Goal: Transaction & Acquisition: Book appointment/travel/reservation

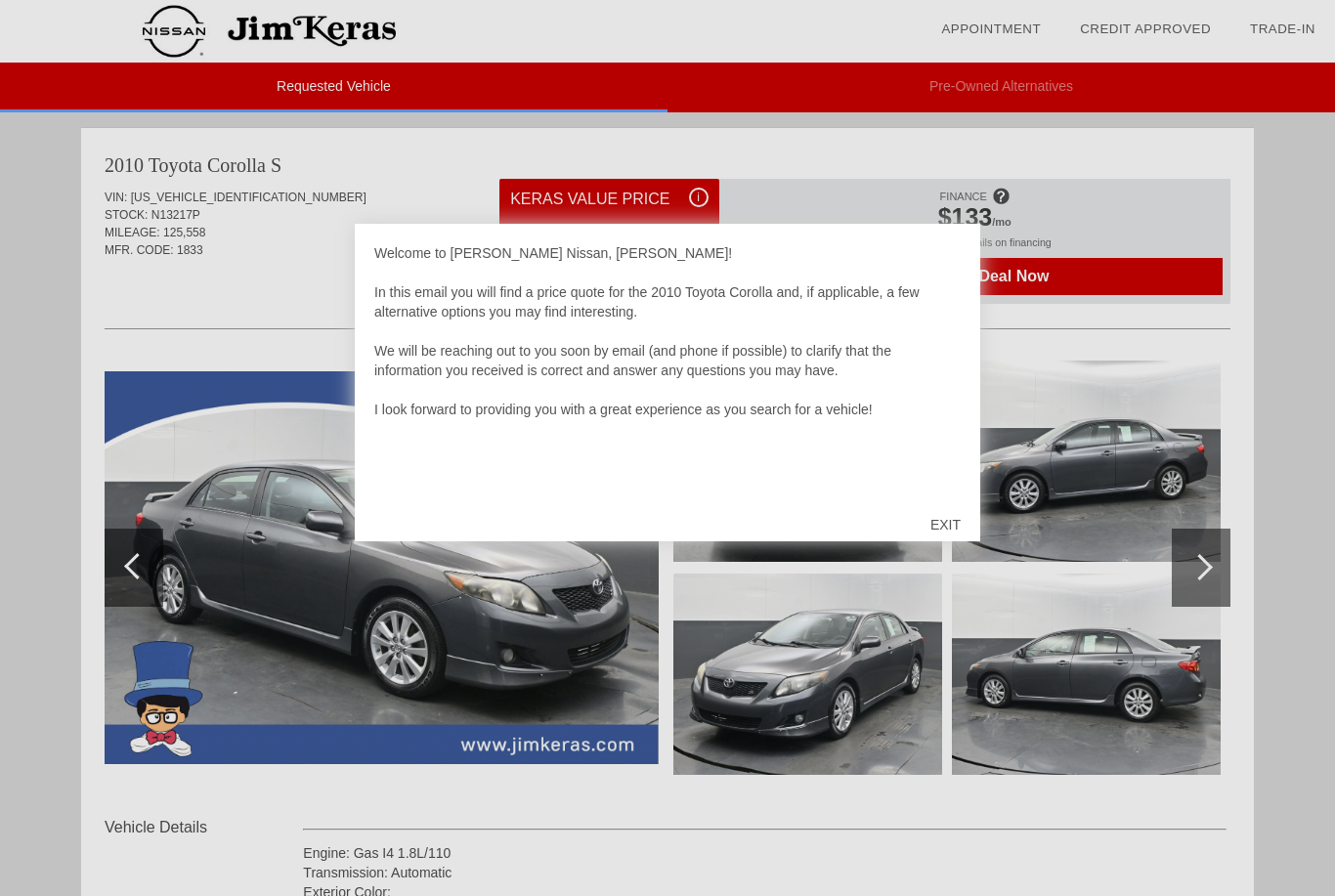
click at [952, 519] on div "EXIT" at bounding box center [945, 524] width 70 height 59
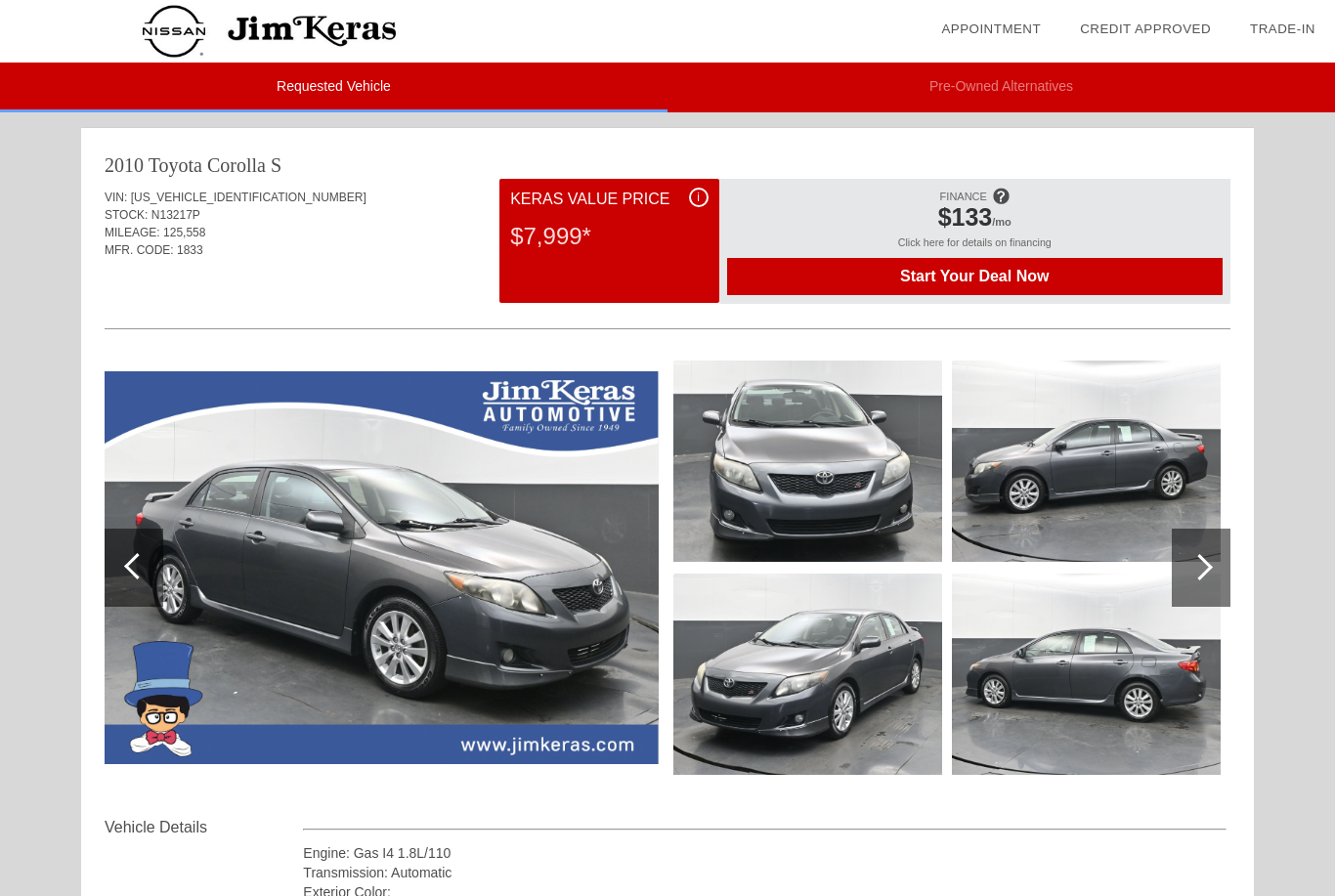
click at [1000, 184] on span at bounding box center [1001, 196] width 18 height 32
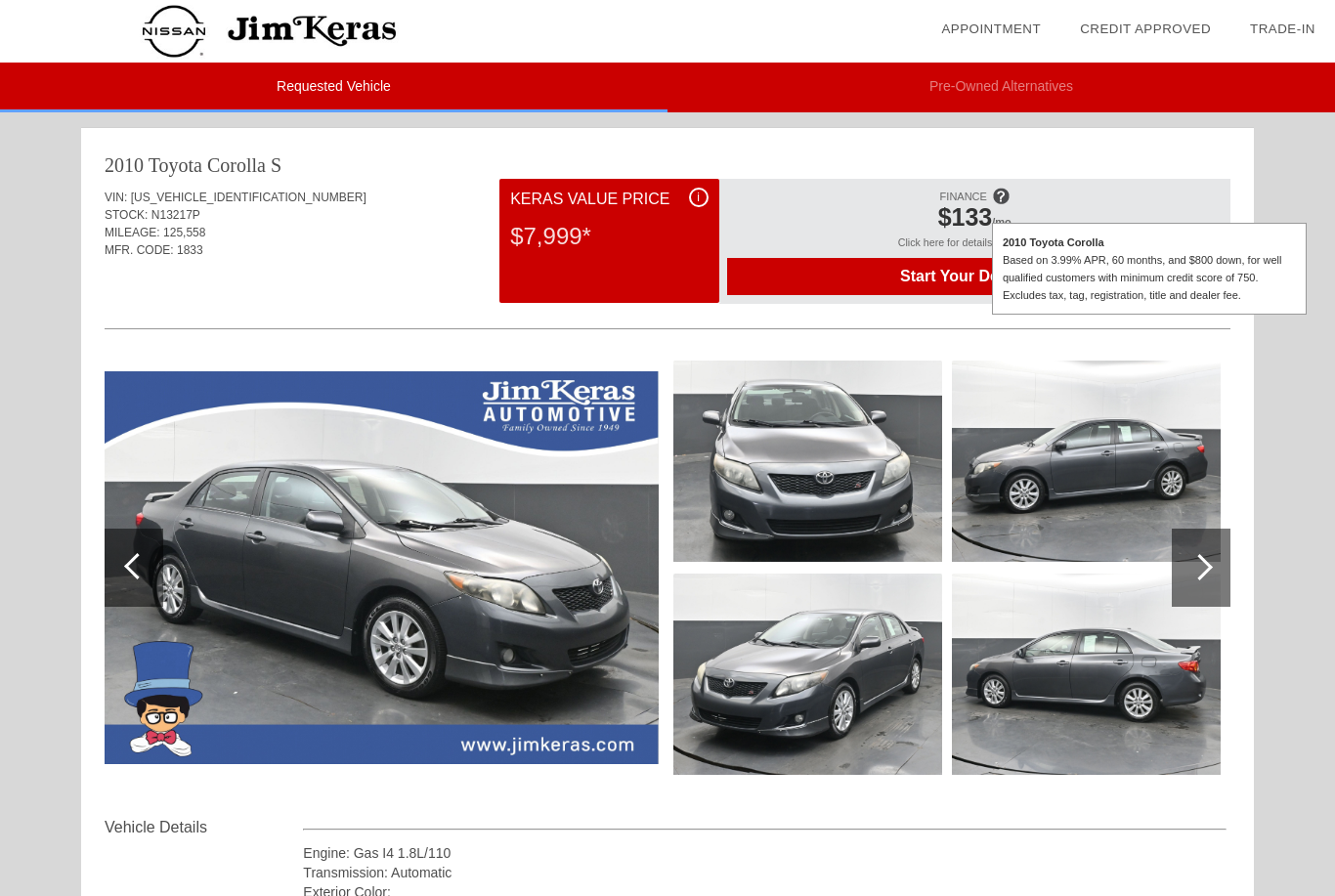
click at [985, 95] on li "Pre-Owned Alternatives" at bounding box center [1001, 88] width 668 height 50
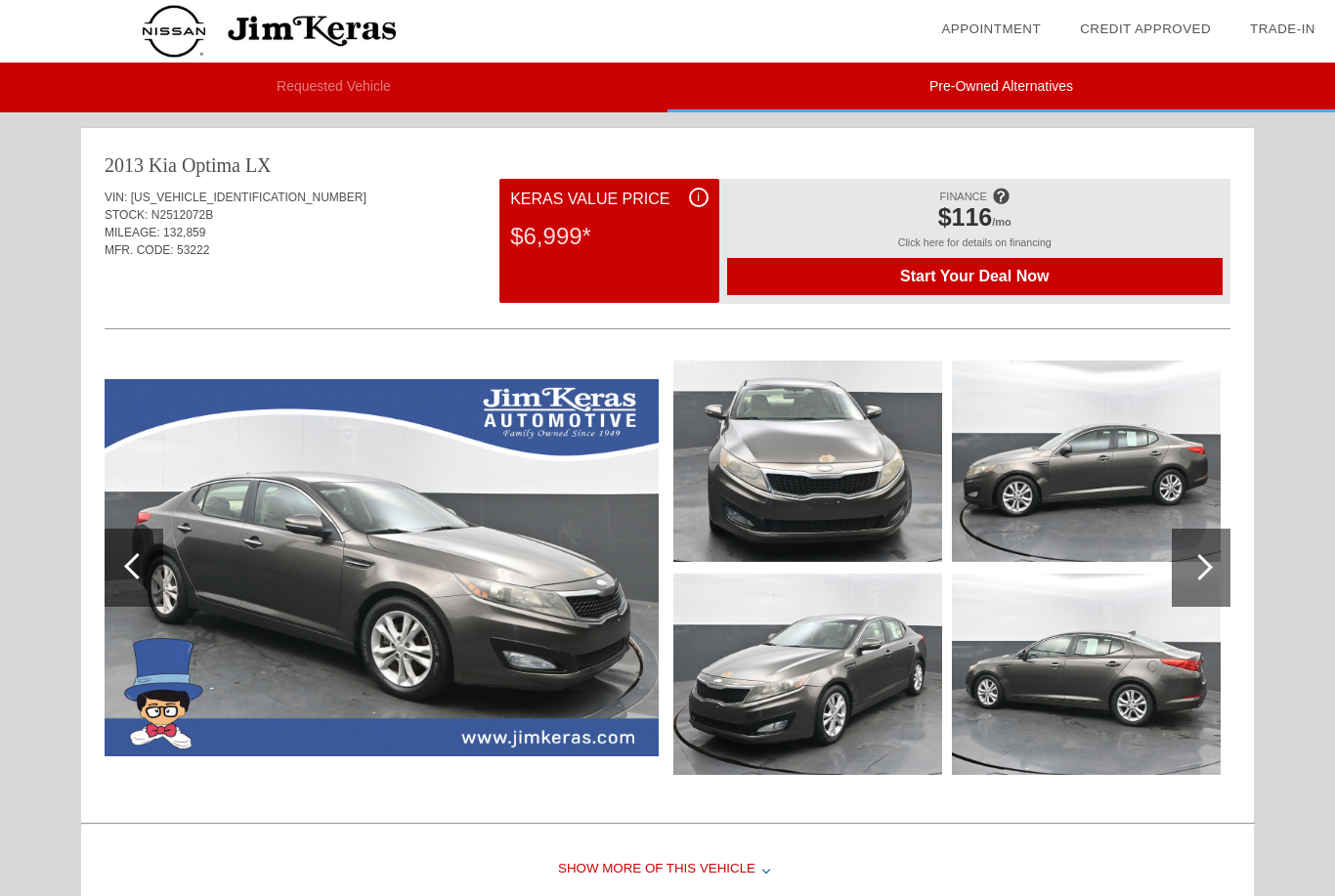
click at [301, 95] on li "Requested Vehicle" at bounding box center [333, 88] width 668 height 50
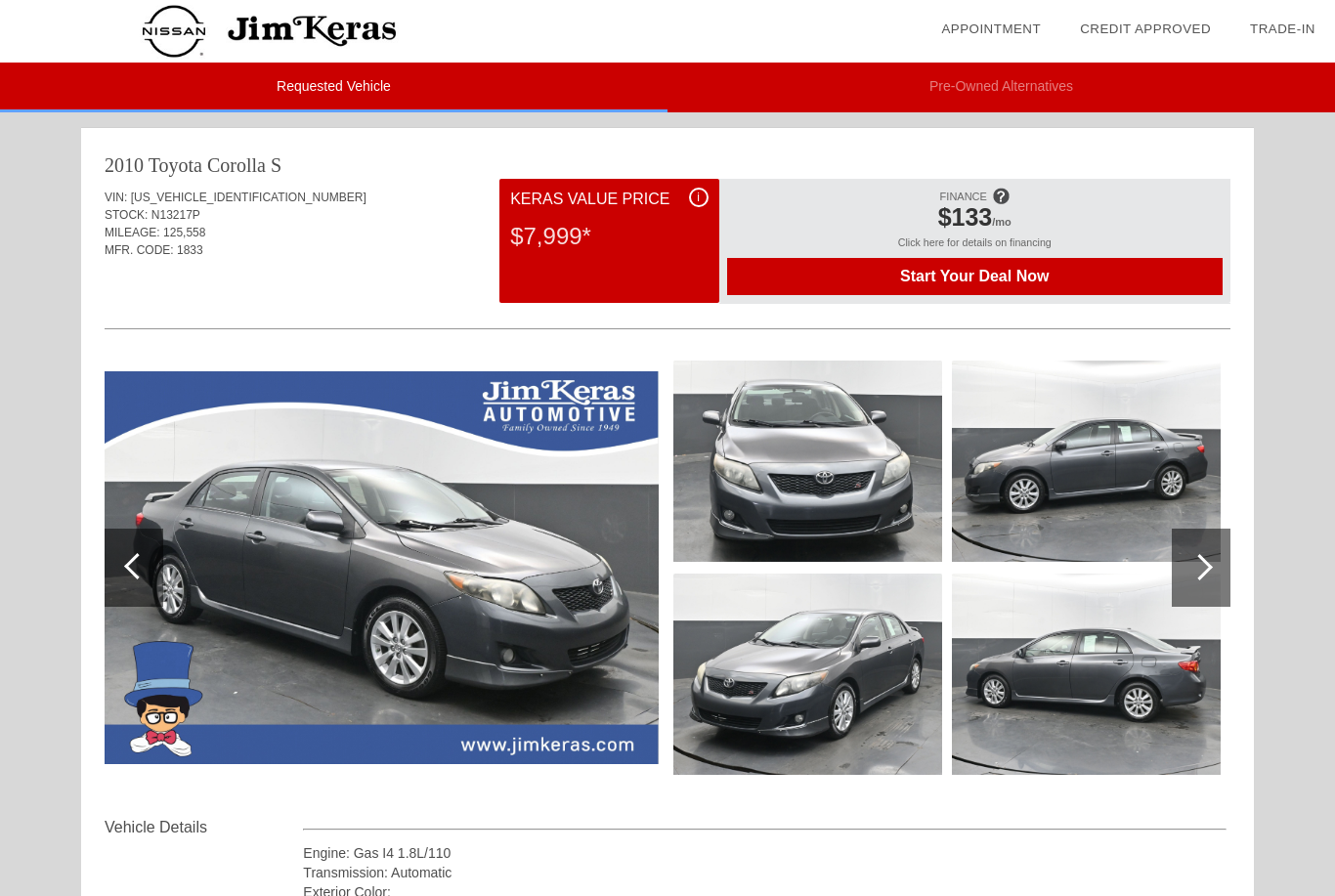
click at [1022, 80] on li "Pre-Owned Alternatives" at bounding box center [1001, 88] width 668 height 50
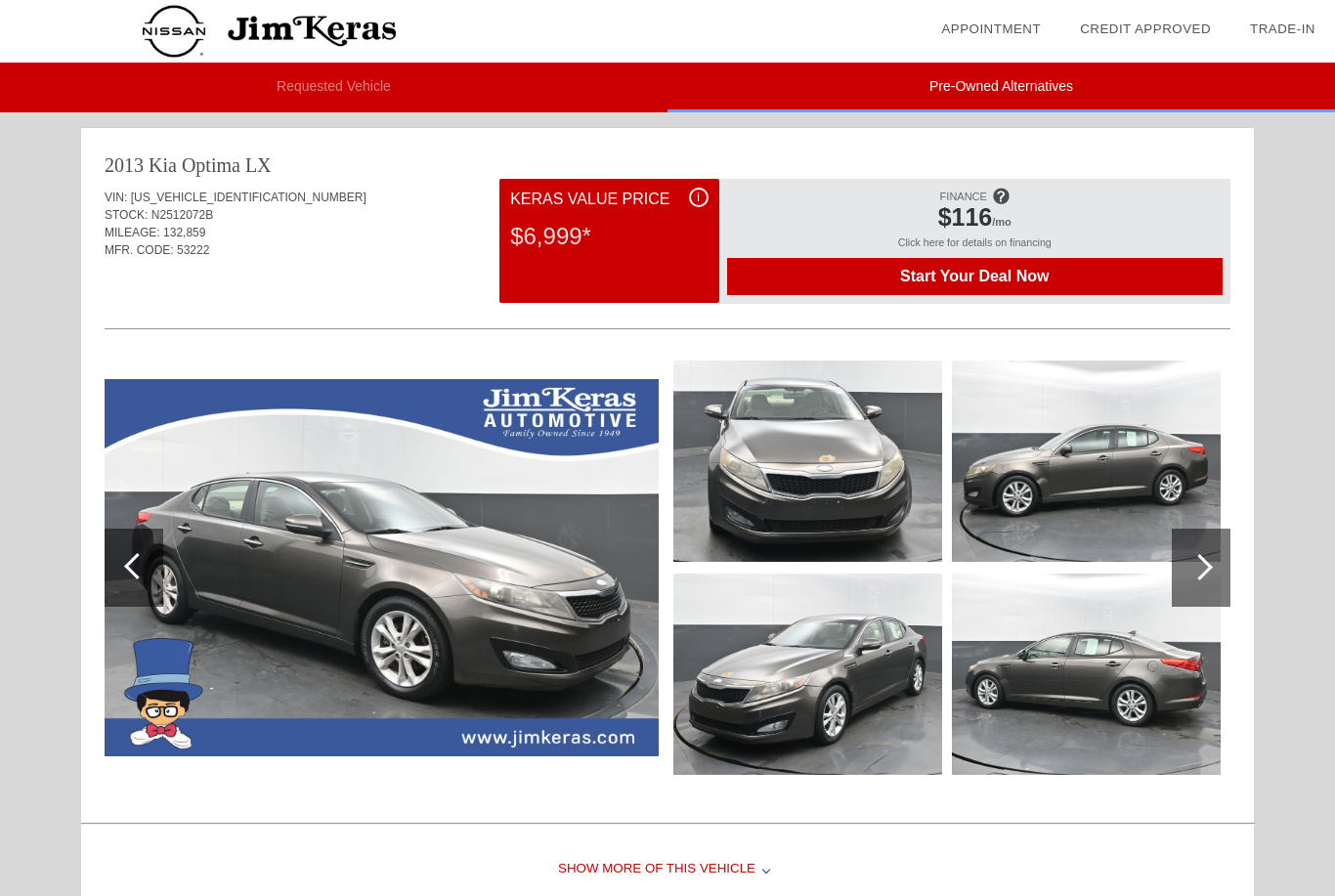
click at [560, 441] on img at bounding box center [381, 567] width 554 height 377
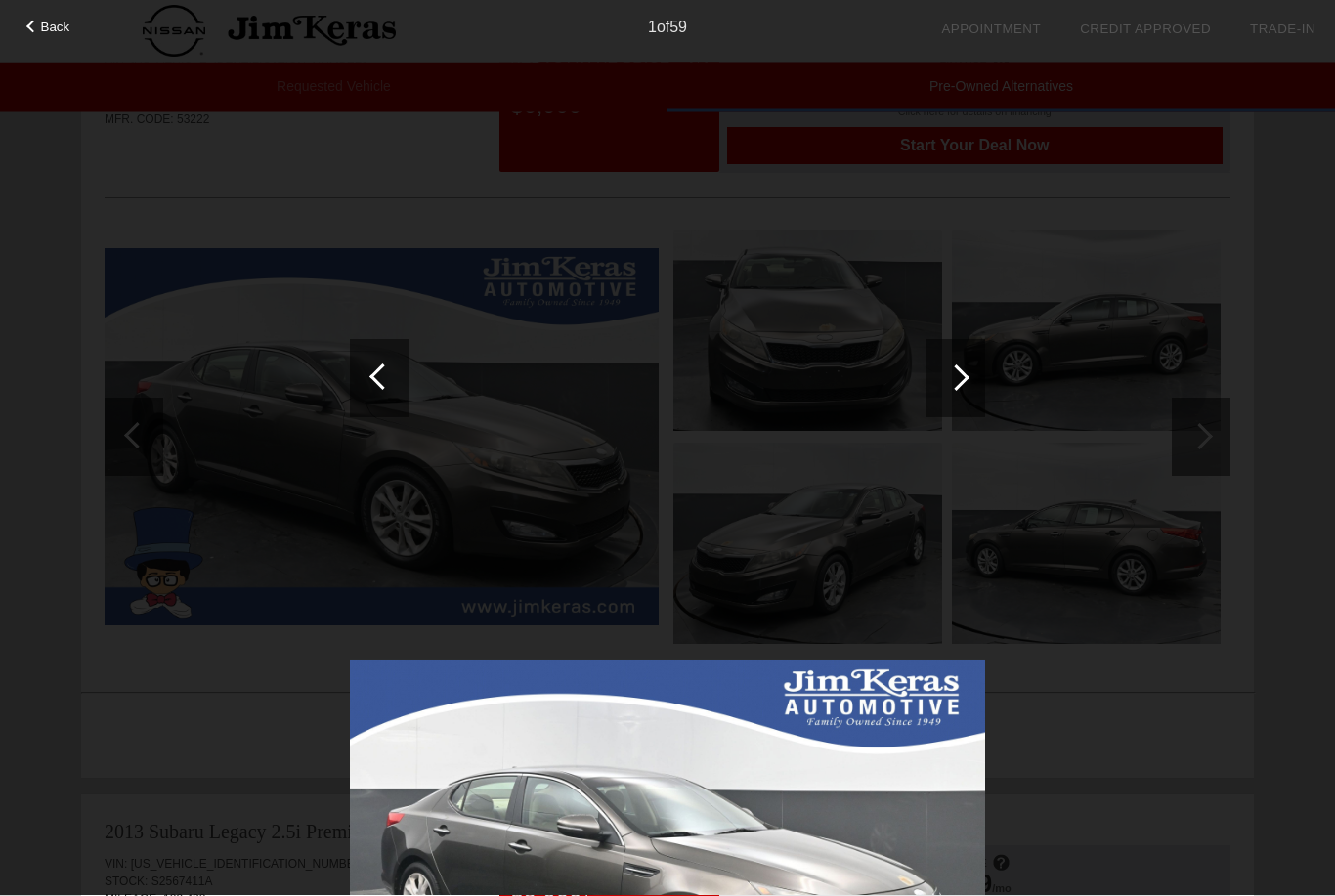
click at [963, 344] on div at bounding box center [955, 378] width 59 height 79
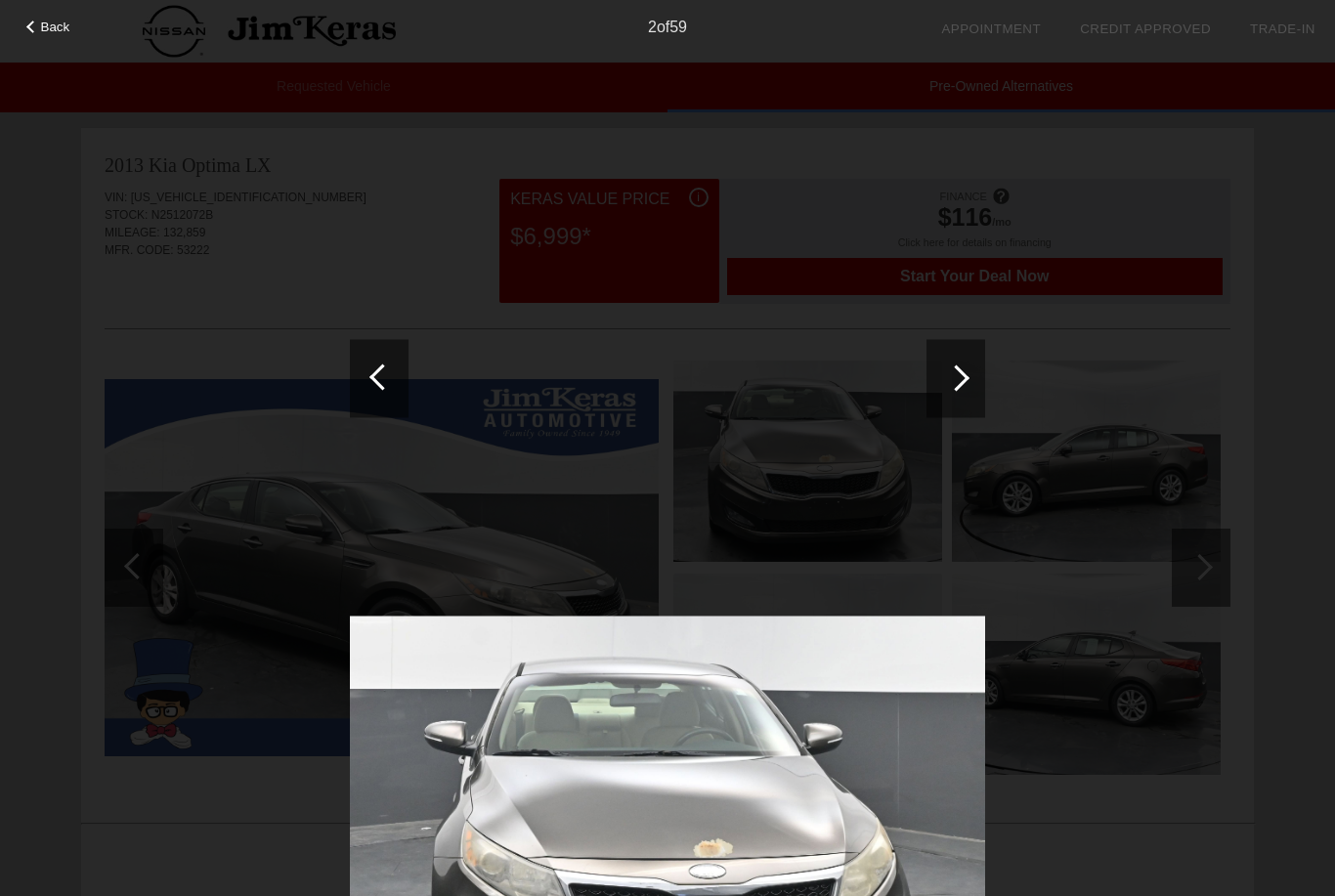
click at [36, 31] on div at bounding box center [33, 27] width 13 height 13
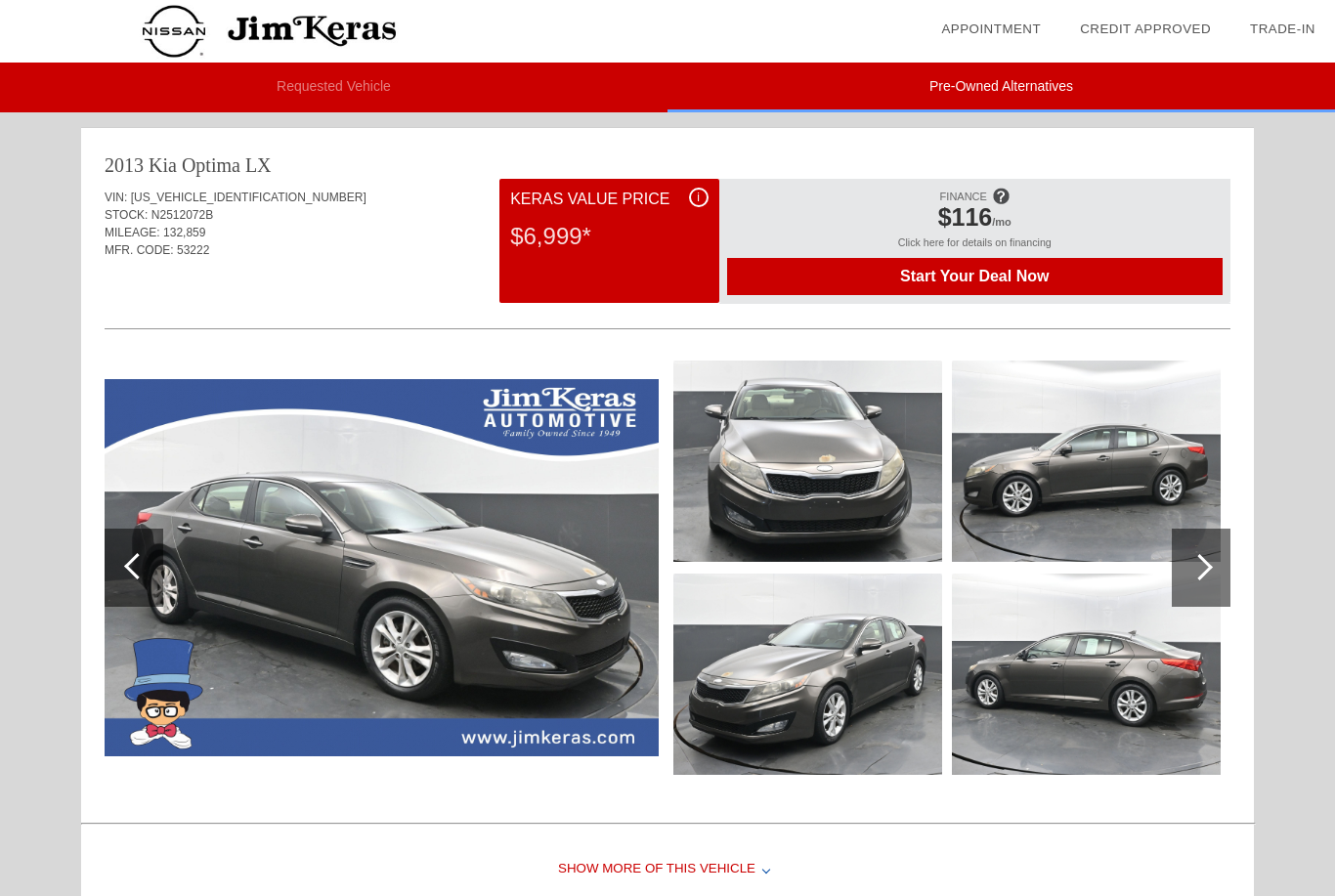
click at [405, 482] on img at bounding box center [381, 567] width 554 height 377
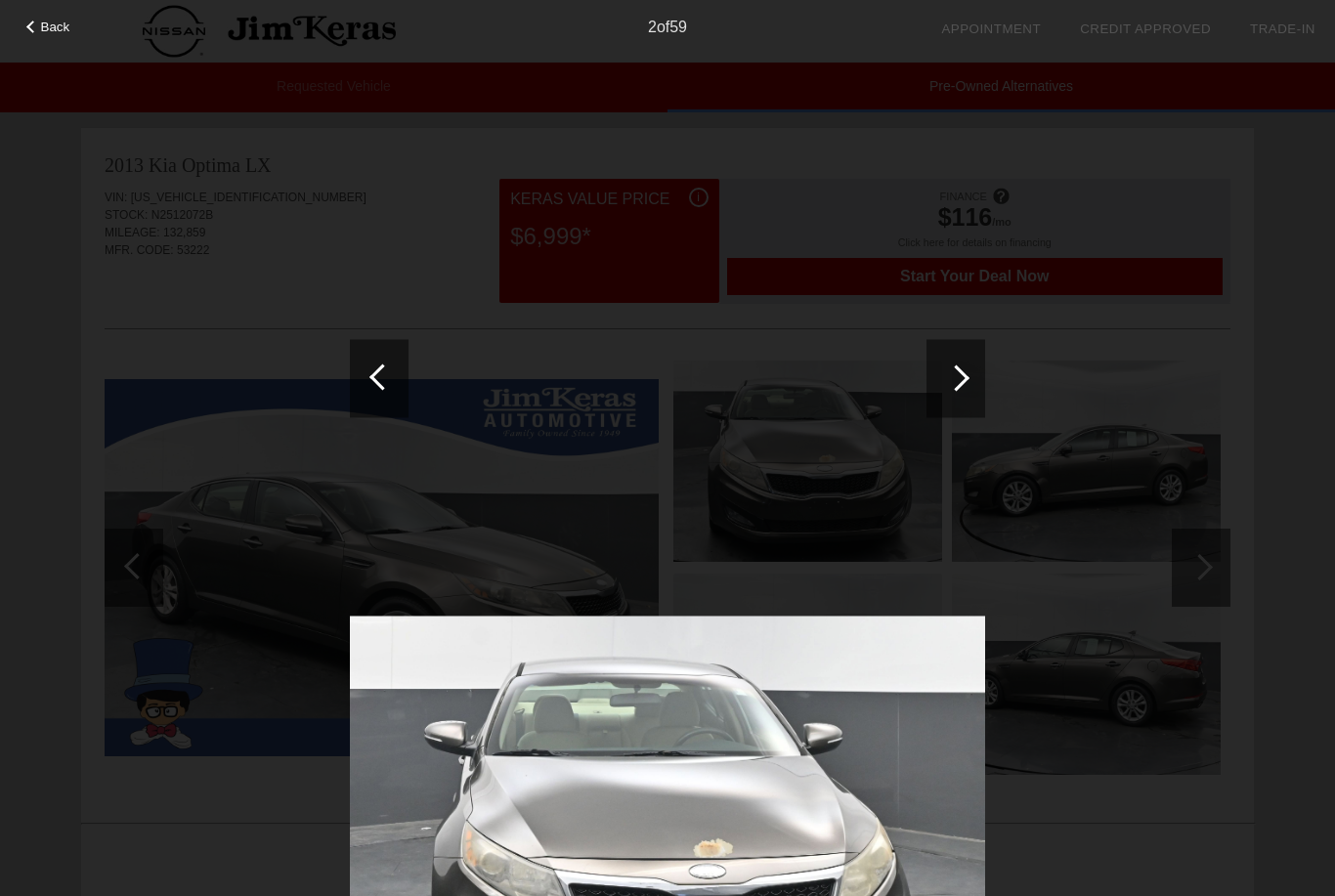
click at [56, 34] on span "Back" at bounding box center [55, 27] width 29 height 15
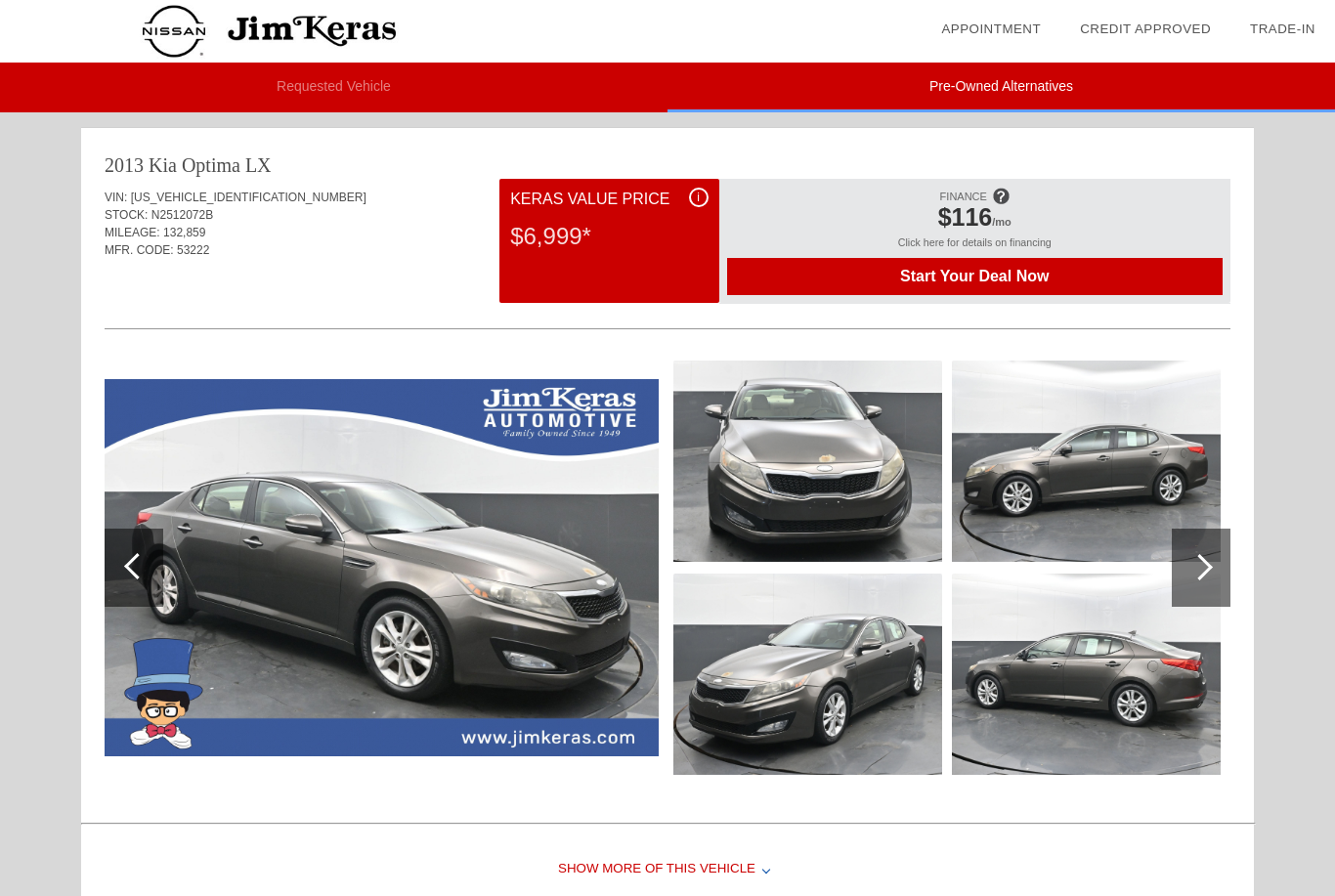
click at [282, 569] on img at bounding box center [381, 567] width 554 height 377
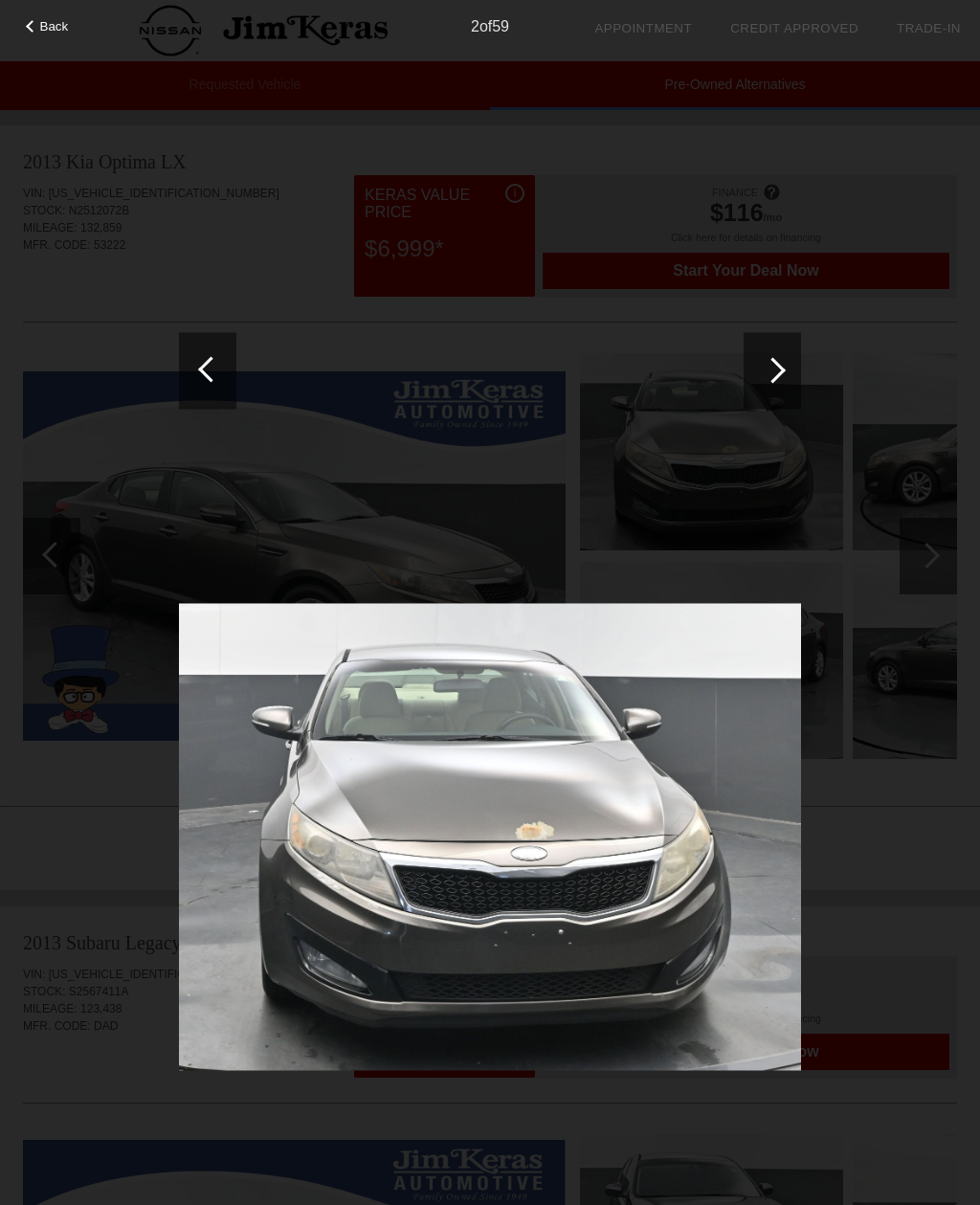
click at [792, 373] on div at bounding box center [772, 370] width 57 height 77
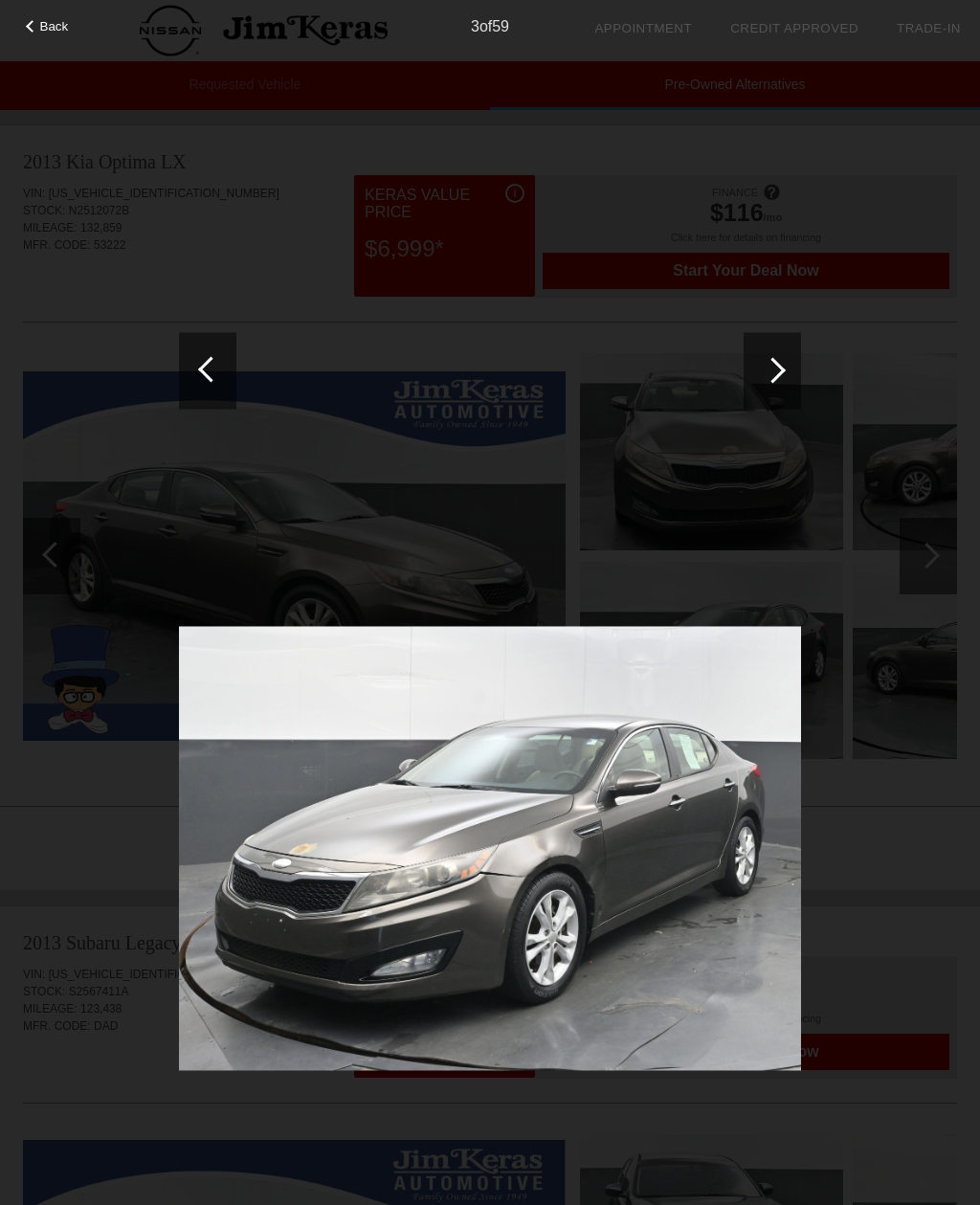
click at [781, 359] on div at bounding box center [772, 370] width 57 height 77
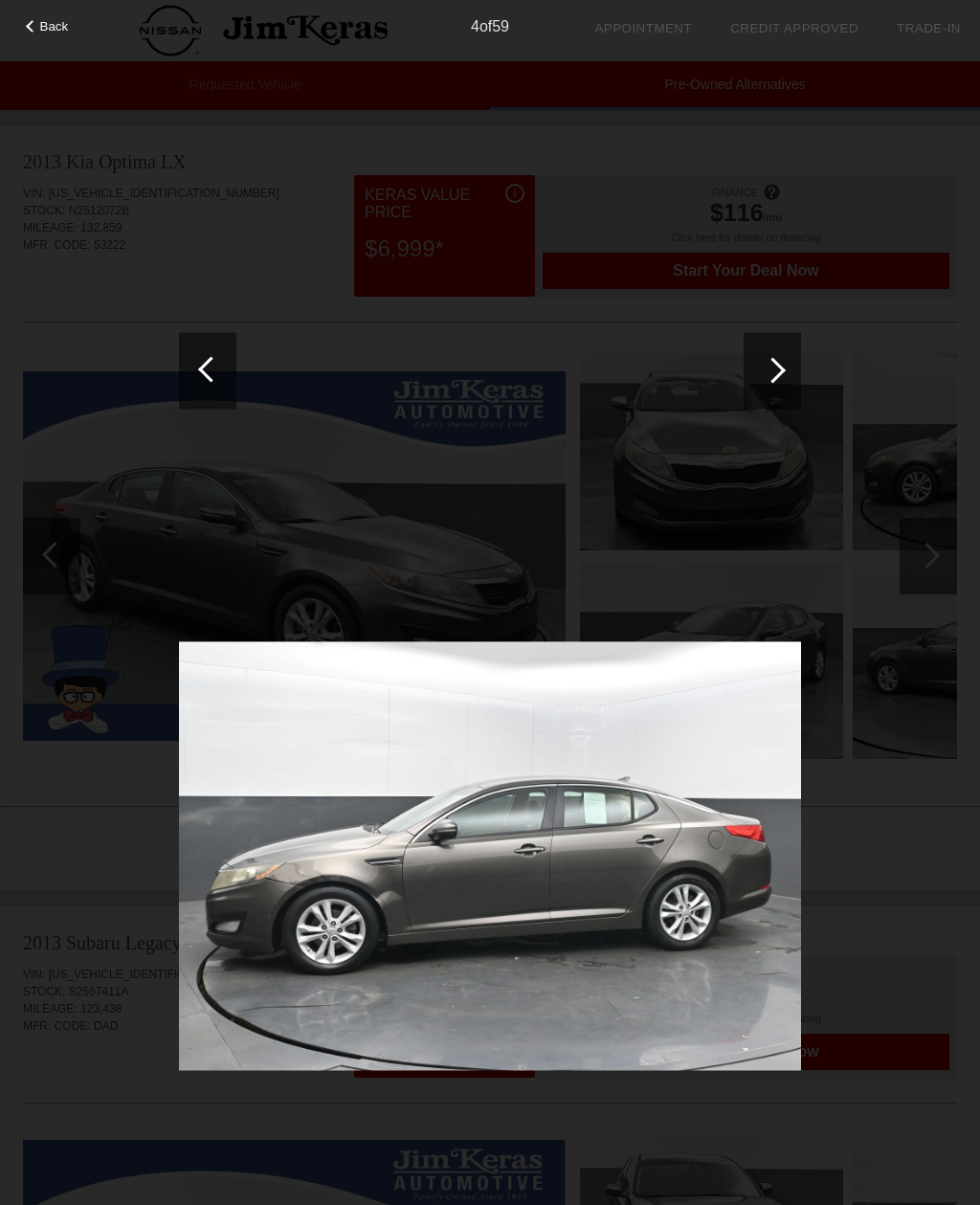
click at [779, 361] on div at bounding box center [772, 370] width 57 height 77
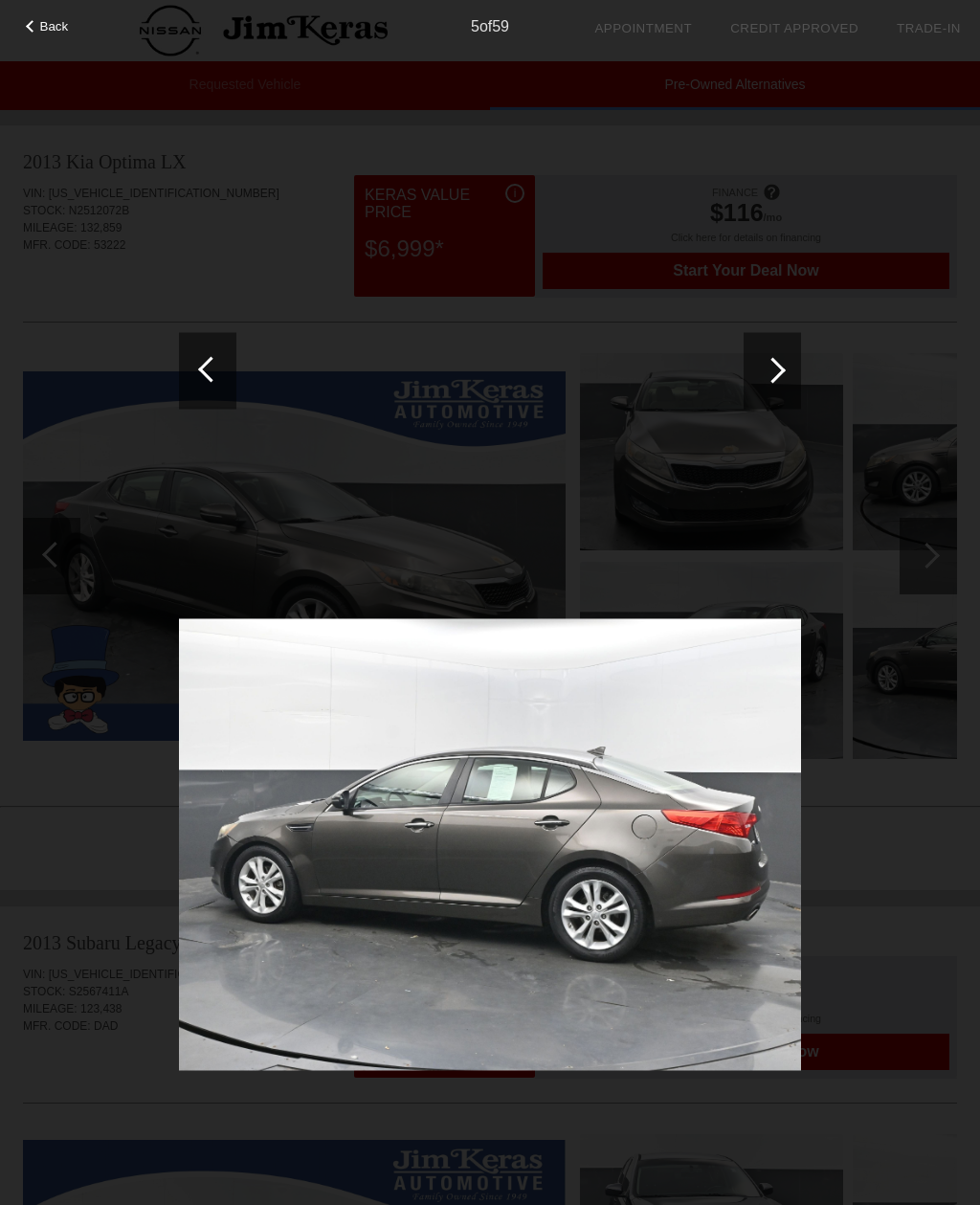
click at [779, 373] on div at bounding box center [773, 369] width 26 height 26
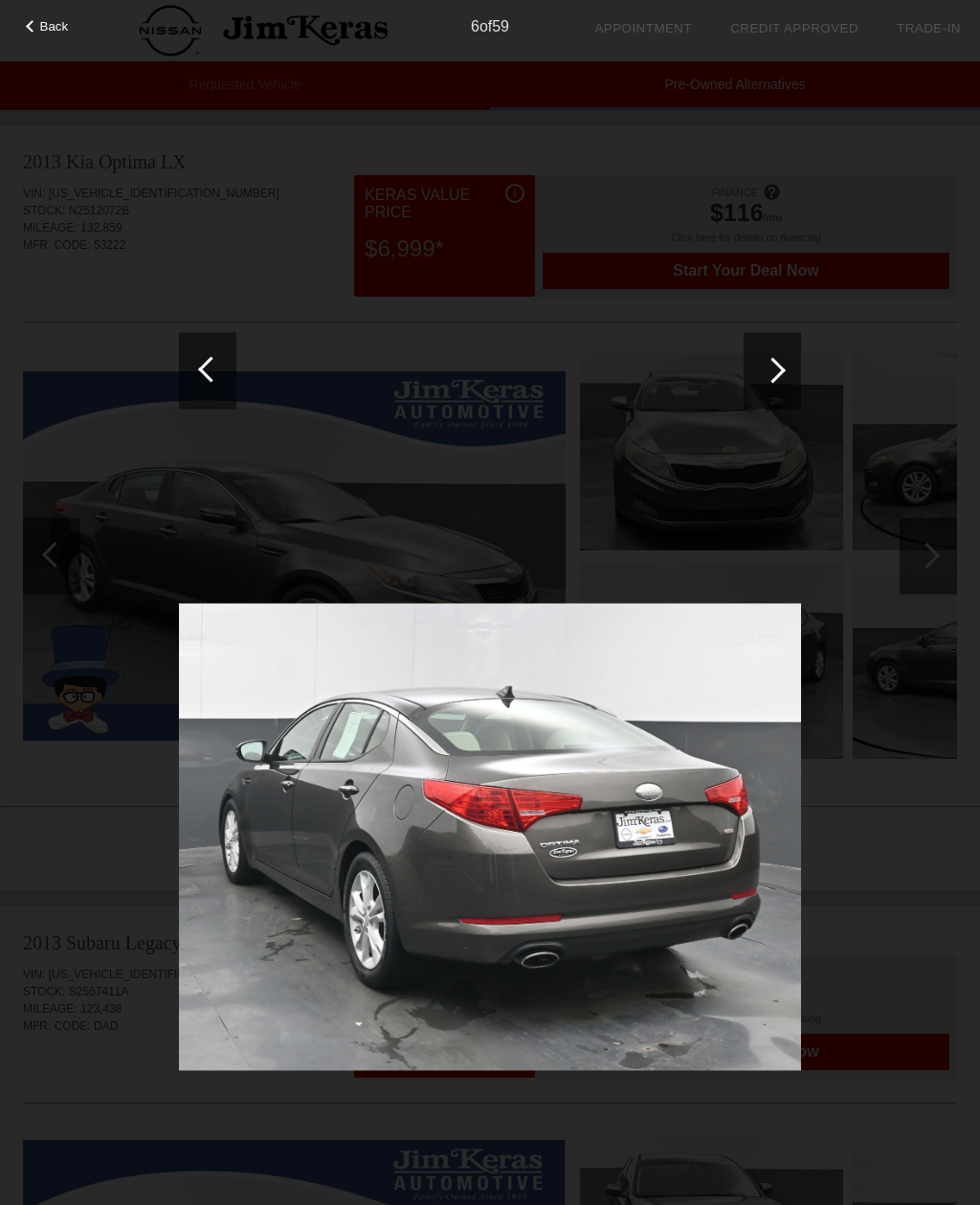
click at [780, 373] on div at bounding box center [773, 369] width 26 height 26
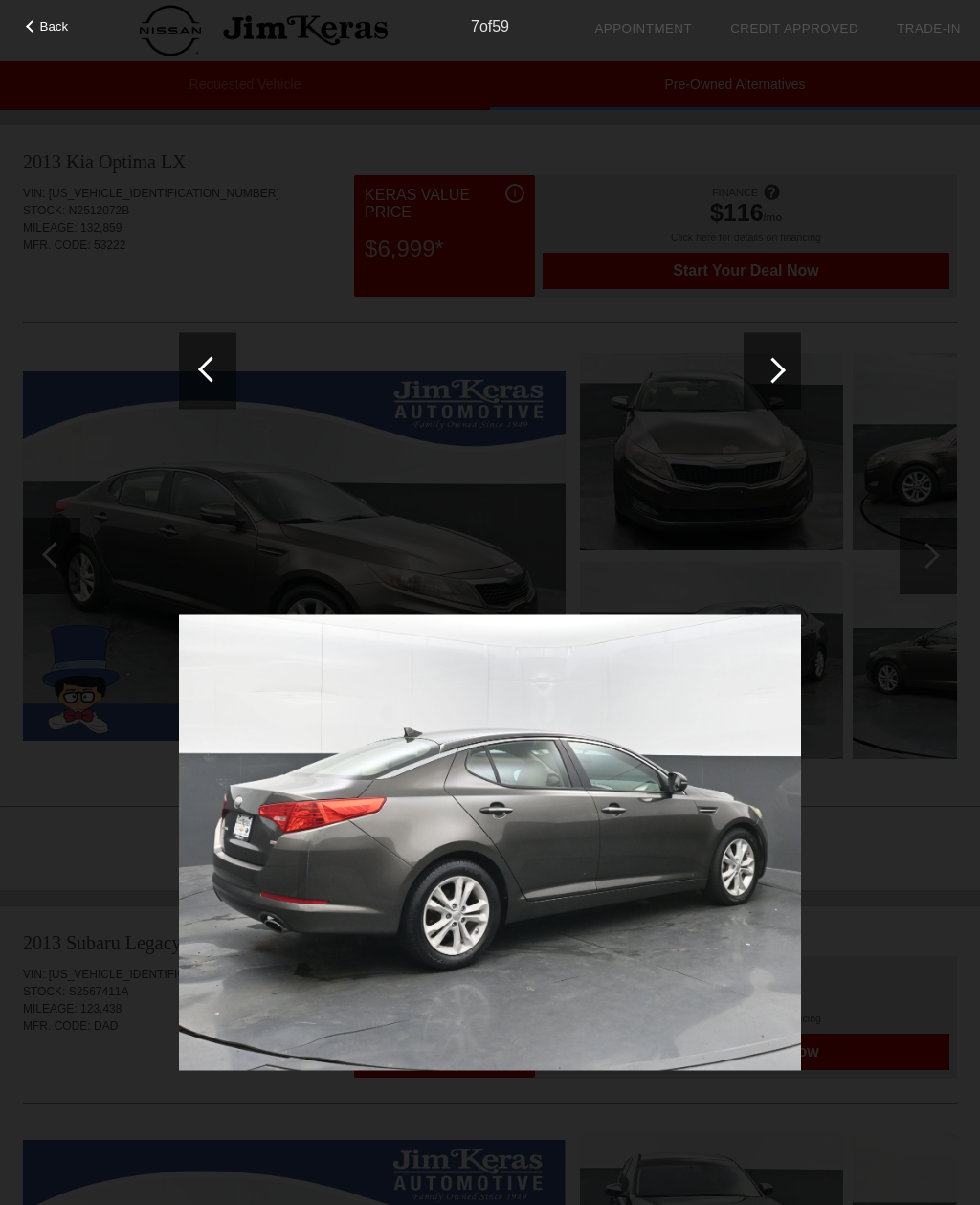
click at [781, 370] on div at bounding box center [773, 369] width 26 height 26
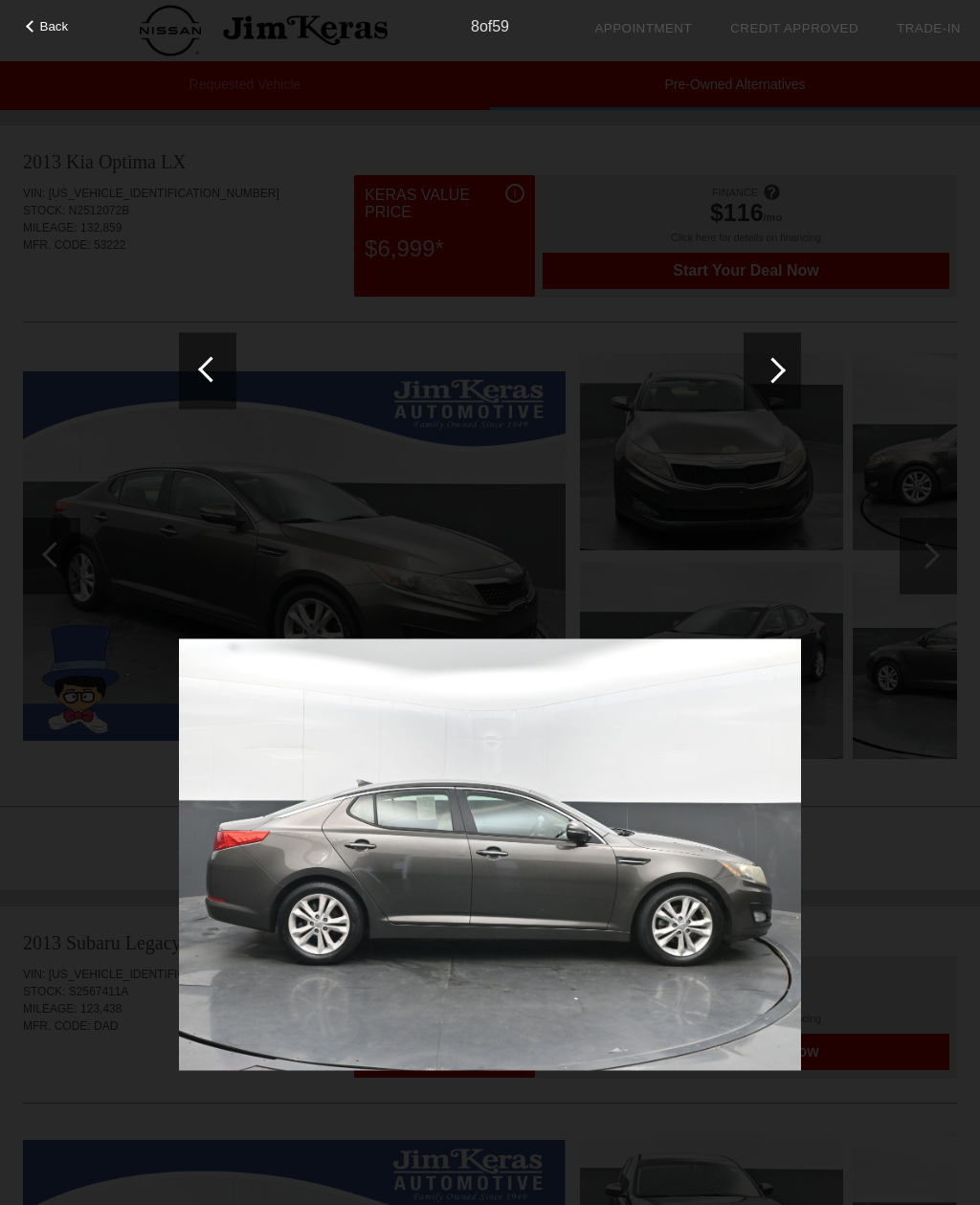
click at [781, 371] on div at bounding box center [773, 369] width 26 height 26
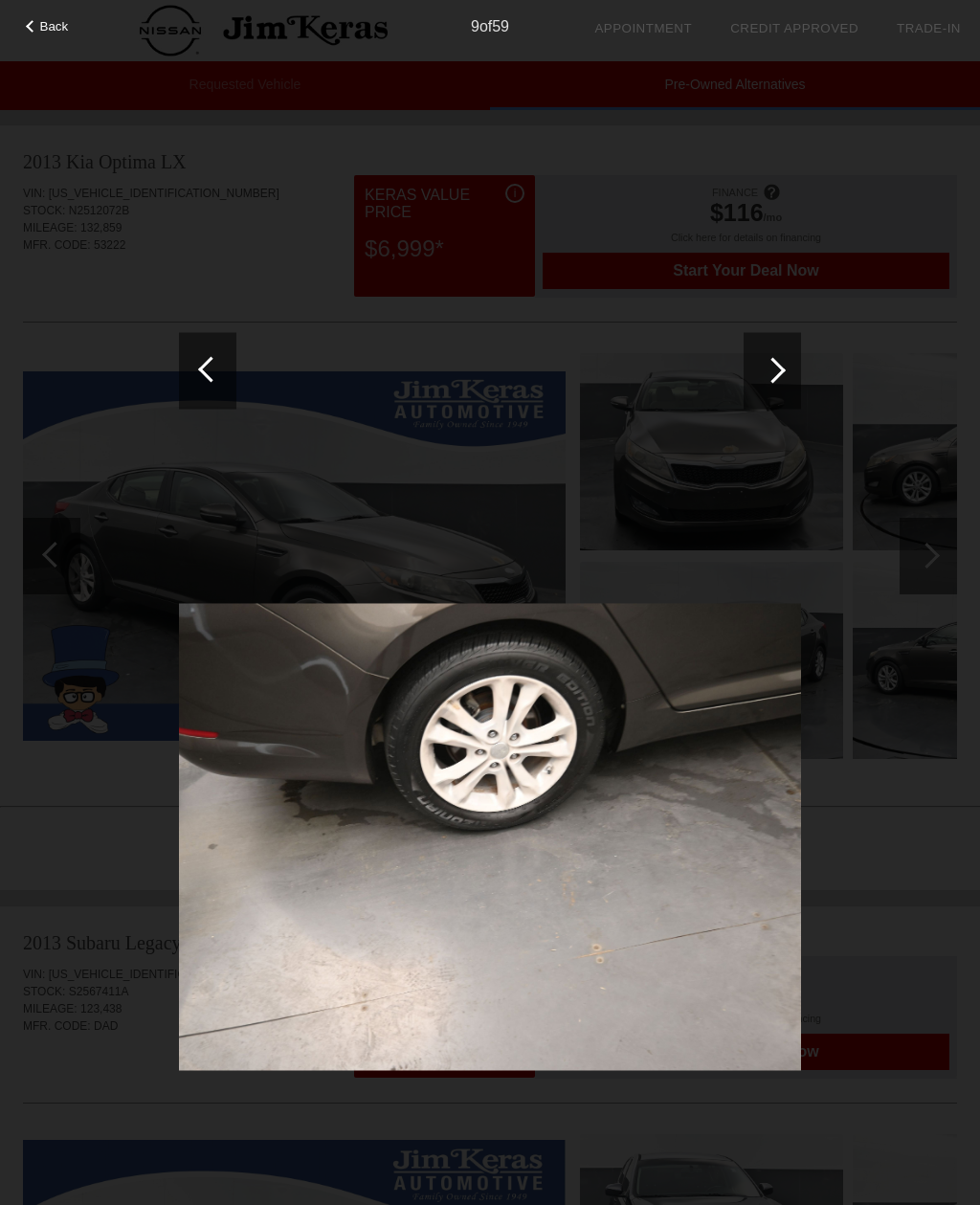
click at [783, 369] on div at bounding box center [773, 369] width 26 height 26
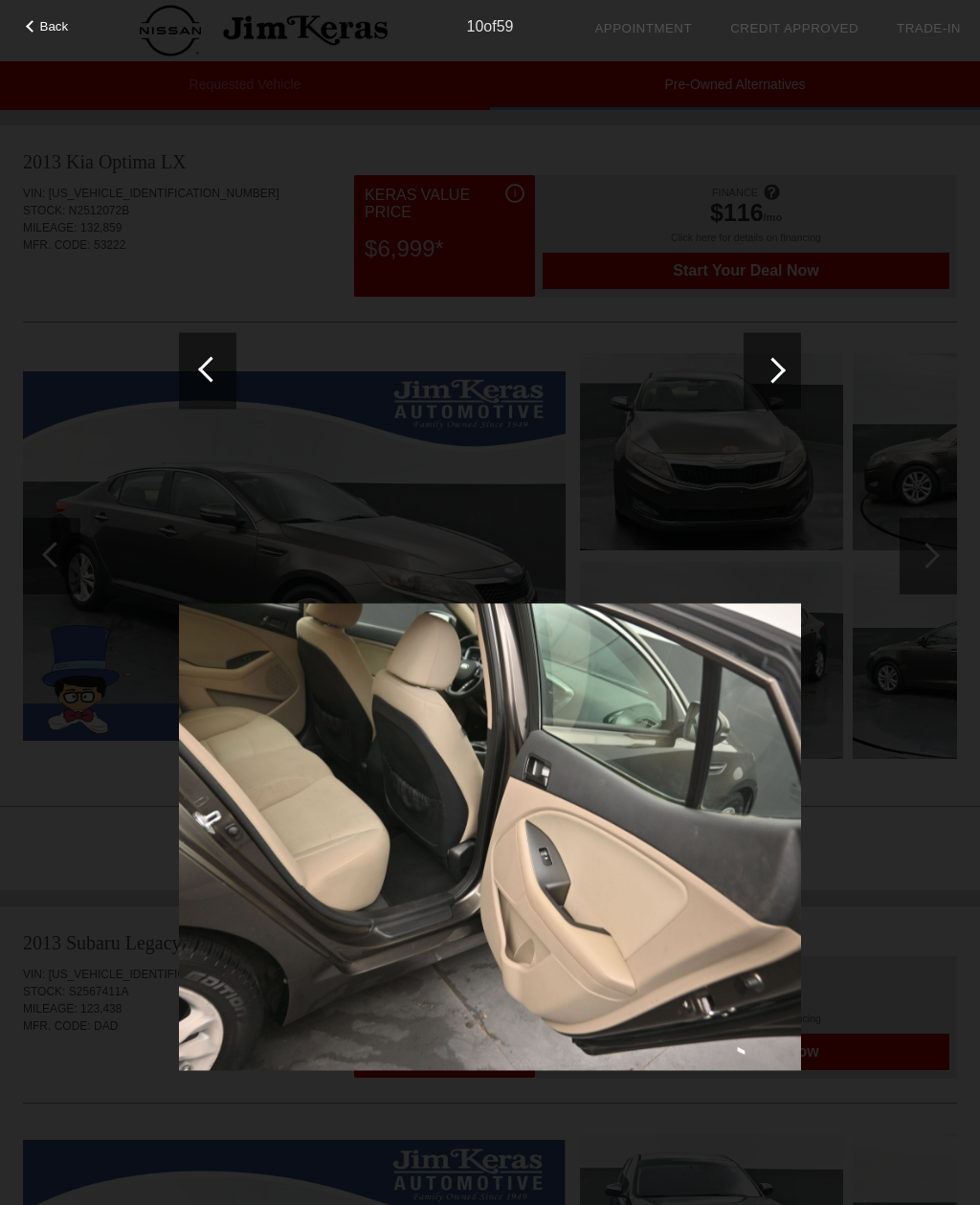
click at [781, 369] on div at bounding box center [773, 369] width 26 height 26
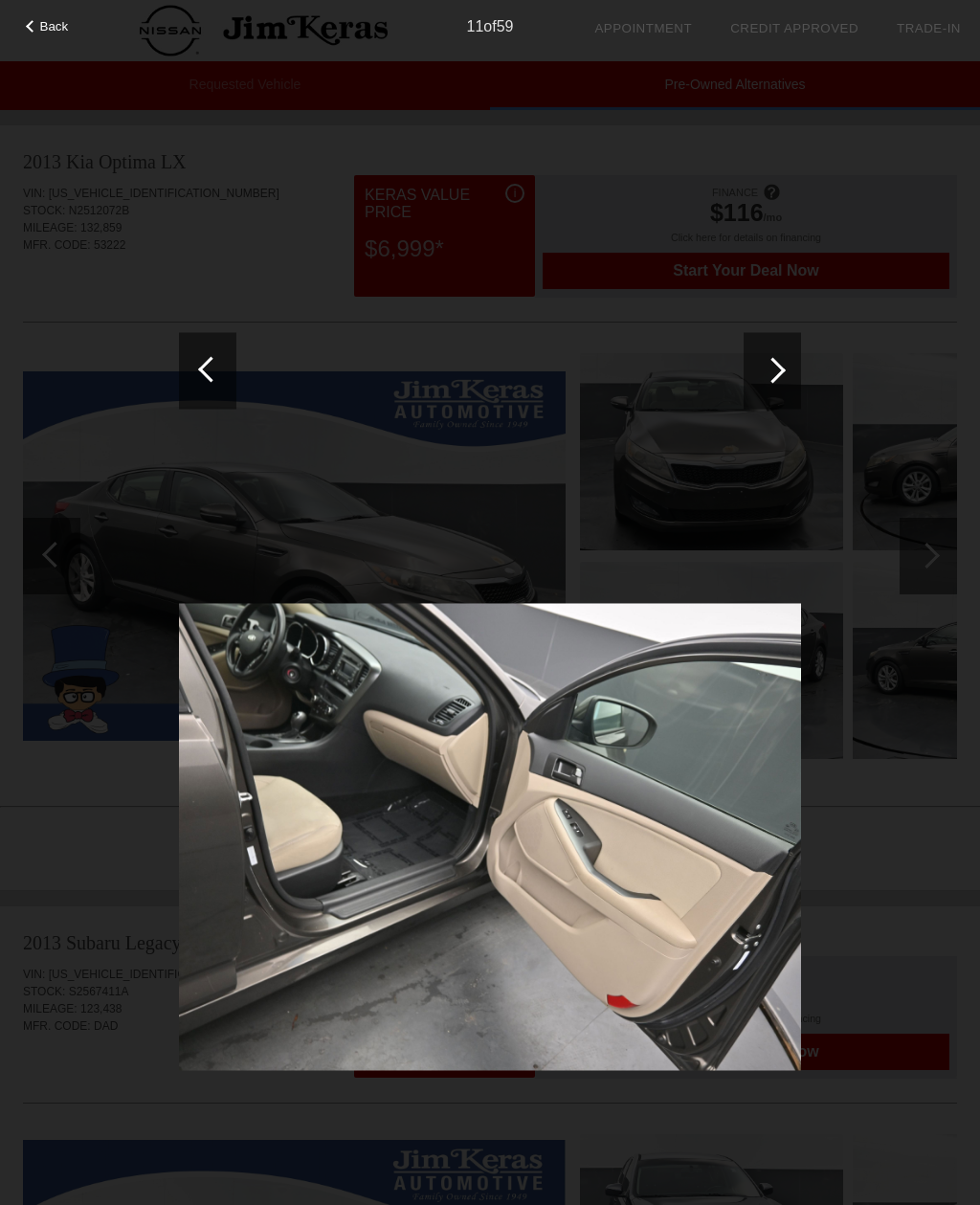
click at [770, 376] on div at bounding box center [773, 369] width 26 height 26
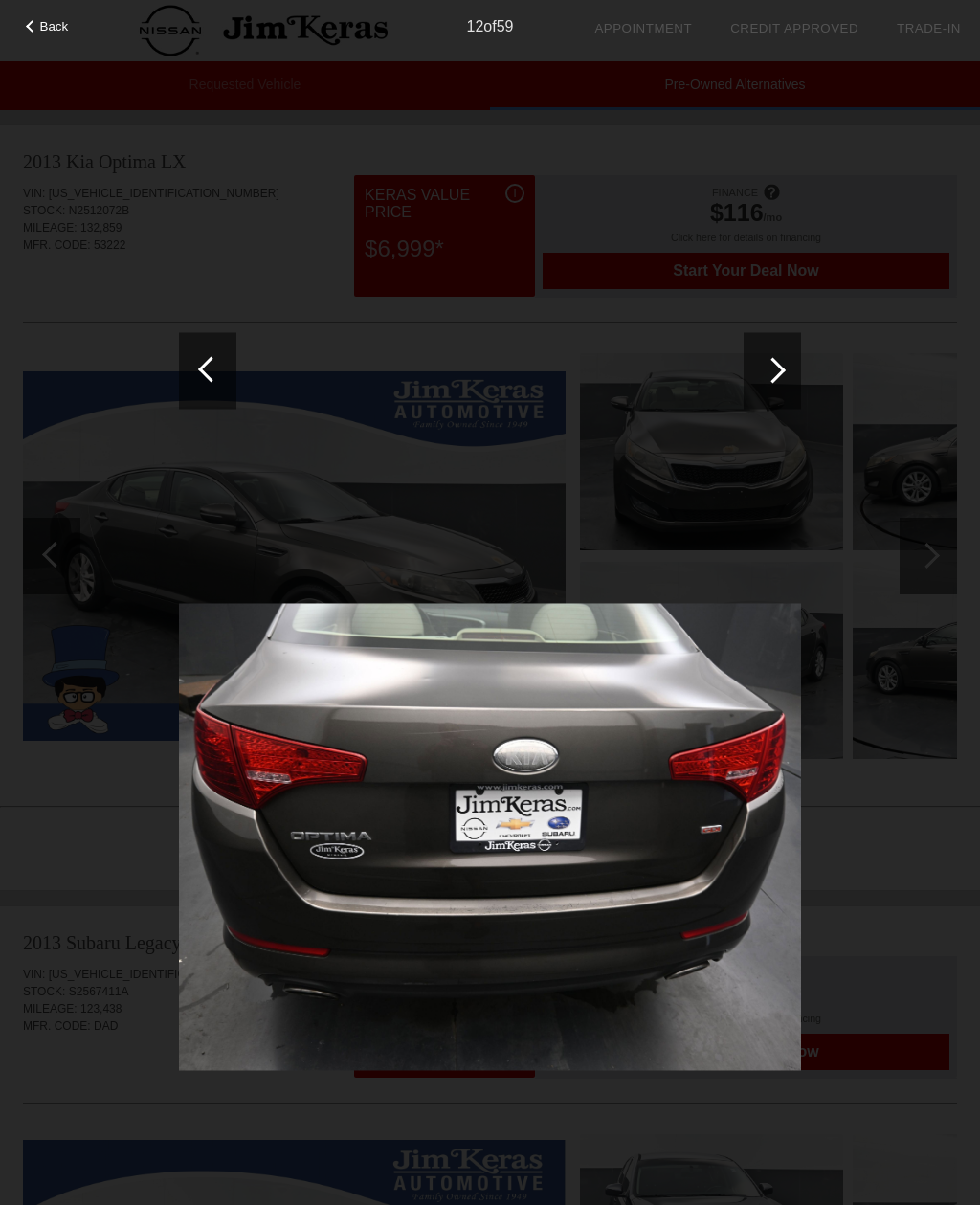
click at [773, 373] on div at bounding box center [773, 369] width 26 height 26
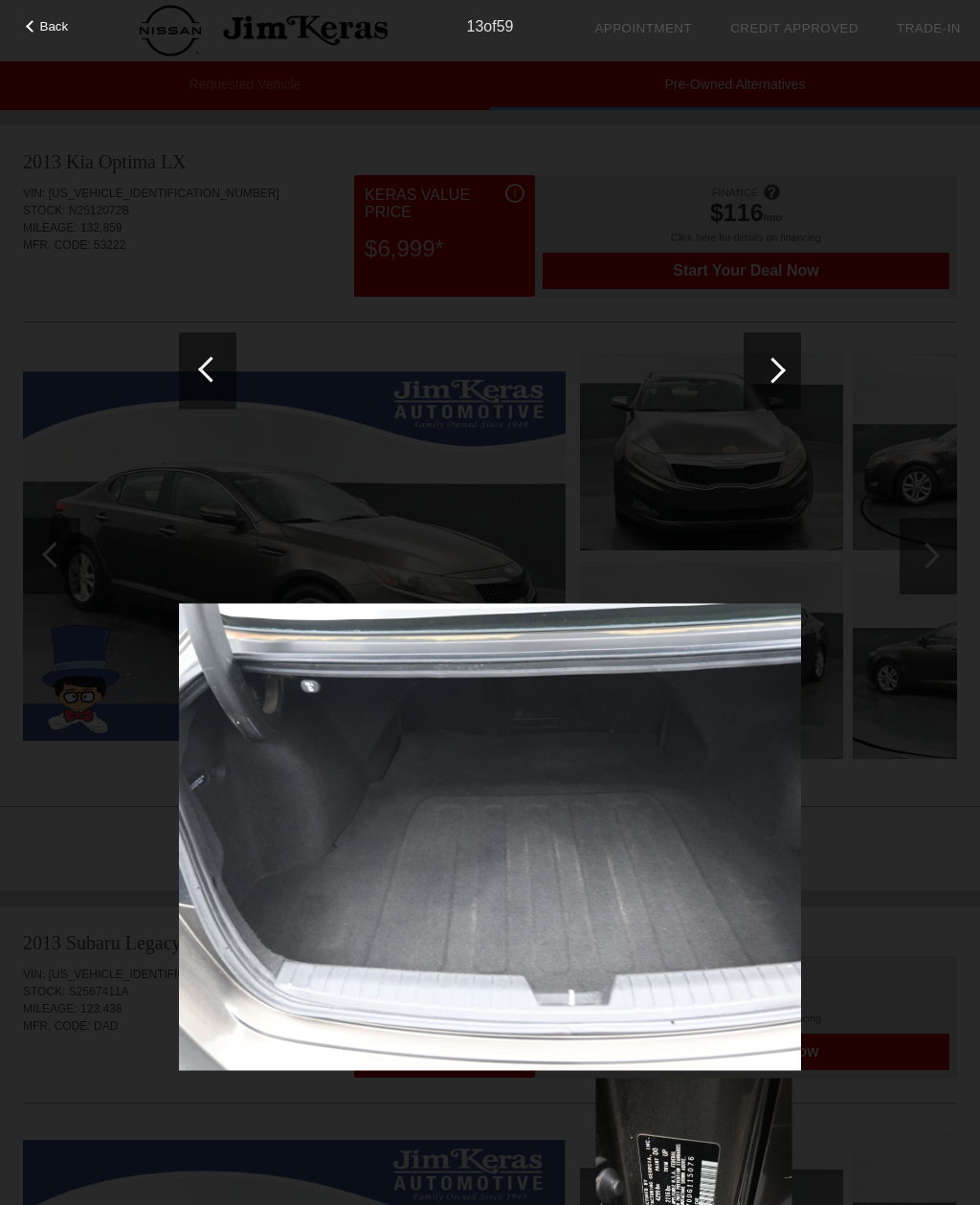
click at [215, 385] on div at bounding box center [207, 370] width 57 height 77
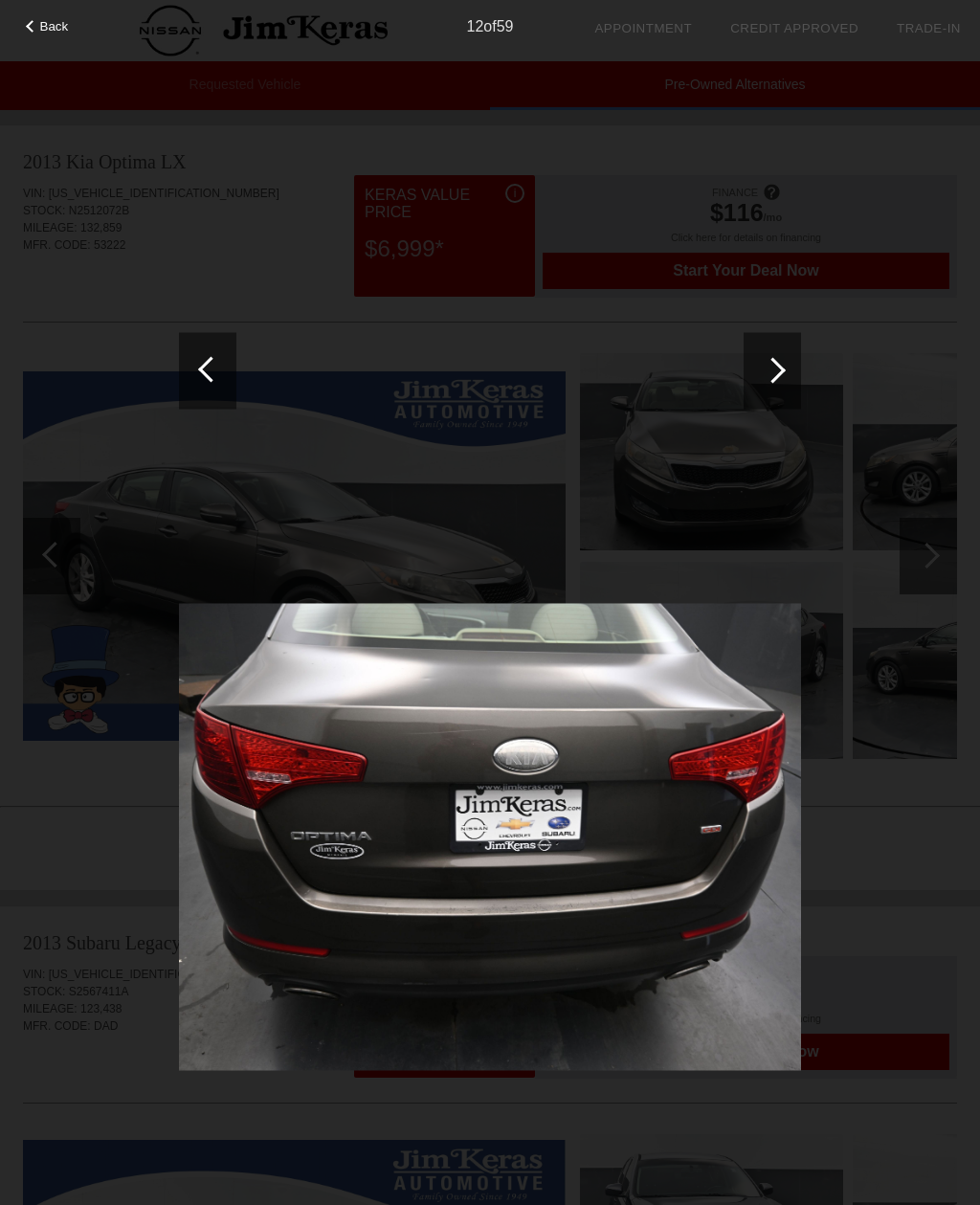
click at [780, 373] on div at bounding box center [773, 369] width 26 height 26
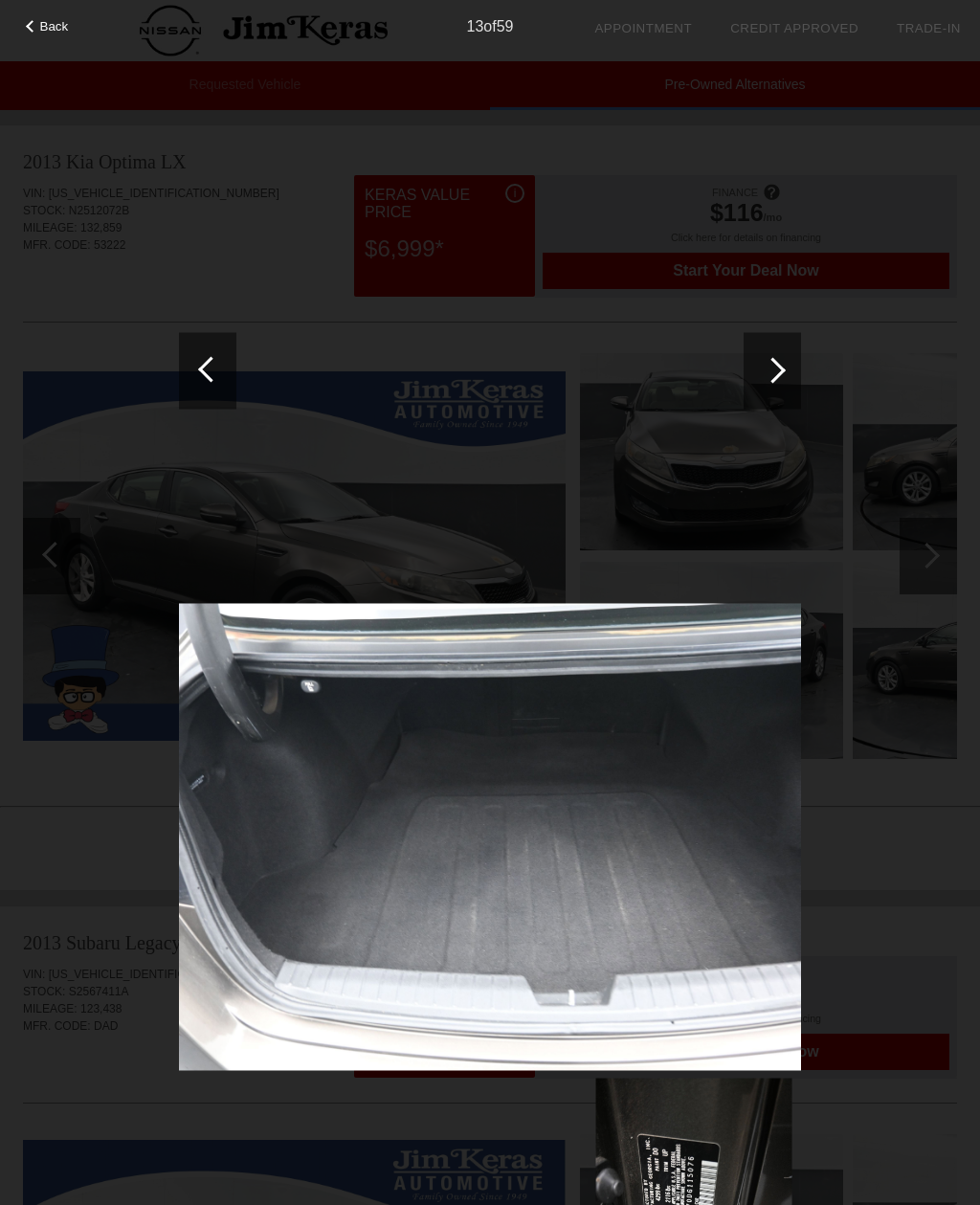
click at [781, 371] on div at bounding box center [773, 369] width 26 height 26
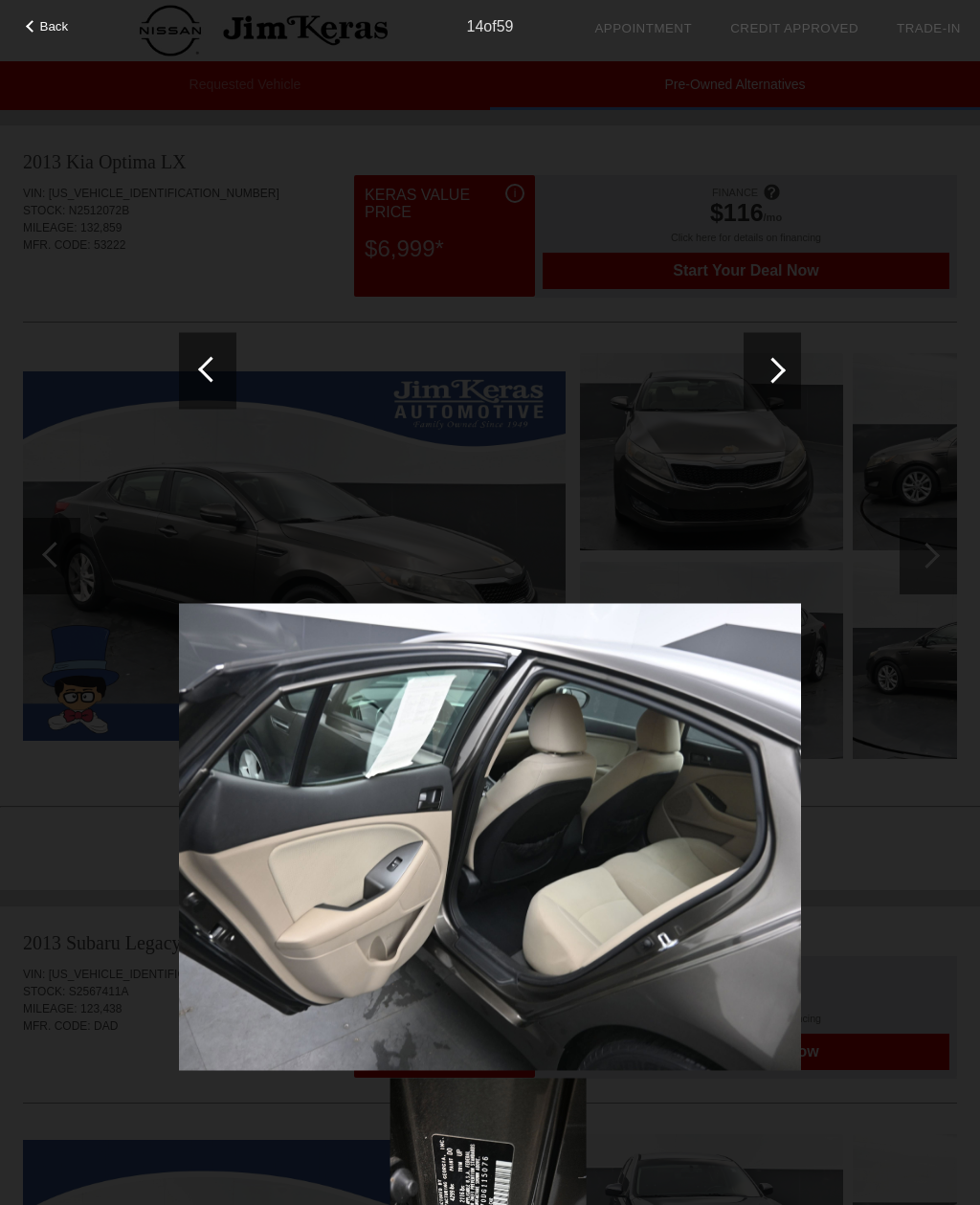
click at [788, 371] on div at bounding box center [772, 370] width 57 height 77
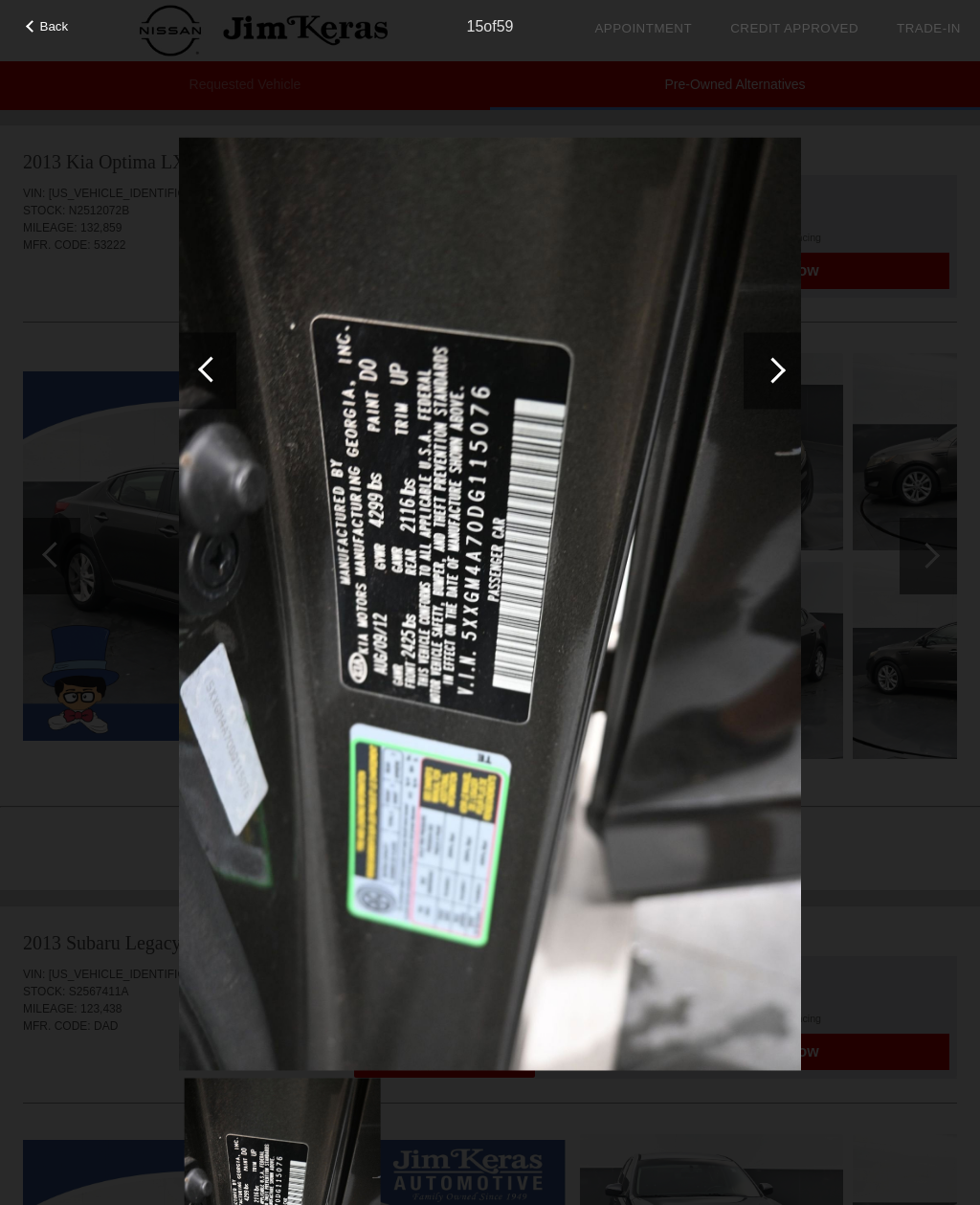
click at [778, 373] on div at bounding box center [773, 369] width 26 height 26
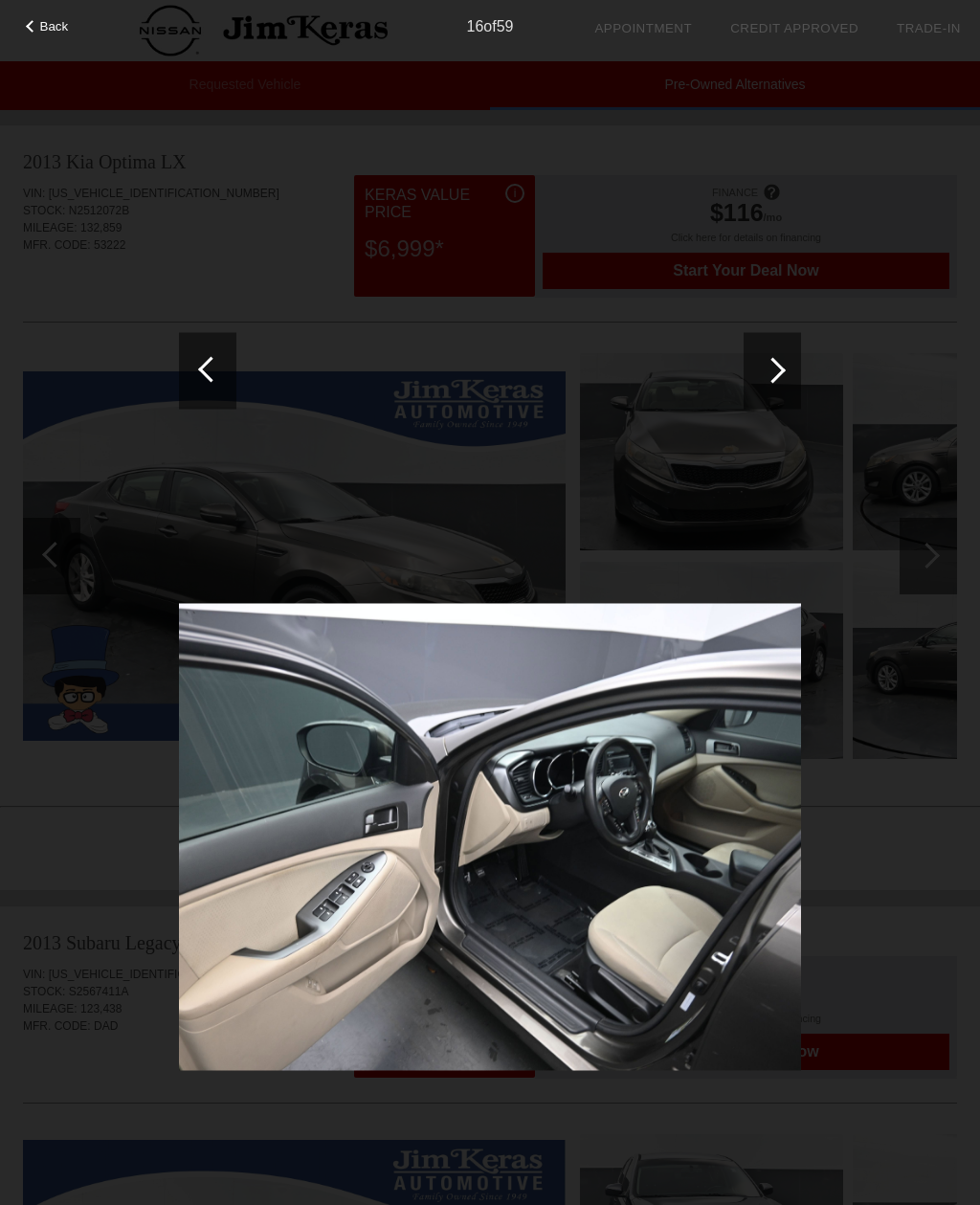
click at [779, 380] on div at bounding box center [772, 370] width 57 height 77
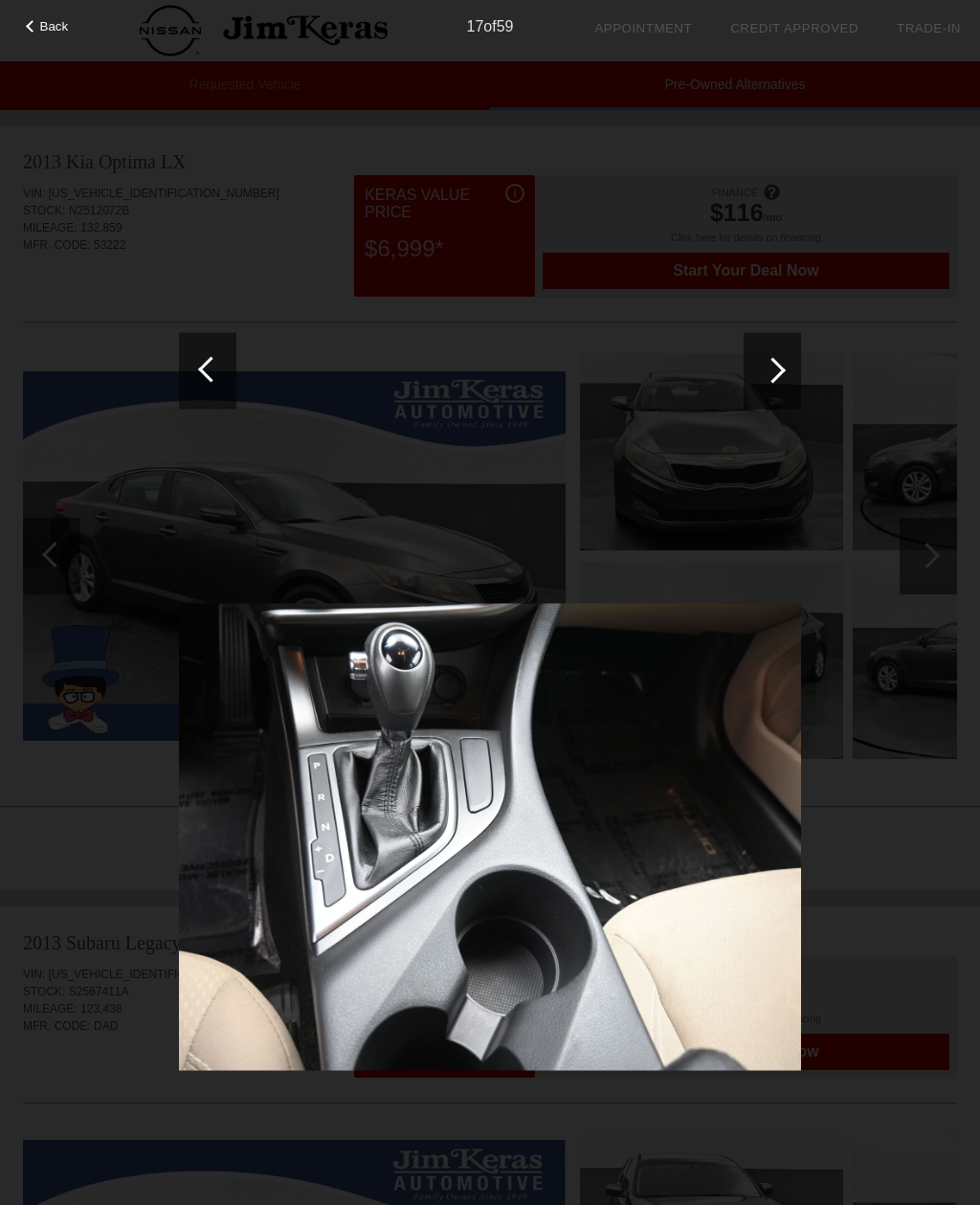
click at [776, 385] on div at bounding box center [772, 370] width 57 height 77
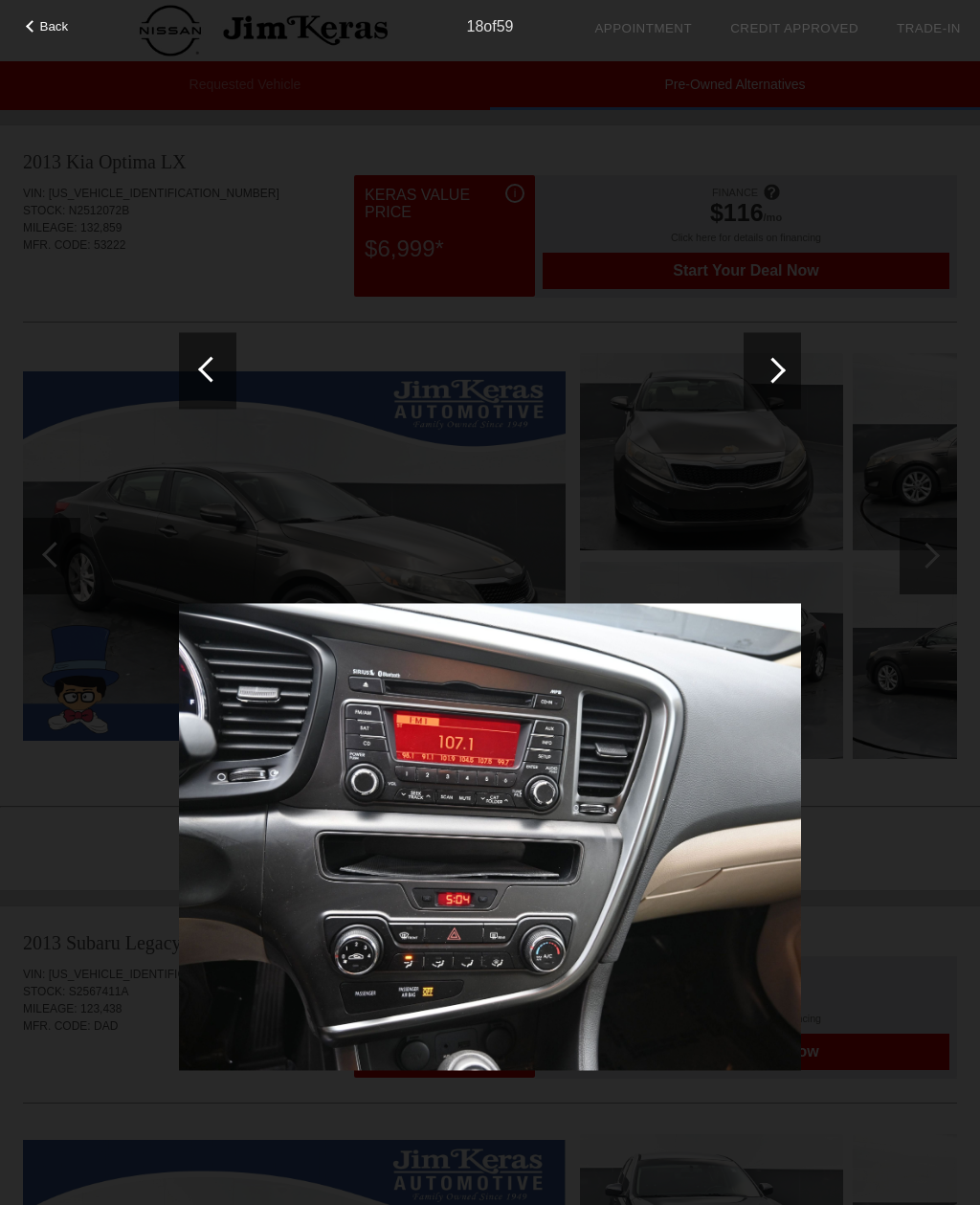
click at [777, 382] on div at bounding box center [772, 370] width 57 height 77
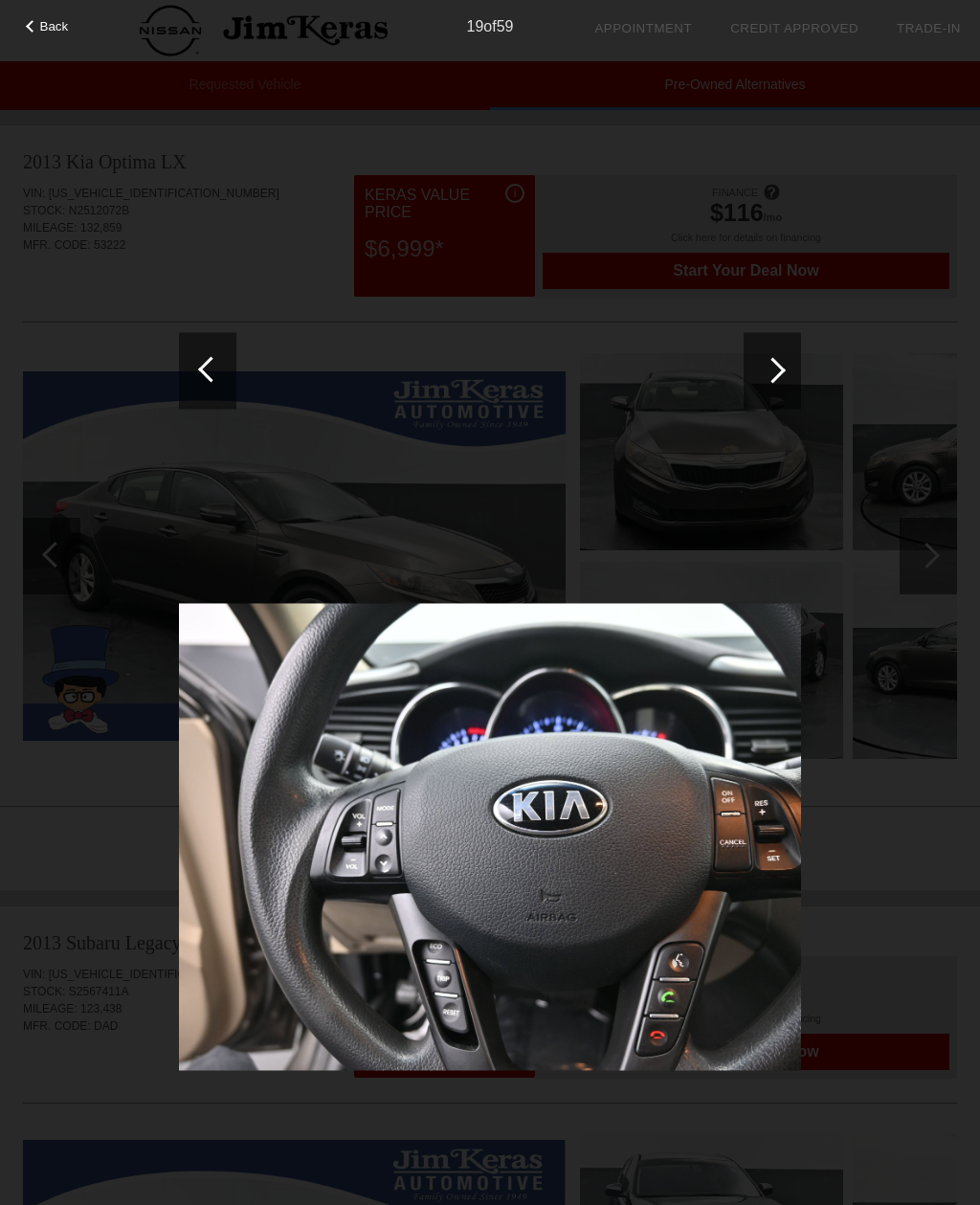
click at [779, 386] on div at bounding box center [772, 370] width 57 height 77
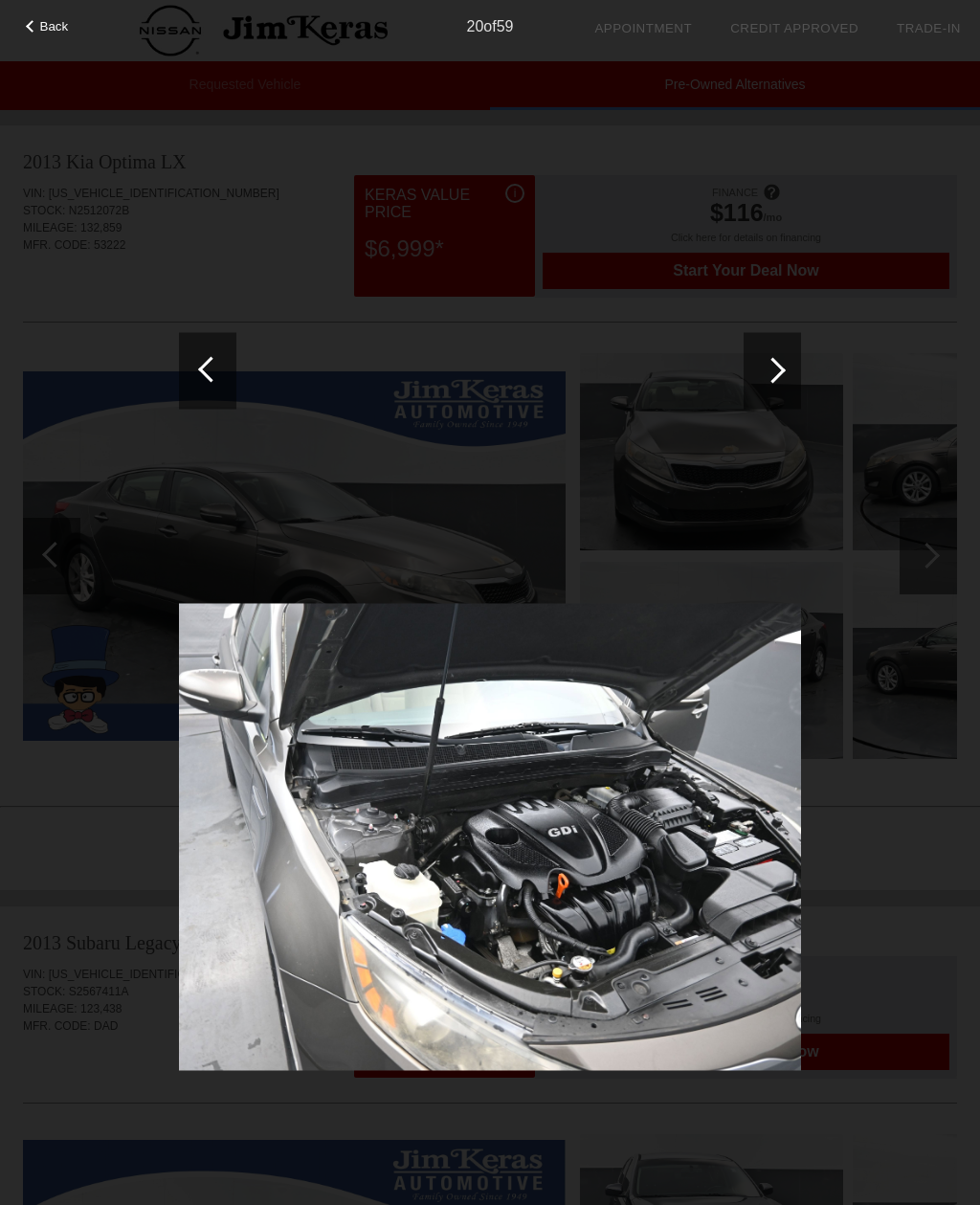
click at [781, 380] on div at bounding box center [772, 370] width 57 height 77
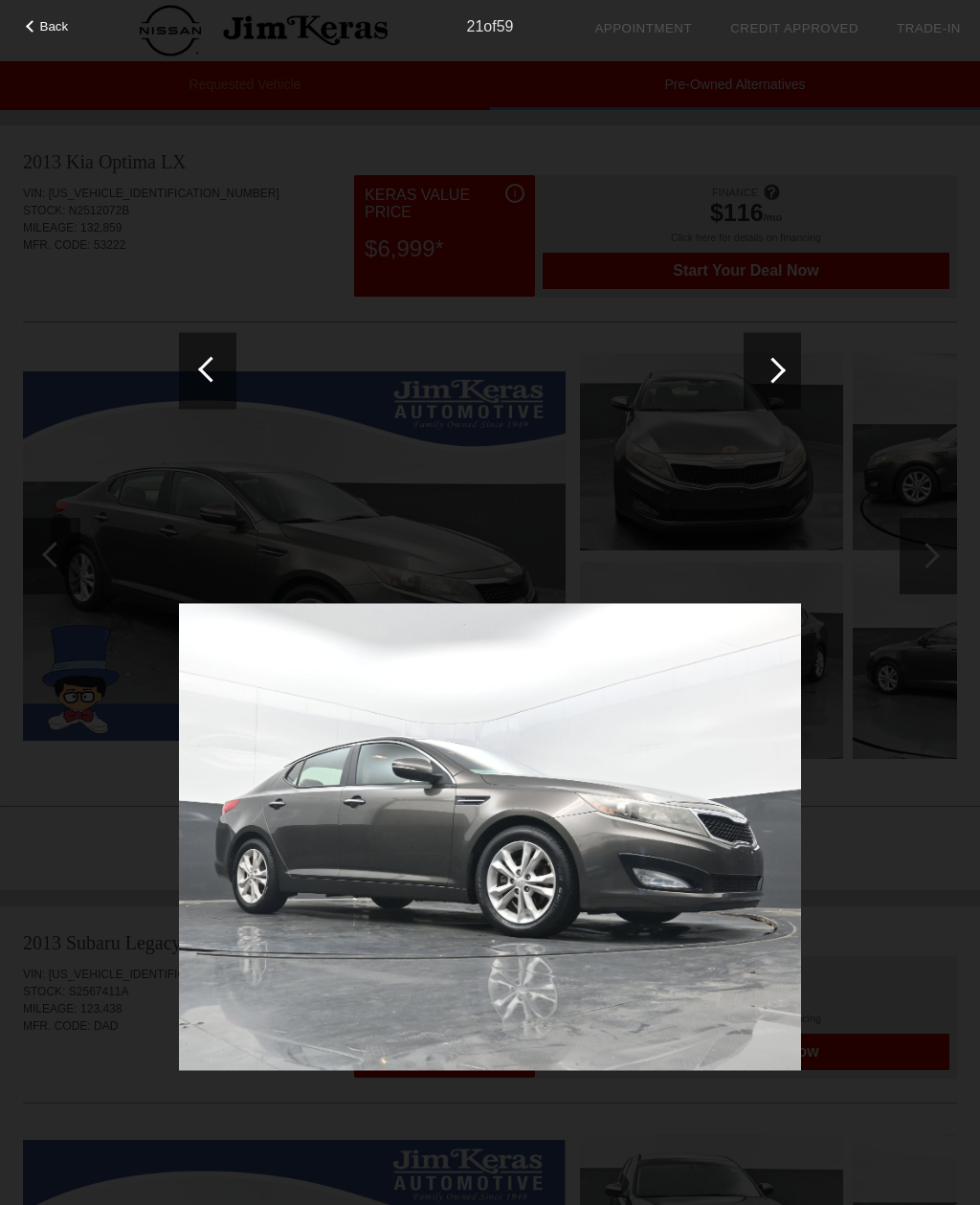
click at [781, 379] on div at bounding box center [772, 370] width 57 height 77
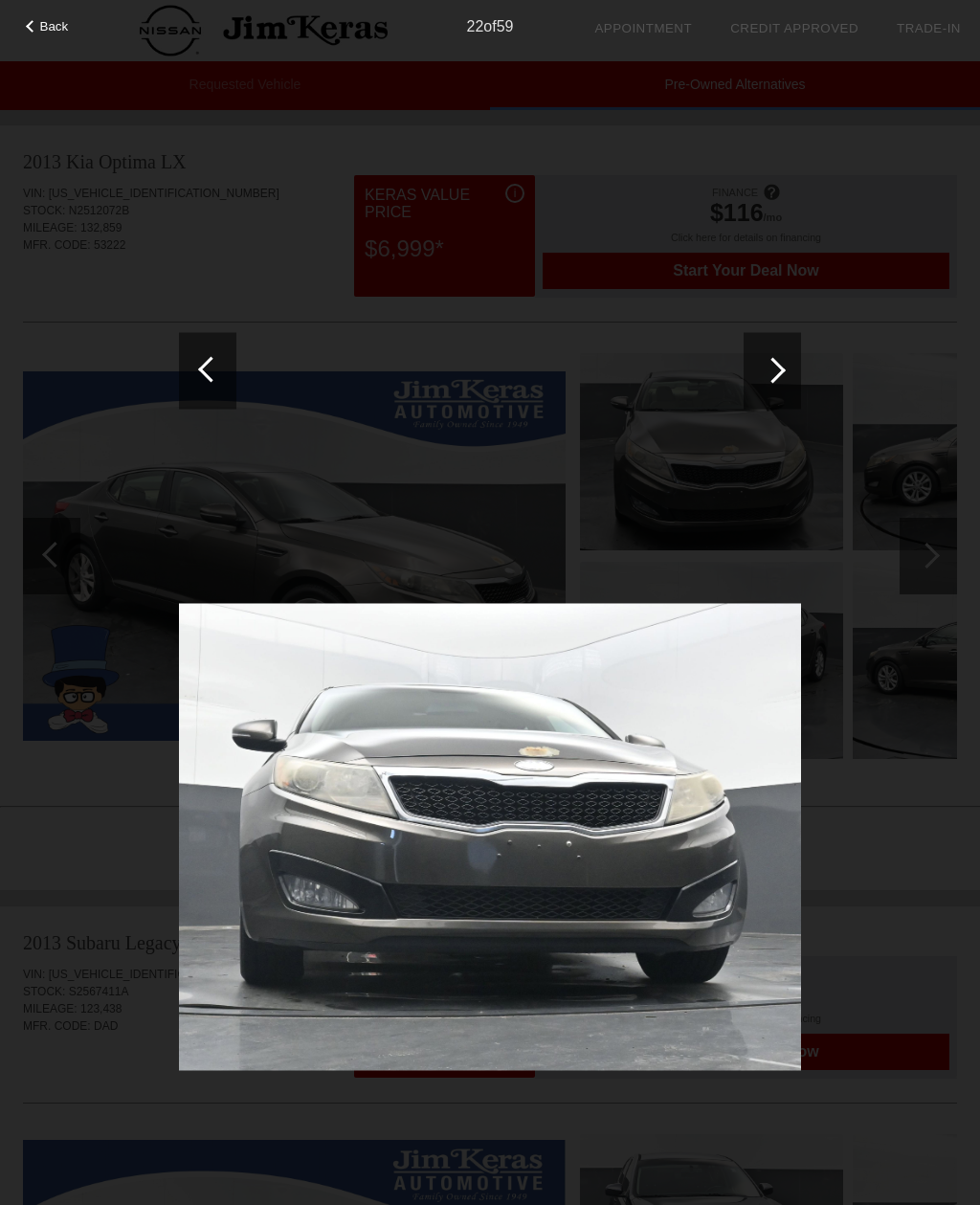
click at [785, 378] on div at bounding box center [772, 370] width 57 height 77
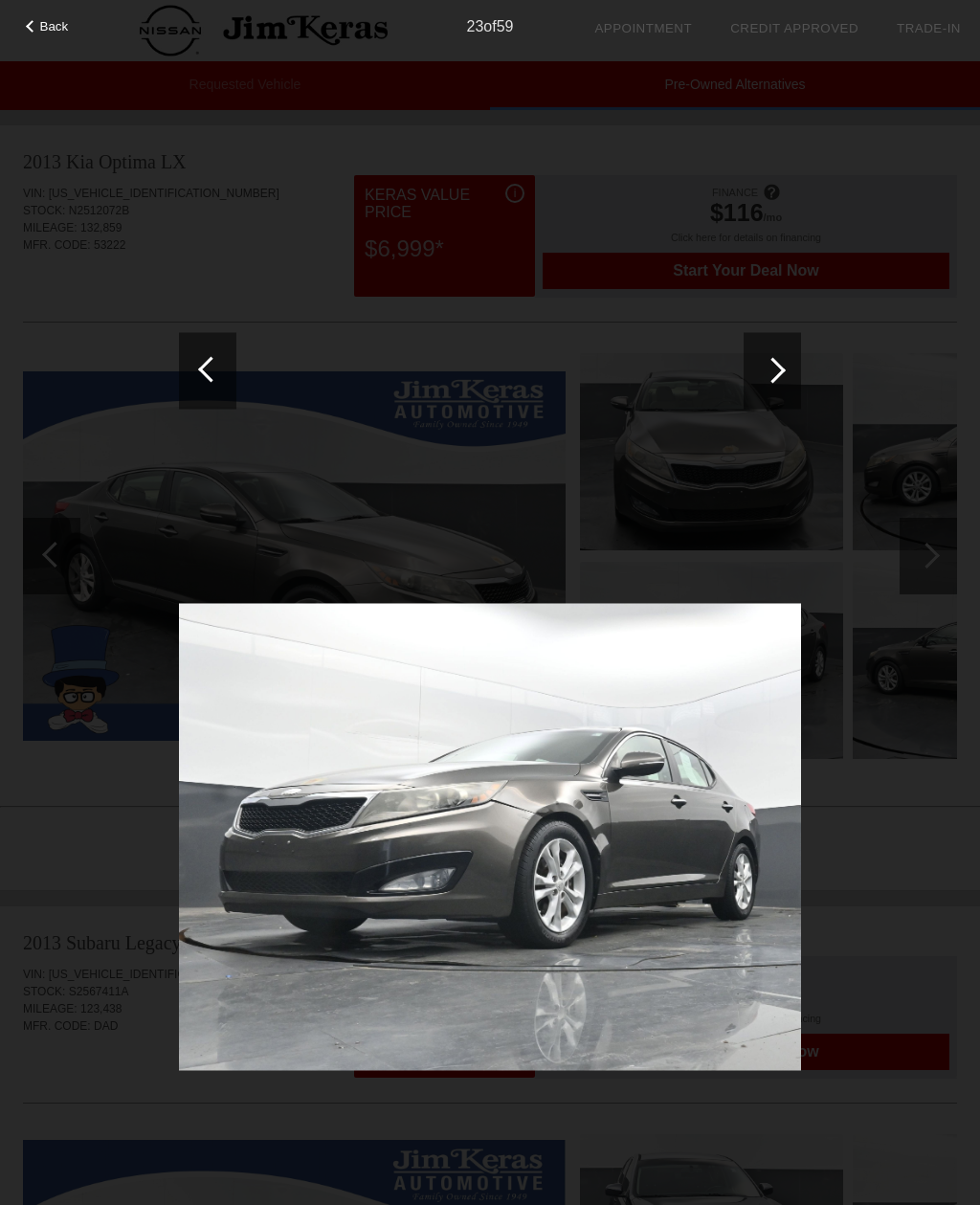
click at [783, 378] on div at bounding box center [772, 370] width 57 height 77
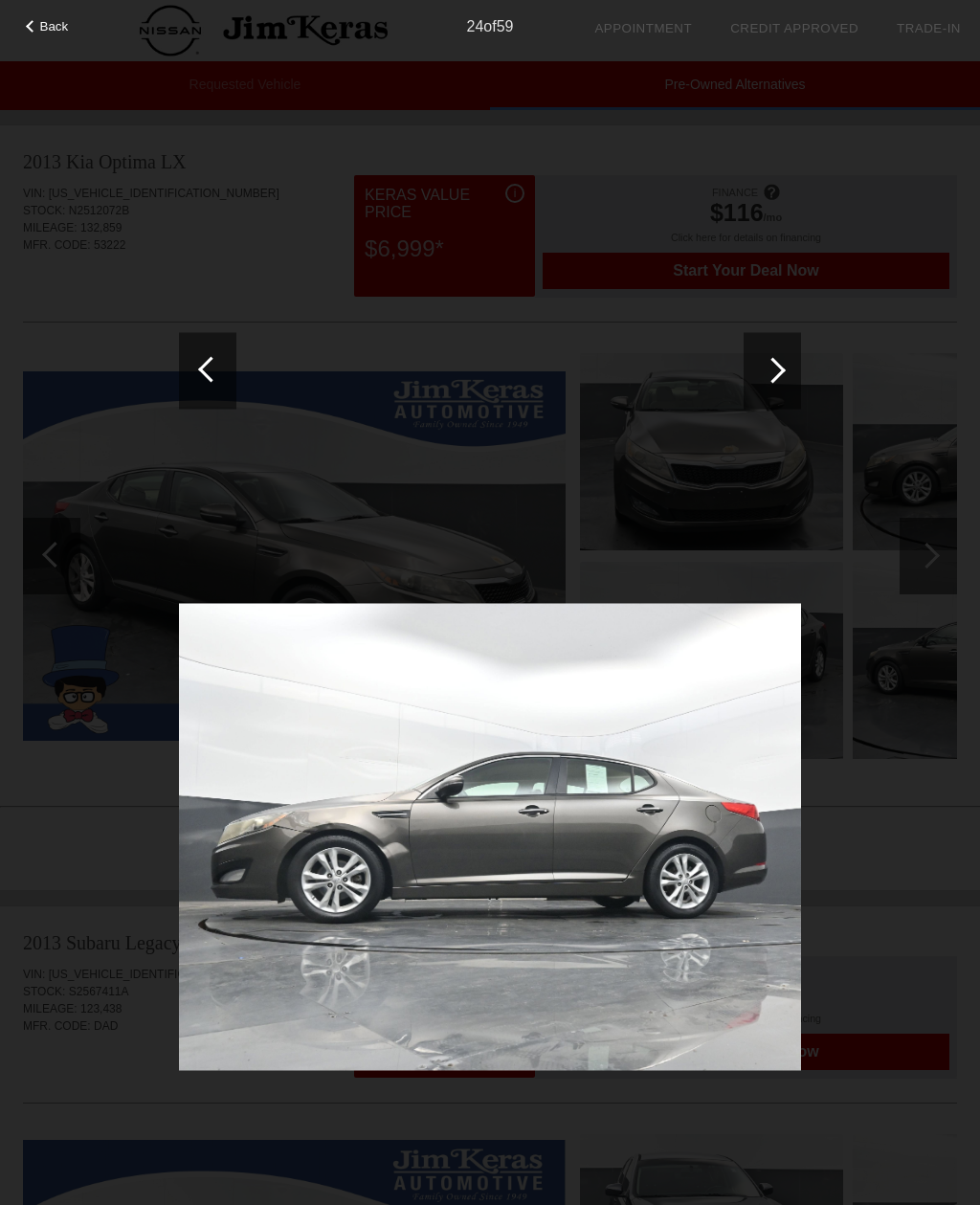
click at [783, 377] on div at bounding box center [772, 370] width 57 height 77
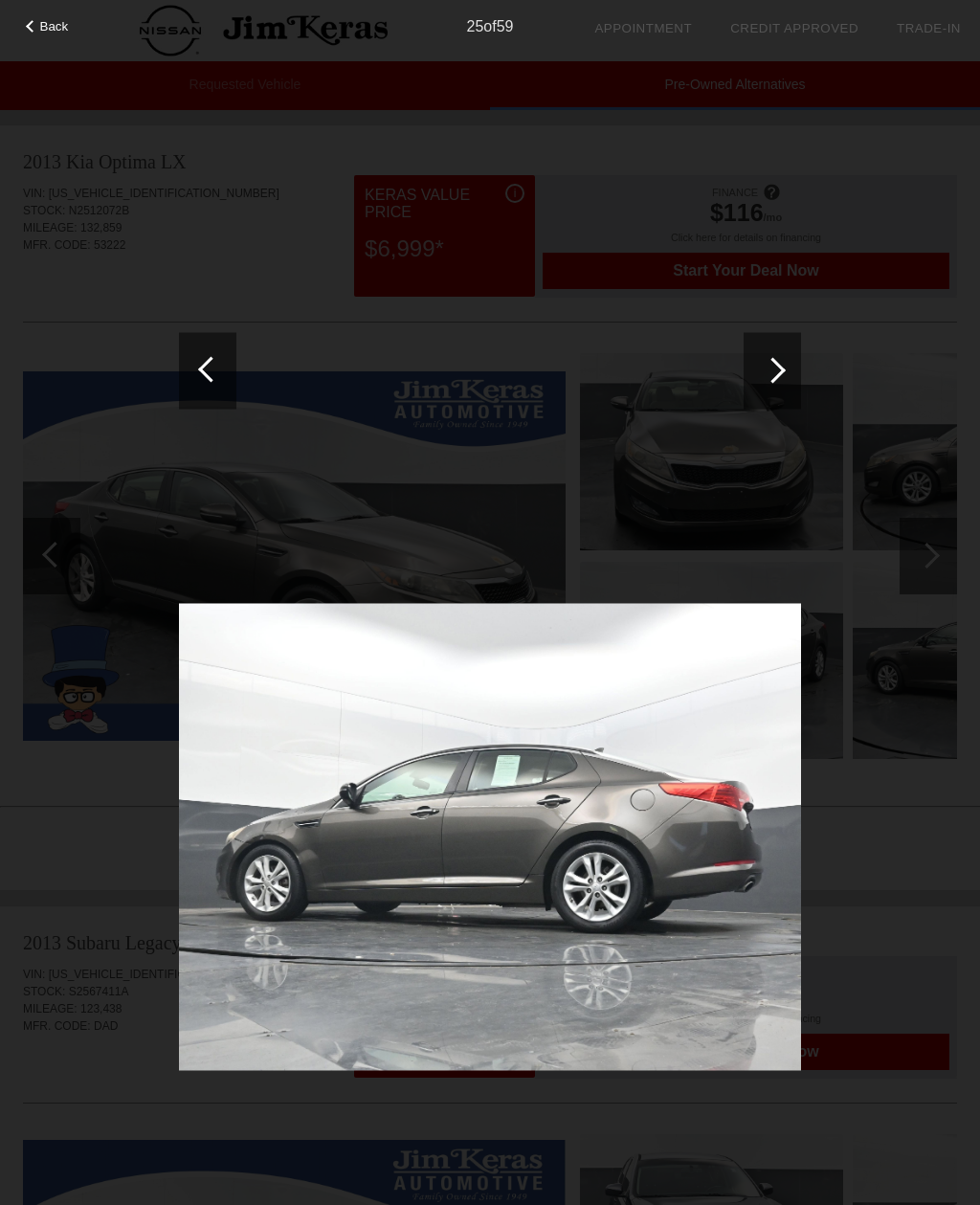
click at [783, 377] on div at bounding box center [772, 370] width 57 height 77
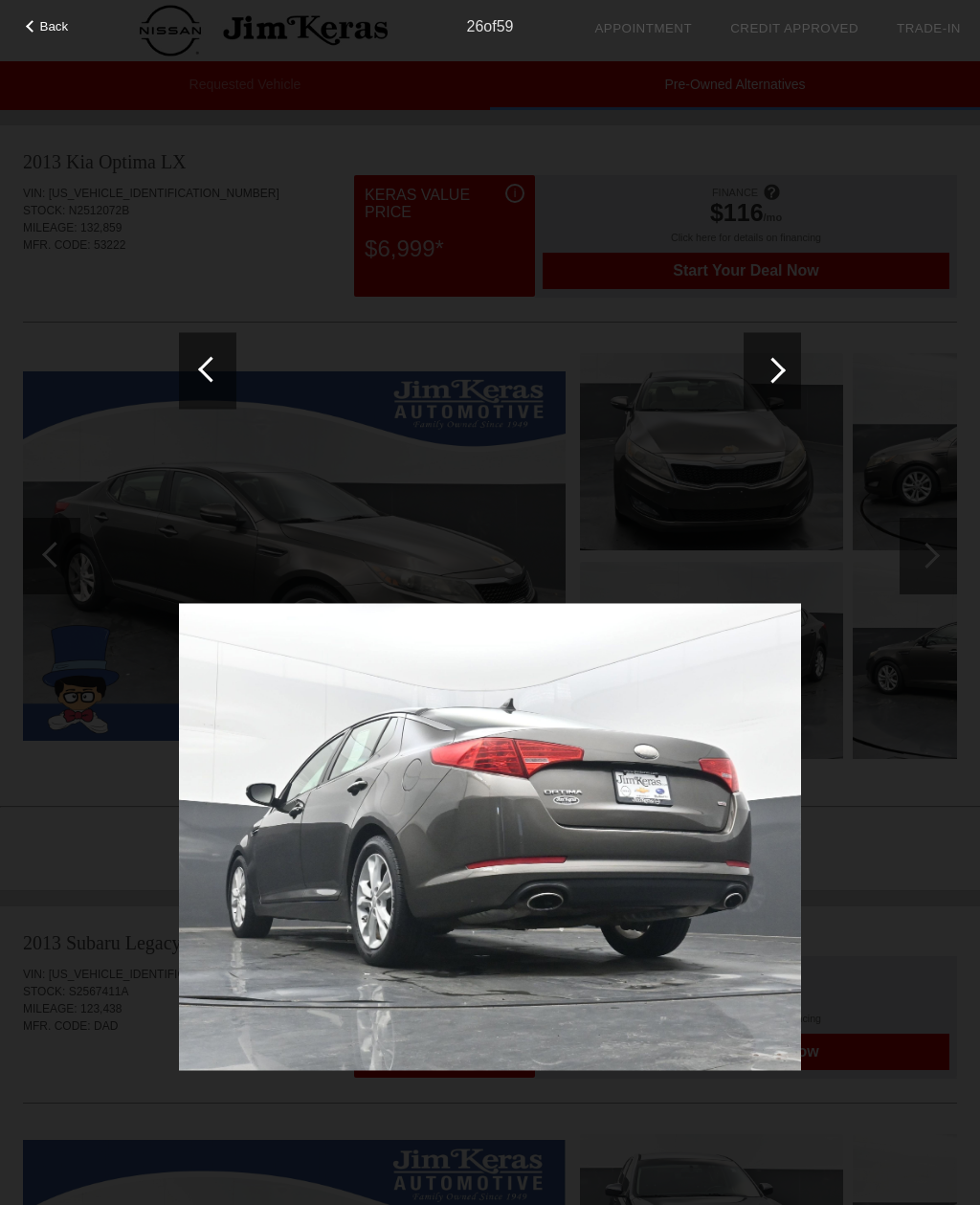
click at [782, 380] on div at bounding box center [772, 370] width 57 height 77
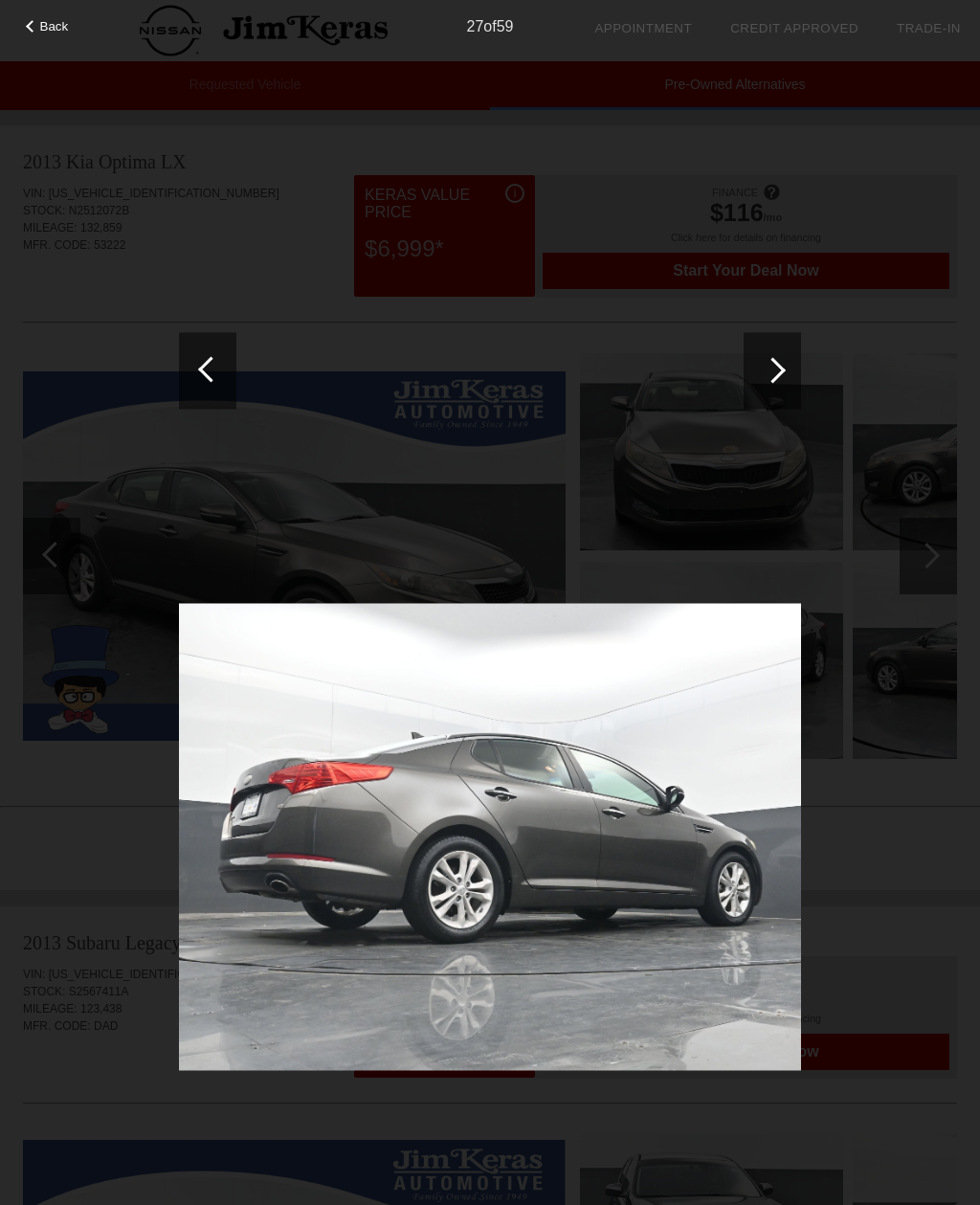
click at [778, 378] on div at bounding box center [772, 370] width 57 height 77
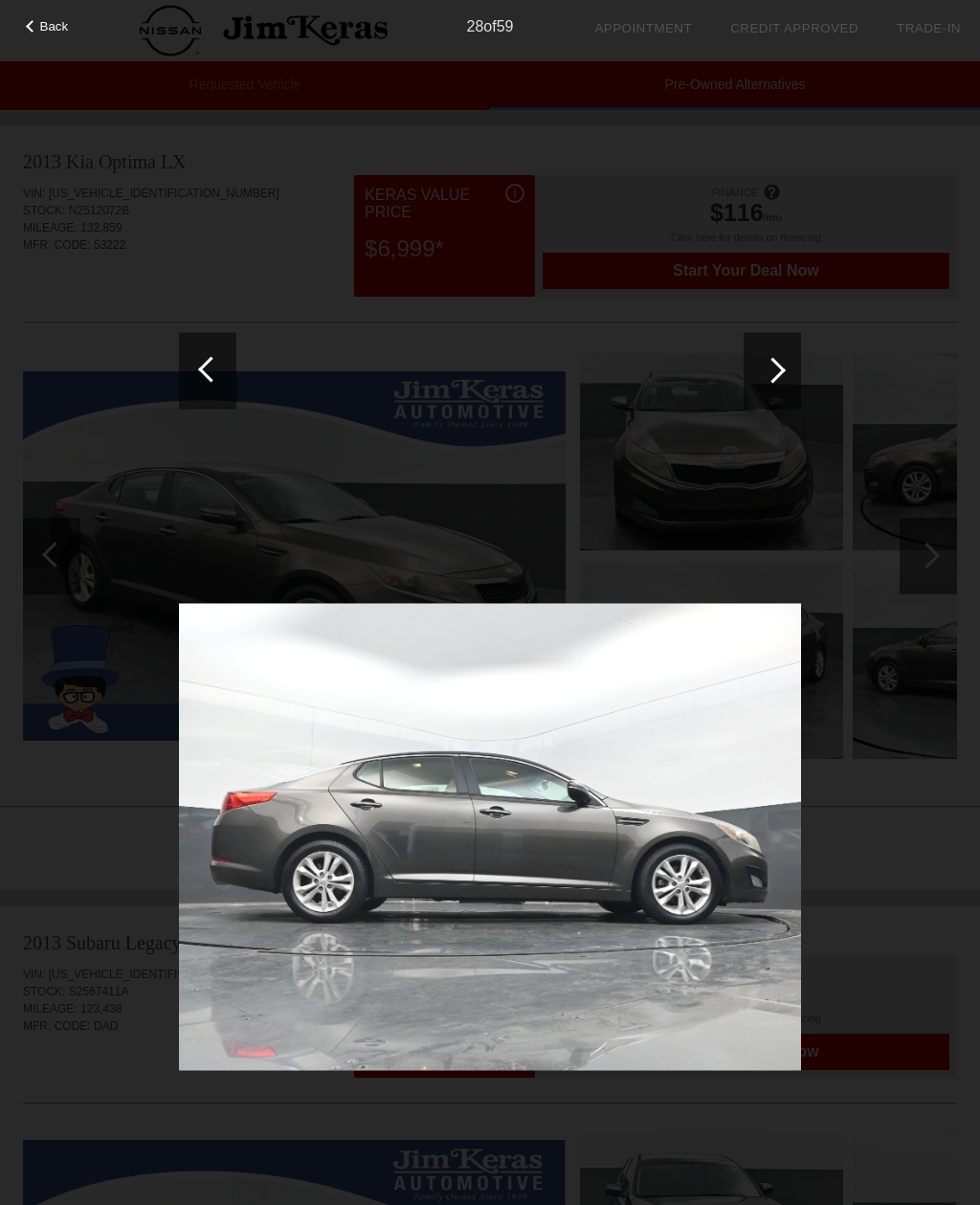
click at [779, 376] on div at bounding box center [773, 369] width 26 height 26
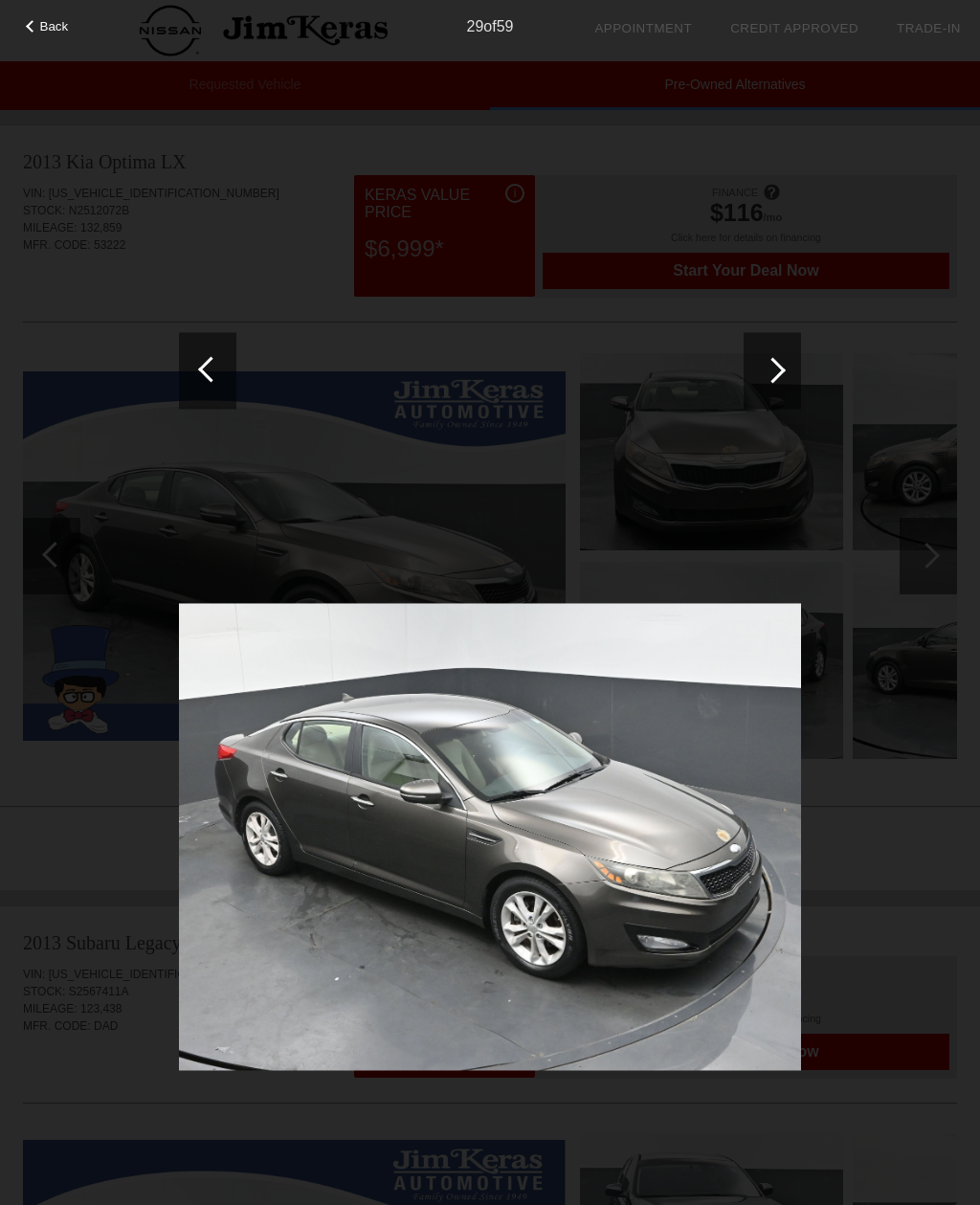
click at [777, 376] on div at bounding box center [773, 369] width 26 height 26
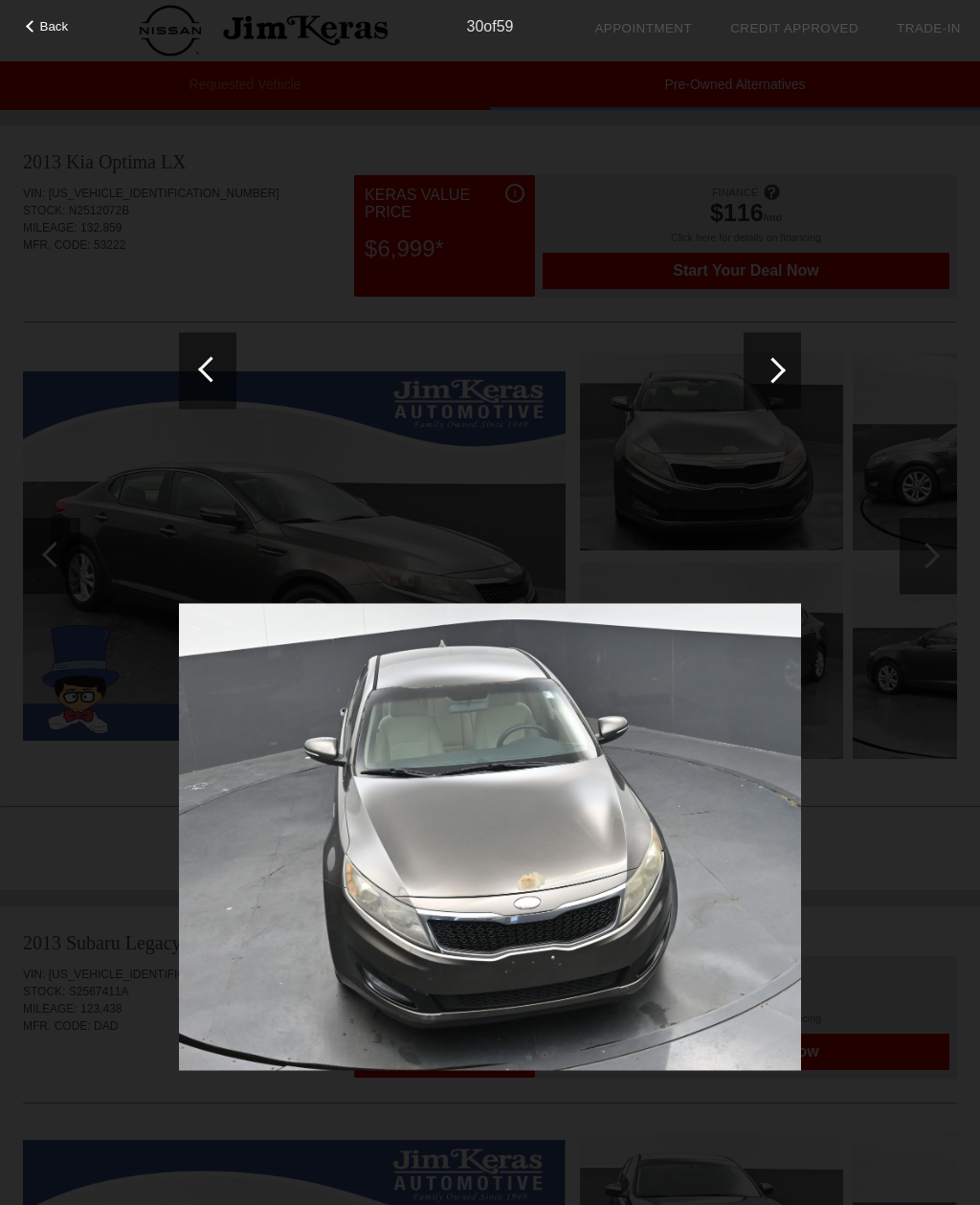
click at [777, 379] on div at bounding box center [772, 370] width 57 height 77
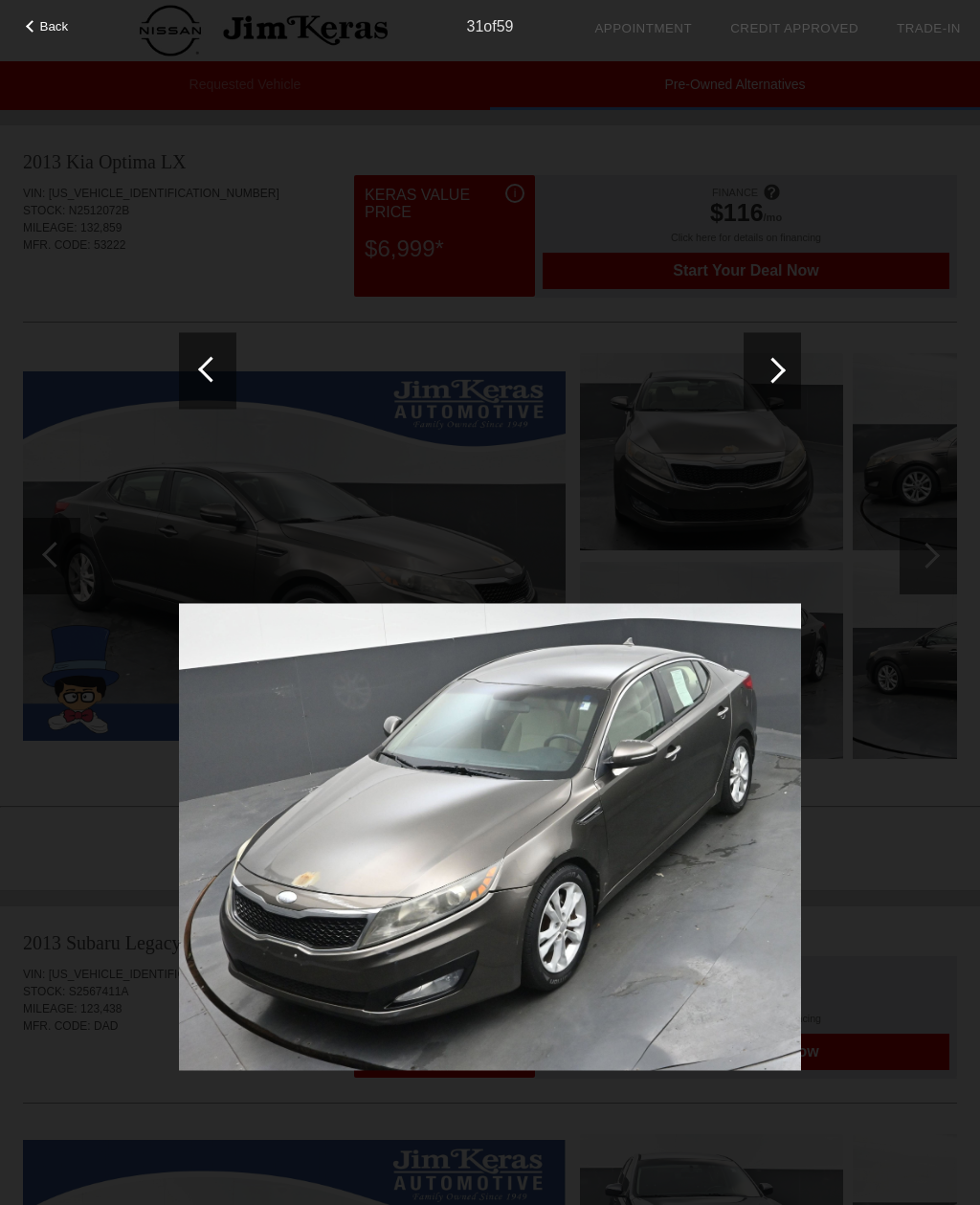
click at [779, 379] on div at bounding box center [772, 370] width 57 height 77
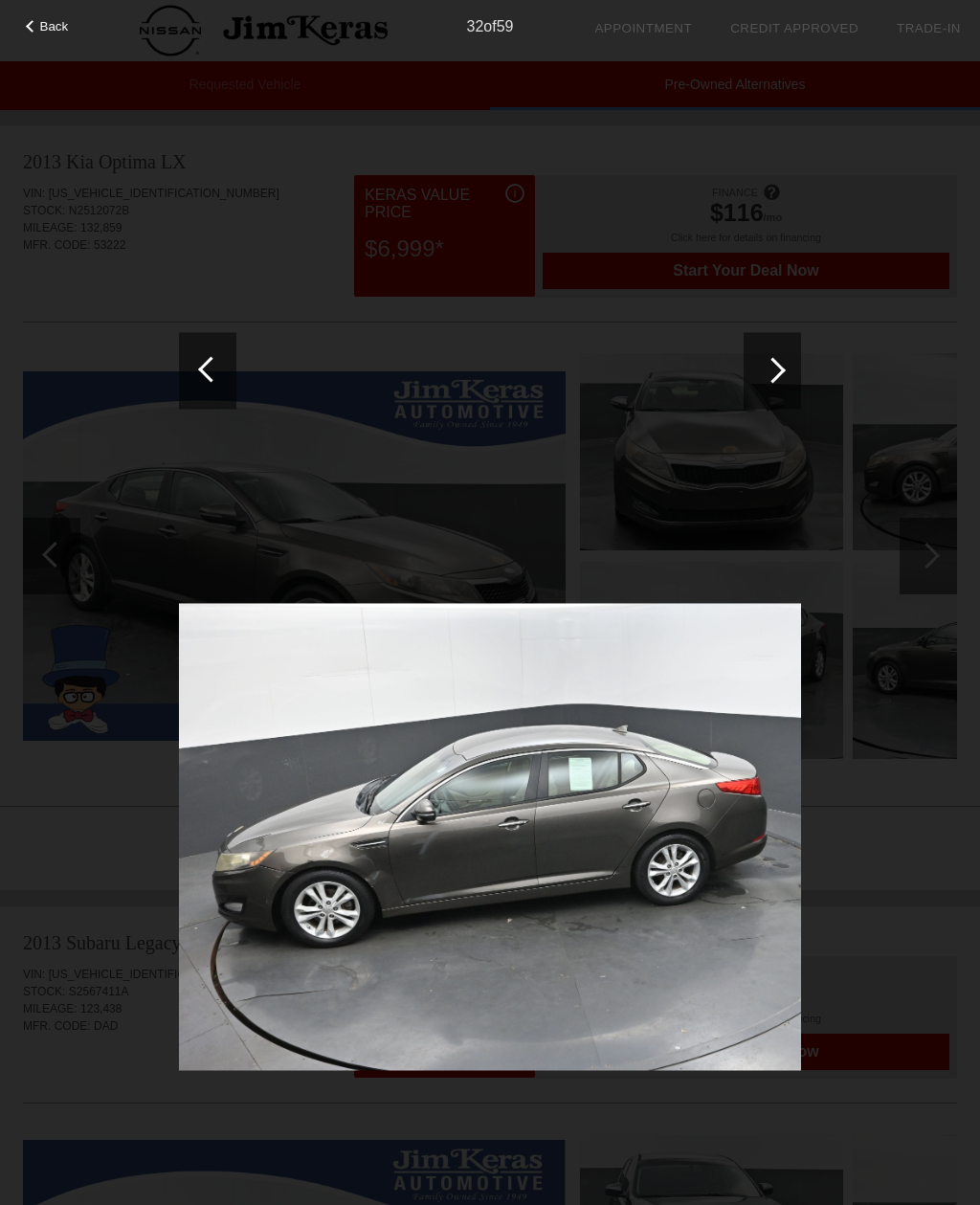
click at [776, 380] on div at bounding box center [772, 370] width 57 height 77
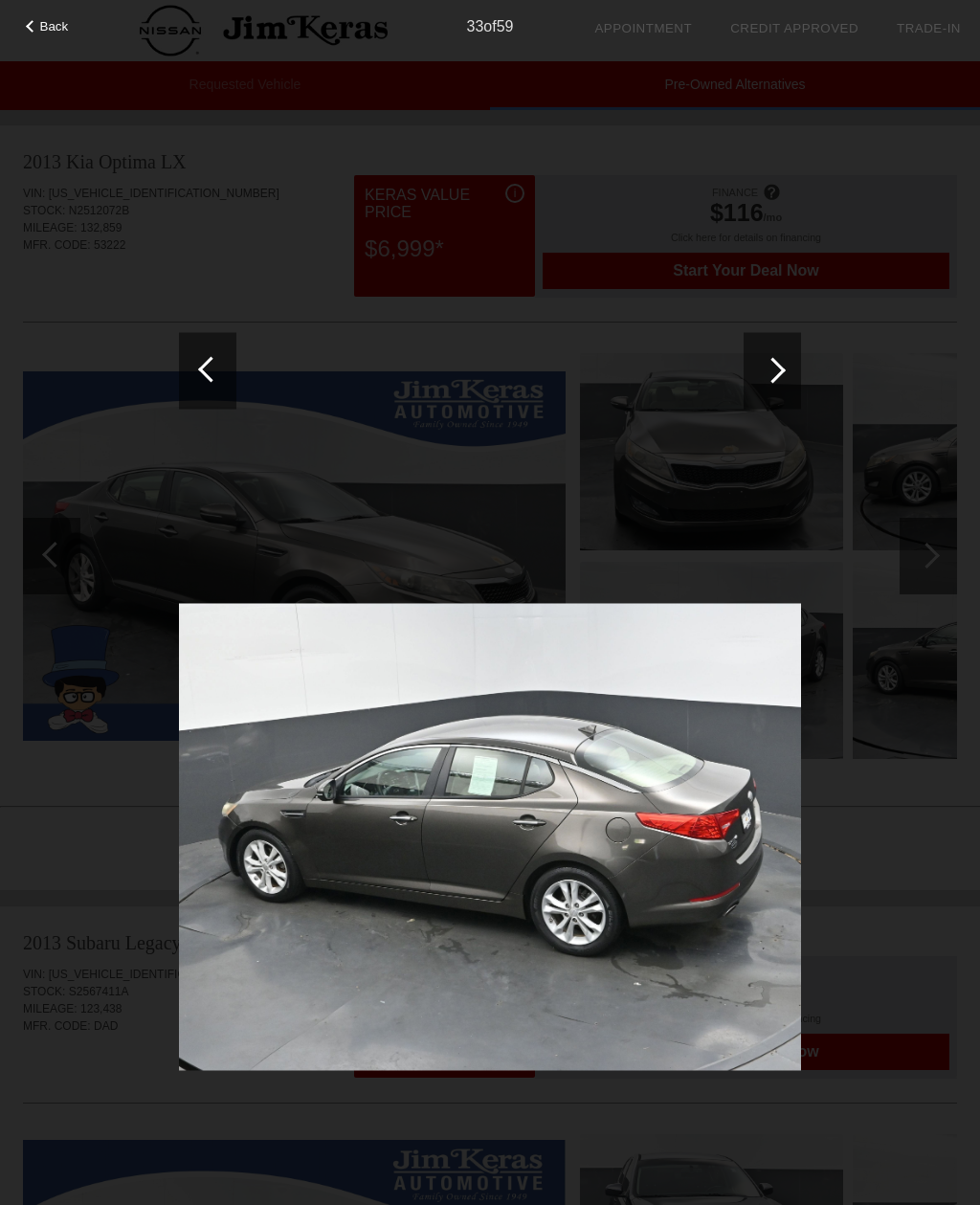
click at [775, 378] on div at bounding box center [773, 369] width 26 height 26
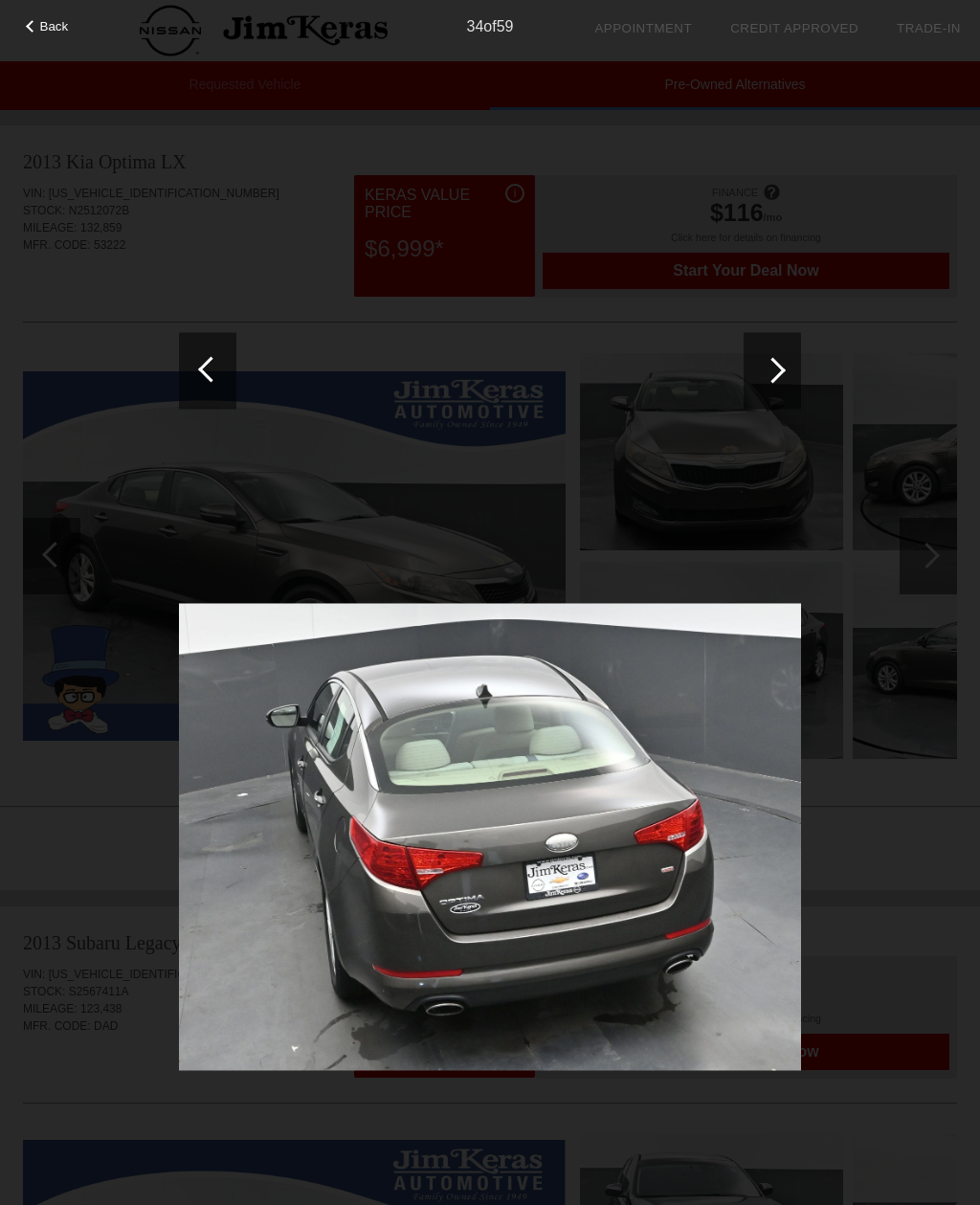
click at [776, 377] on div at bounding box center [773, 369] width 26 height 26
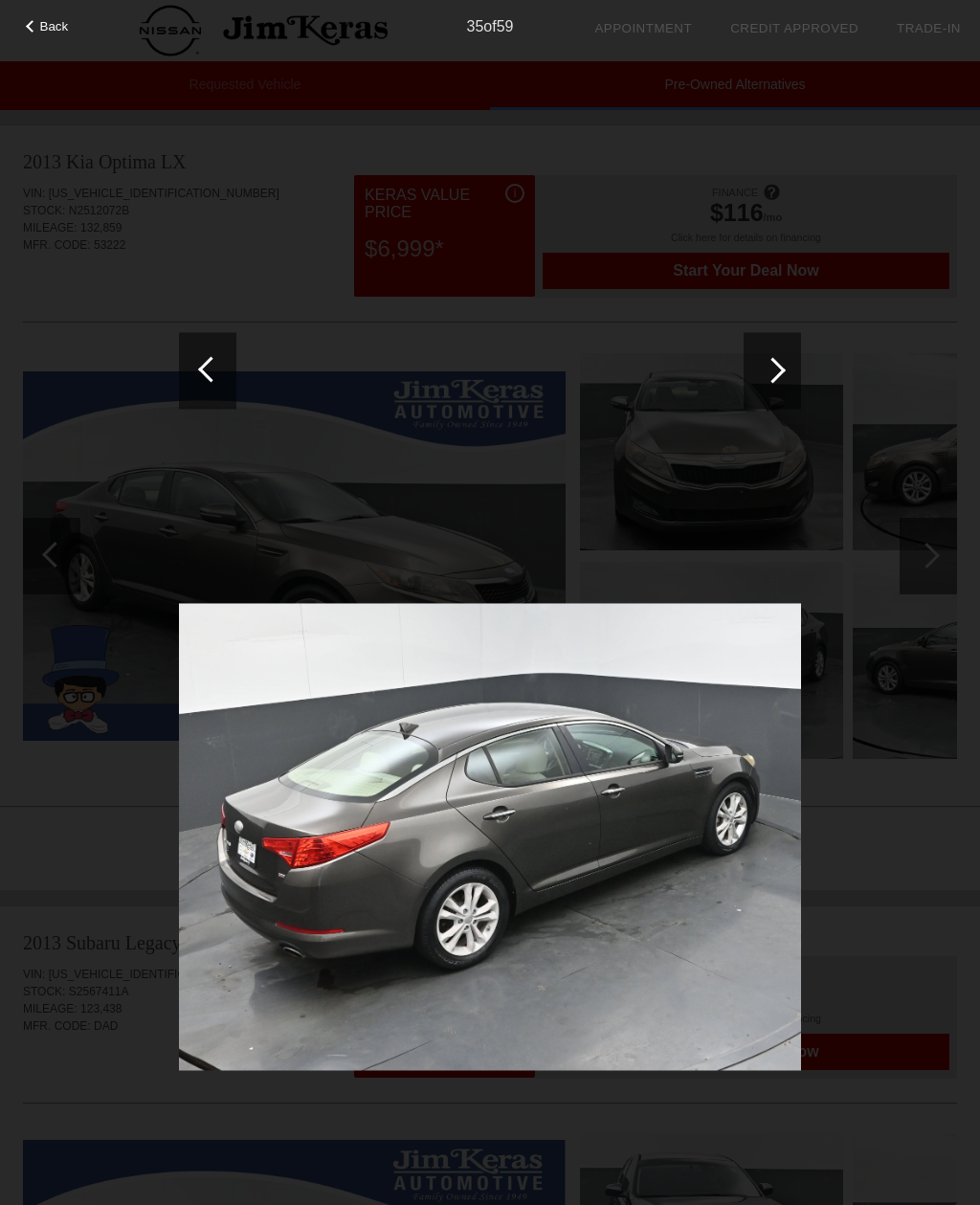
click at [774, 381] on div at bounding box center [773, 369] width 26 height 26
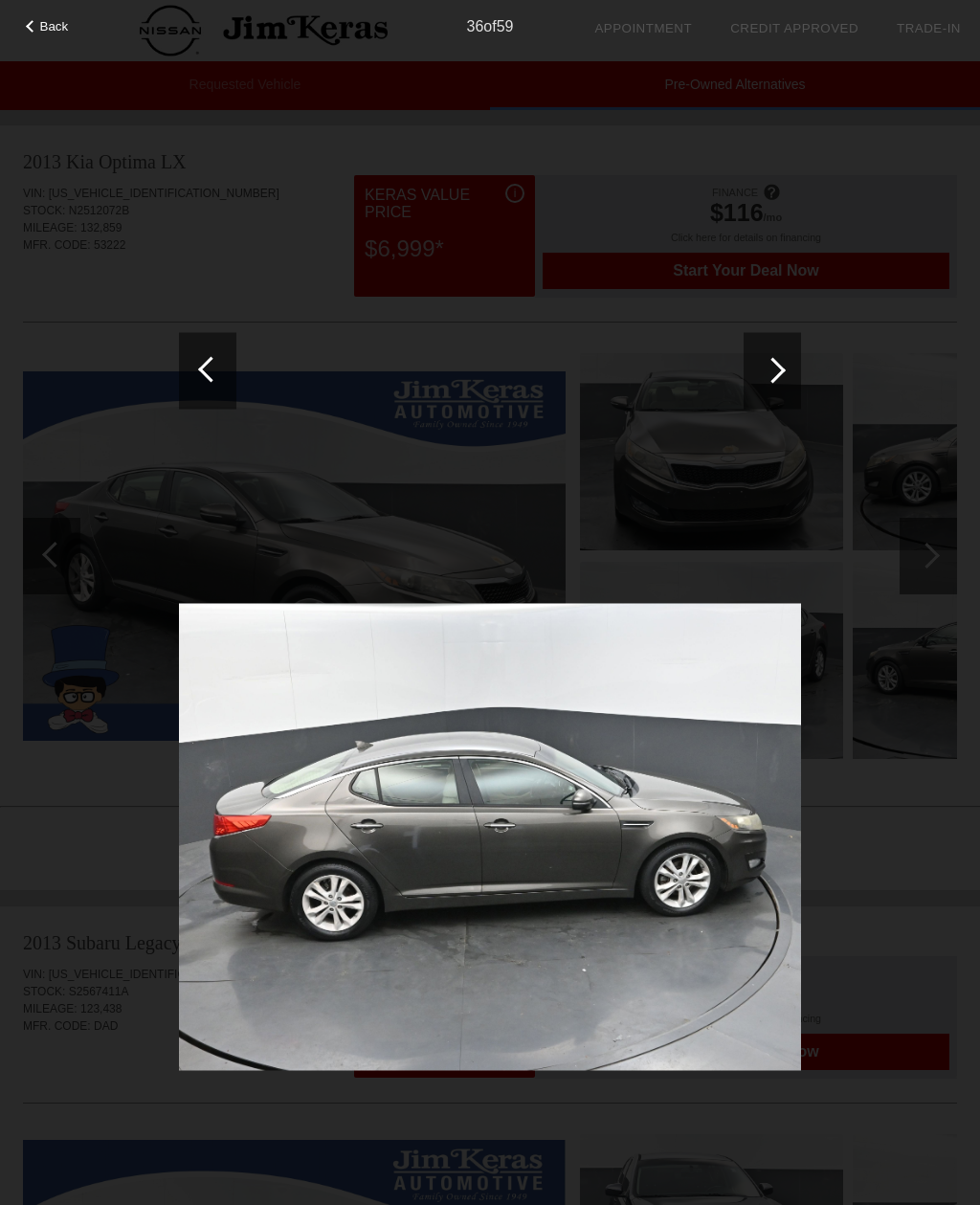
click at [773, 380] on div at bounding box center [773, 369] width 26 height 26
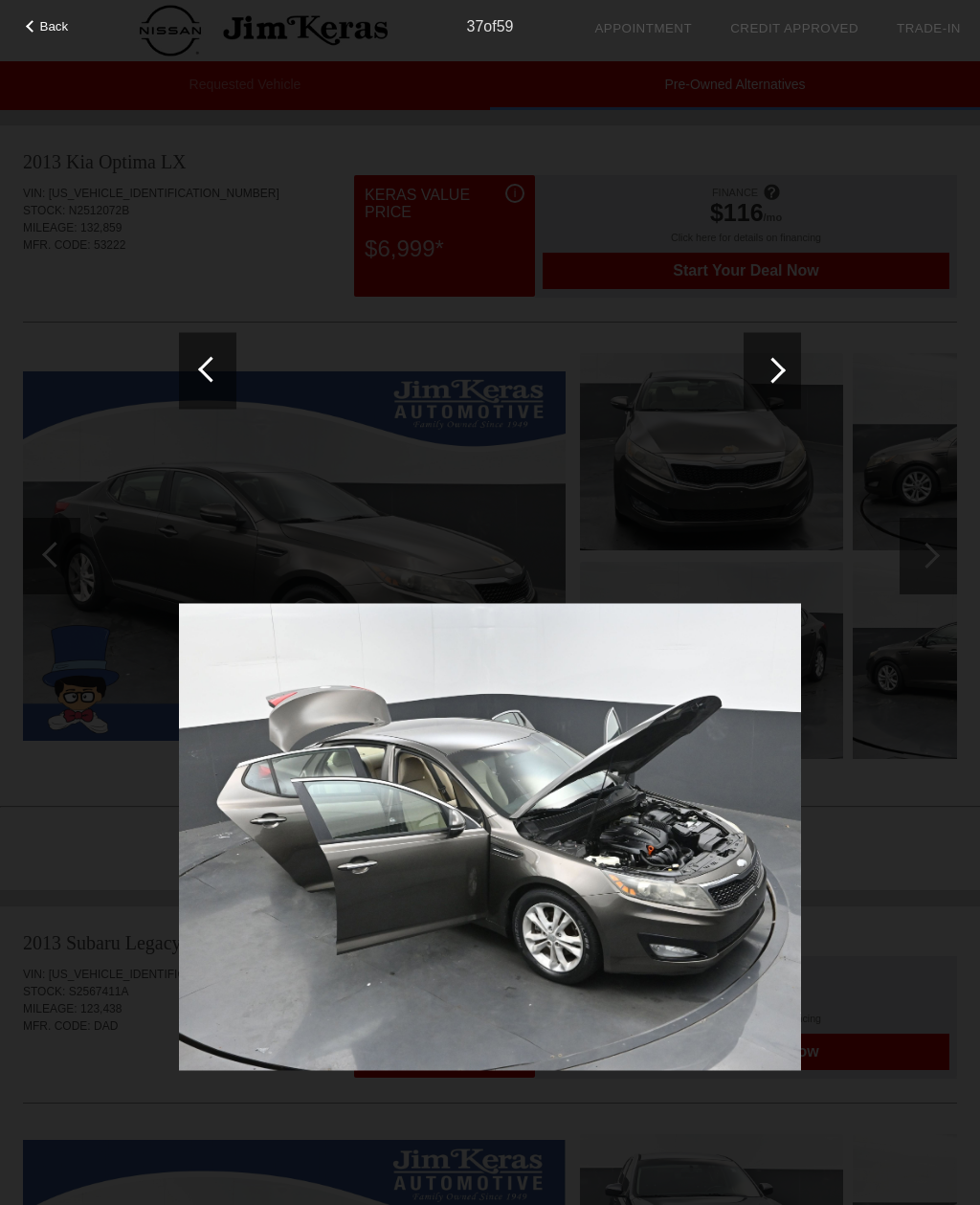
click at [771, 382] on div at bounding box center [772, 370] width 57 height 77
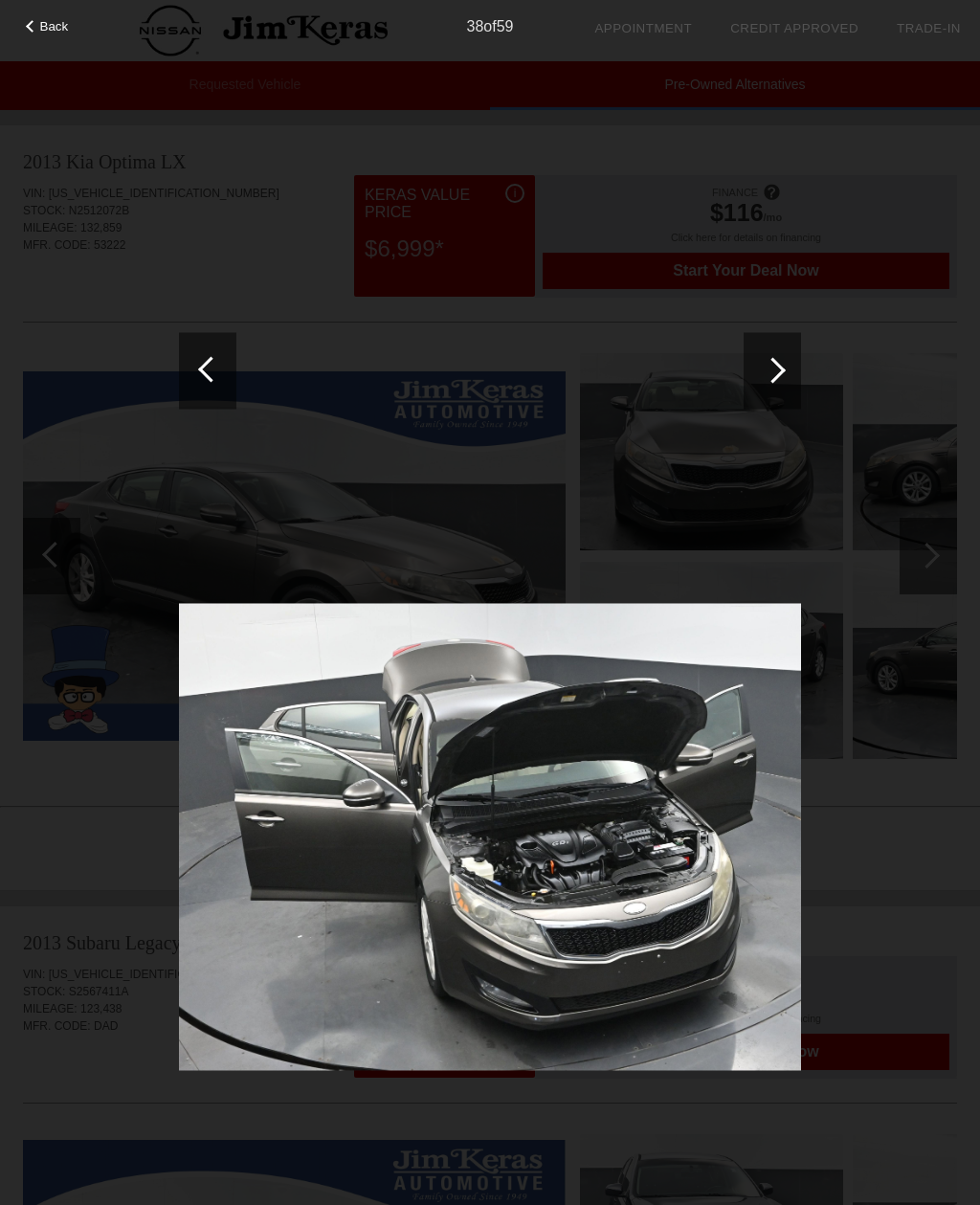
click at [774, 383] on div at bounding box center [772, 370] width 57 height 77
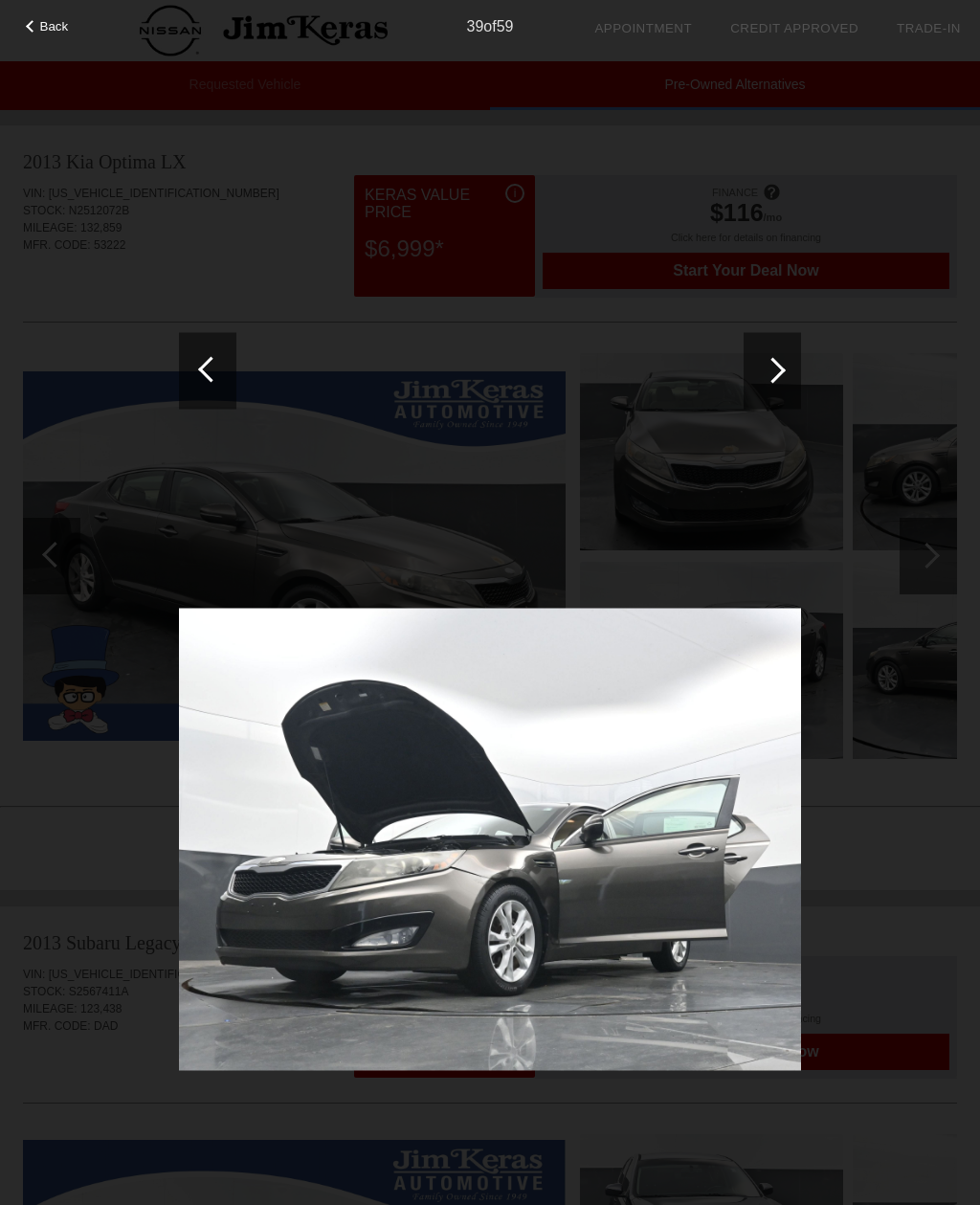
click at [773, 383] on div at bounding box center [773, 369] width 26 height 26
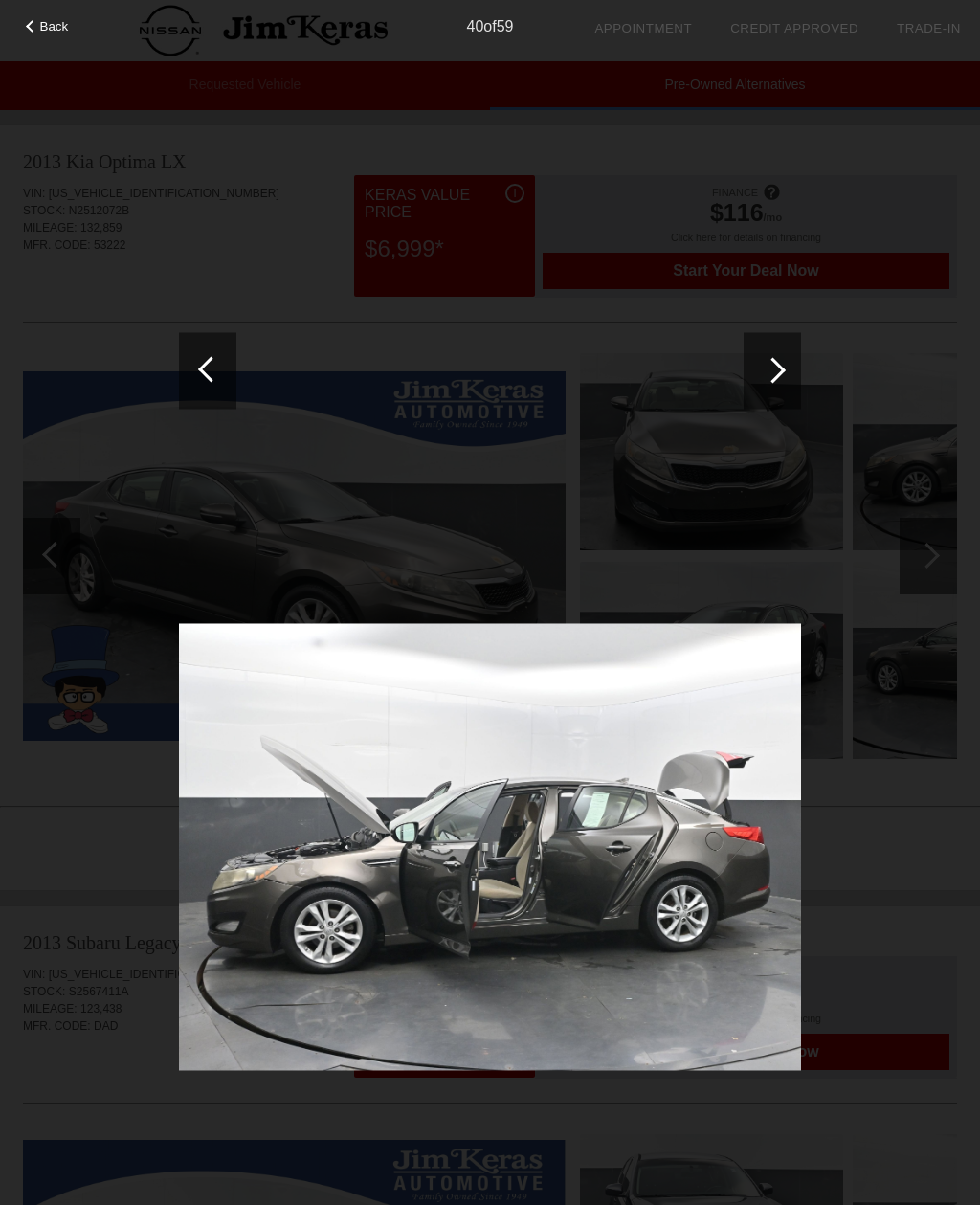
click at [774, 378] on div at bounding box center [773, 369] width 26 height 26
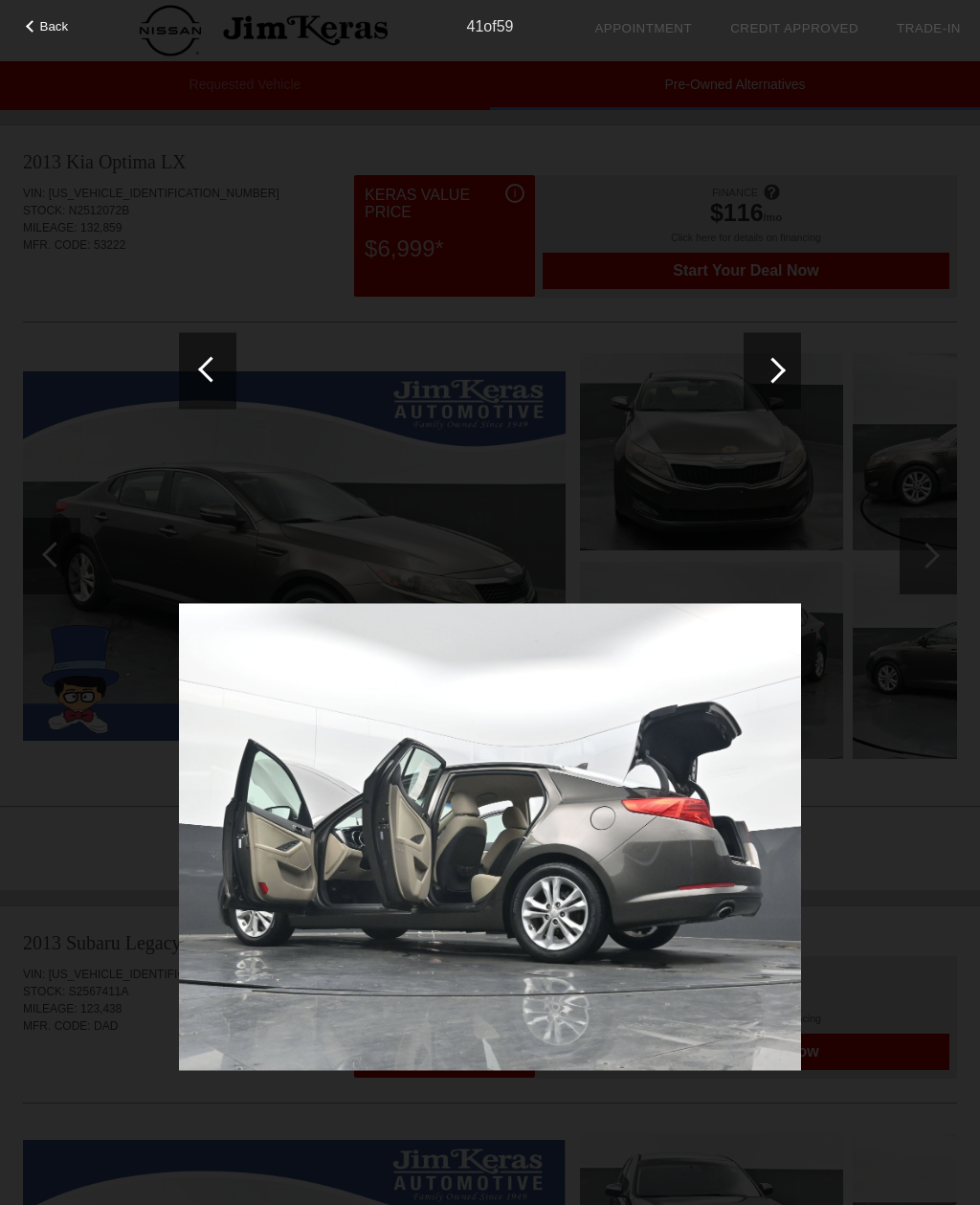
click at [775, 378] on div at bounding box center [773, 369] width 26 height 26
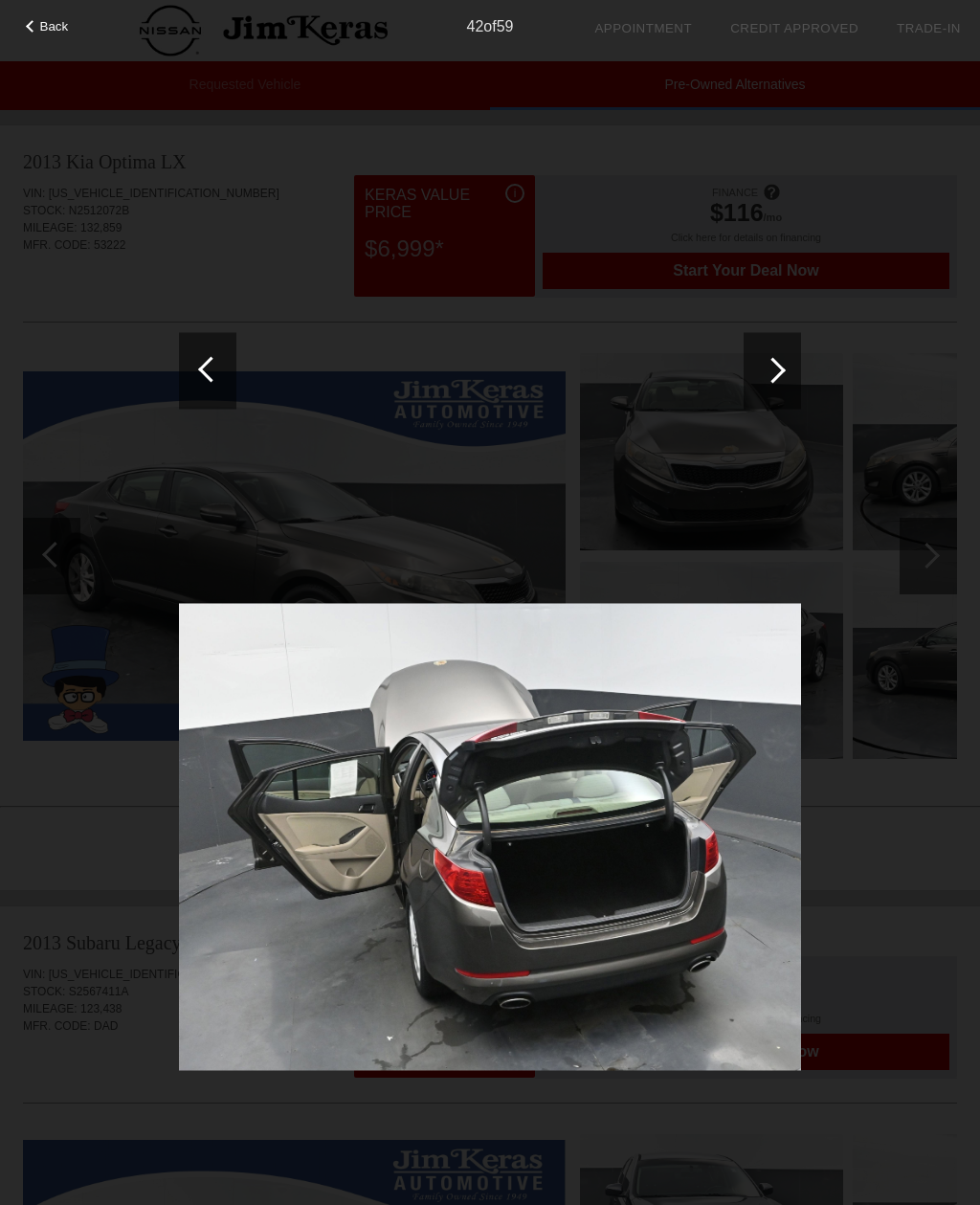
click at [775, 381] on div at bounding box center [772, 370] width 57 height 77
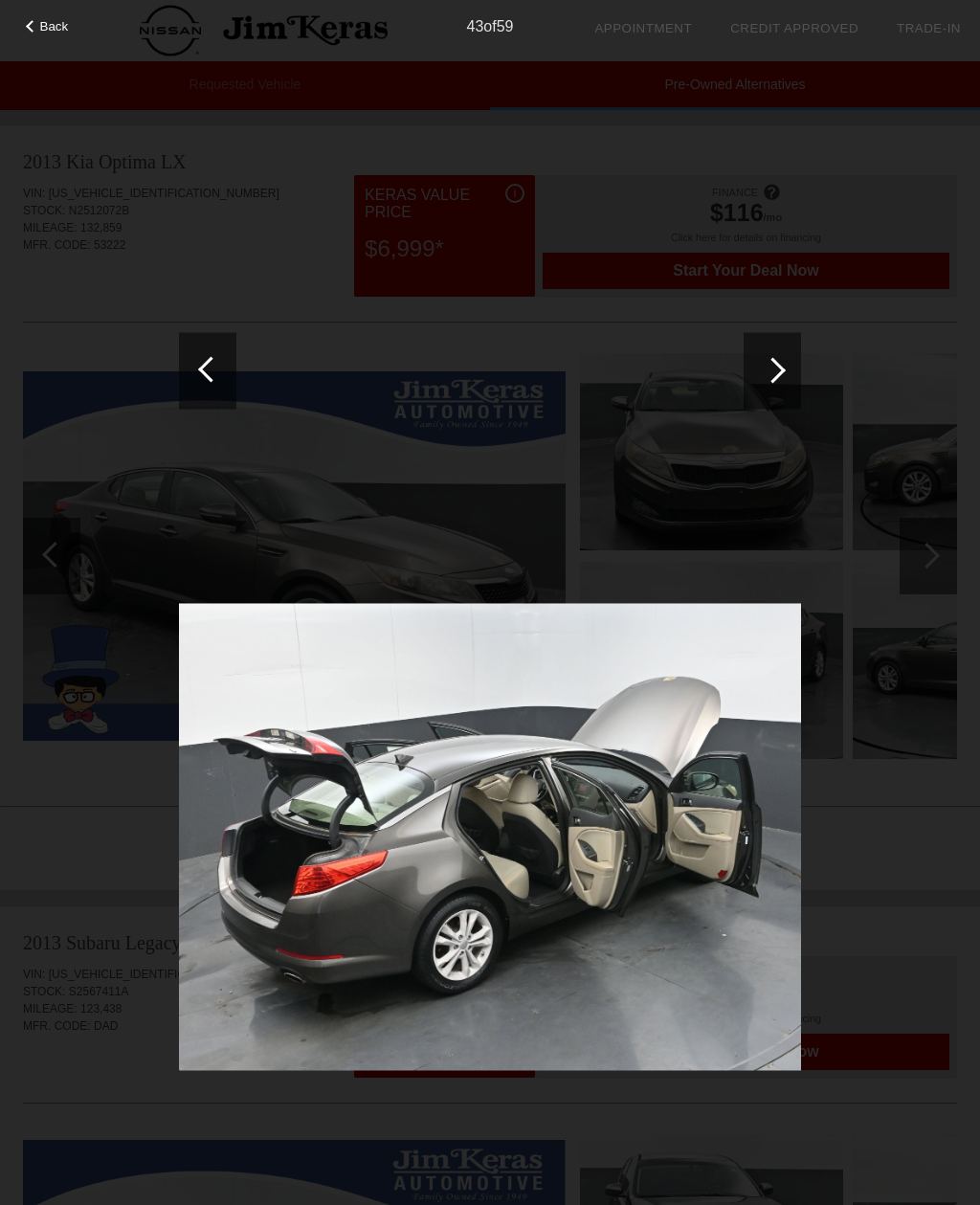
click at [776, 377] on div at bounding box center [773, 369] width 26 height 26
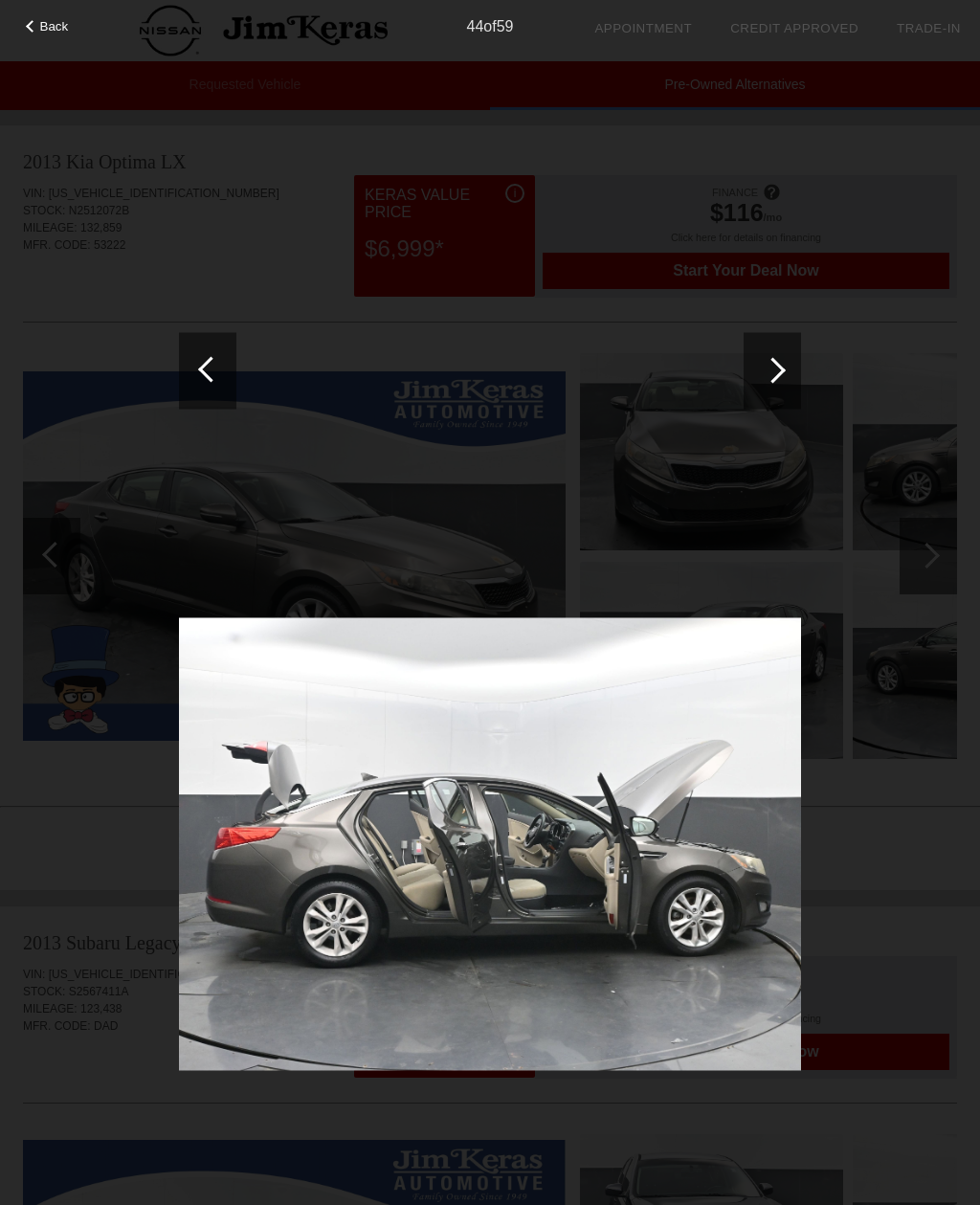
click at [776, 376] on div at bounding box center [773, 369] width 26 height 26
click at [776, 380] on div at bounding box center [772, 370] width 57 height 77
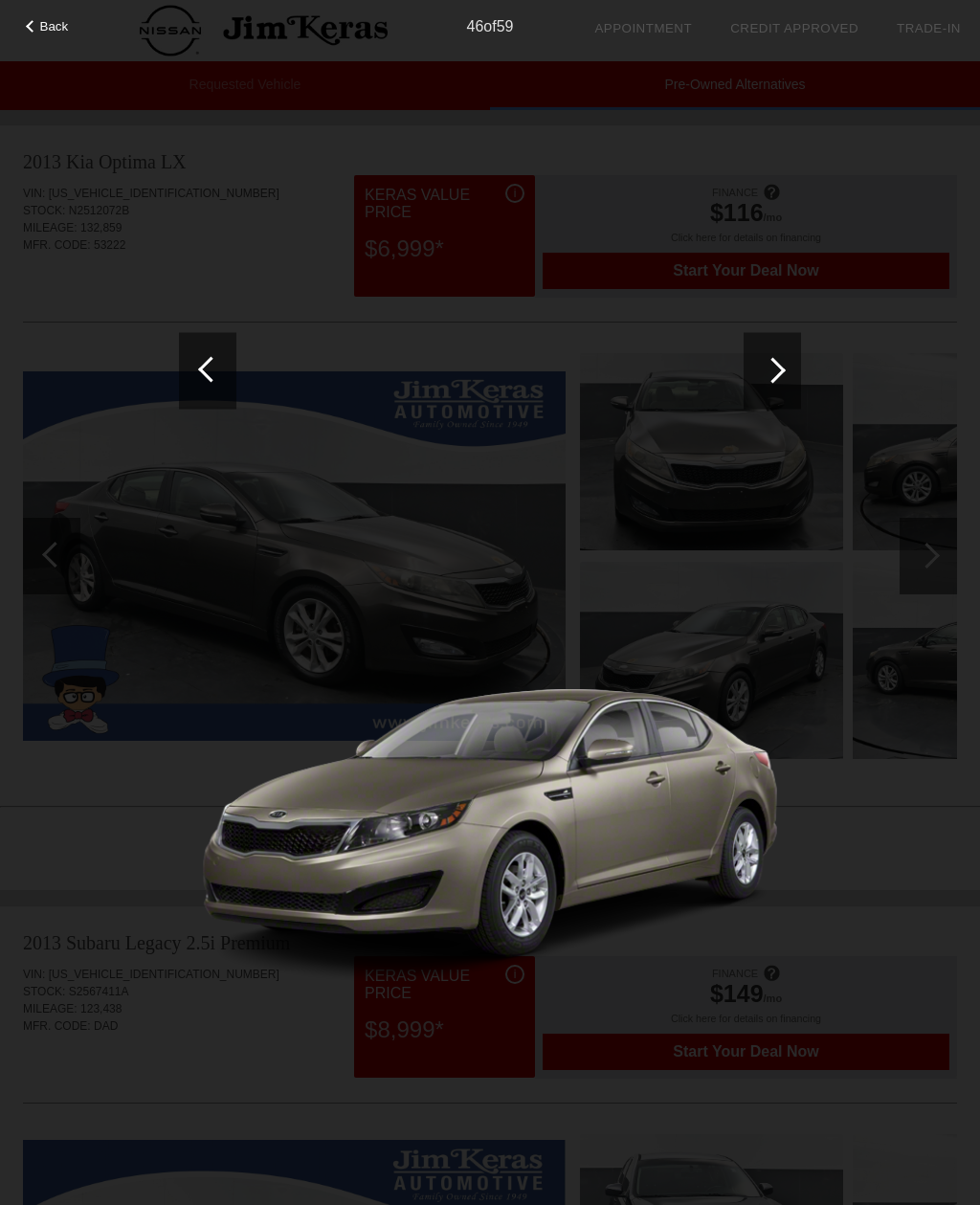
click at [778, 373] on div at bounding box center [773, 369] width 26 height 26
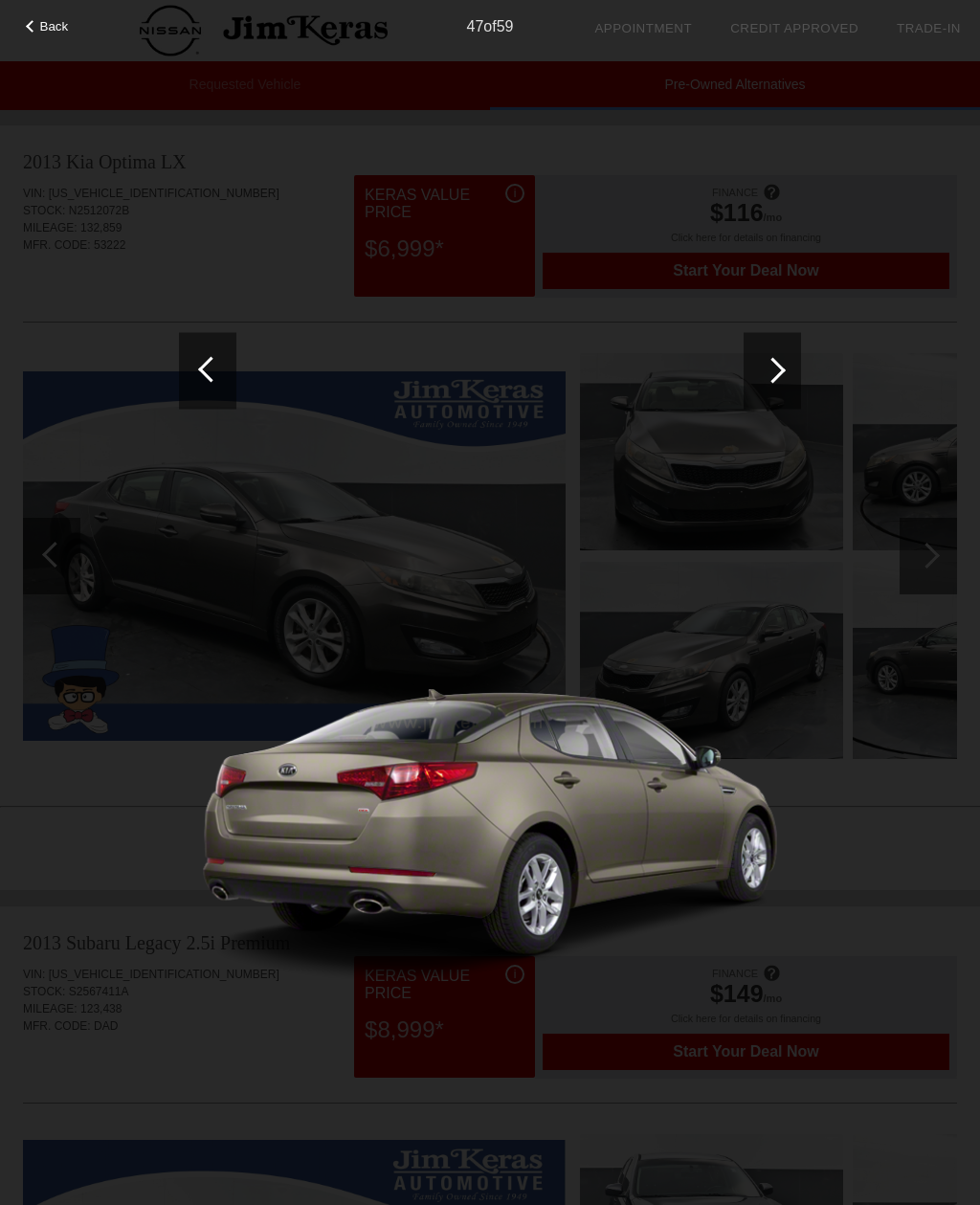
click at [776, 374] on div at bounding box center [773, 369] width 26 height 26
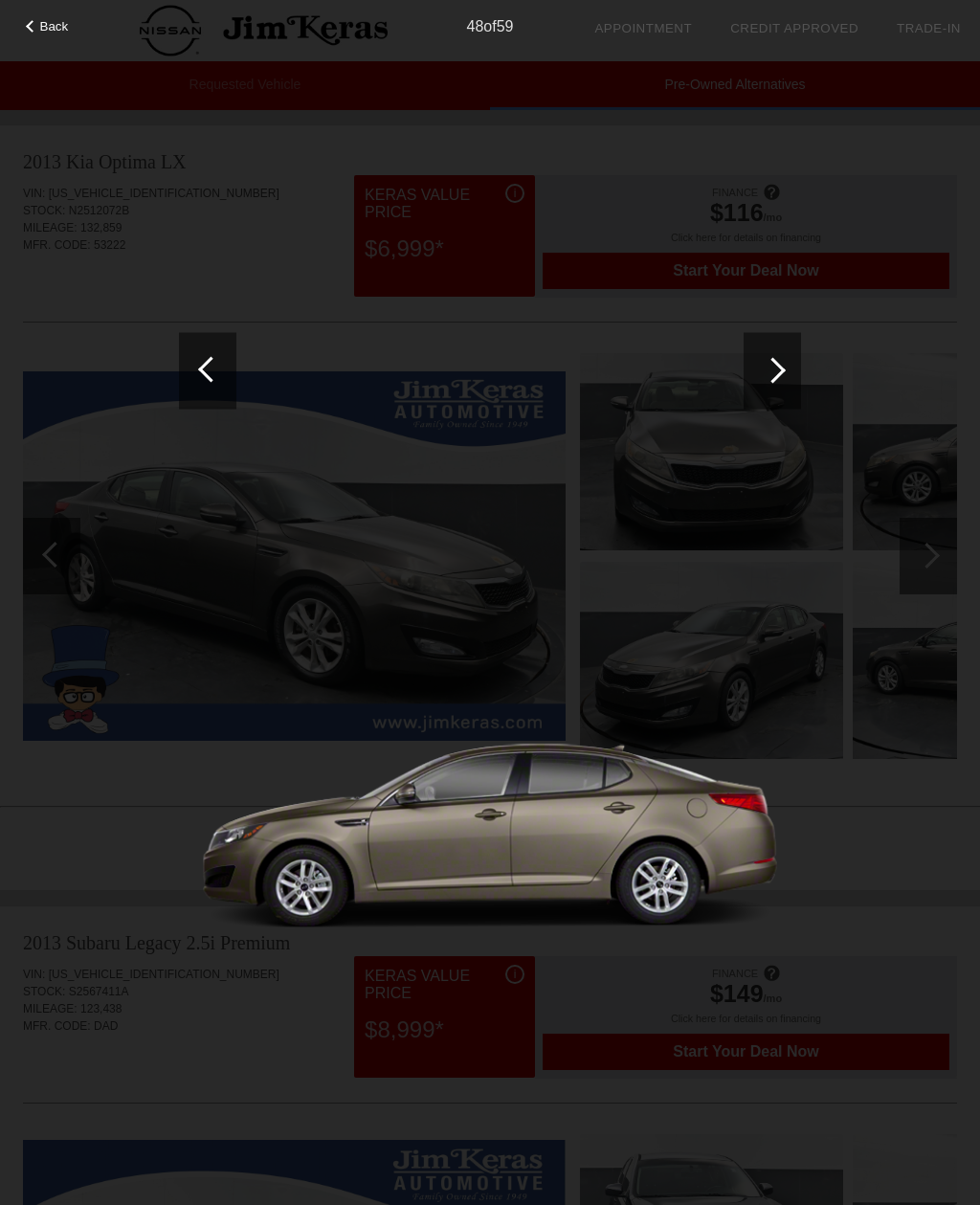
click at [780, 373] on div at bounding box center [773, 369] width 26 height 26
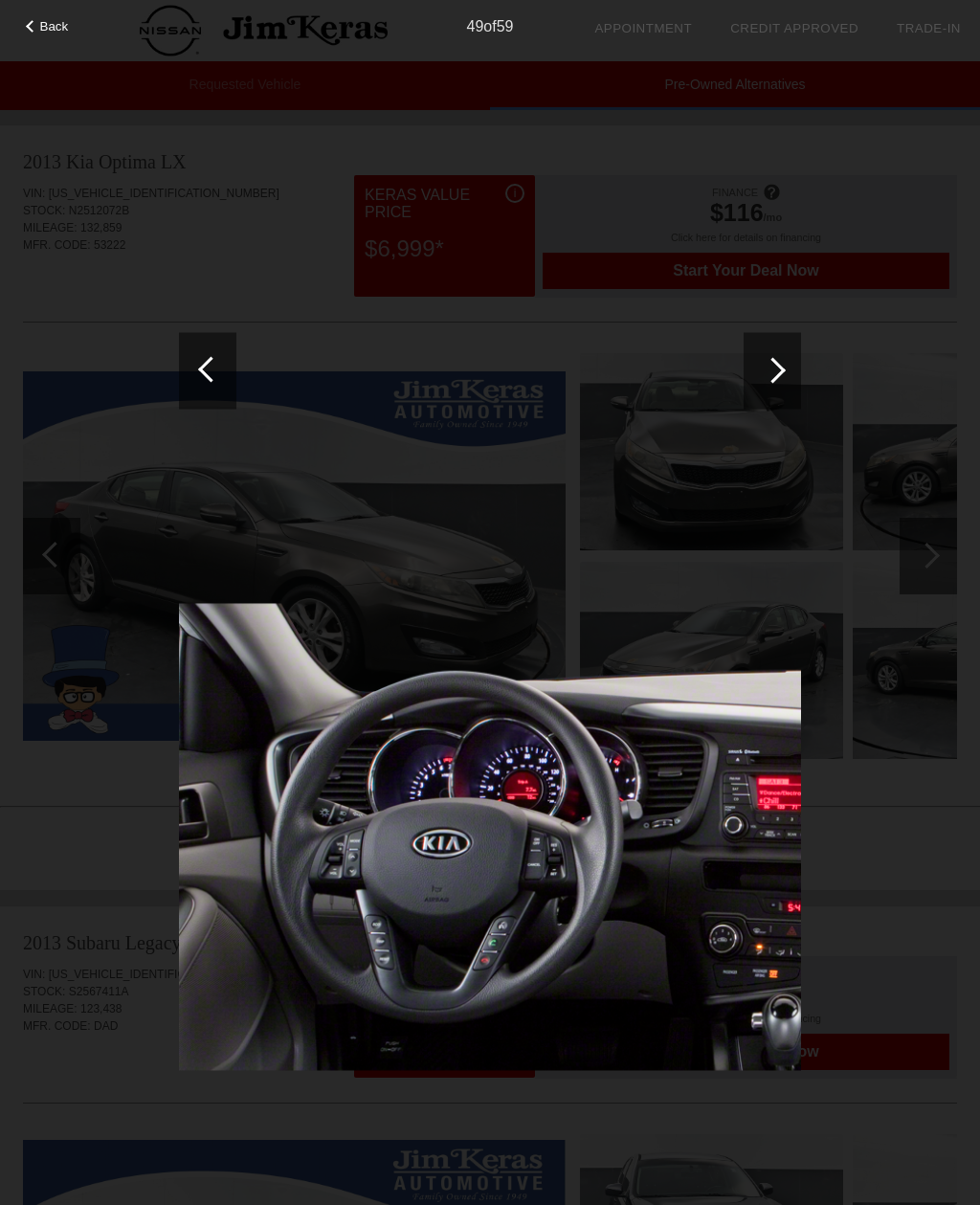
click at [774, 380] on div at bounding box center [773, 369] width 26 height 26
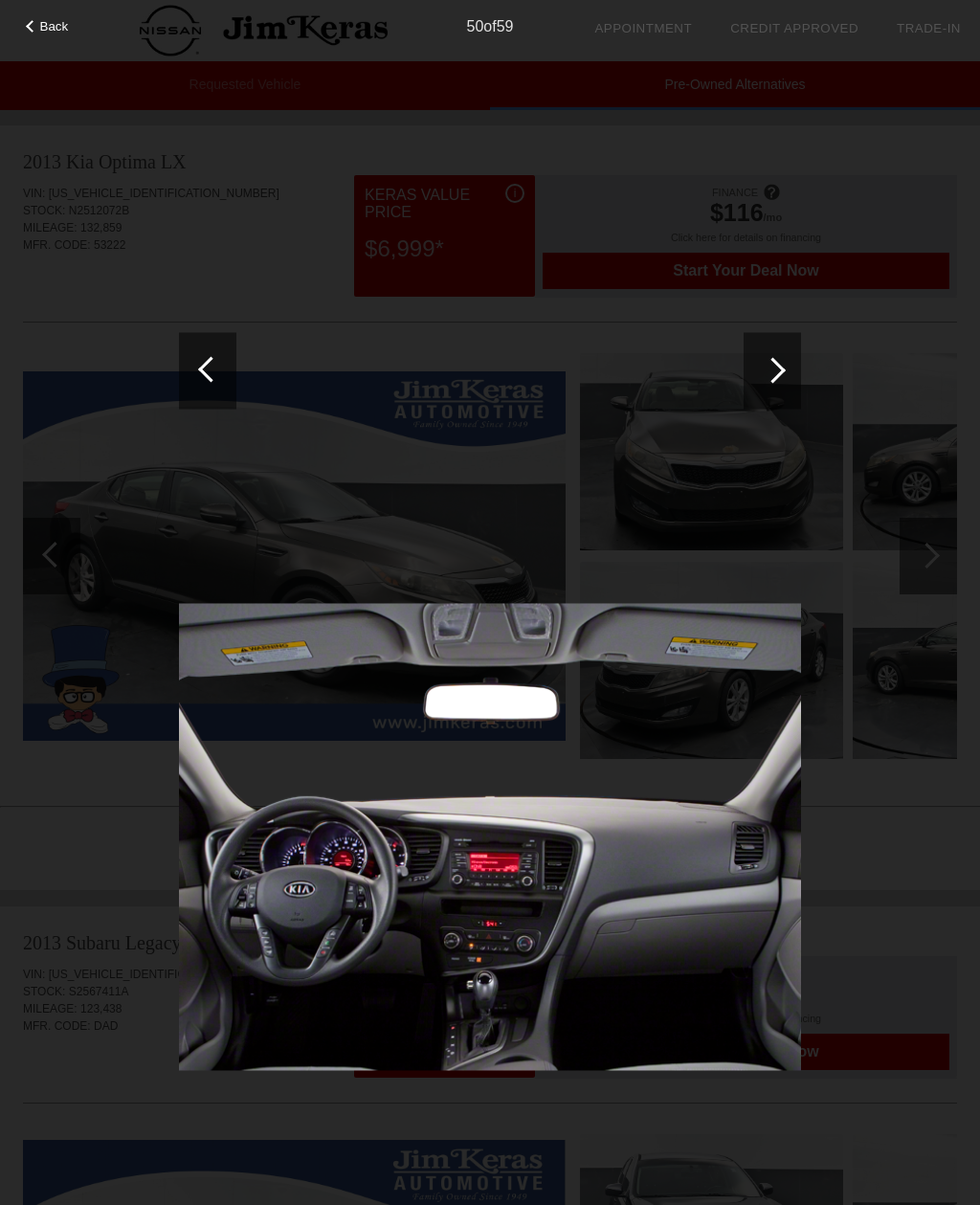
click at [773, 380] on div at bounding box center [773, 369] width 26 height 26
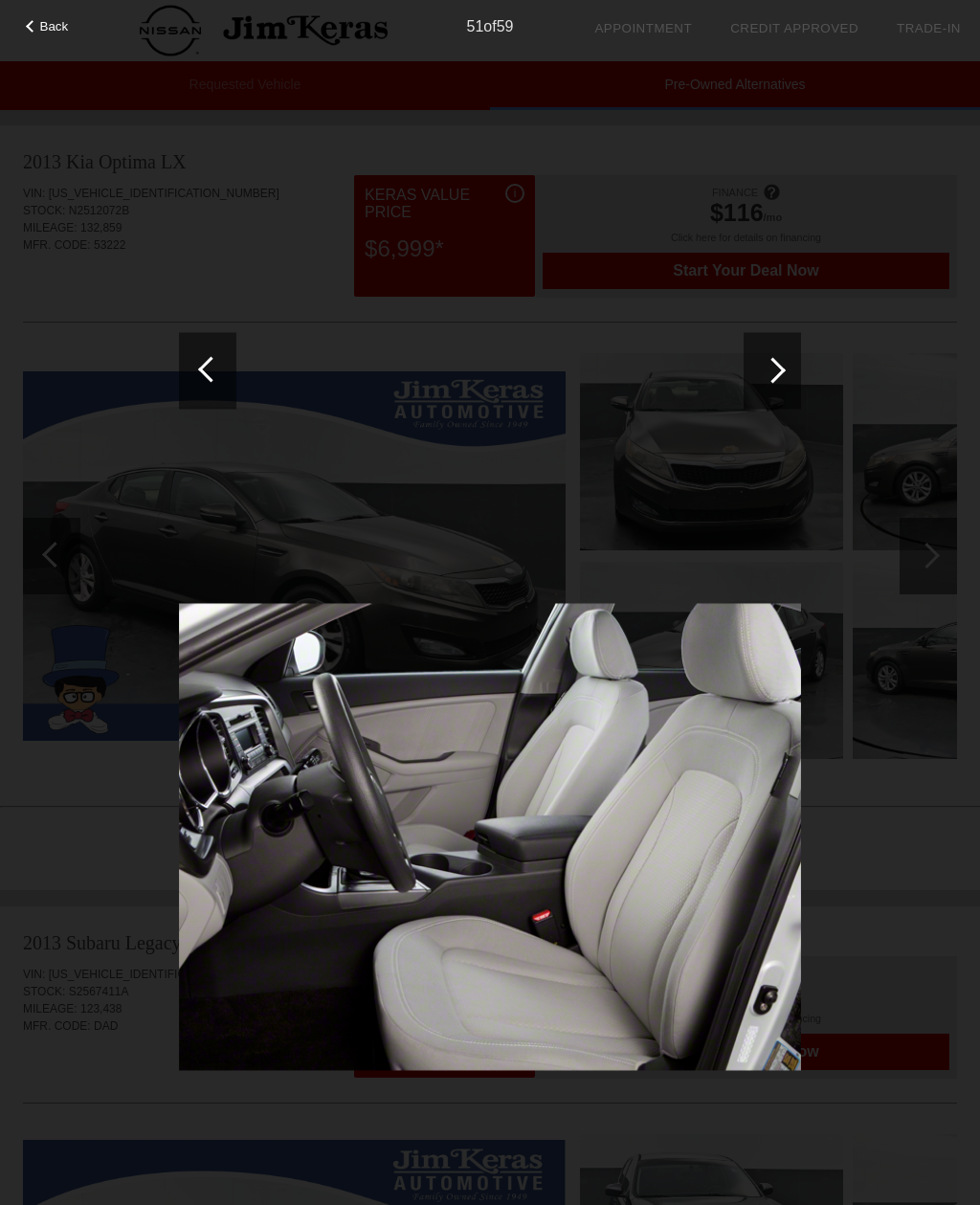
click at [774, 380] on div at bounding box center [773, 369] width 26 height 26
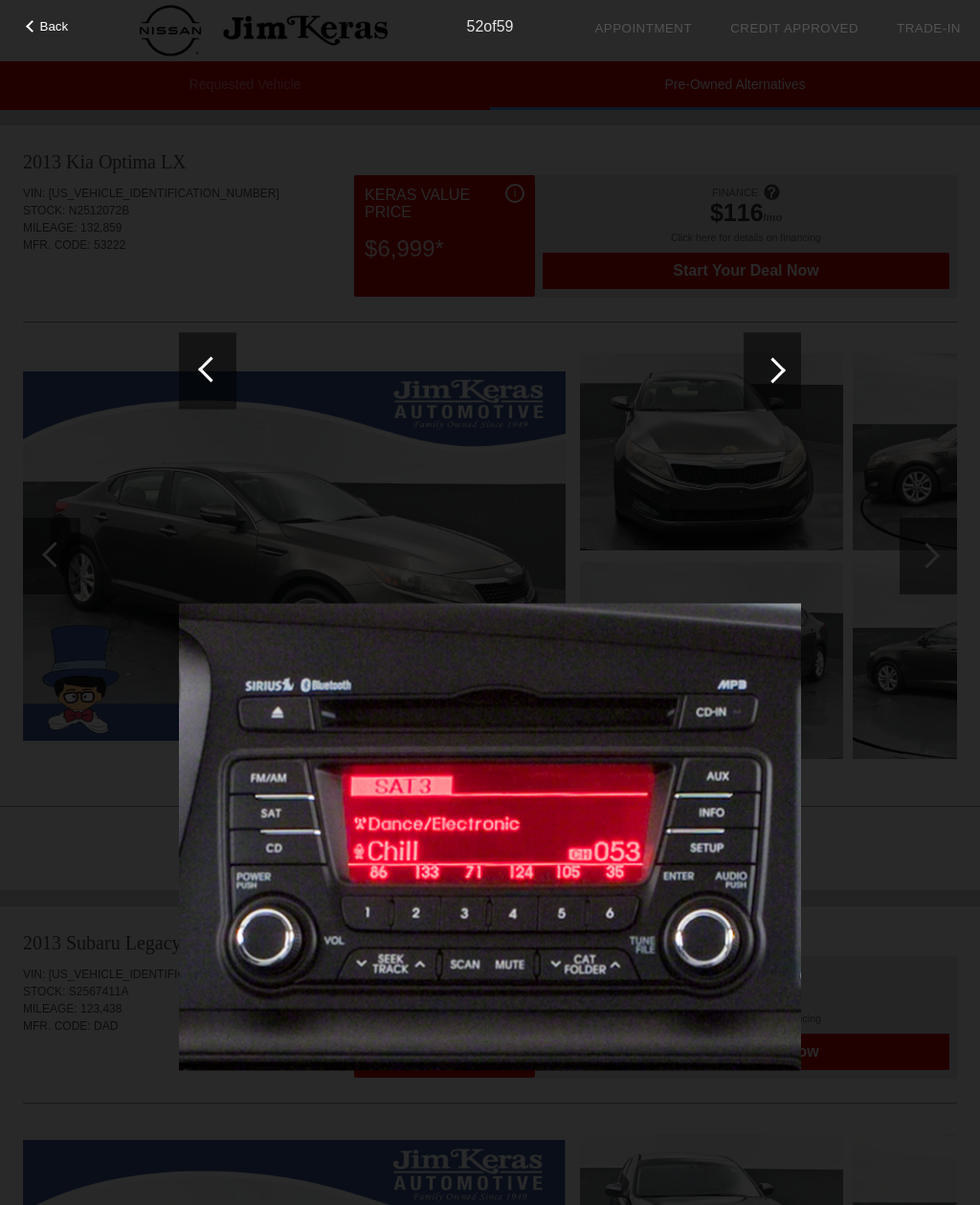
click at [773, 379] on div at bounding box center [773, 369] width 26 height 26
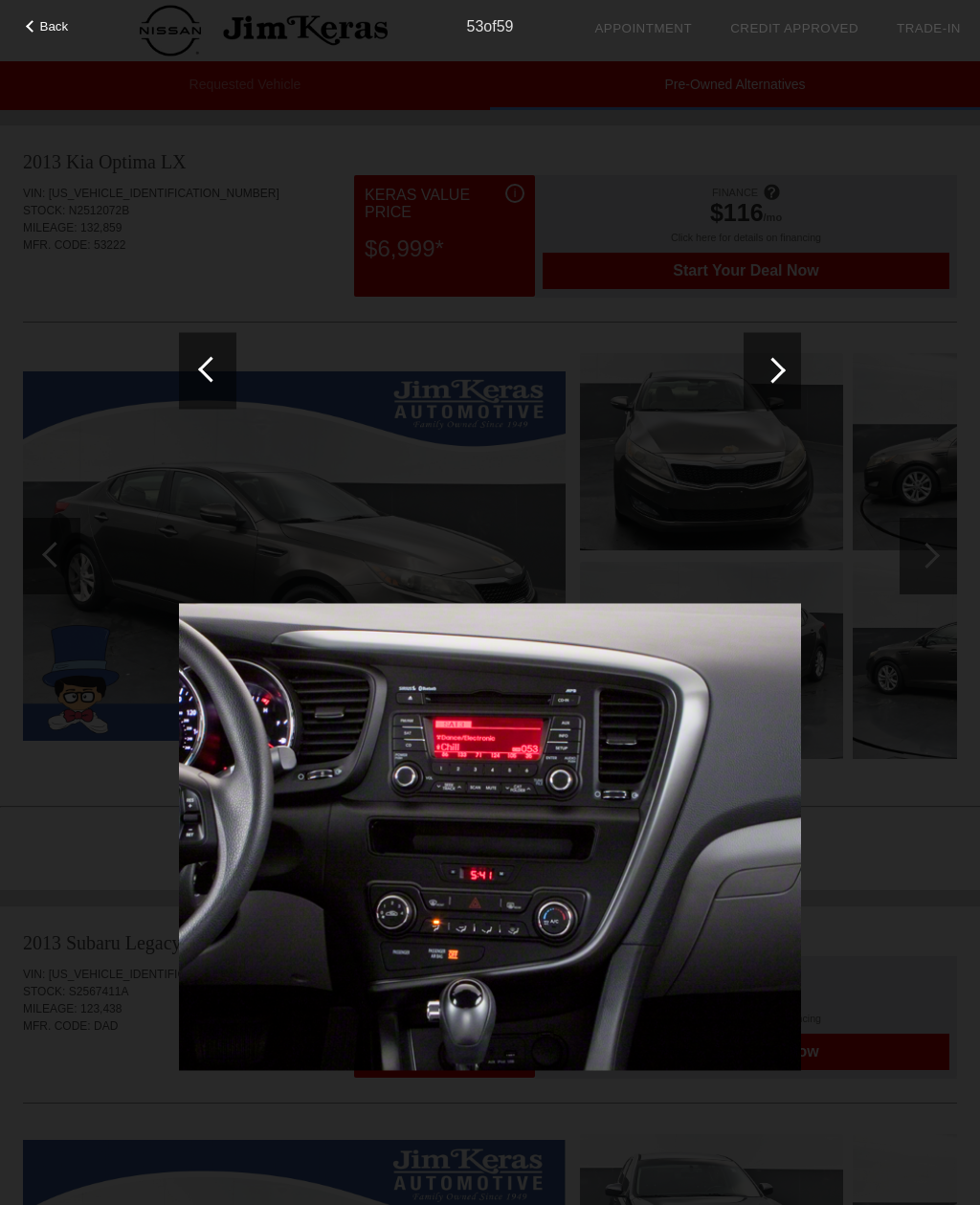
click at [773, 378] on div at bounding box center [773, 369] width 26 height 26
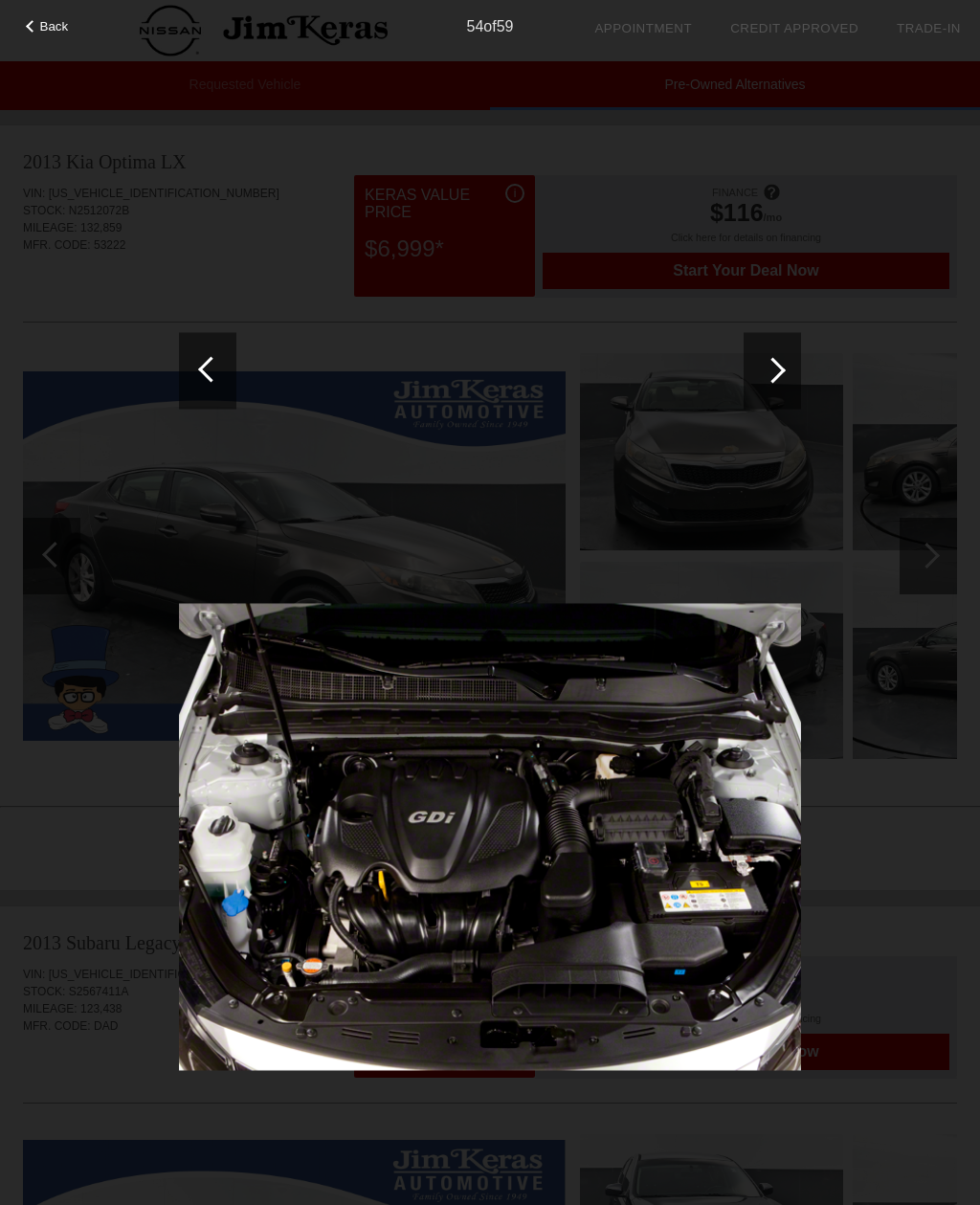
click at [773, 379] on div at bounding box center [773, 369] width 26 height 26
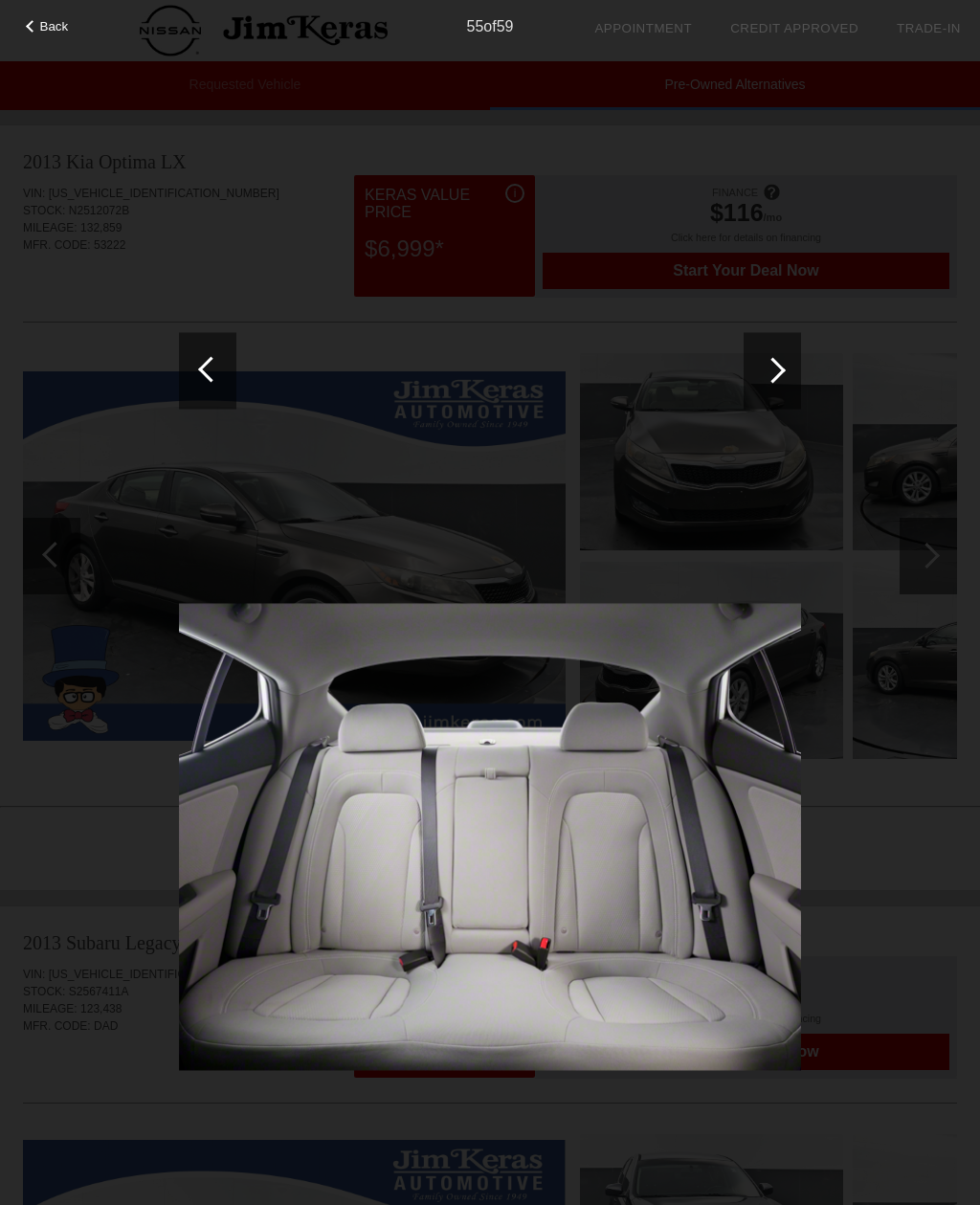
click at [773, 382] on div at bounding box center [773, 369] width 26 height 26
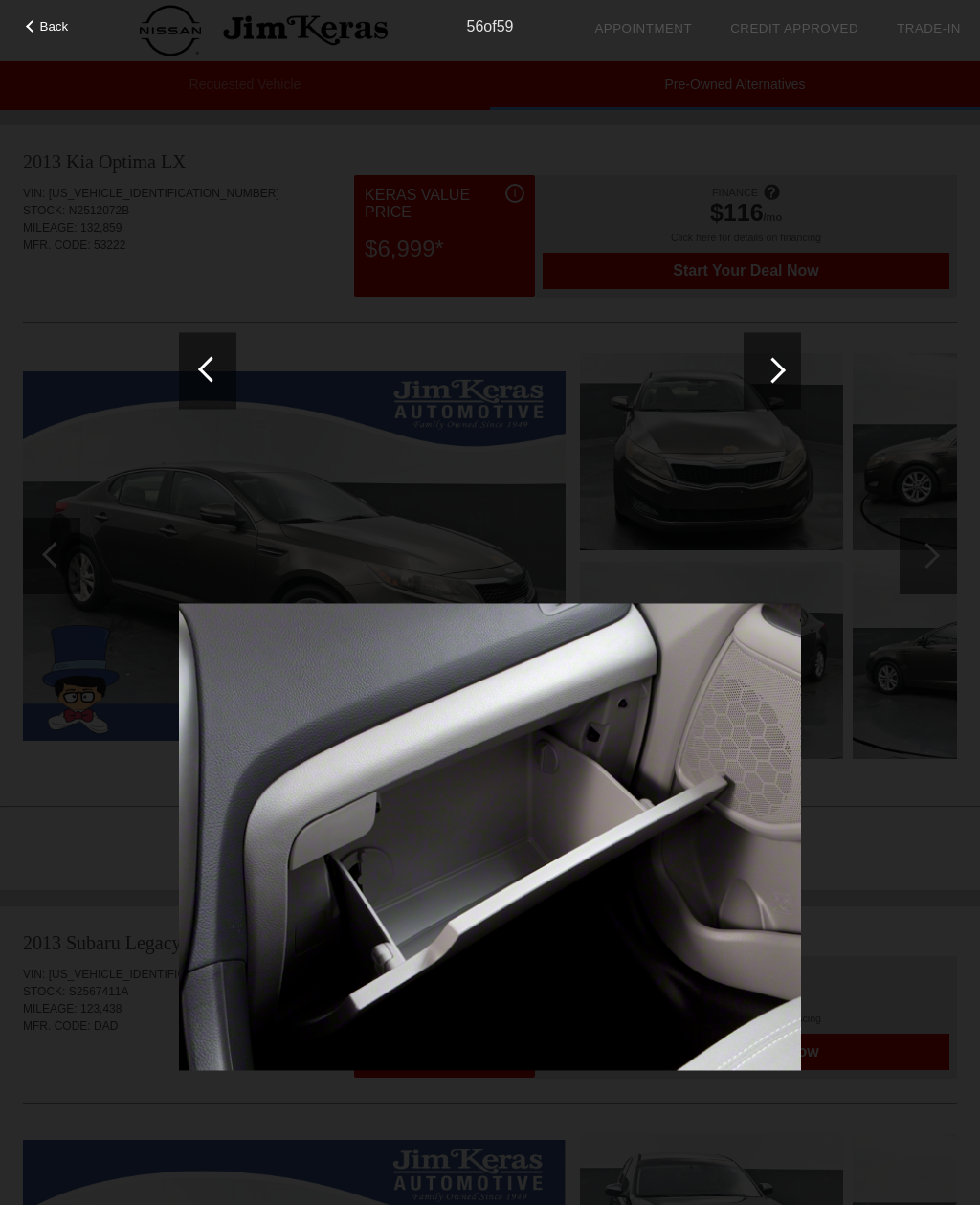
click at [773, 378] on div at bounding box center [773, 369] width 26 height 26
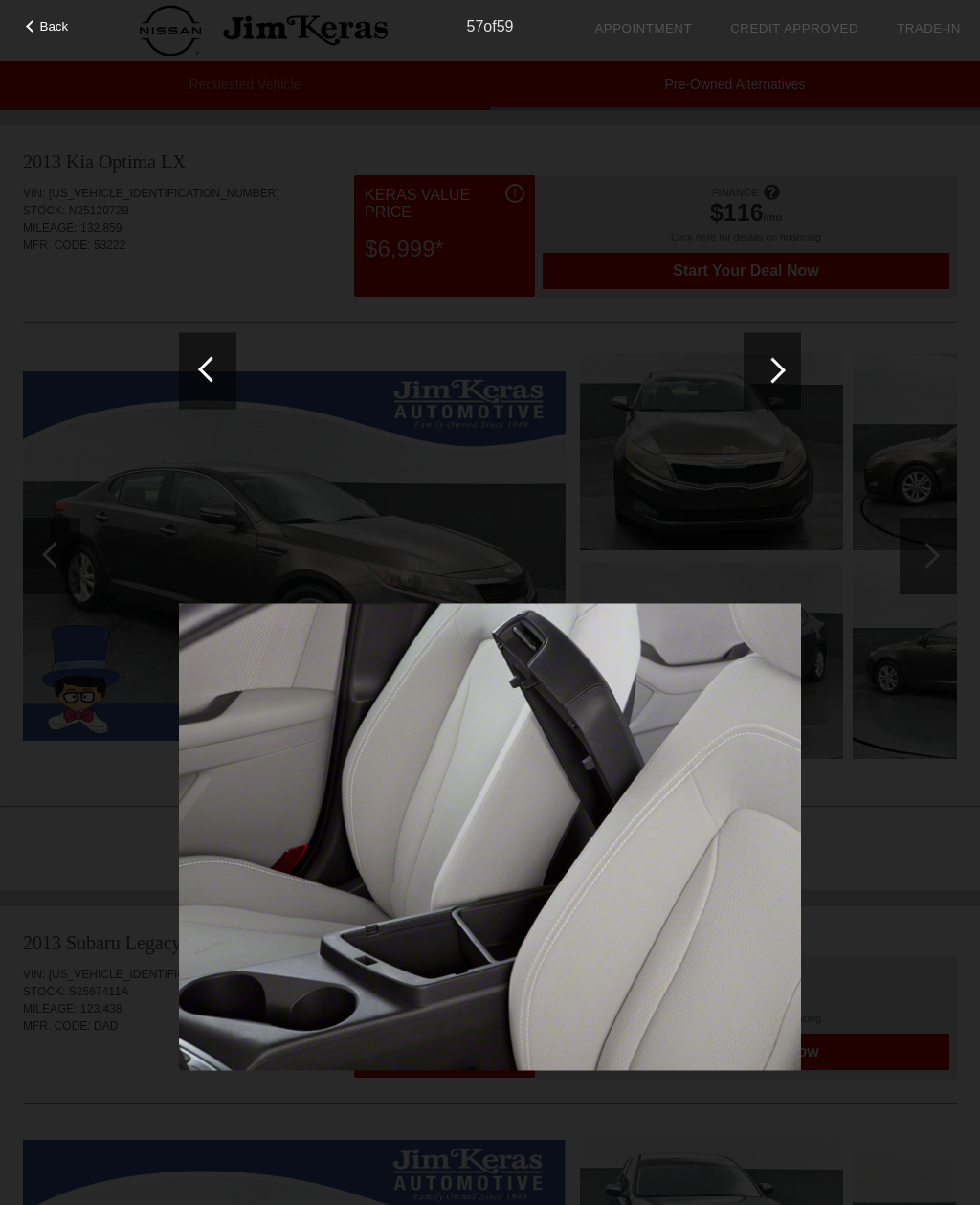
click at [773, 378] on div at bounding box center [773, 369] width 26 height 26
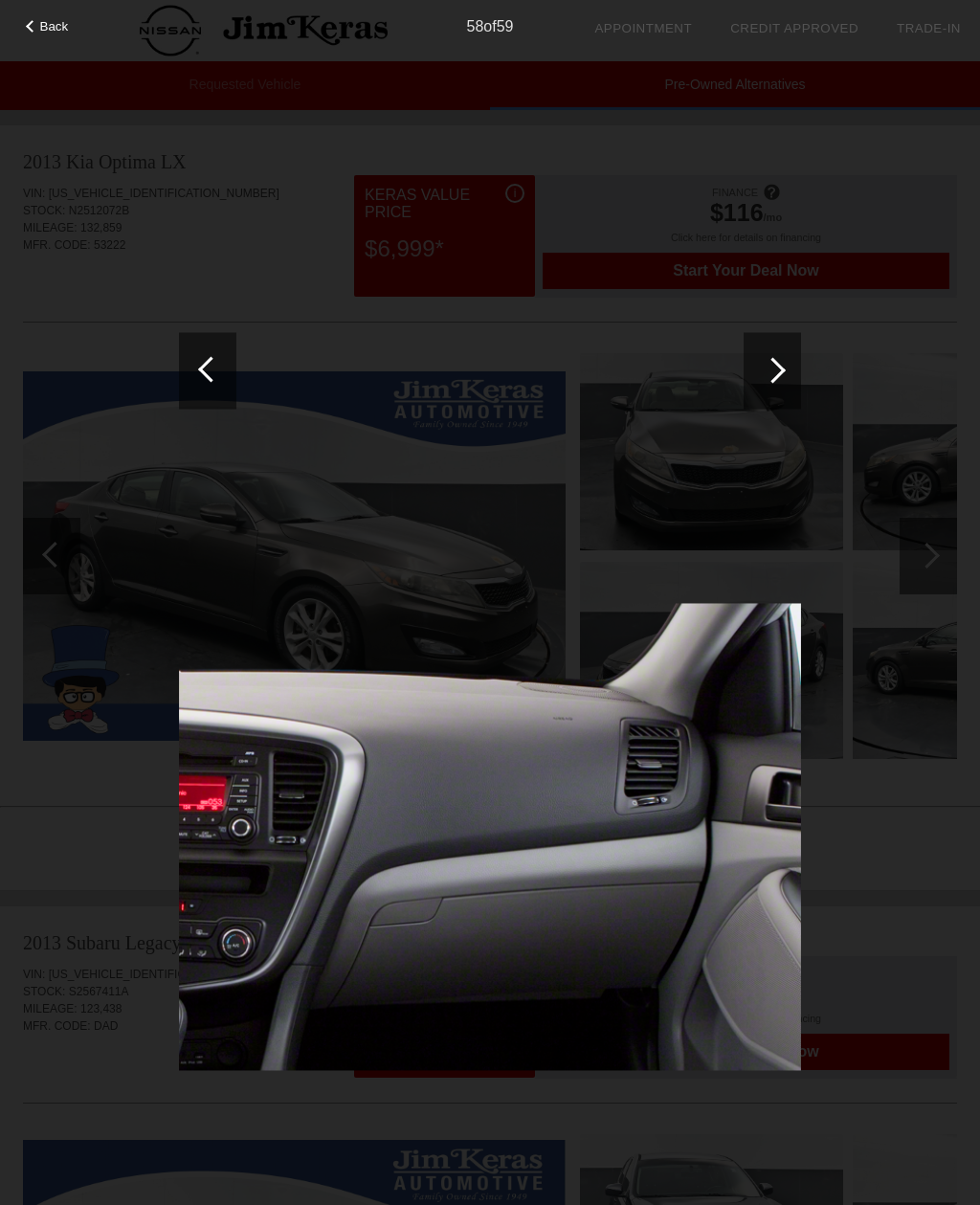
click at [773, 381] on div at bounding box center [773, 369] width 26 height 26
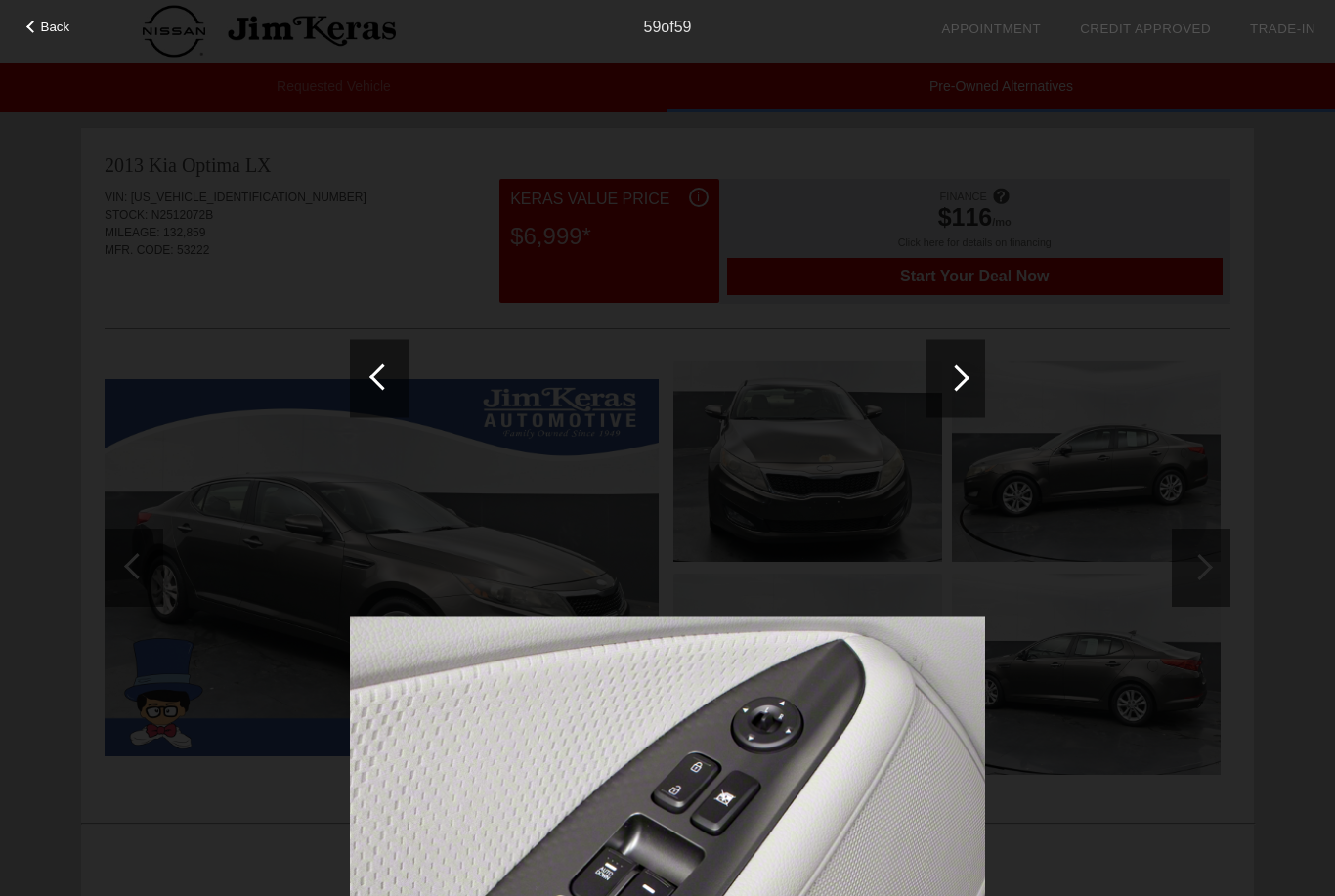
click at [51, 28] on span "Back" at bounding box center [55, 27] width 29 height 15
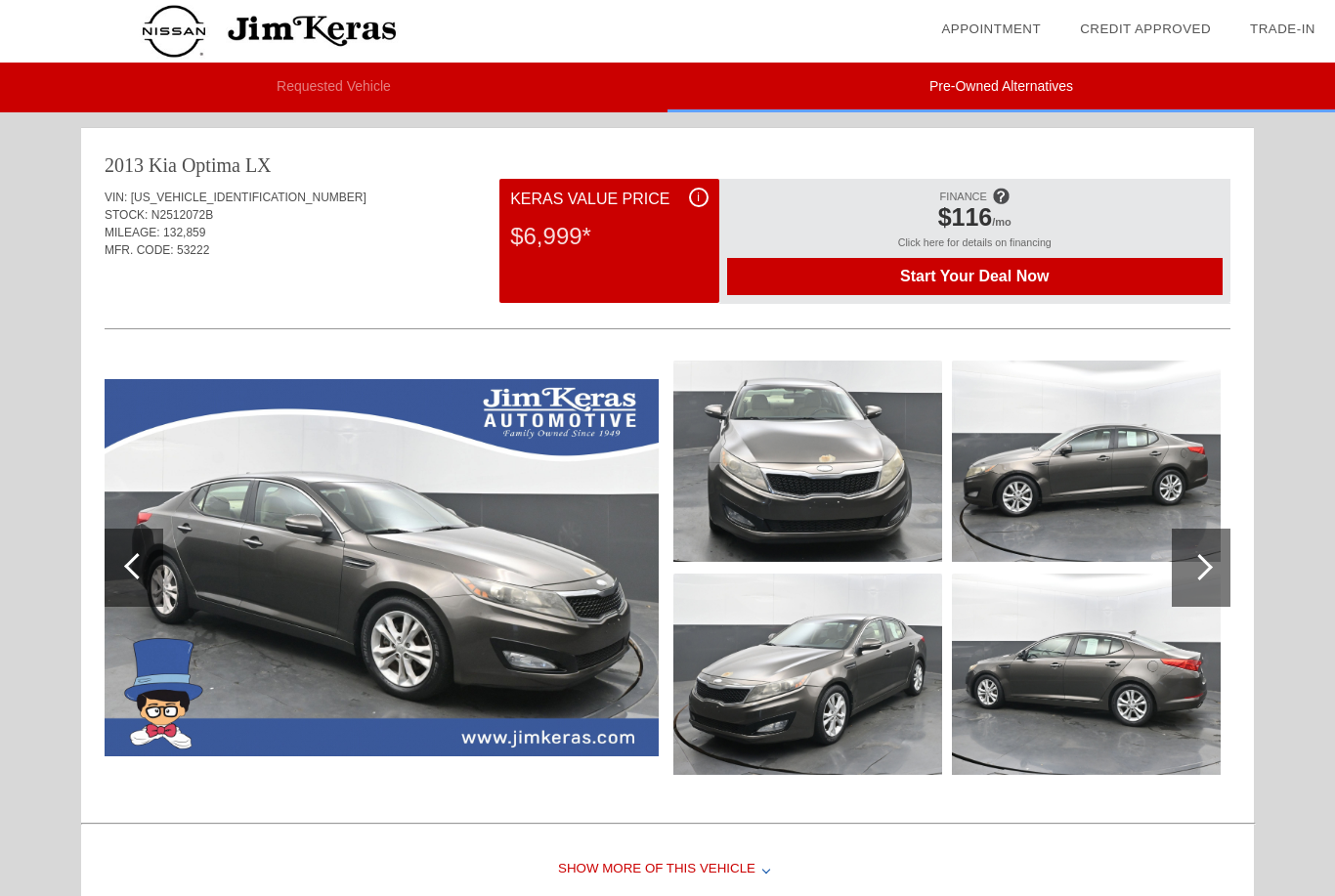
click at [286, 89] on li "Requested Vehicle" at bounding box center [333, 88] width 668 height 50
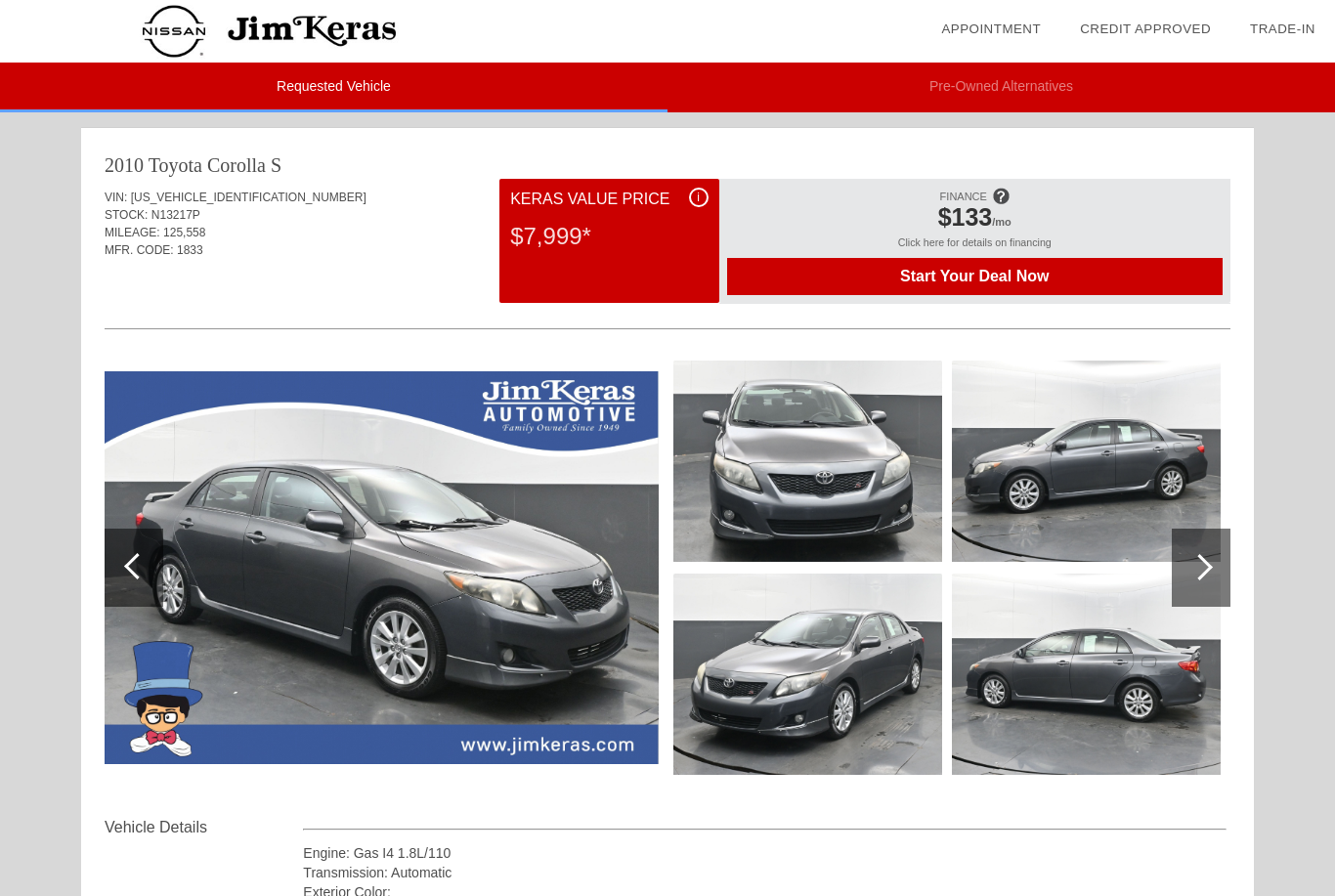
click at [1080, 84] on li "Pre-Owned Alternatives" at bounding box center [1001, 88] width 668 height 50
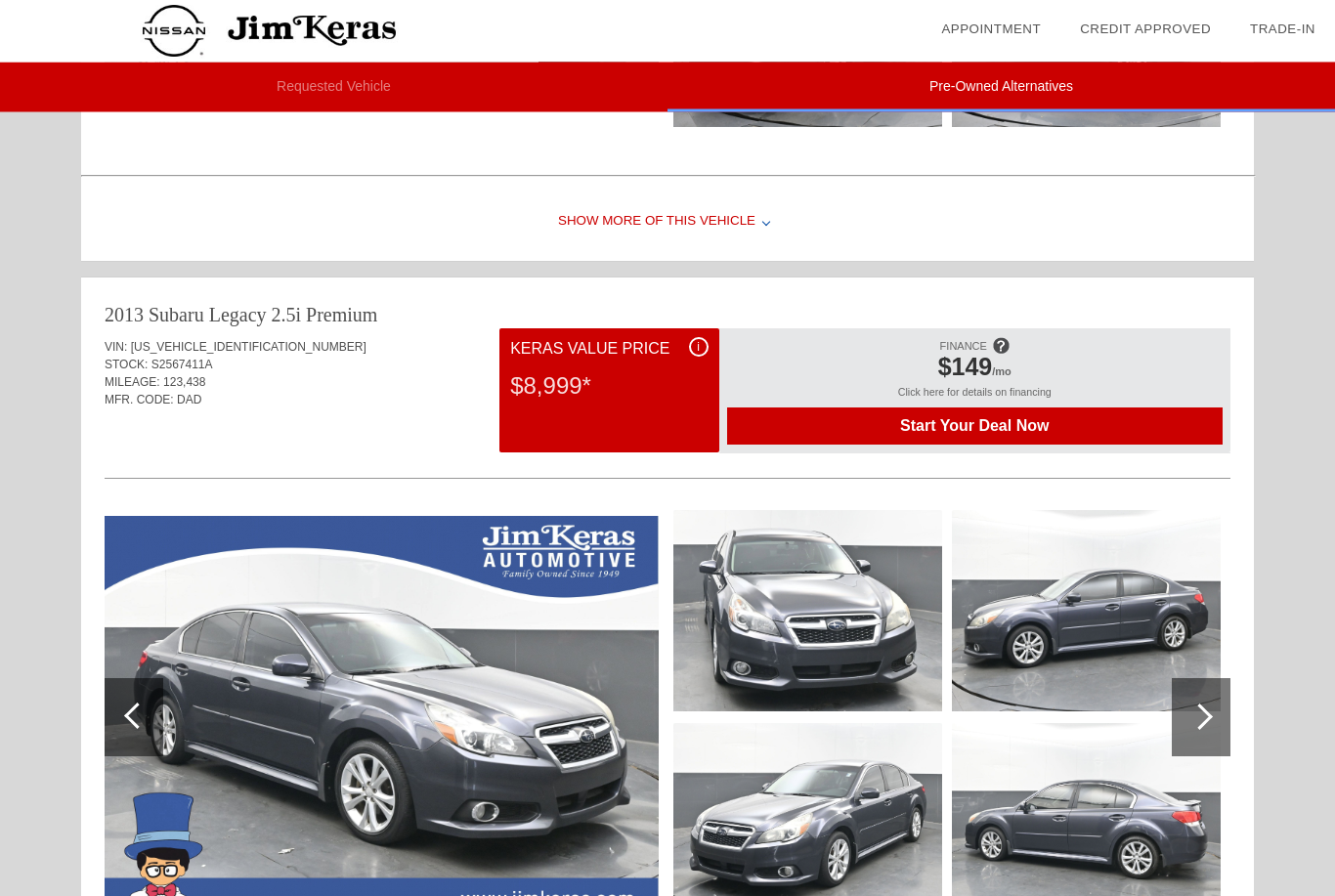
scroll to position [742, 0]
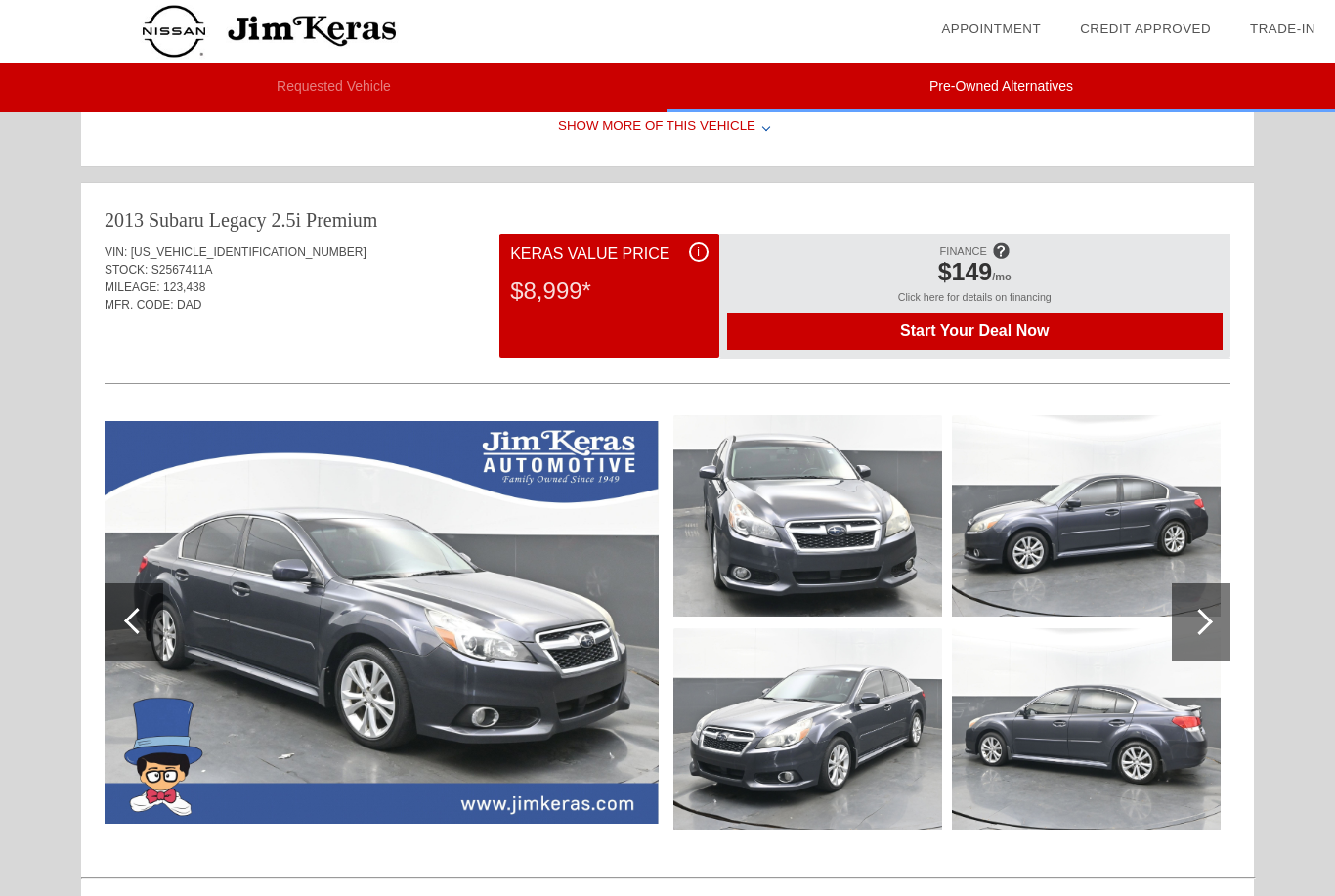
click at [208, 658] on img at bounding box center [381, 622] width 554 height 403
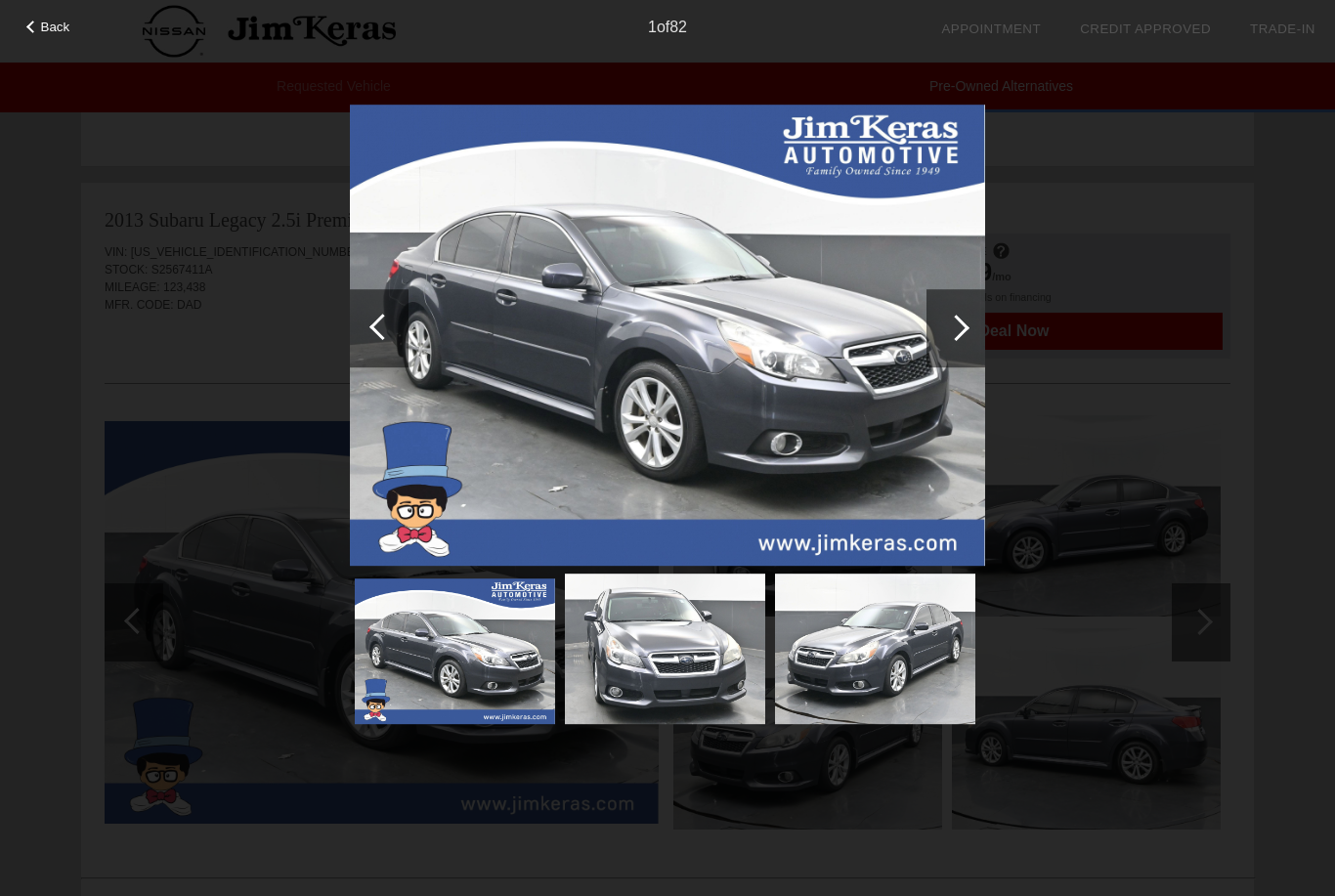
click at [933, 341] on div at bounding box center [955, 328] width 59 height 79
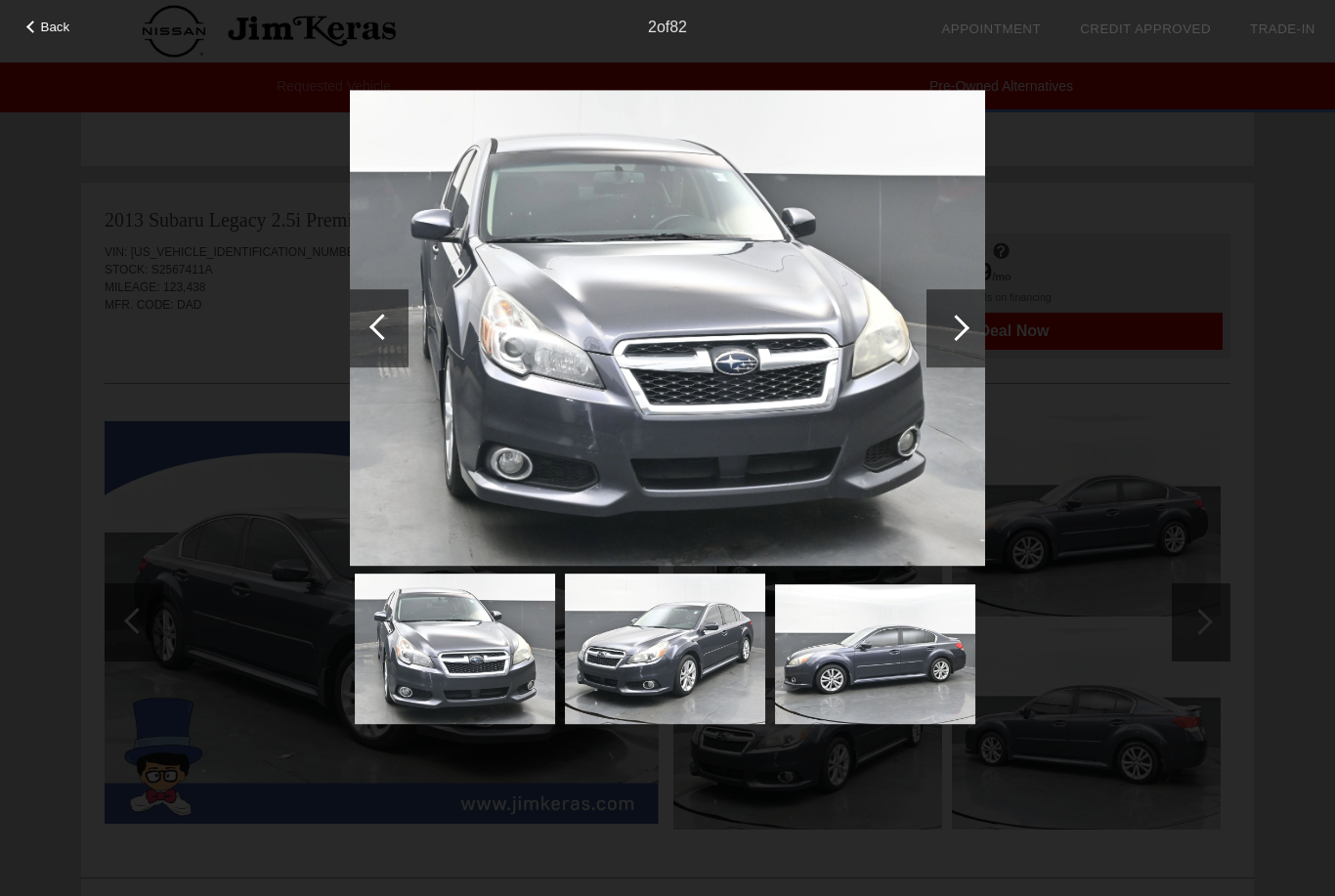
click at [940, 327] on div at bounding box center [955, 328] width 59 height 79
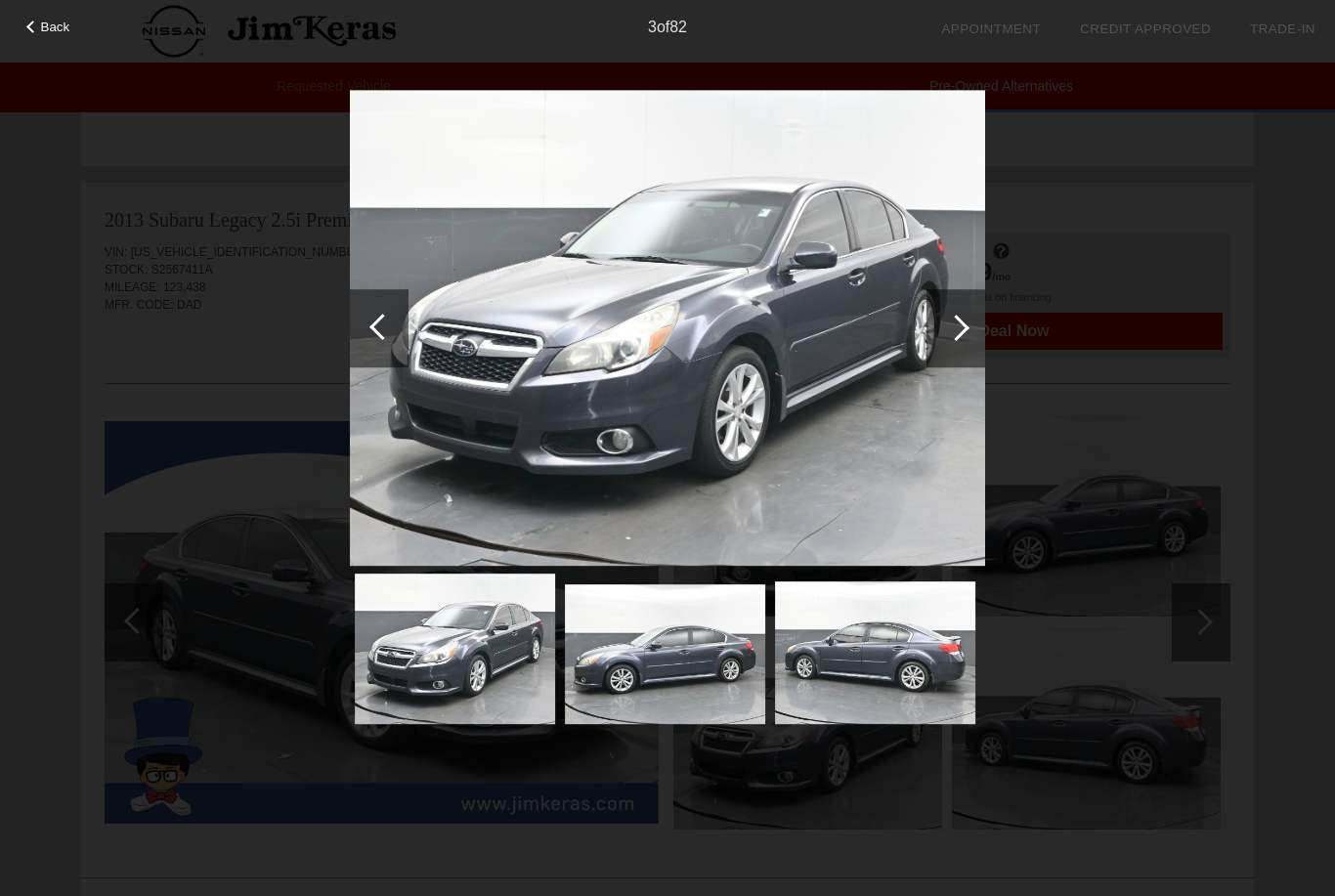
click at [935, 327] on div at bounding box center [955, 328] width 59 height 79
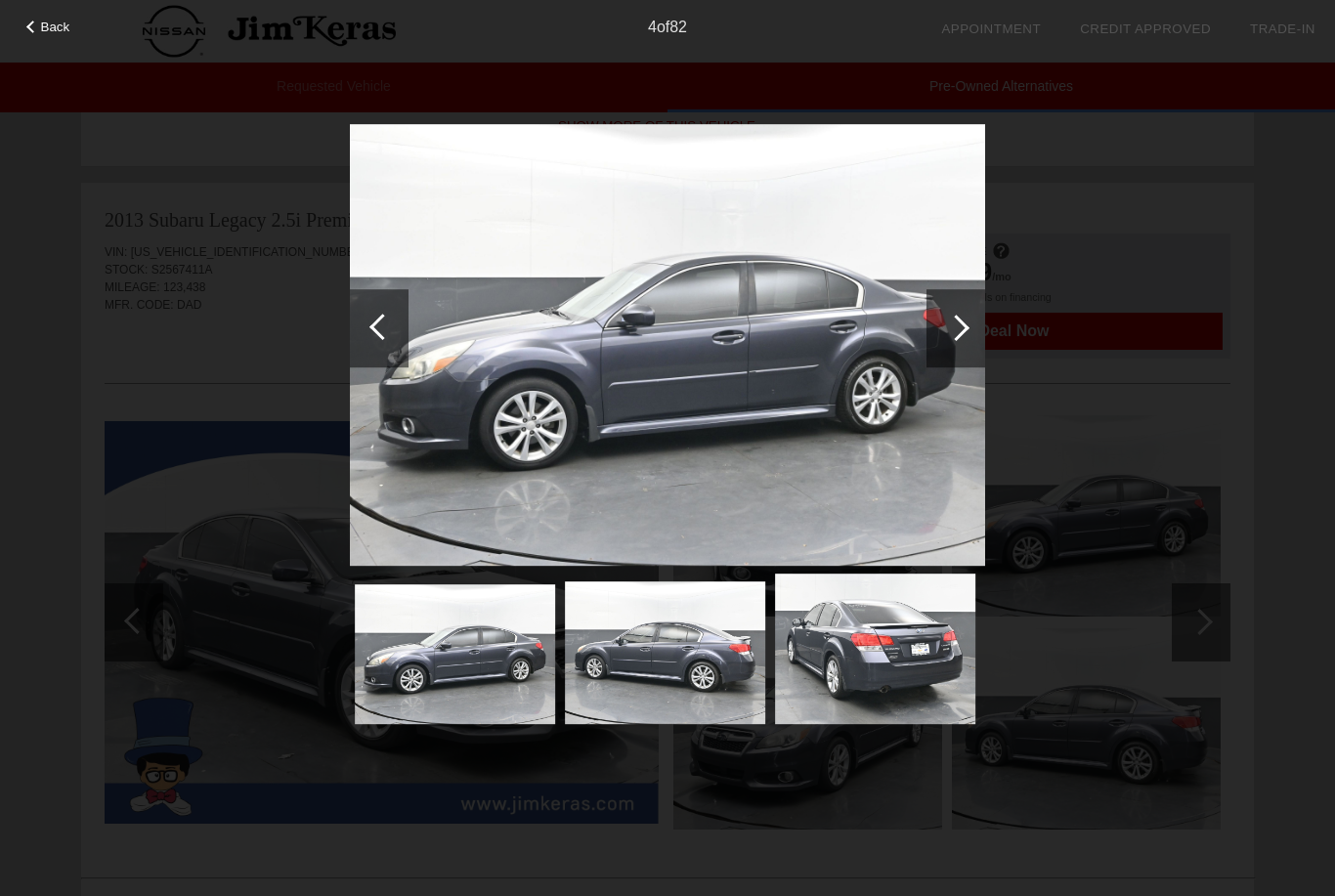
click at [970, 313] on div at bounding box center [955, 328] width 59 height 79
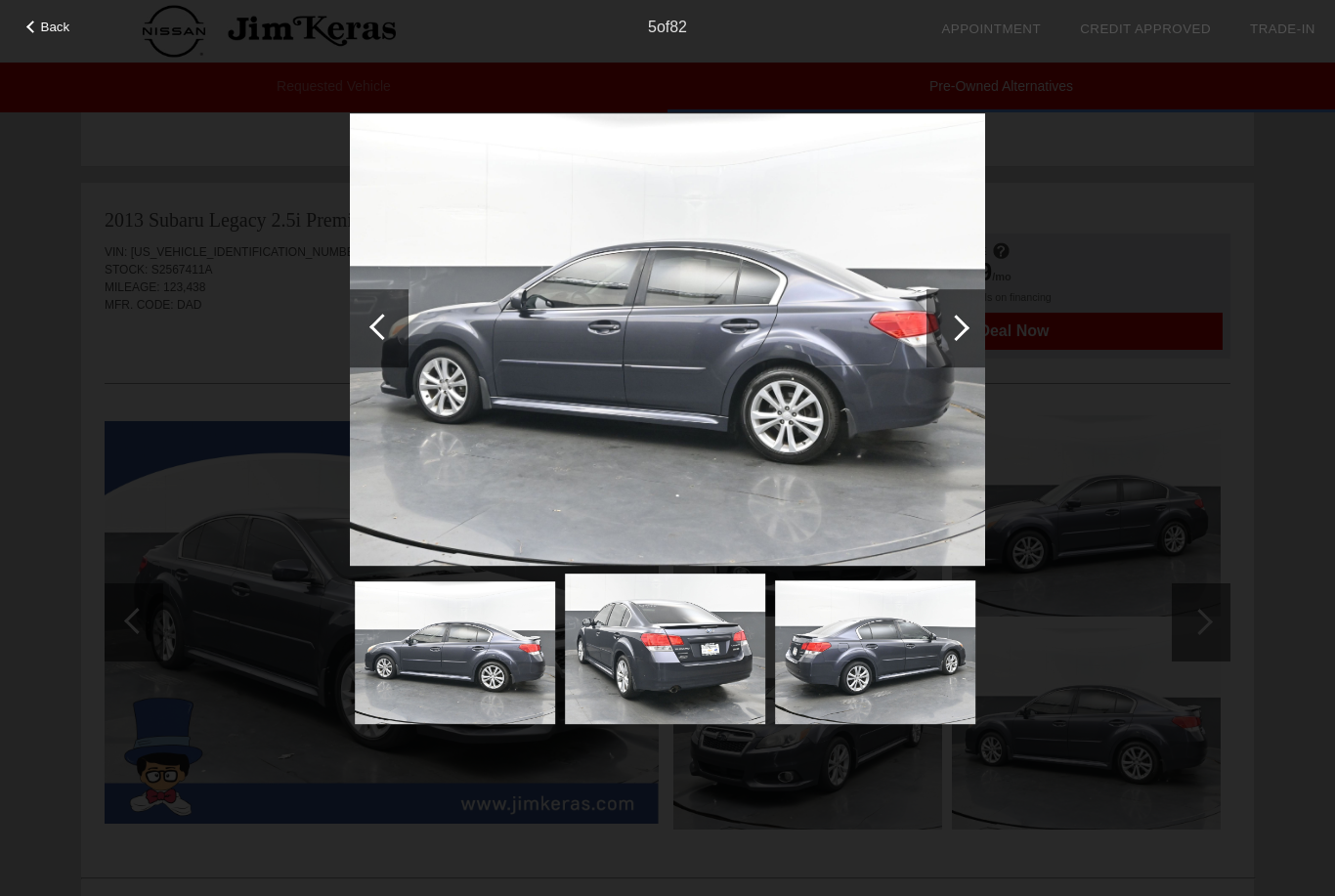
click at [939, 332] on div at bounding box center [955, 328] width 59 height 79
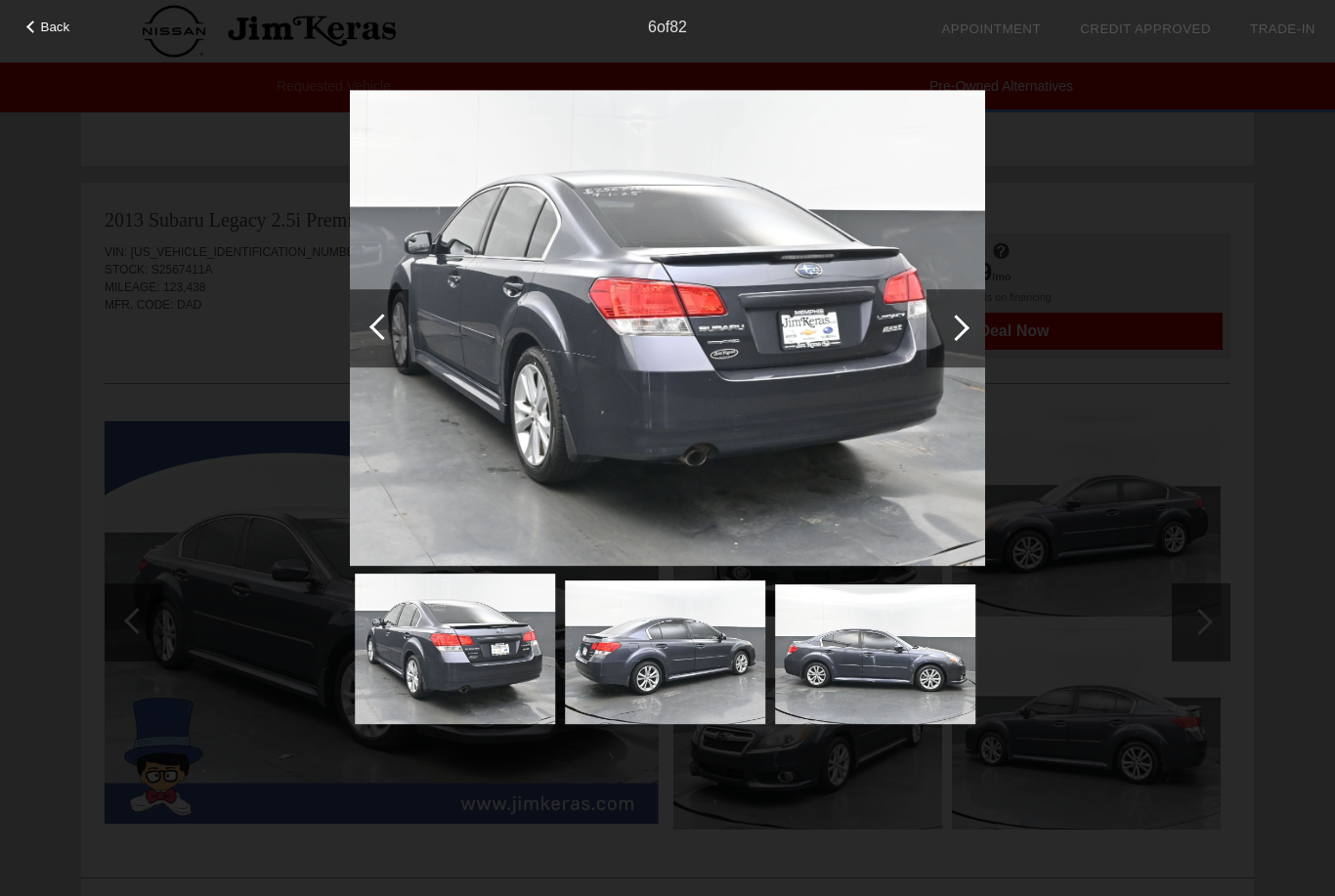
click at [944, 321] on div at bounding box center [955, 328] width 59 height 79
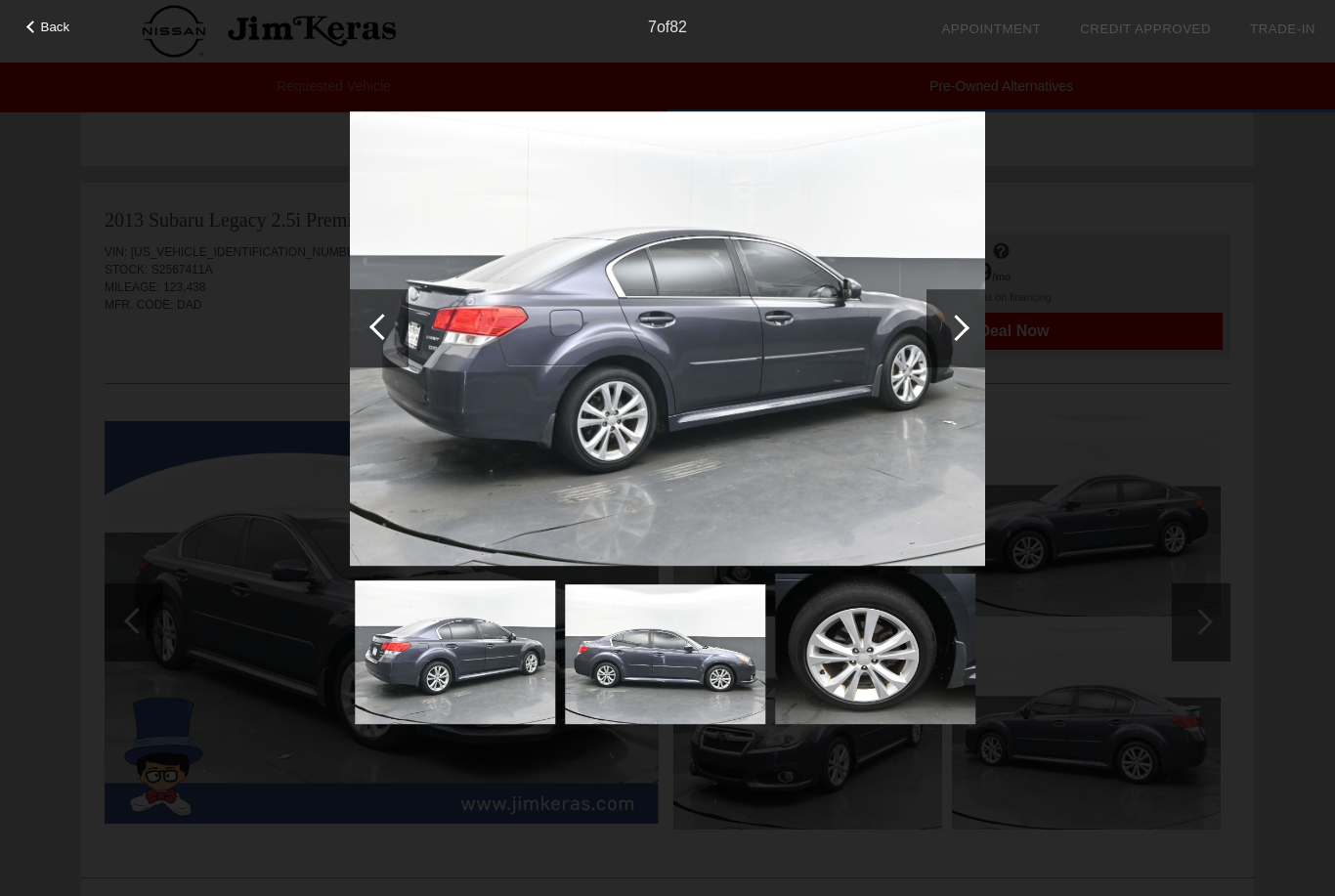
click at [940, 320] on div at bounding box center [955, 328] width 59 height 79
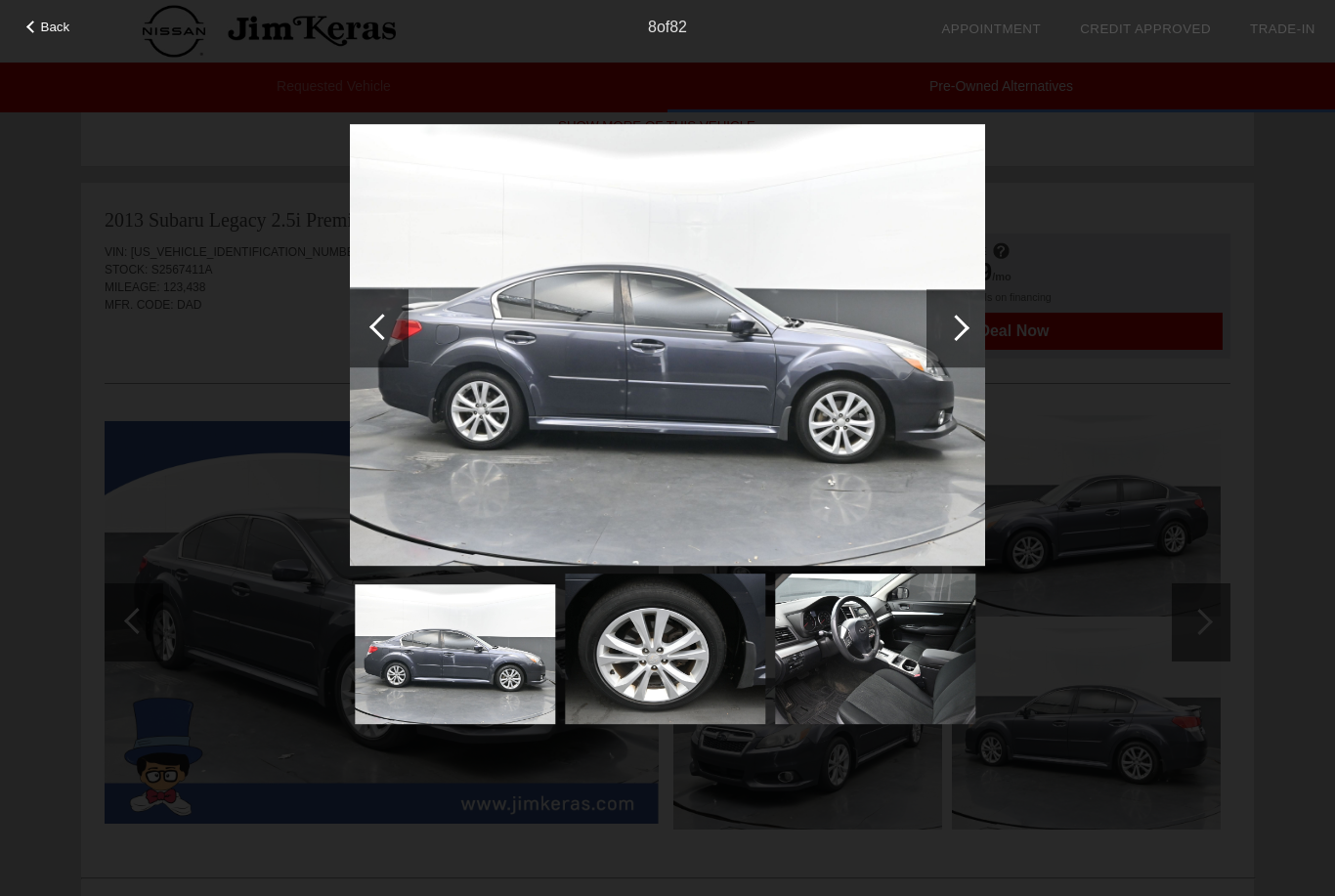
click at [950, 316] on div at bounding box center [955, 328] width 59 height 79
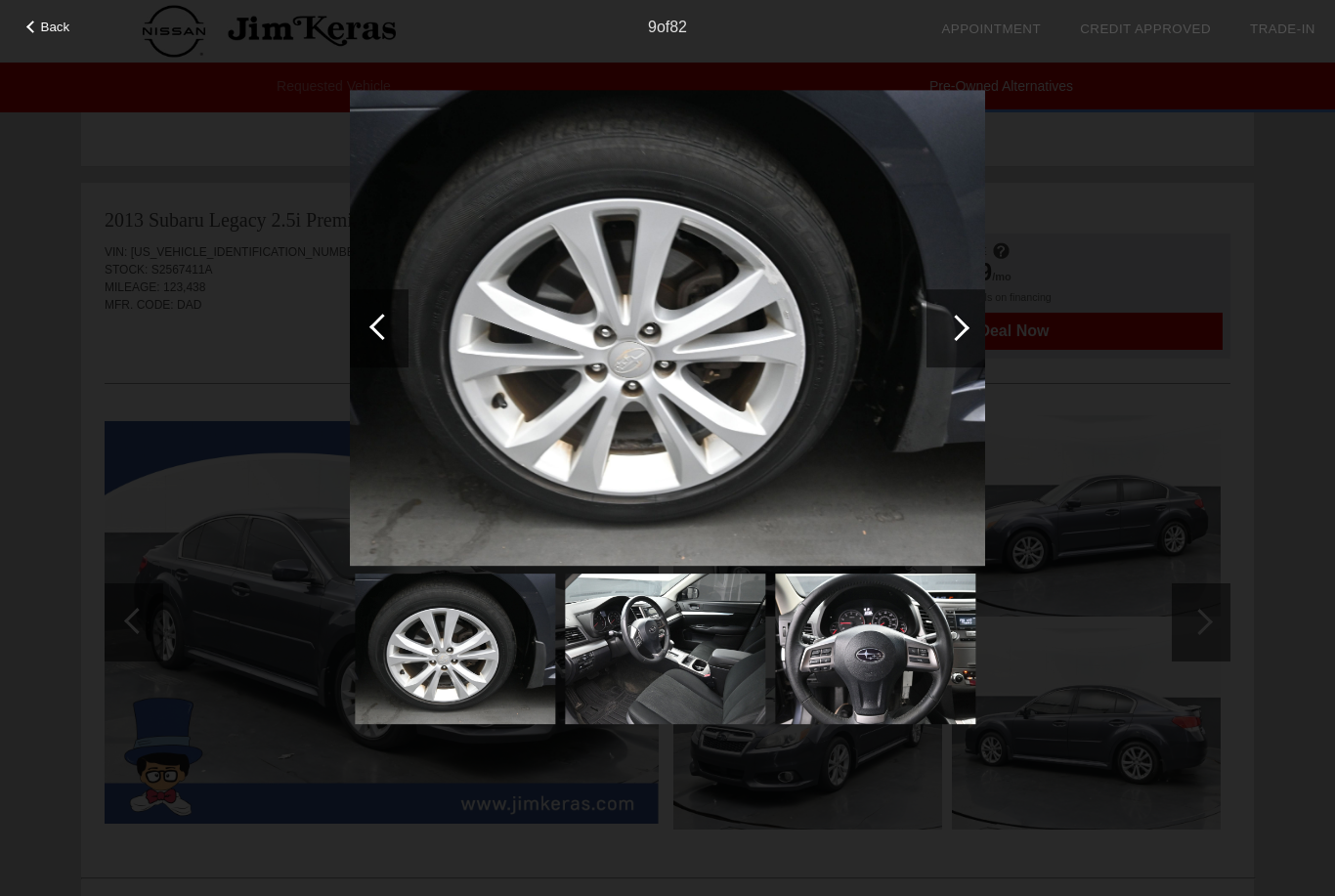
click at [940, 323] on div at bounding box center [955, 328] width 59 height 79
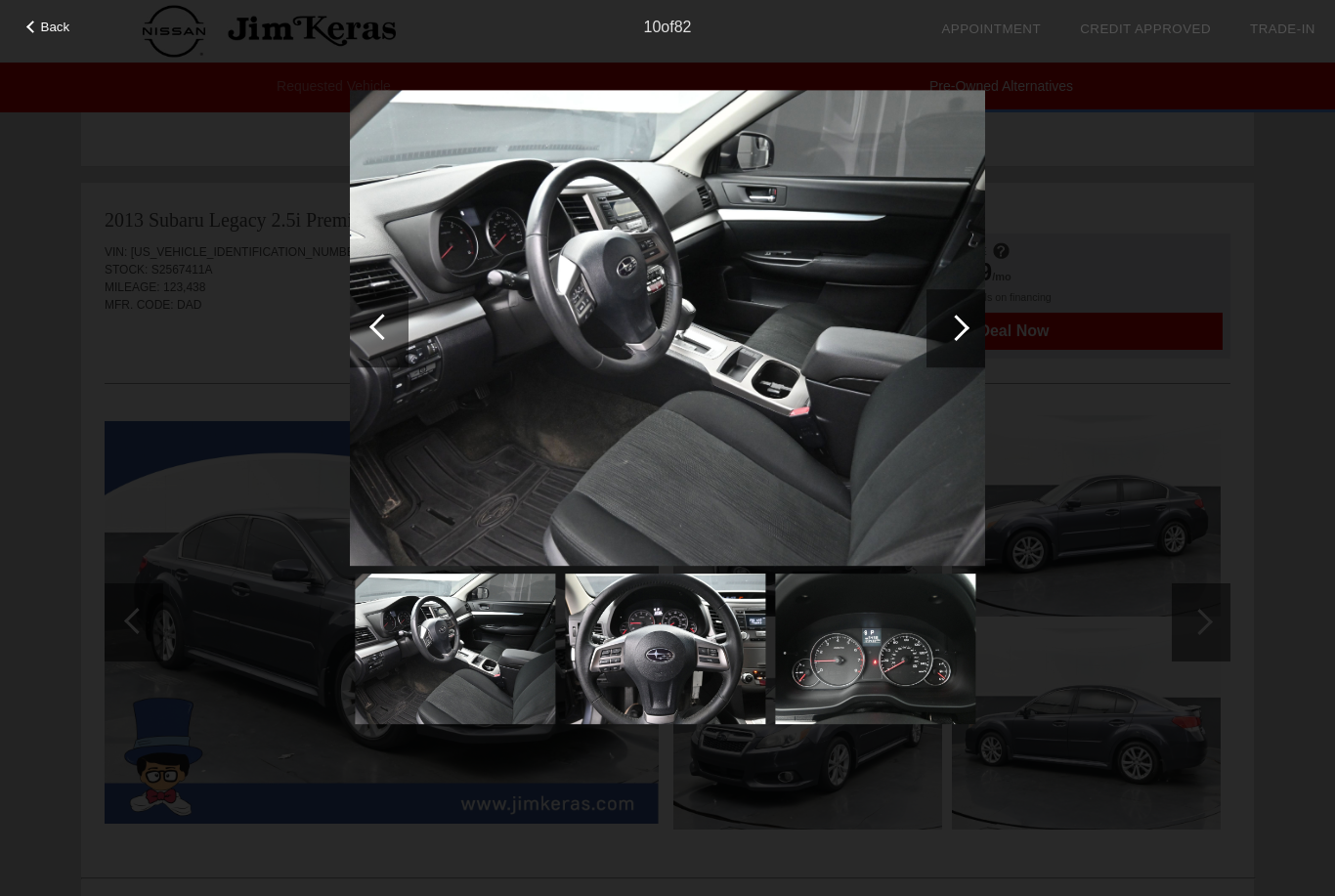
click at [950, 315] on div at bounding box center [955, 328] width 59 height 79
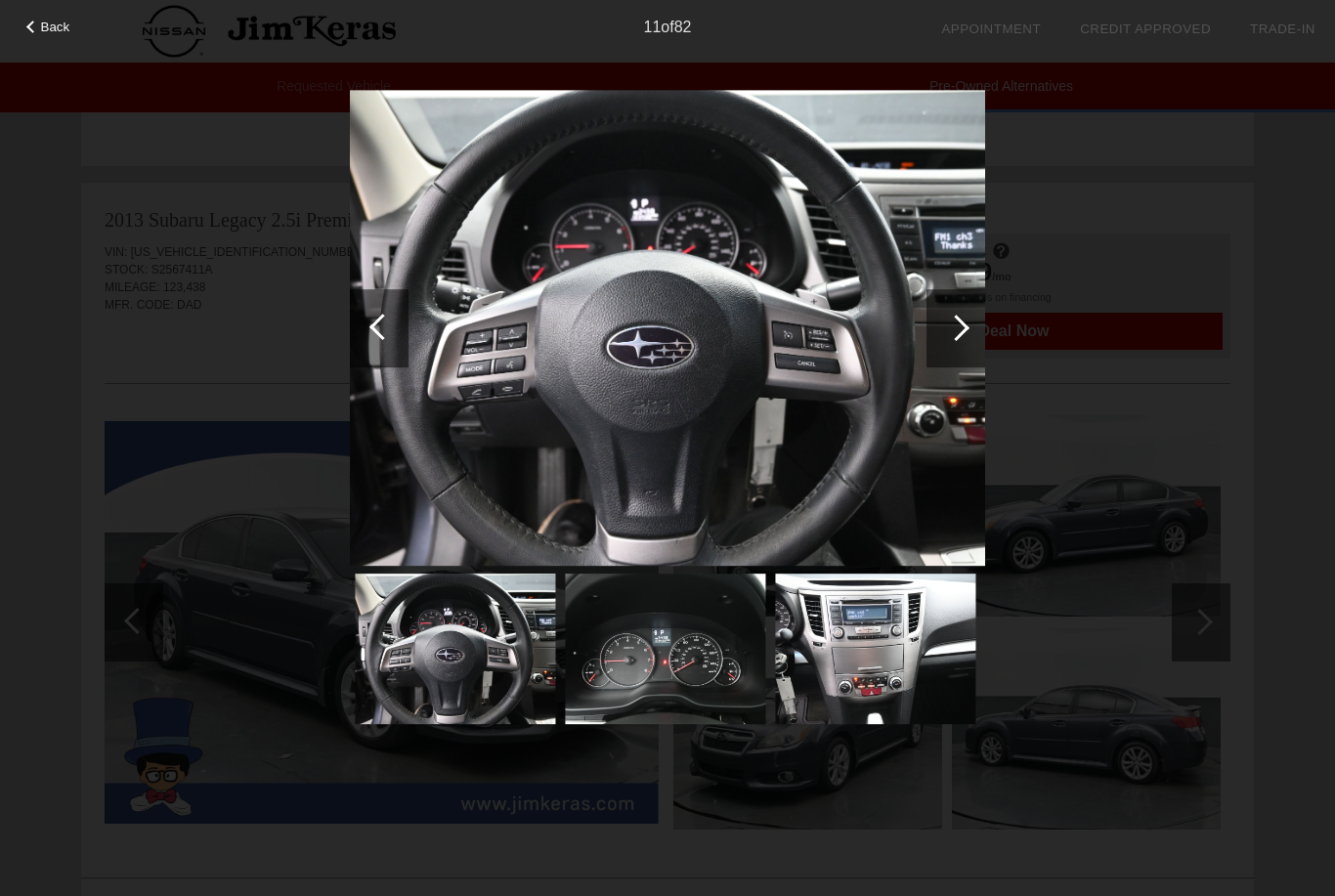
click at [958, 333] on div at bounding box center [956, 327] width 27 height 27
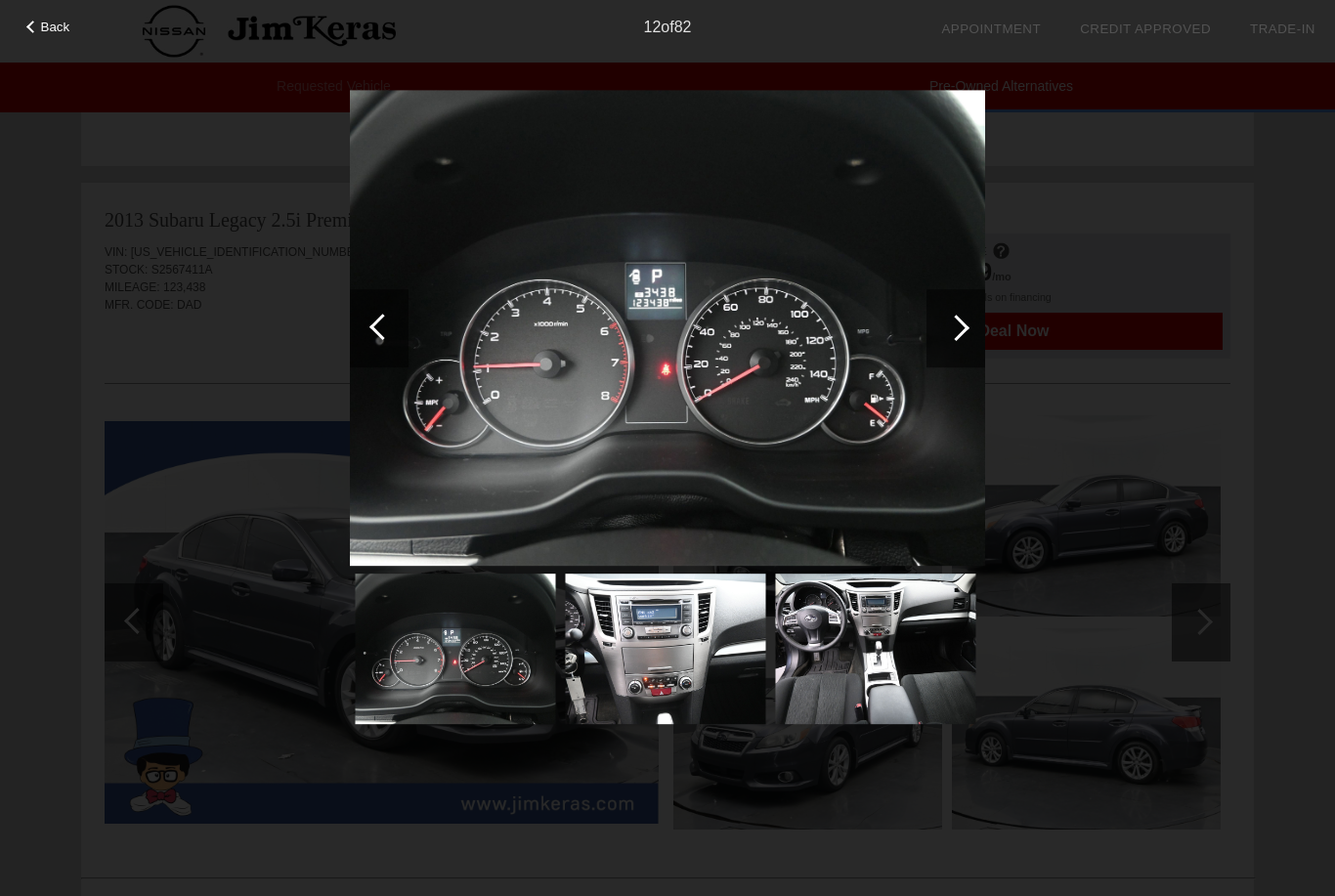
click at [963, 333] on div at bounding box center [956, 327] width 27 height 27
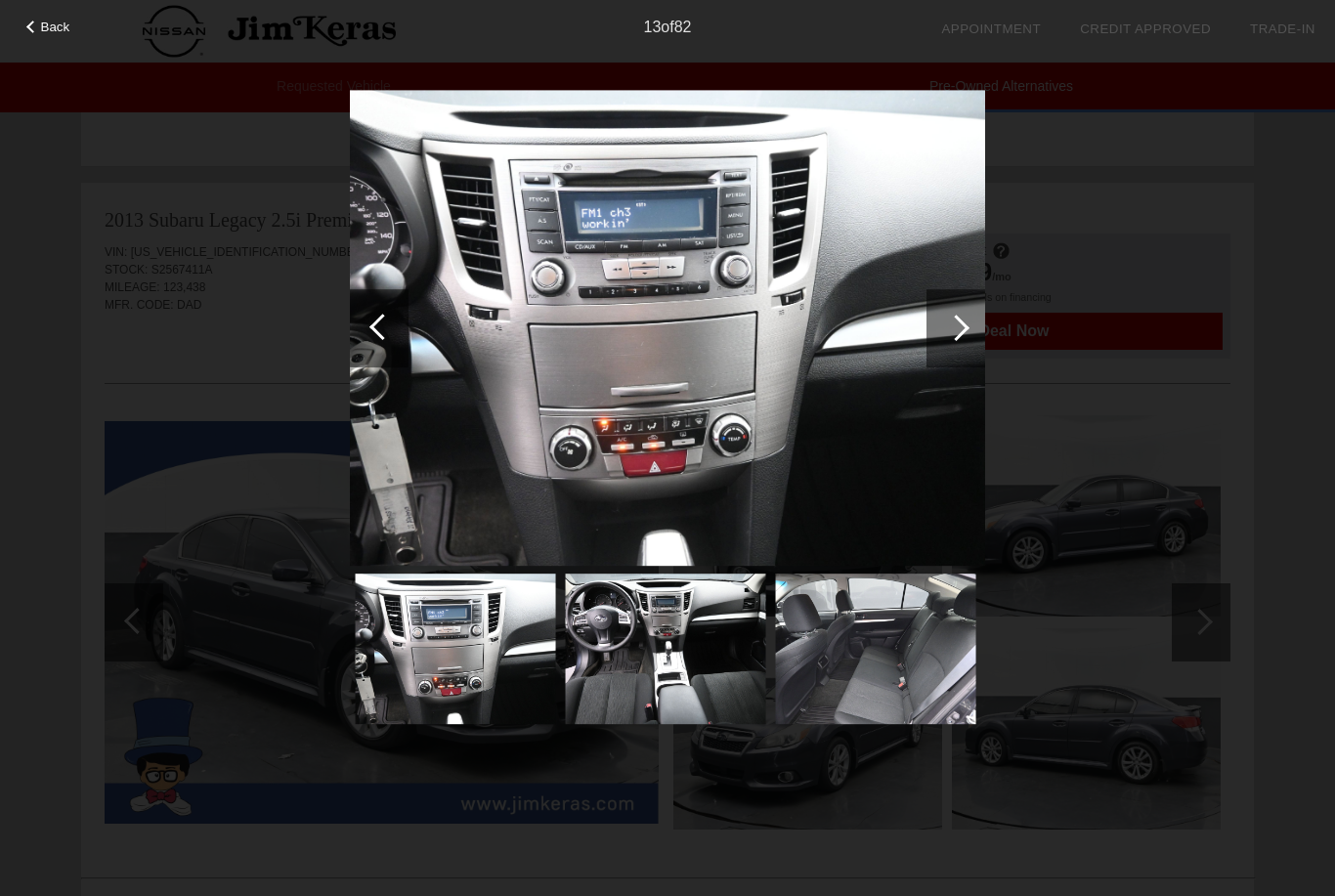
click at [964, 333] on div at bounding box center [955, 328] width 59 height 79
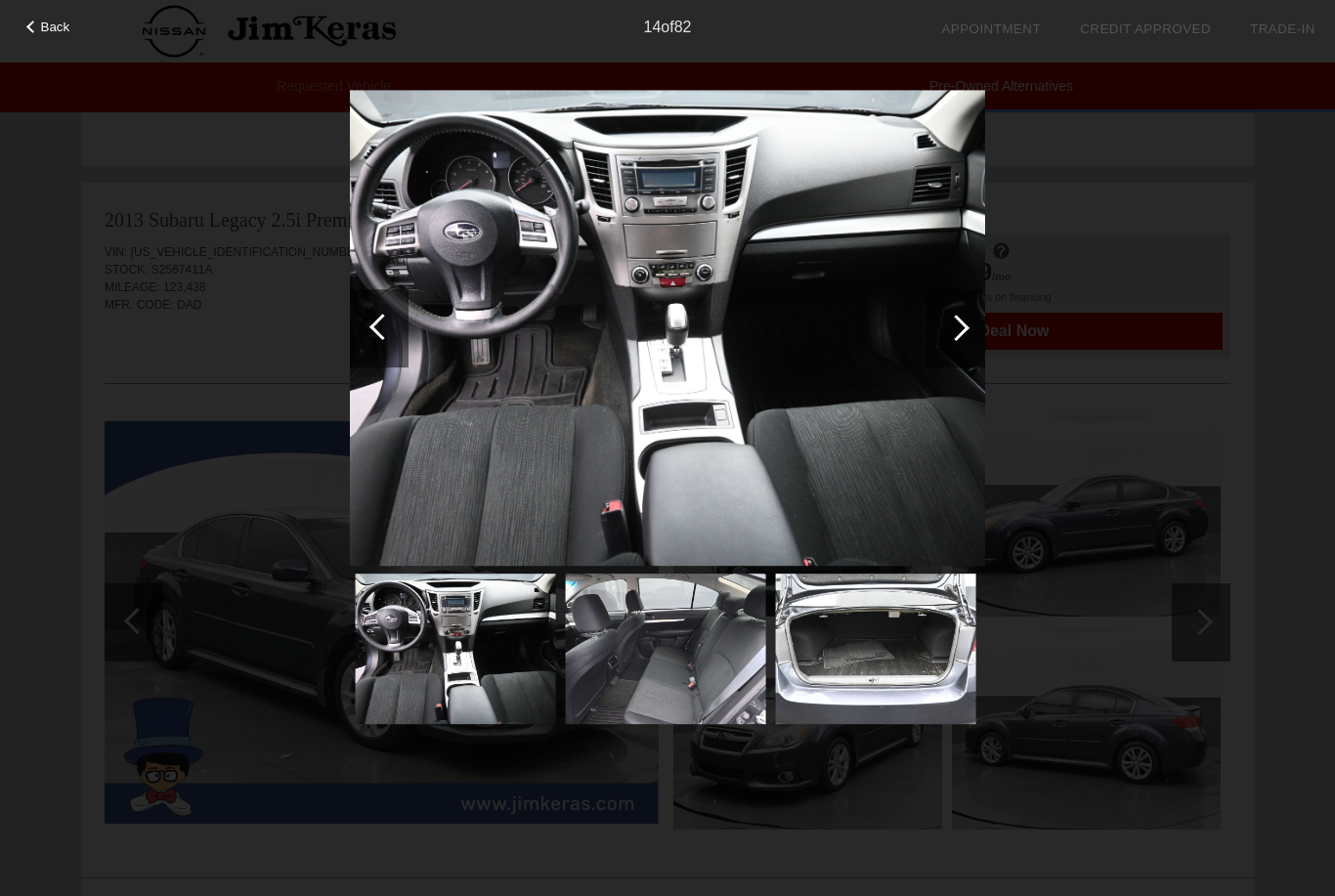
click at [958, 340] on div at bounding box center [955, 328] width 59 height 79
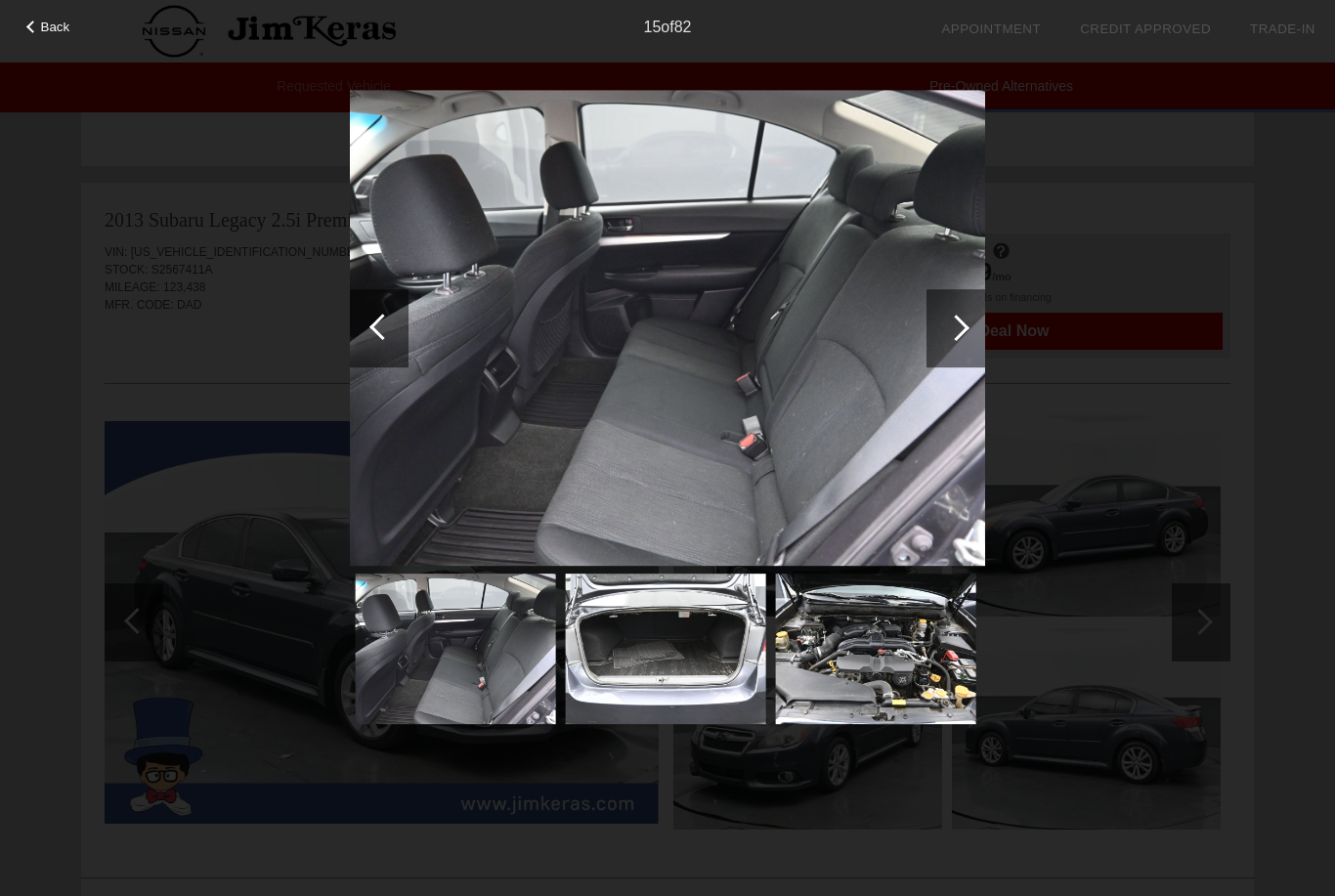
click at [959, 341] on div at bounding box center [955, 328] width 59 height 79
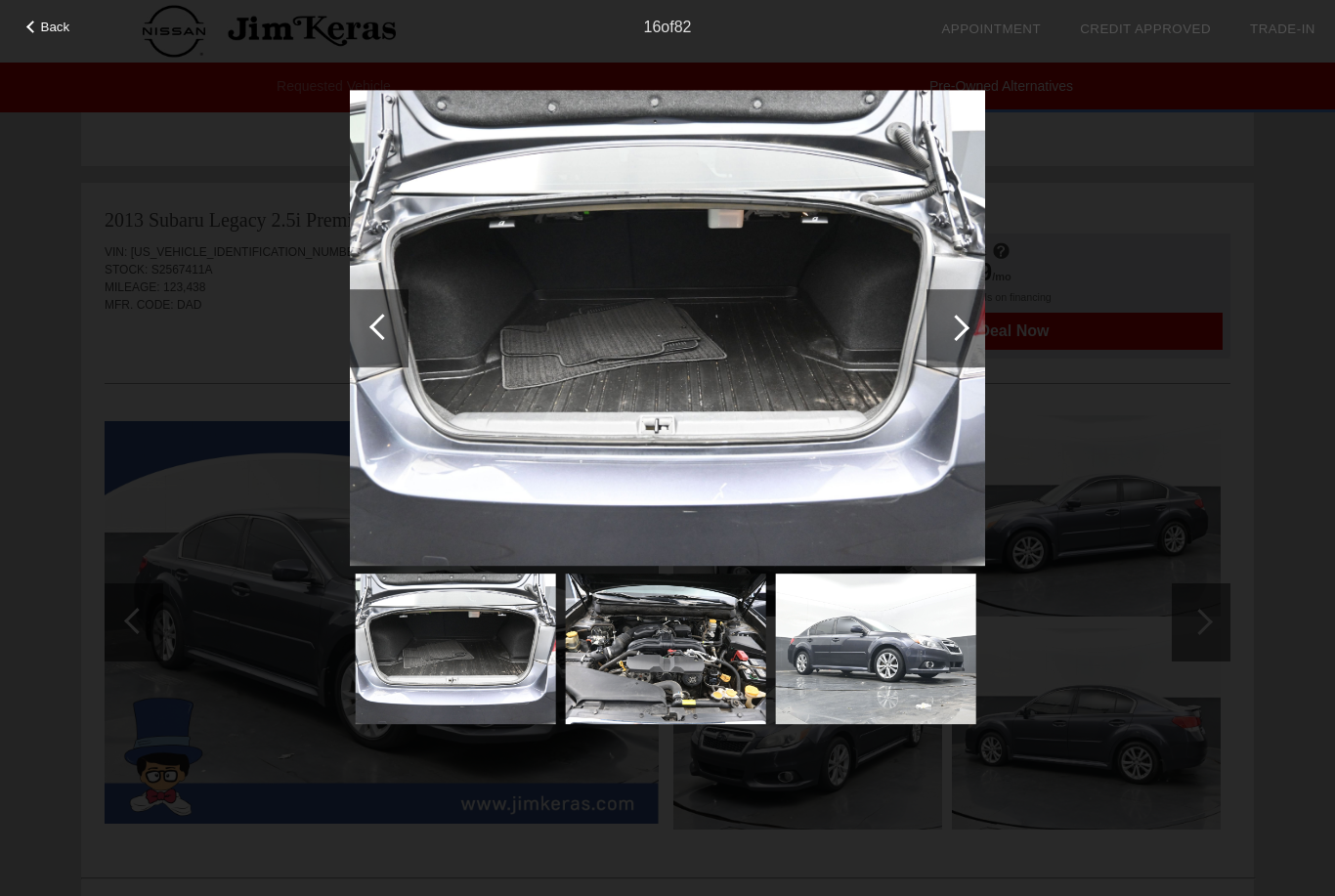
click at [948, 341] on div at bounding box center [955, 328] width 59 height 79
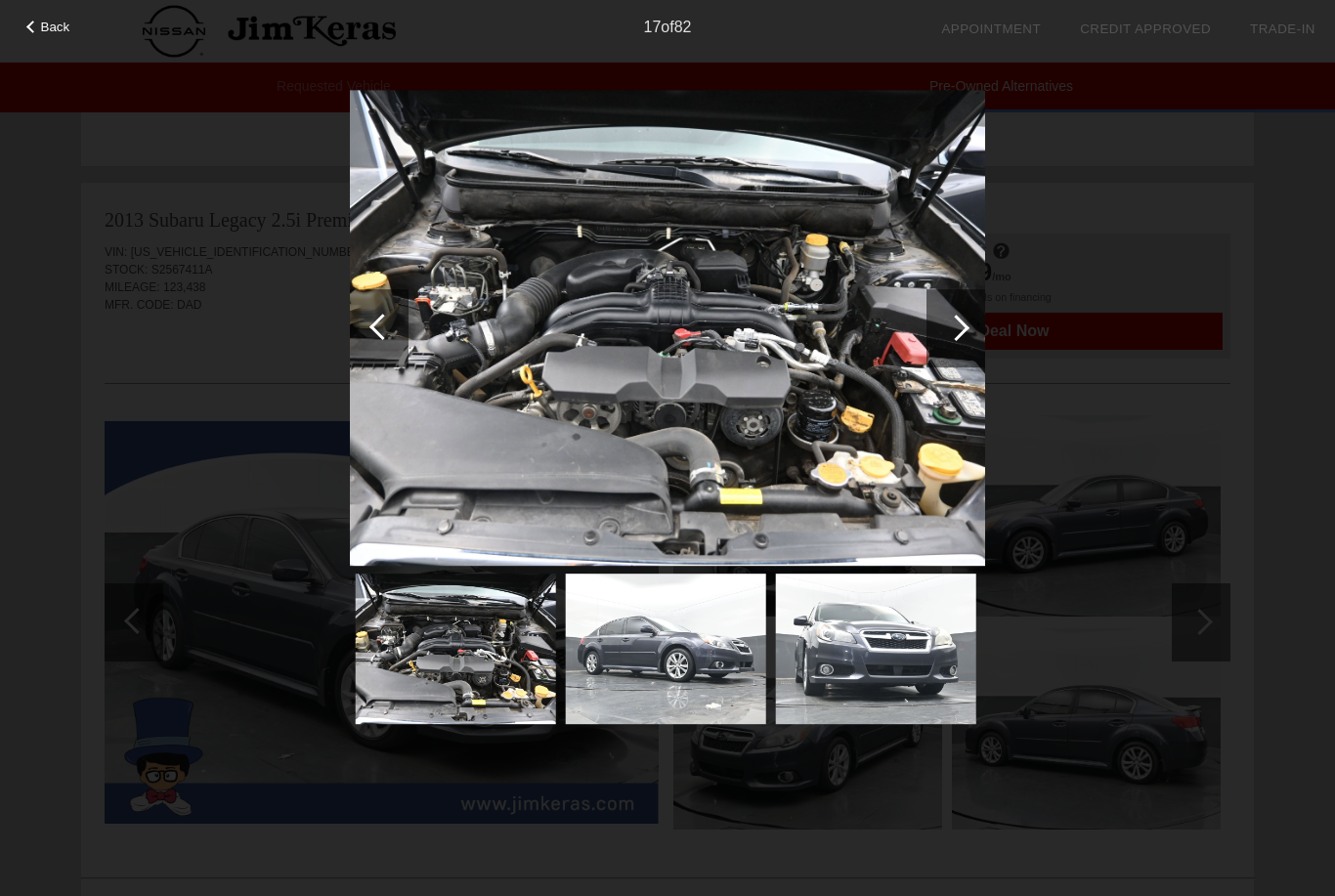
click at [949, 341] on div at bounding box center [955, 328] width 59 height 79
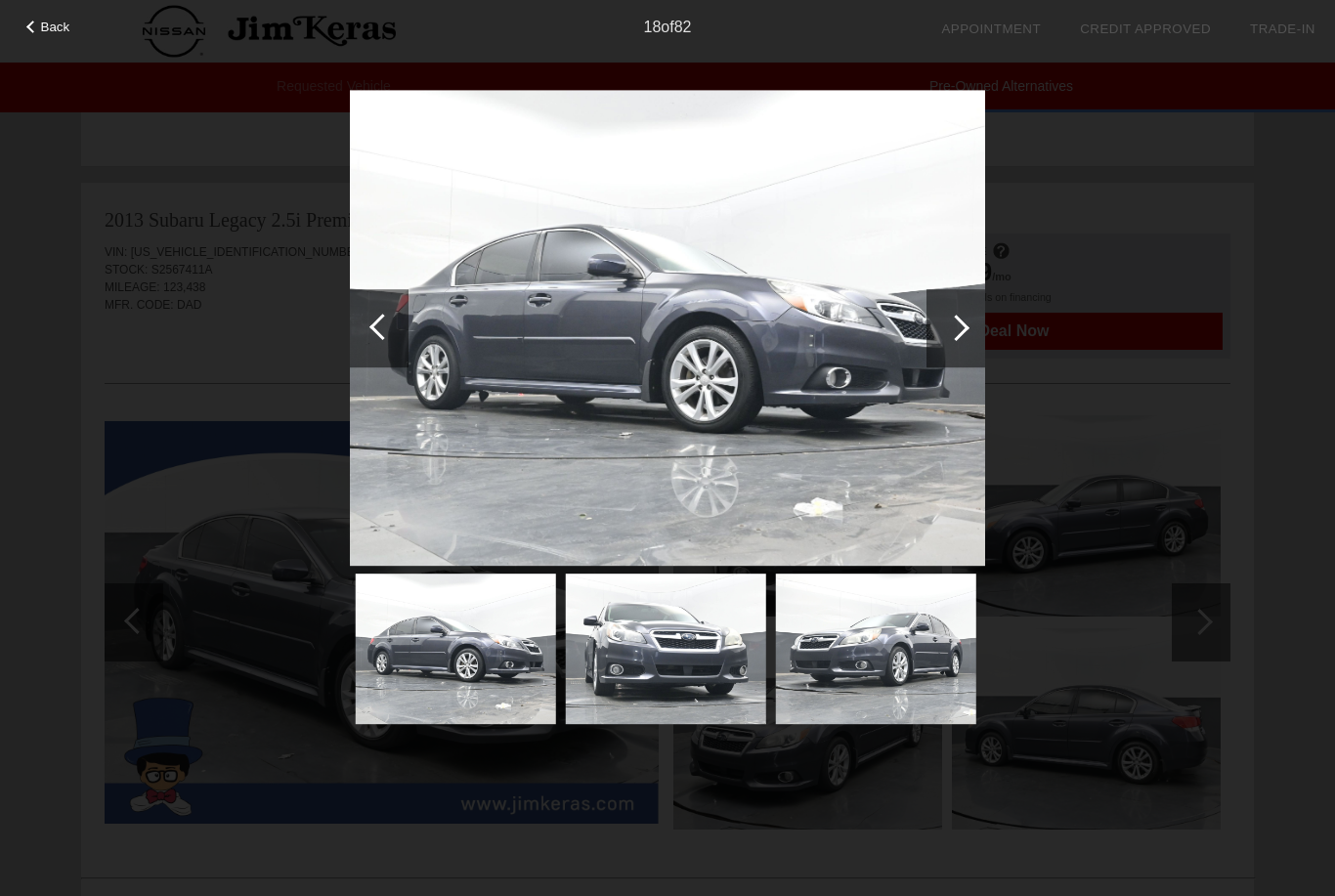
click at [947, 341] on div at bounding box center [955, 328] width 59 height 79
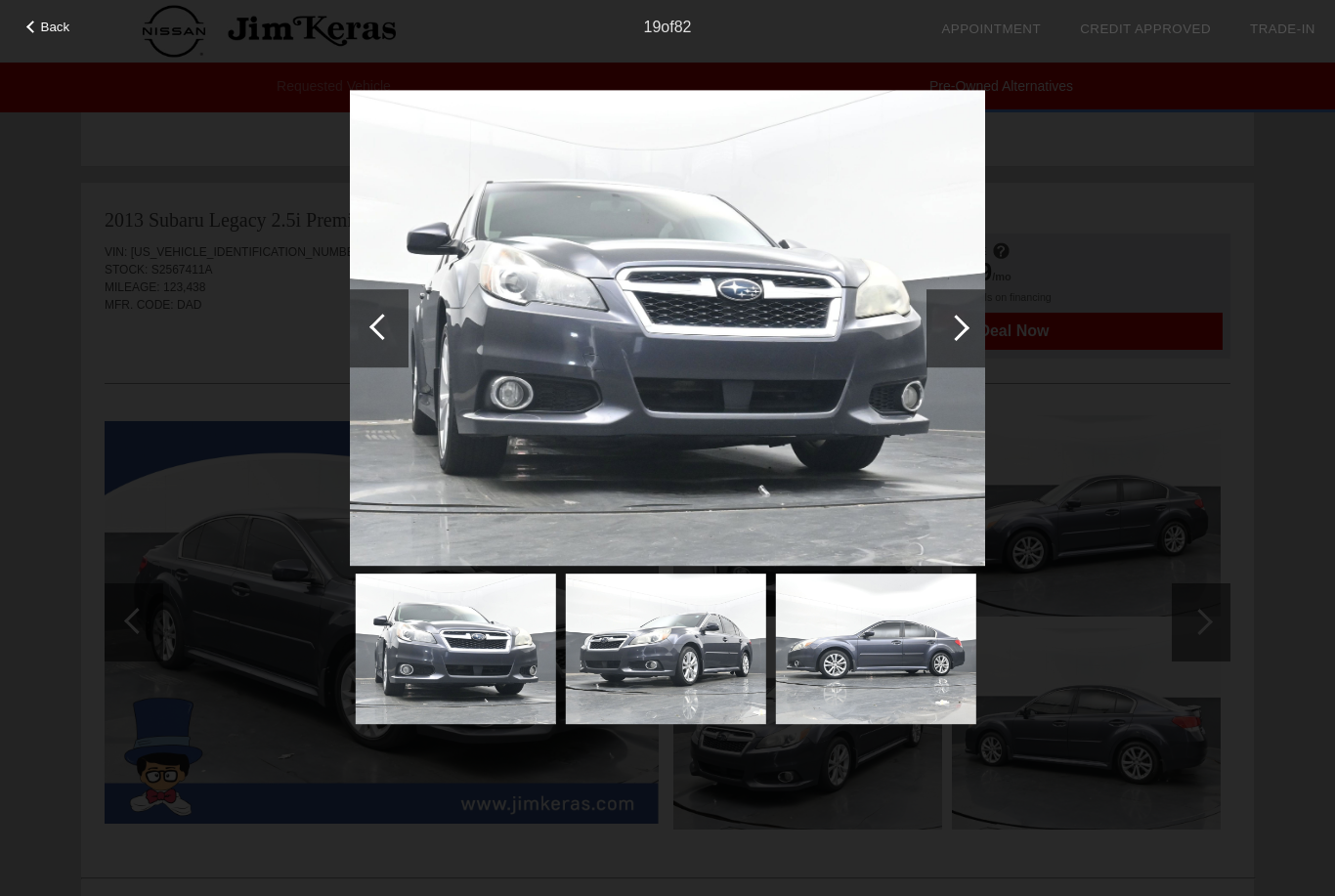
click at [948, 331] on div at bounding box center [956, 327] width 27 height 27
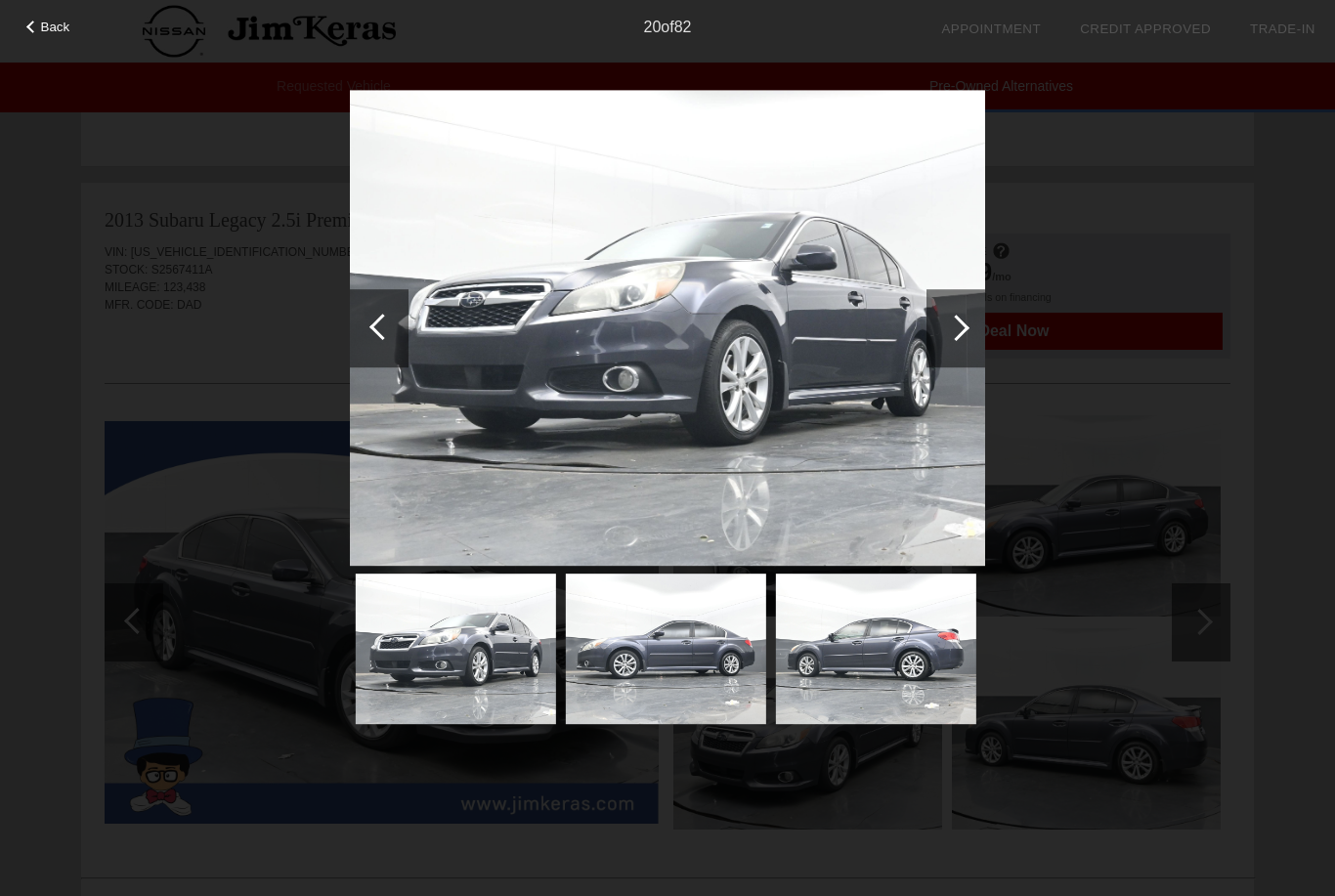
click at [945, 331] on div at bounding box center [955, 328] width 59 height 79
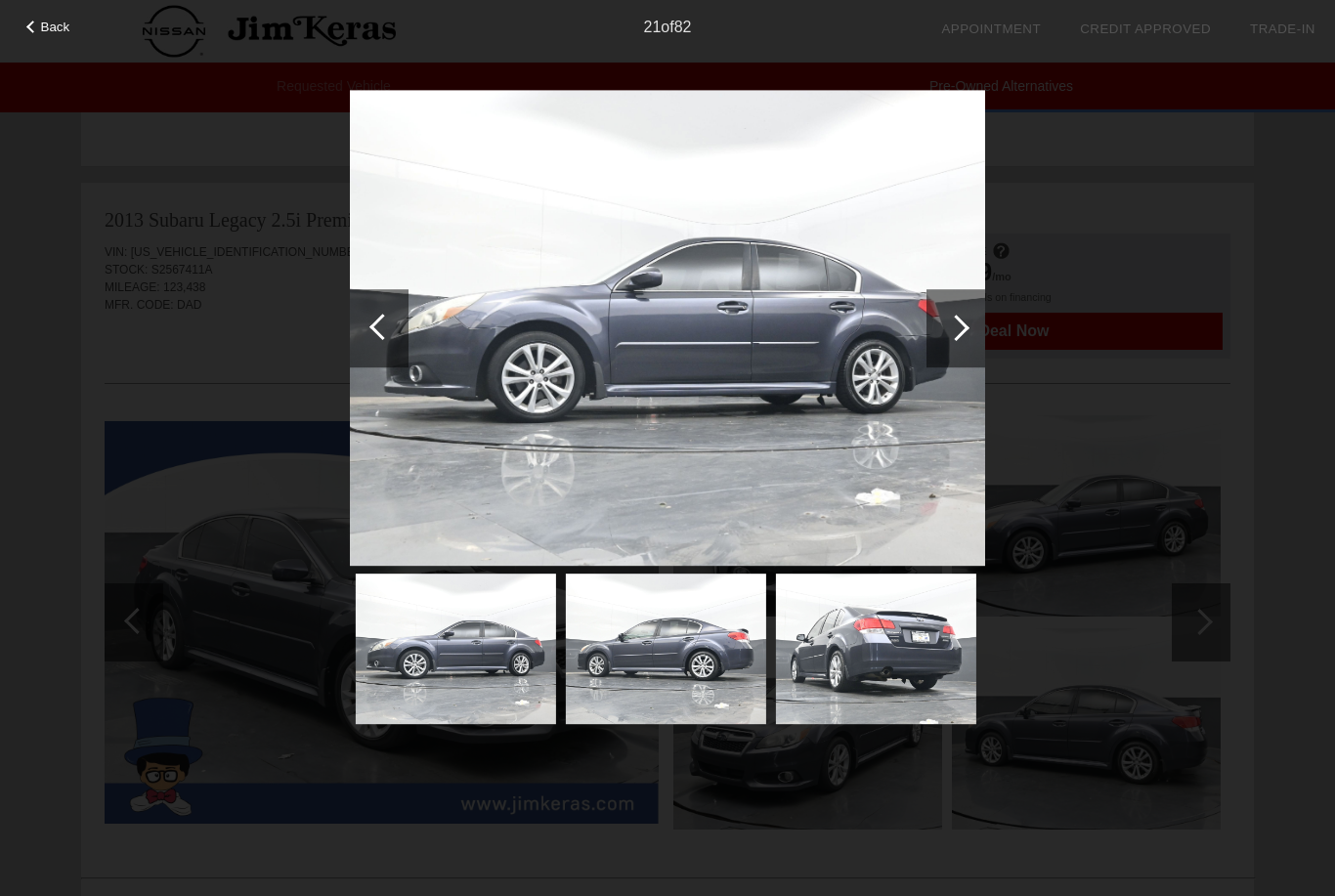
click at [947, 333] on div at bounding box center [955, 328] width 59 height 79
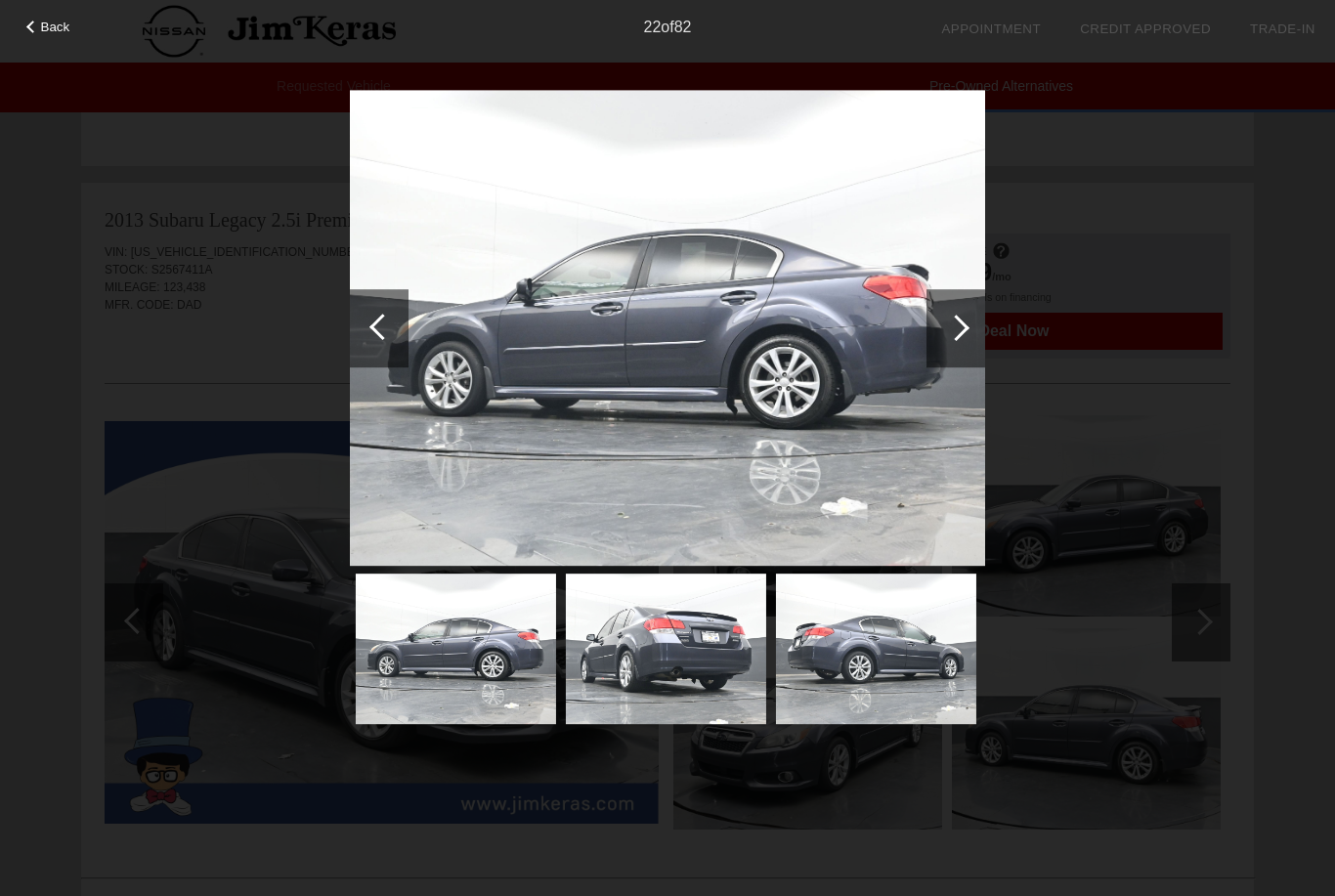
click at [947, 331] on div at bounding box center [956, 327] width 27 height 27
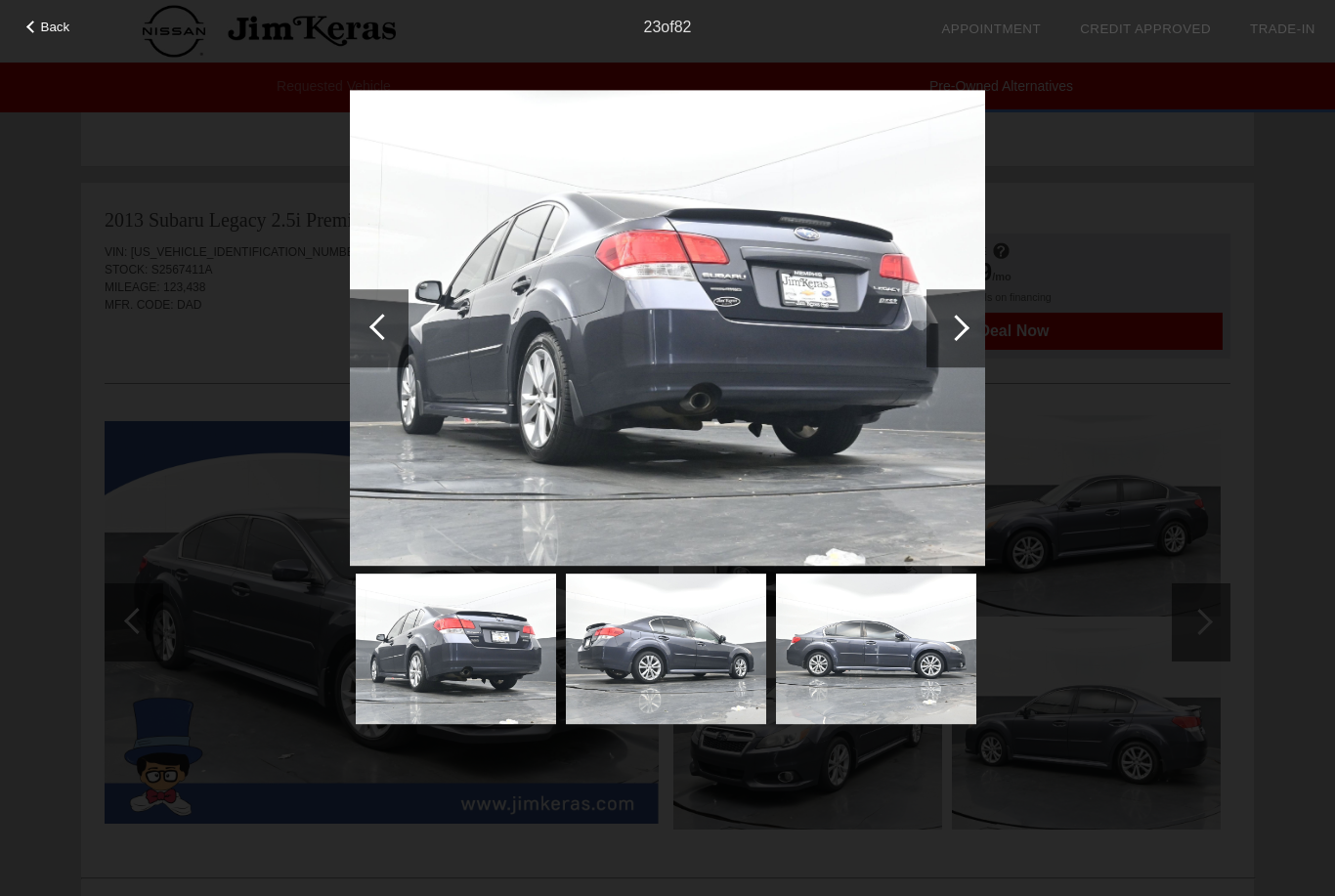
click at [946, 331] on div at bounding box center [955, 328] width 59 height 79
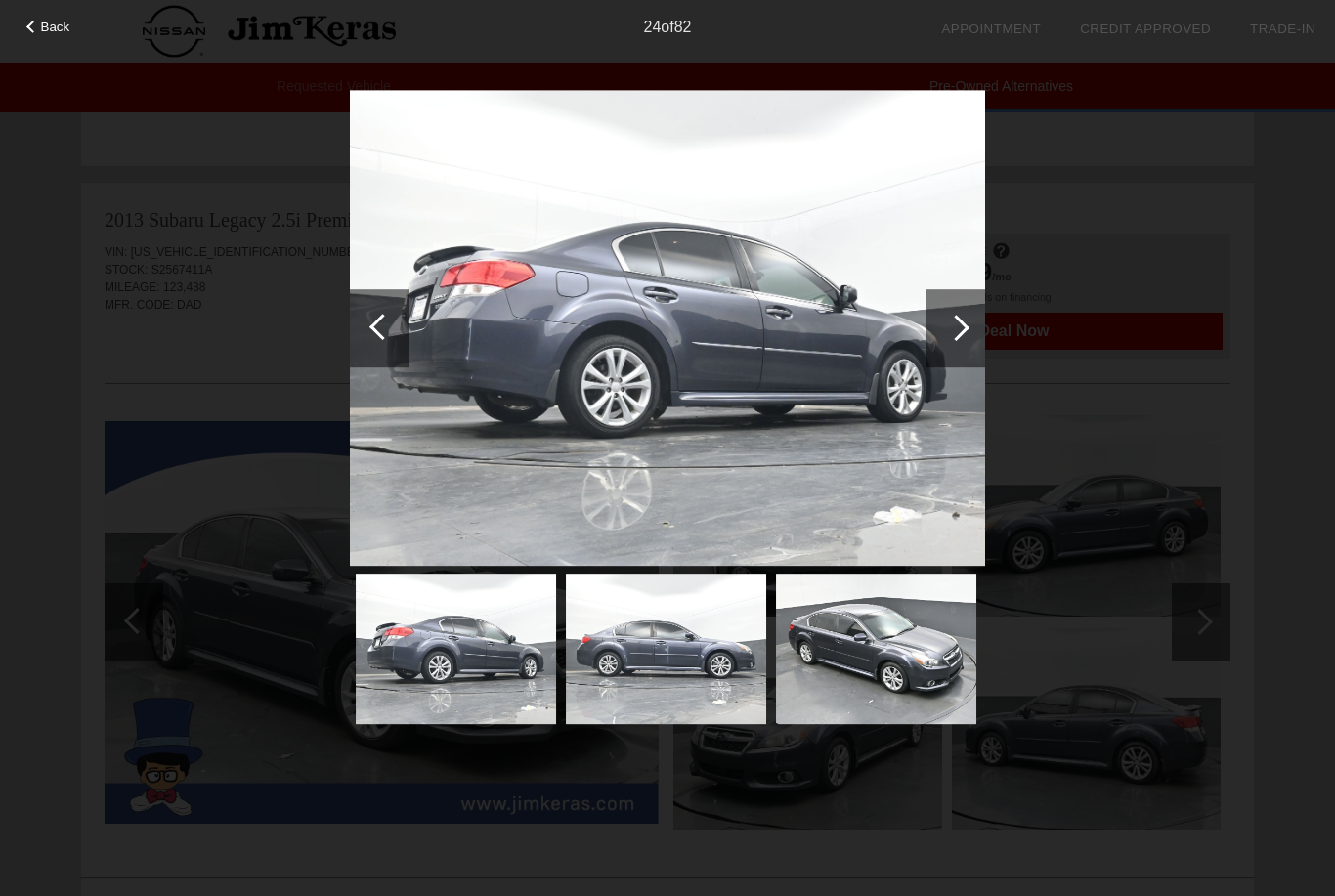
click at [944, 329] on div at bounding box center [955, 328] width 59 height 79
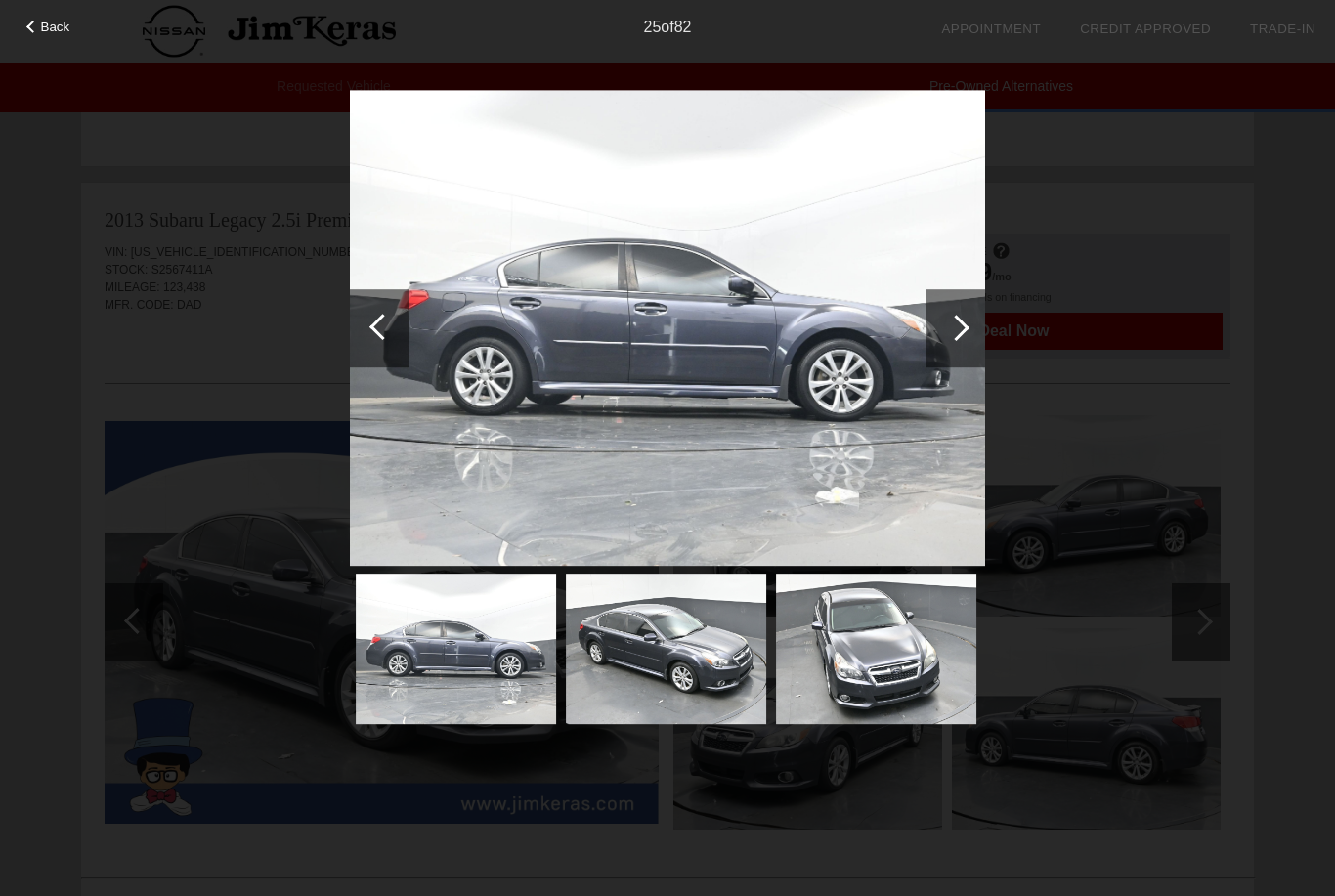
click at [942, 330] on div at bounding box center [955, 328] width 59 height 79
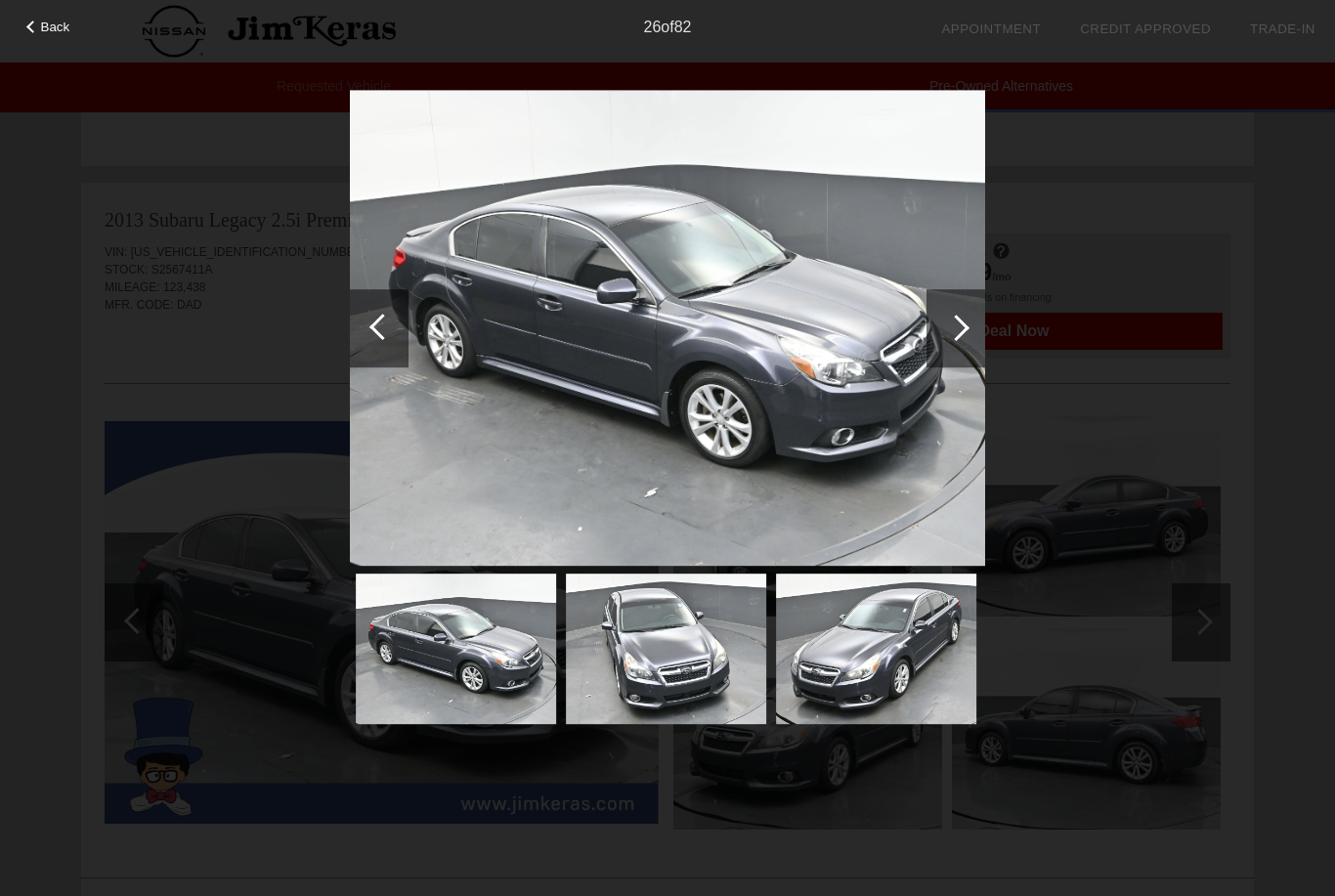
click at [939, 326] on div at bounding box center [955, 328] width 59 height 79
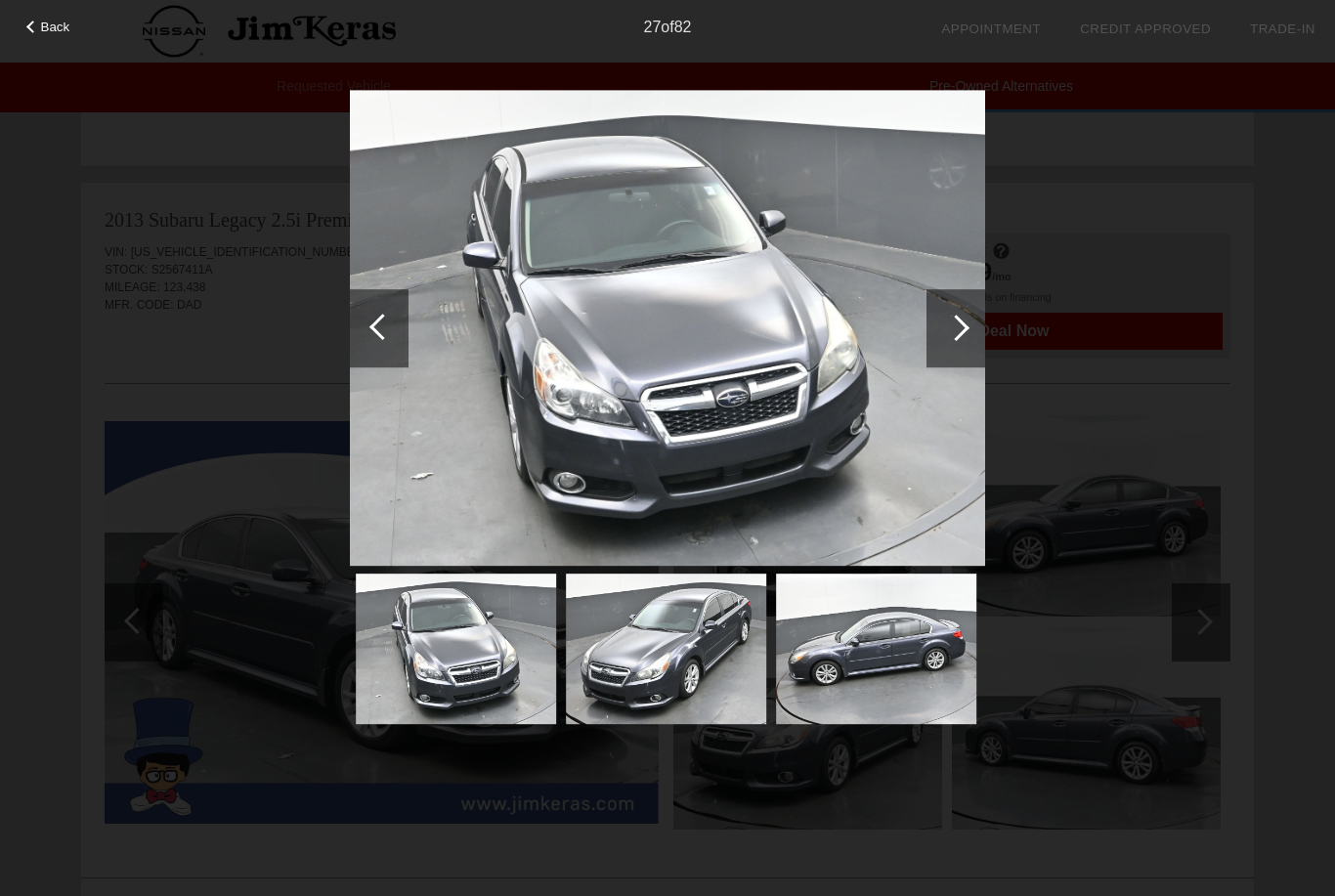
click at [945, 321] on div at bounding box center [955, 328] width 59 height 79
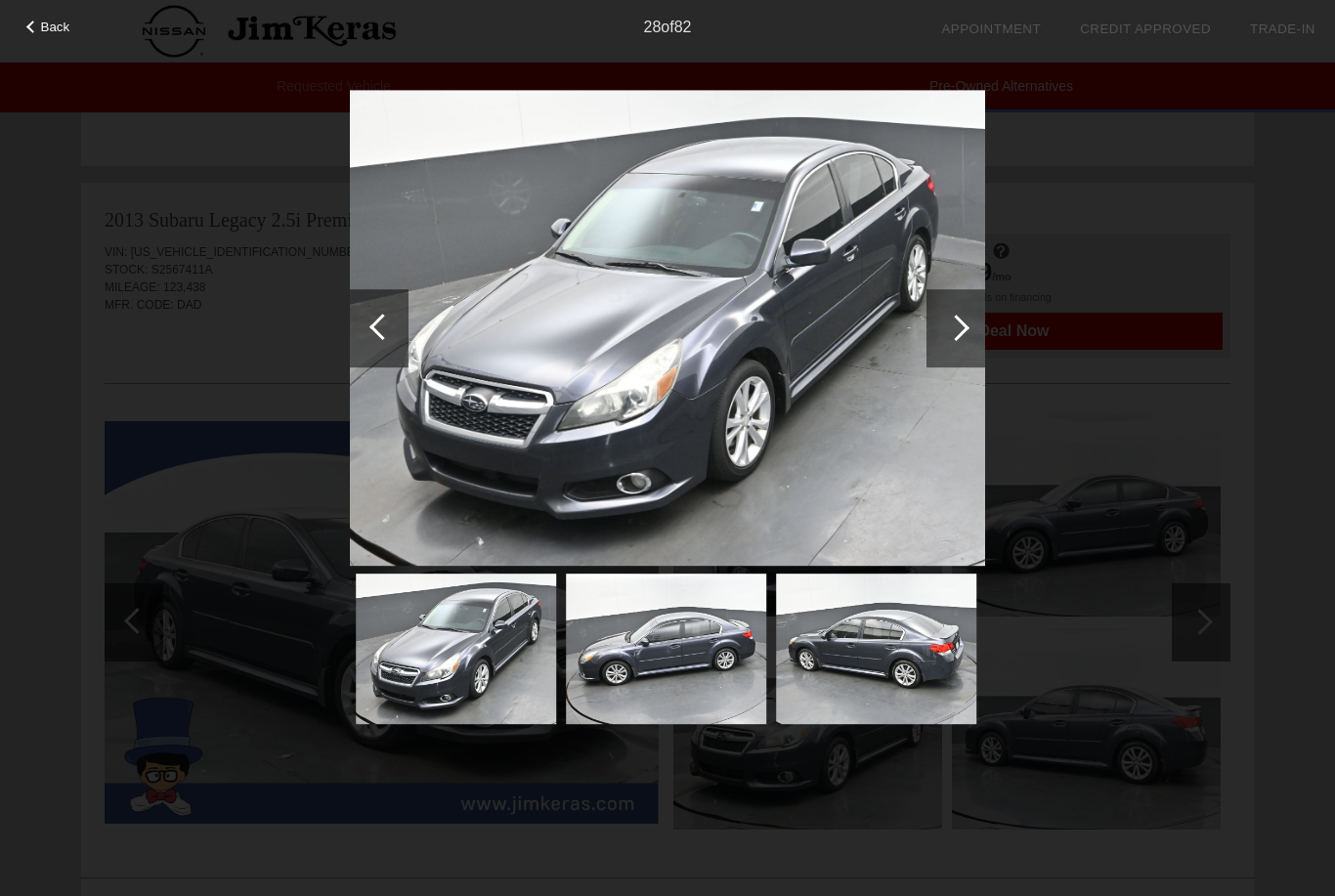
click at [629, 640] on img at bounding box center [666, 648] width 200 height 150
click at [624, 638] on img at bounding box center [666, 648] width 200 height 150
click at [953, 322] on div at bounding box center [956, 327] width 27 height 27
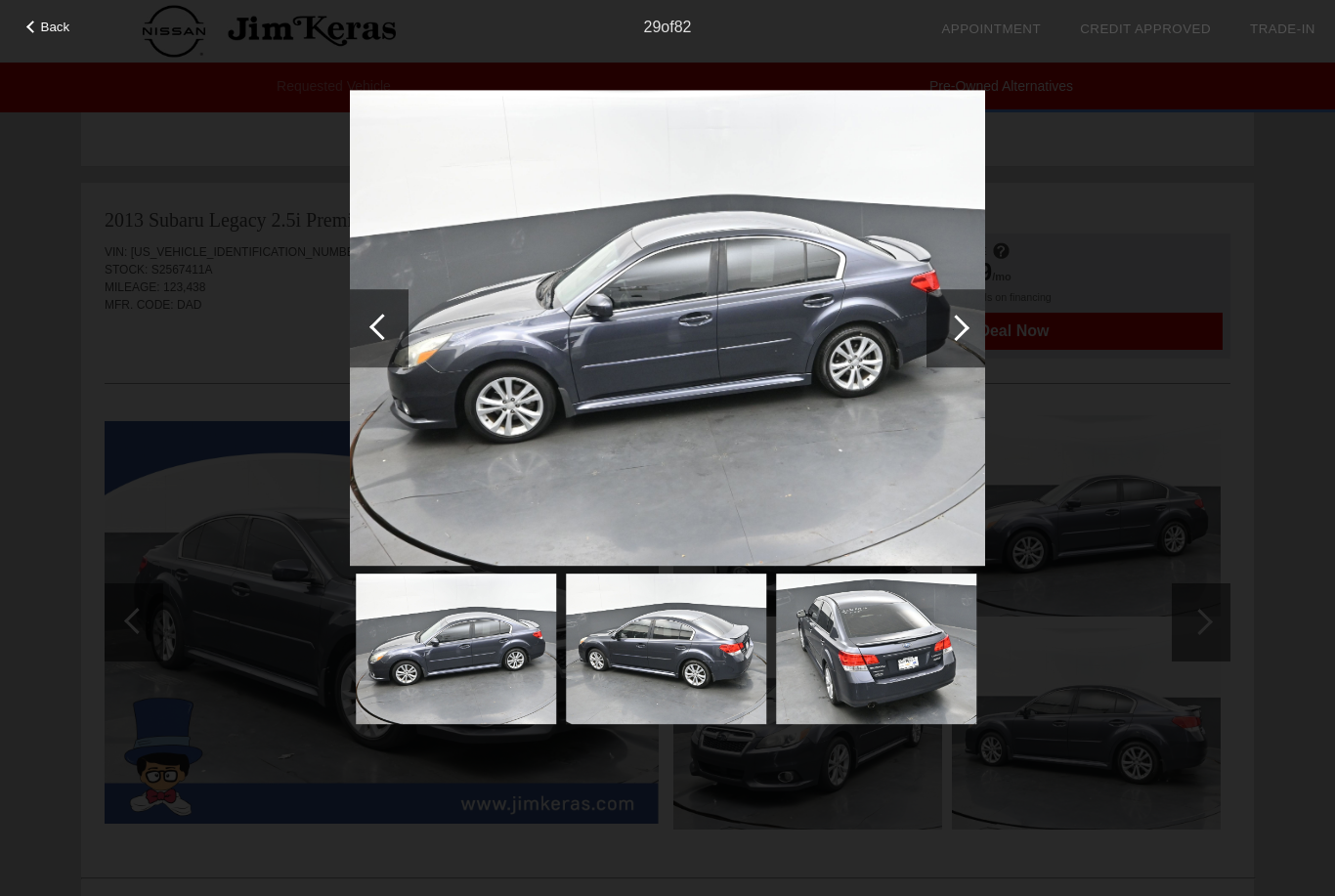
click at [925, 333] on img at bounding box center [668, 327] width 635 height 476
click at [925, 346] on img at bounding box center [668, 327] width 635 height 476
click at [960, 320] on div at bounding box center [956, 327] width 27 height 27
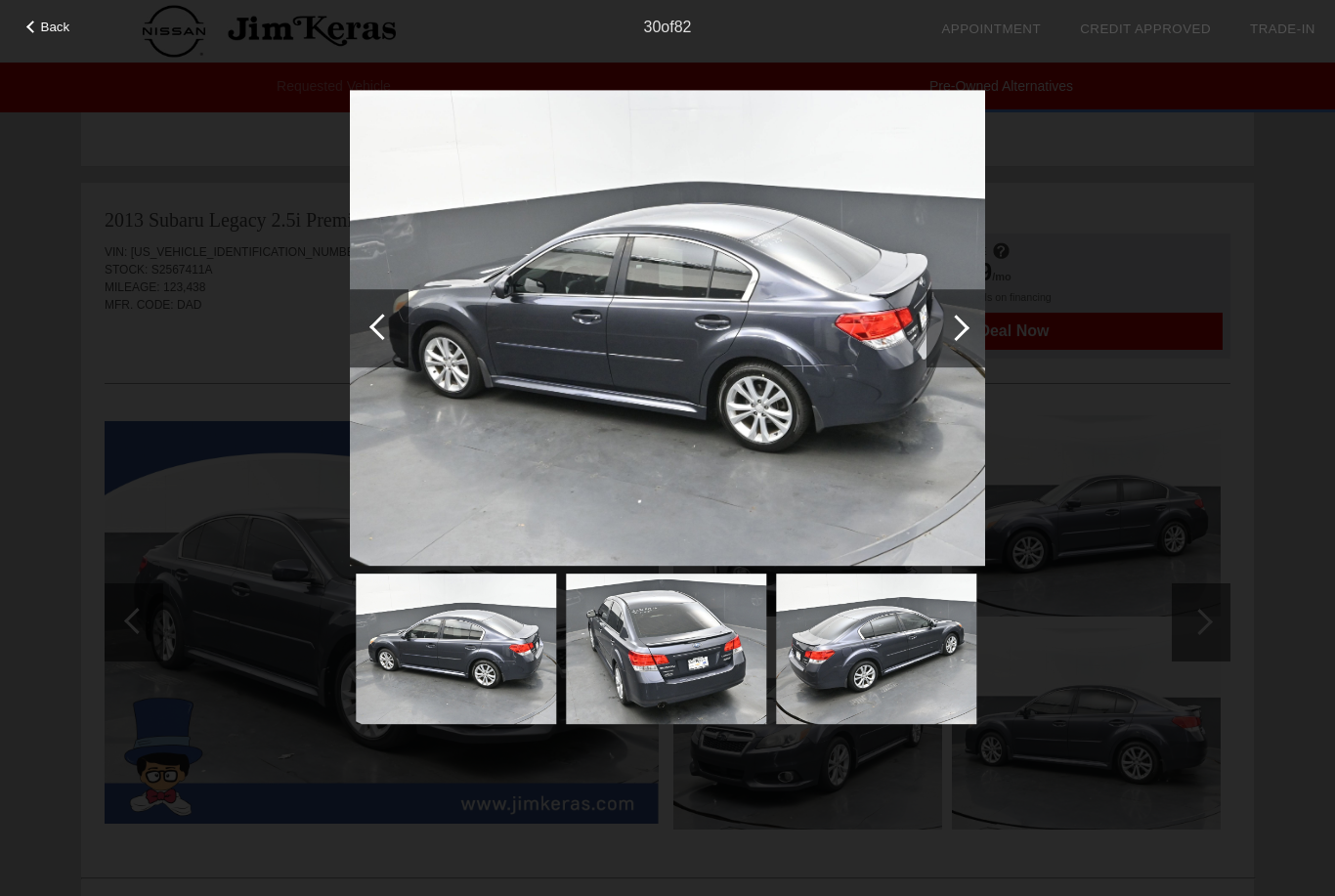
click at [950, 326] on div at bounding box center [956, 327] width 27 height 27
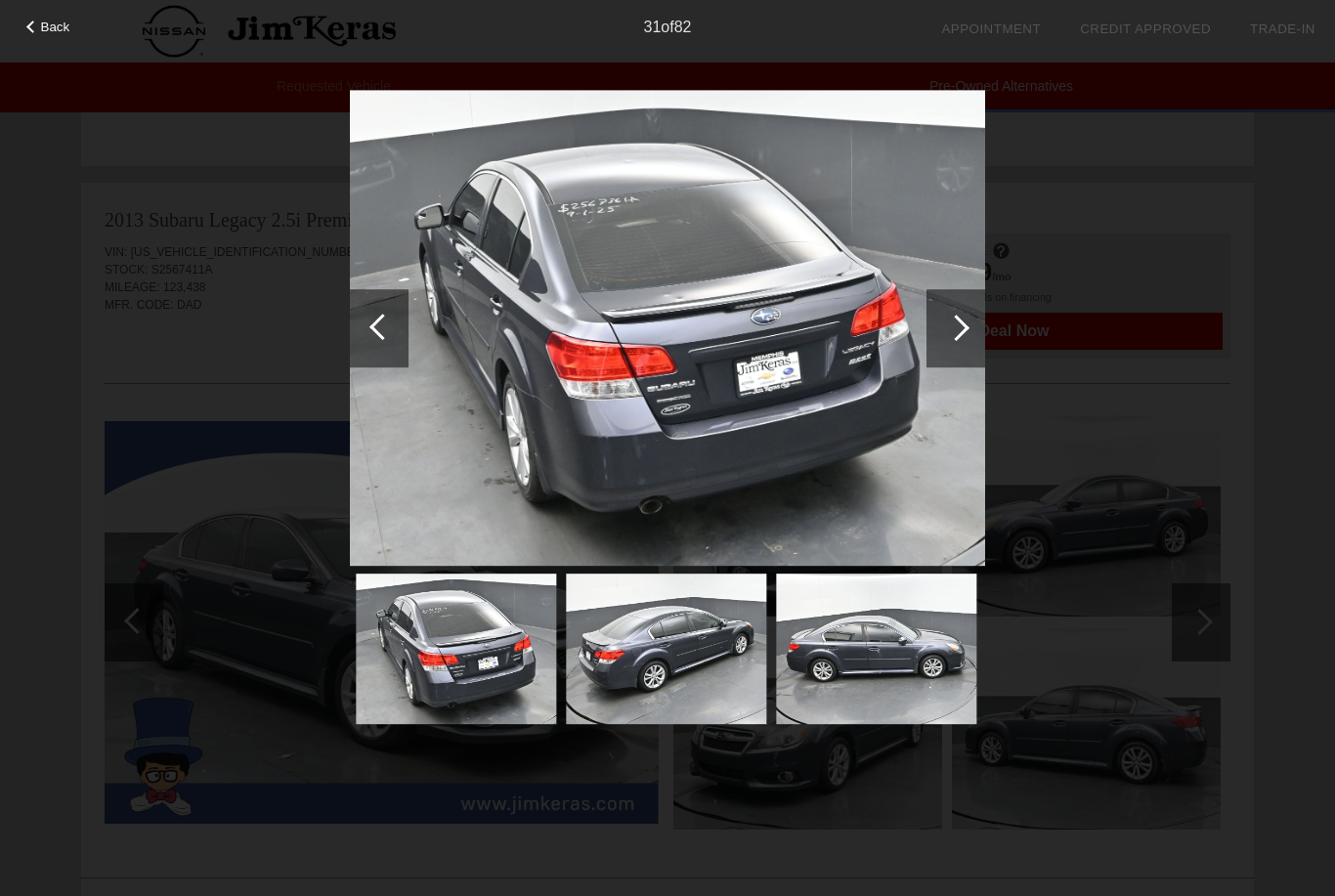
click at [946, 329] on div at bounding box center [956, 327] width 27 height 27
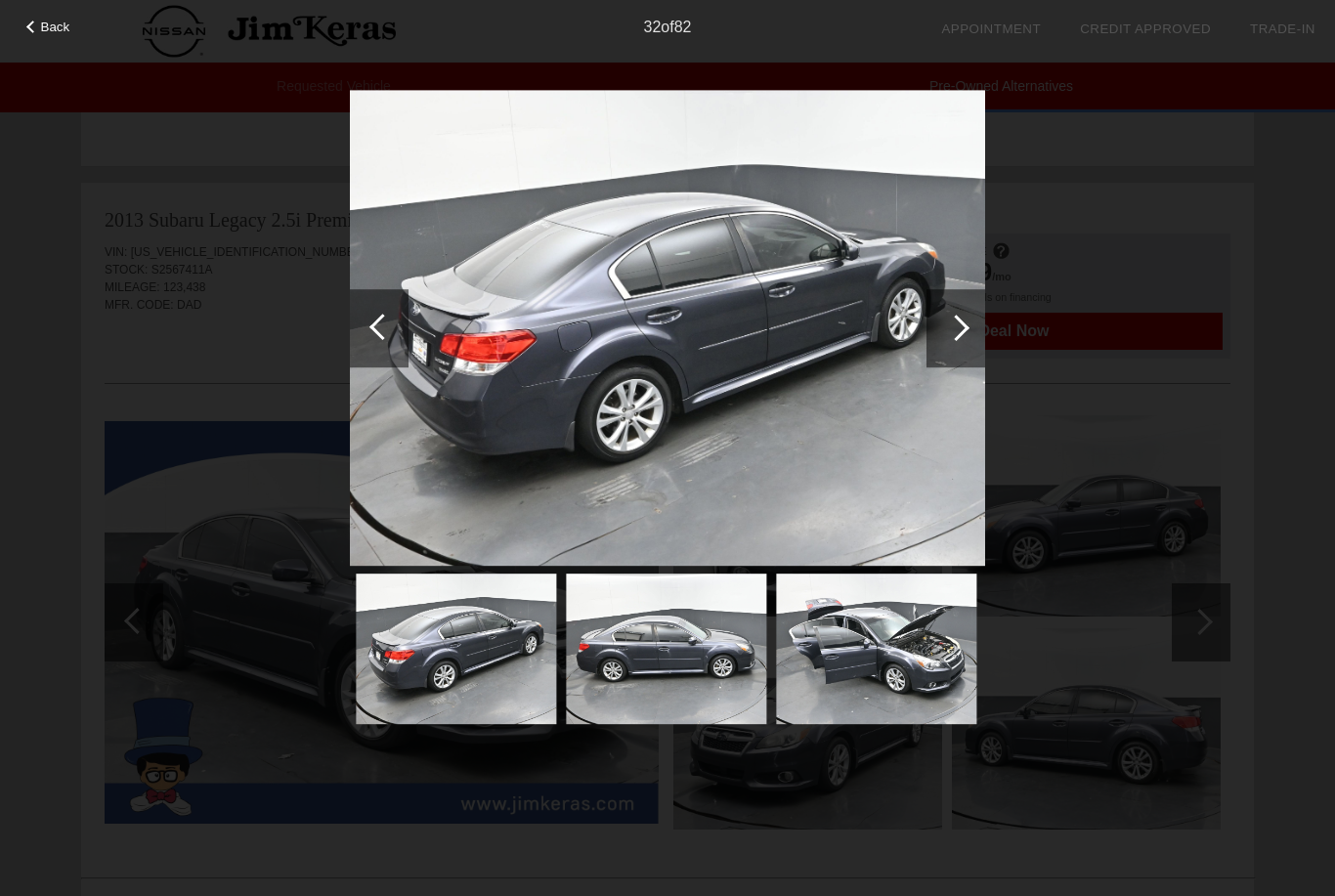
click at [946, 329] on div at bounding box center [956, 327] width 27 height 27
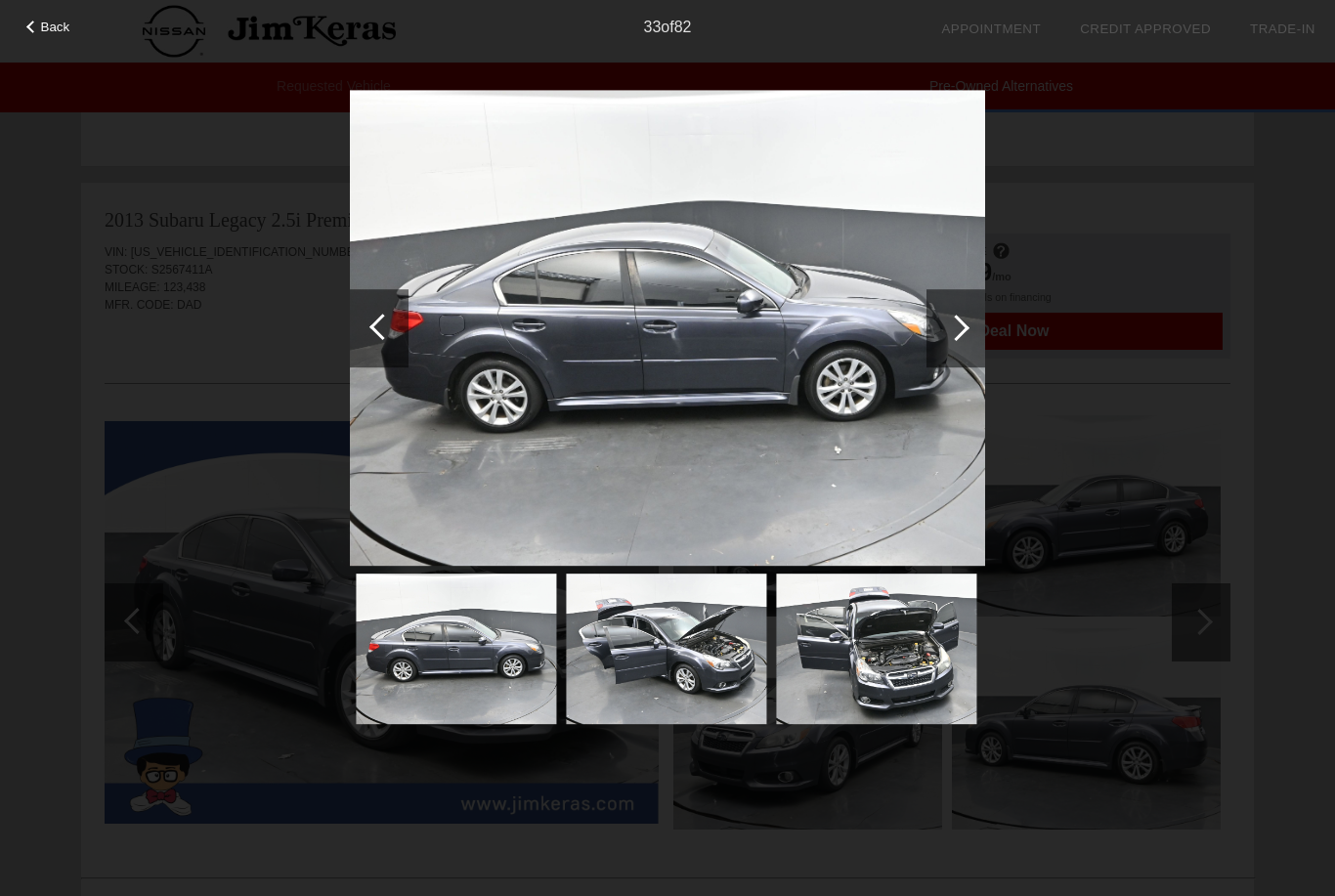
click at [951, 324] on div at bounding box center [956, 327] width 27 height 27
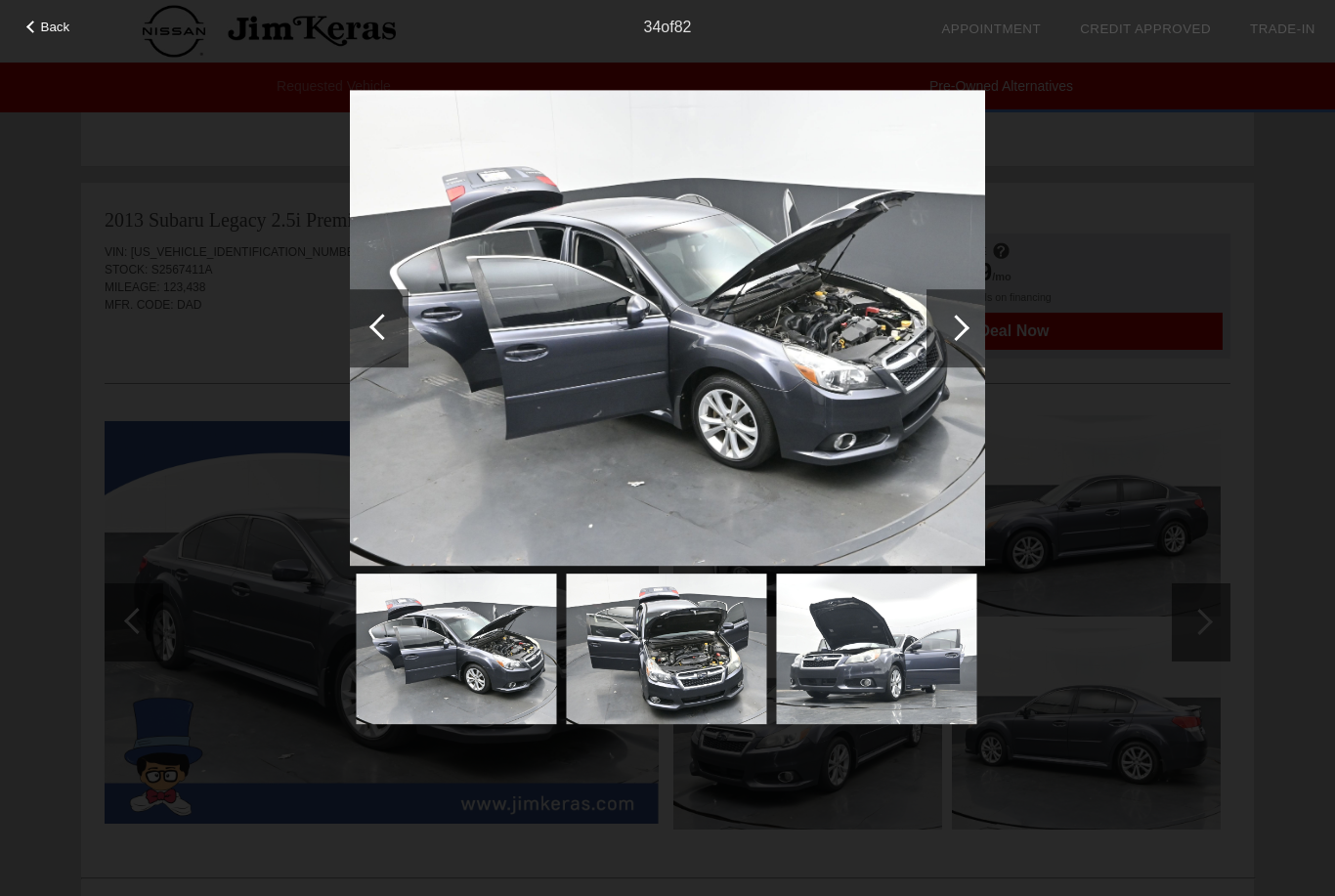
click at [952, 322] on div at bounding box center [956, 327] width 27 height 27
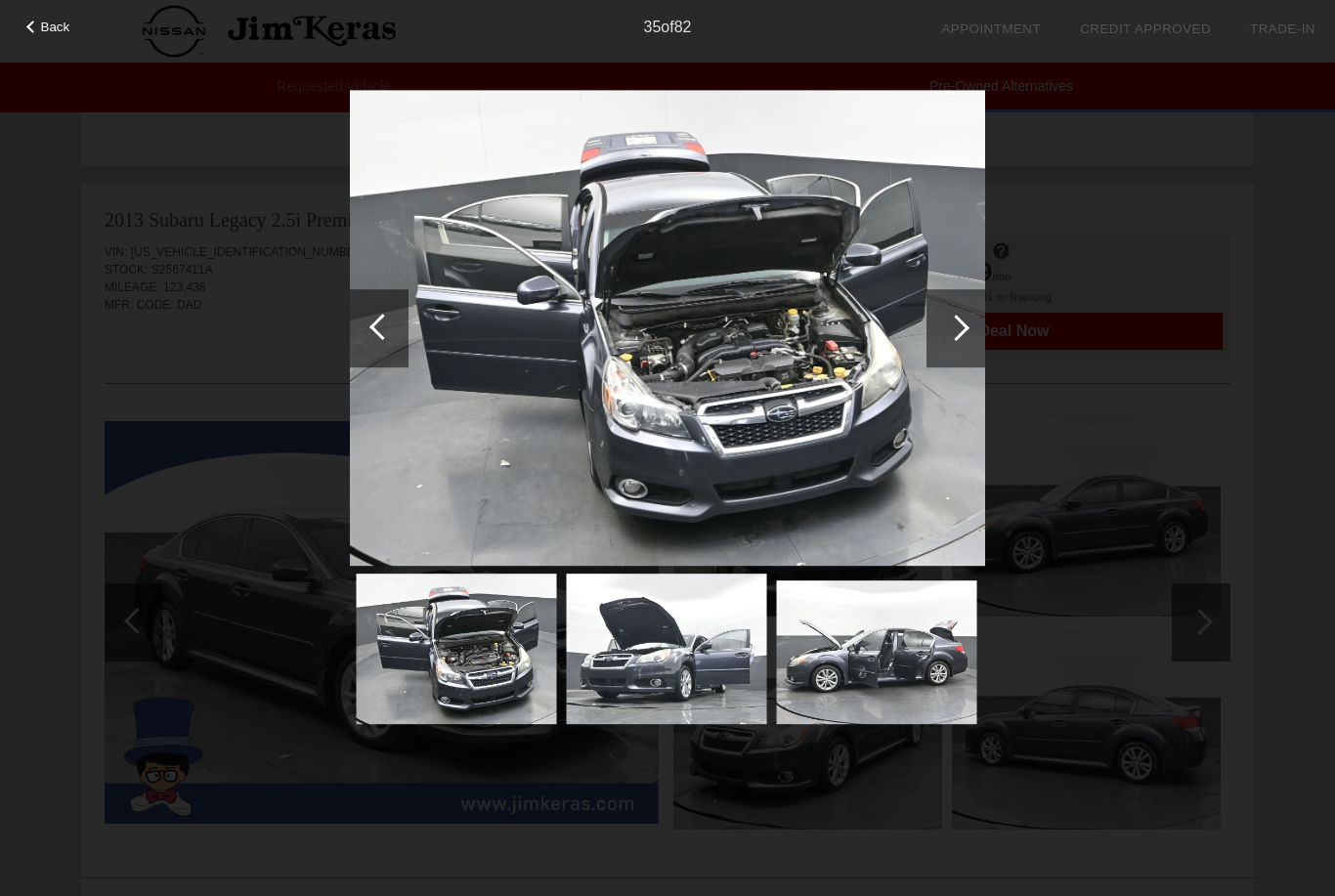
click at [948, 326] on div at bounding box center [956, 327] width 27 height 27
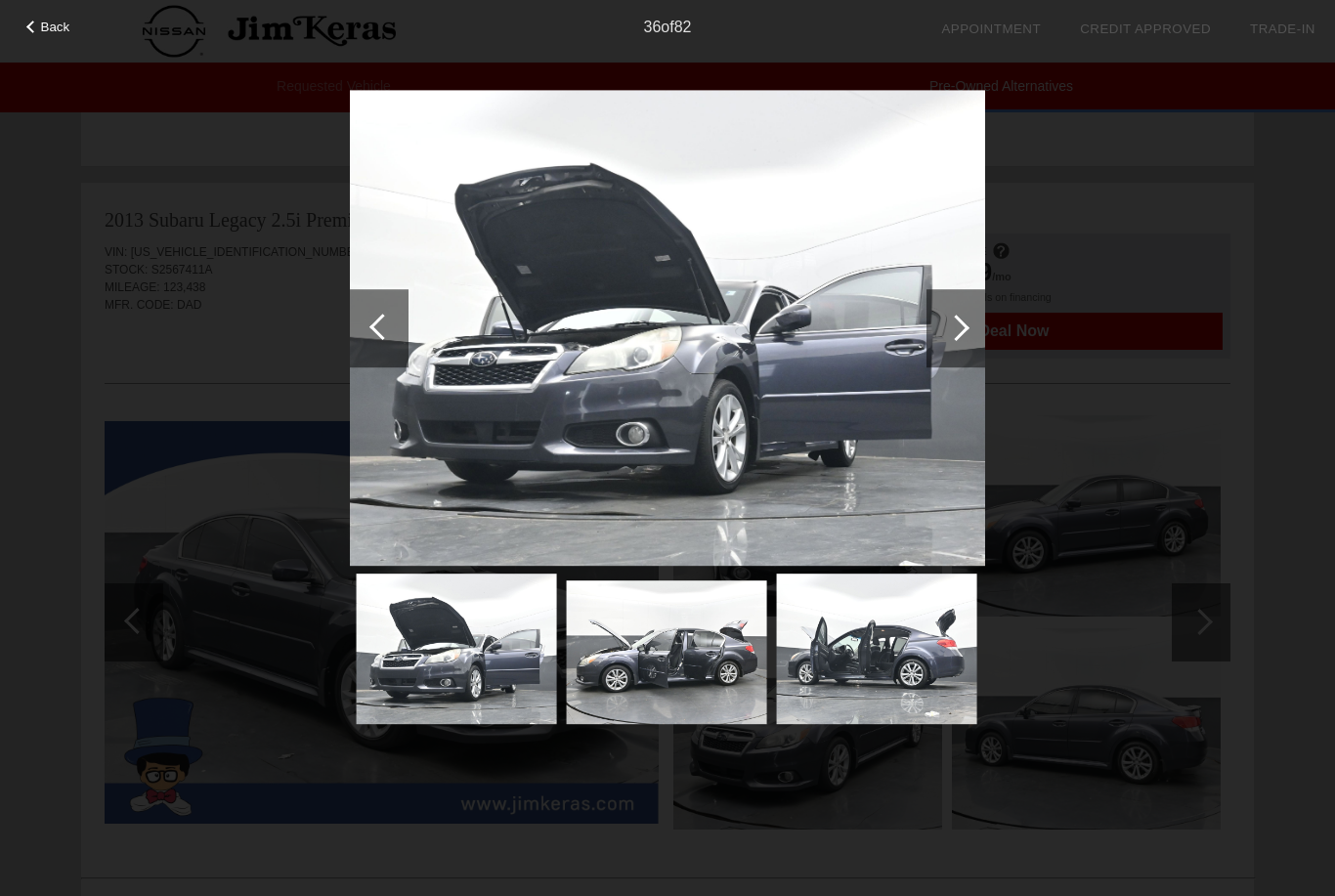
click at [948, 325] on div at bounding box center [956, 327] width 27 height 27
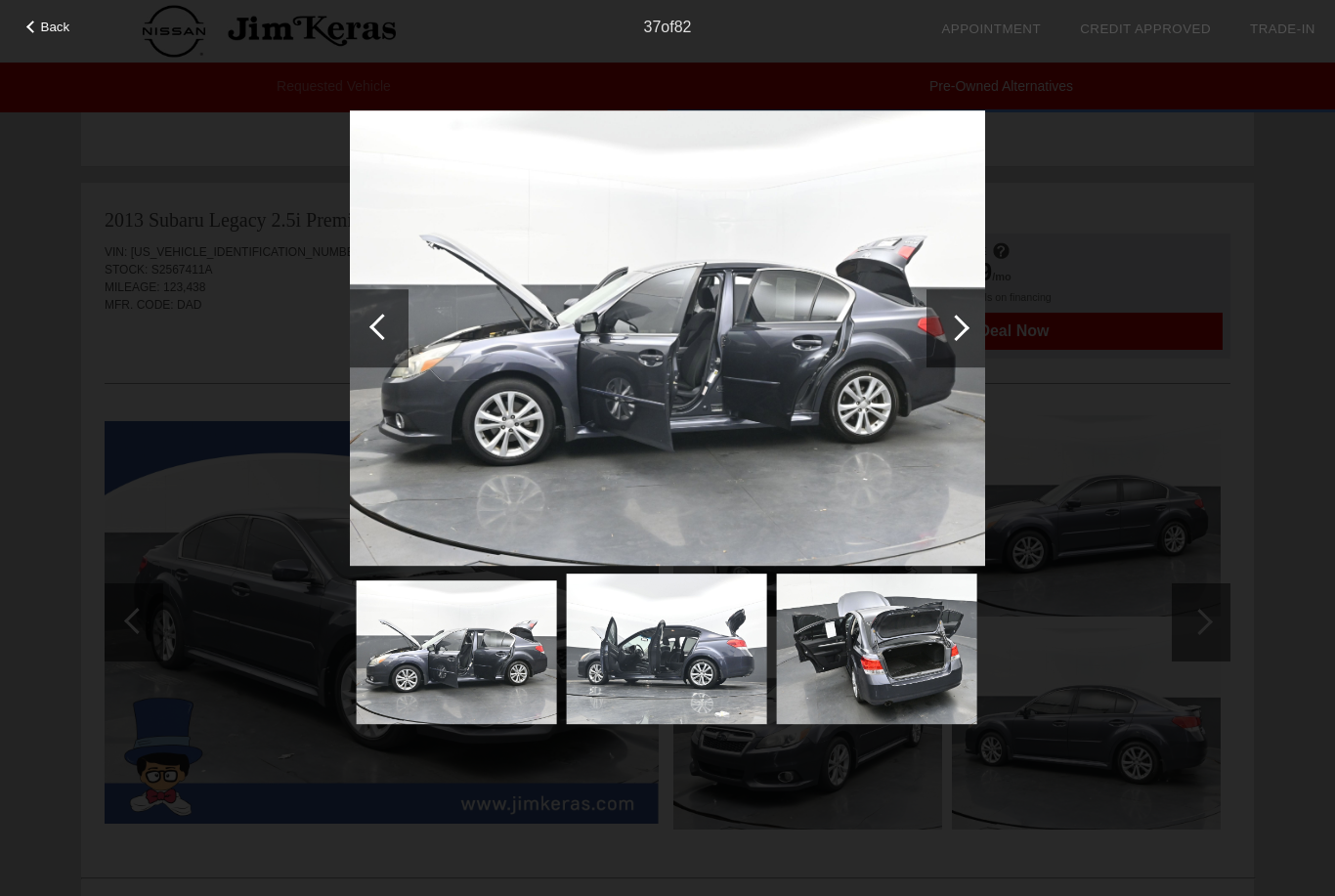
click at [948, 326] on div at bounding box center [956, 327] width 27 height 27
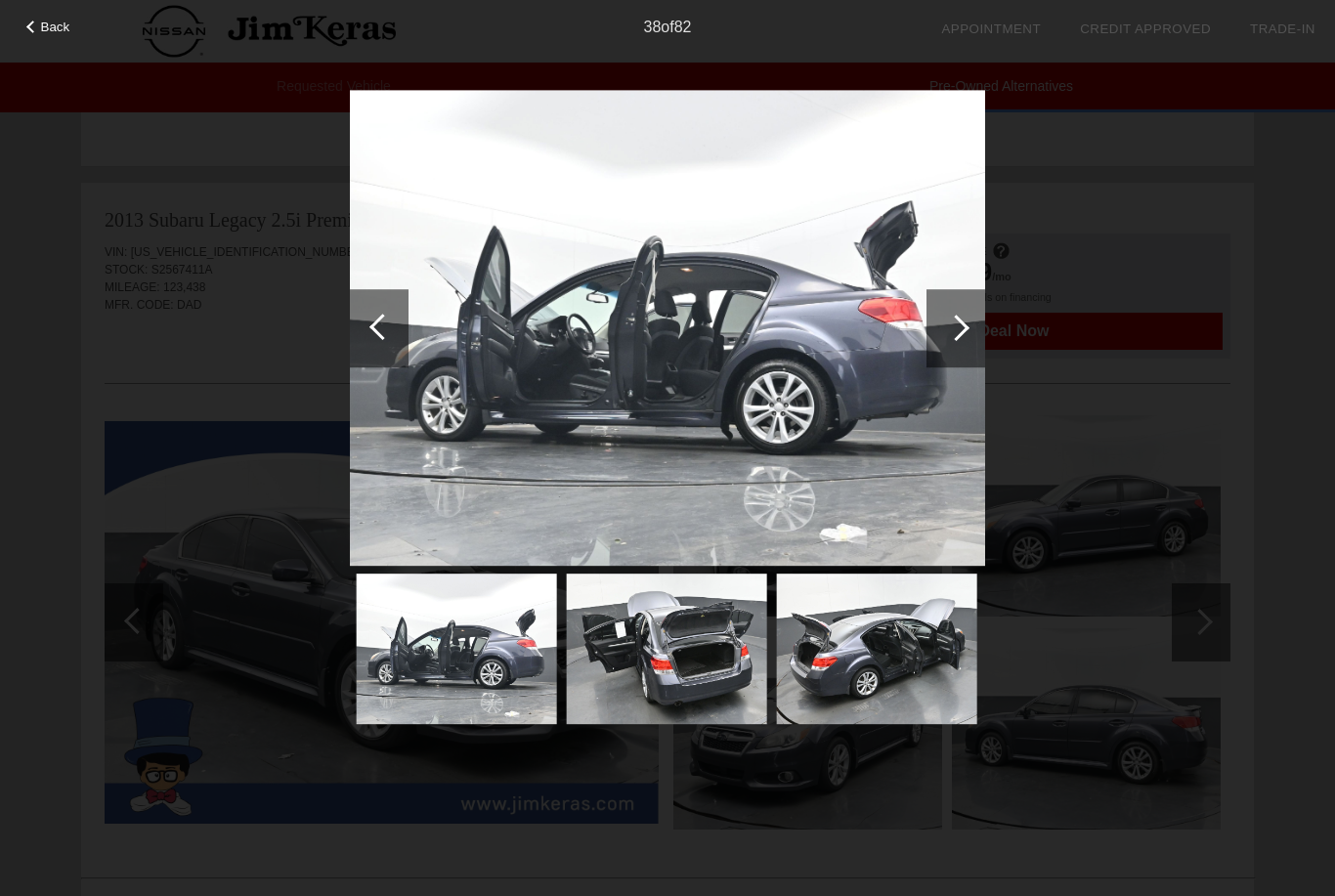
click at [950, 324] on div at bounding box center [956, 327] width 27 height 27
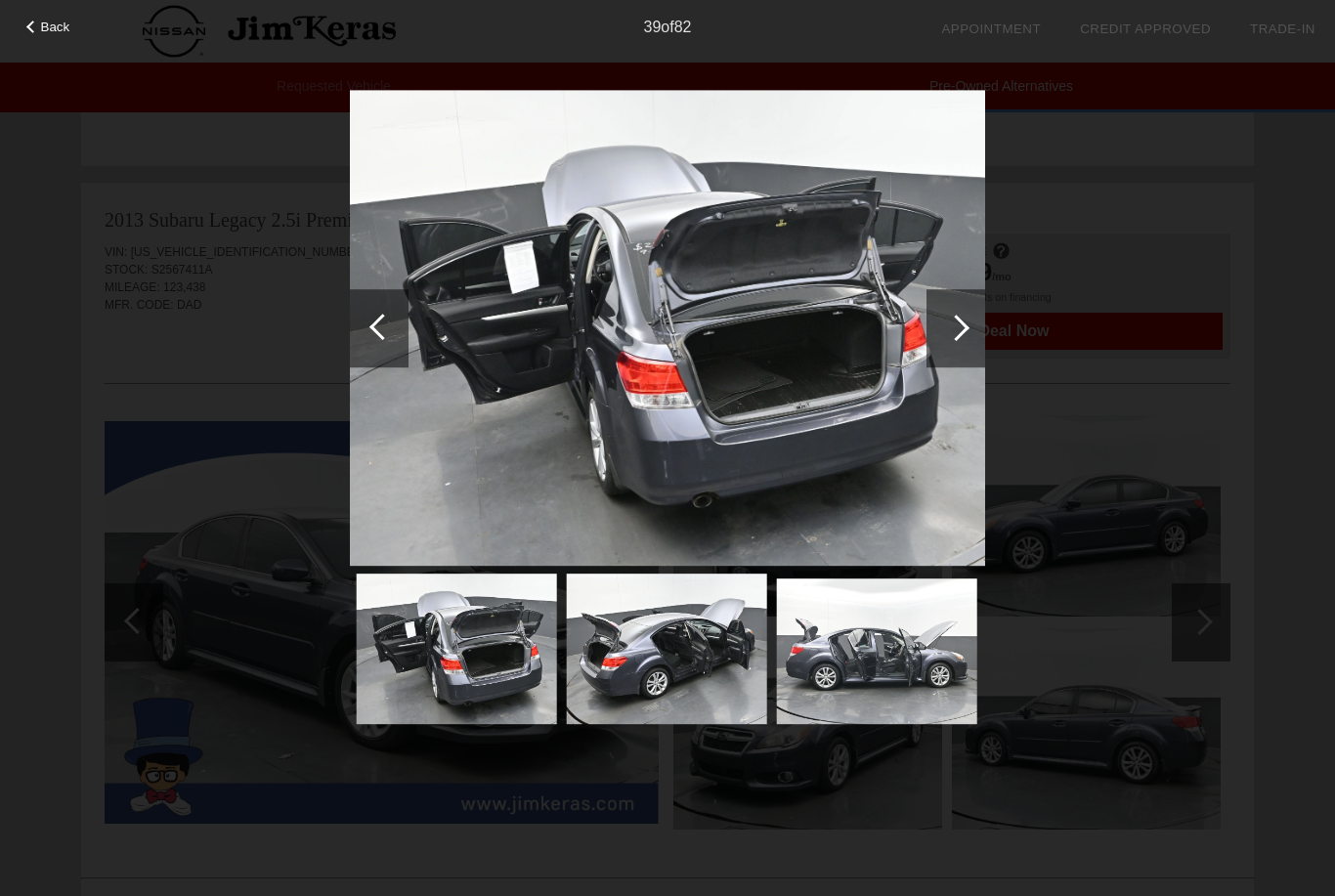
click at [946, 325] on div at bounding box center [956, 327] width 27 height 27
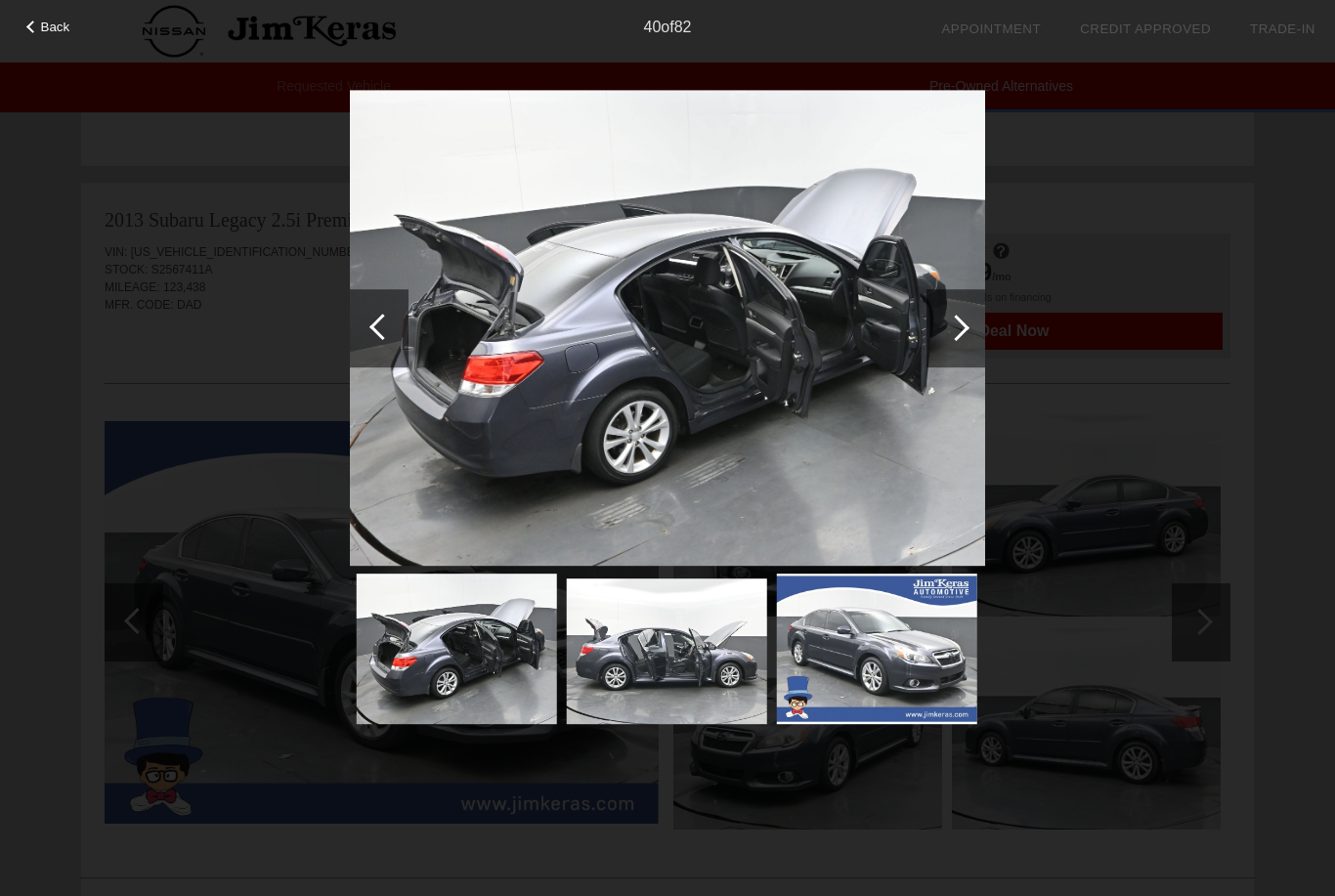
click at [947, 325] on div at bounding box center [956, 327] width 27 height 27
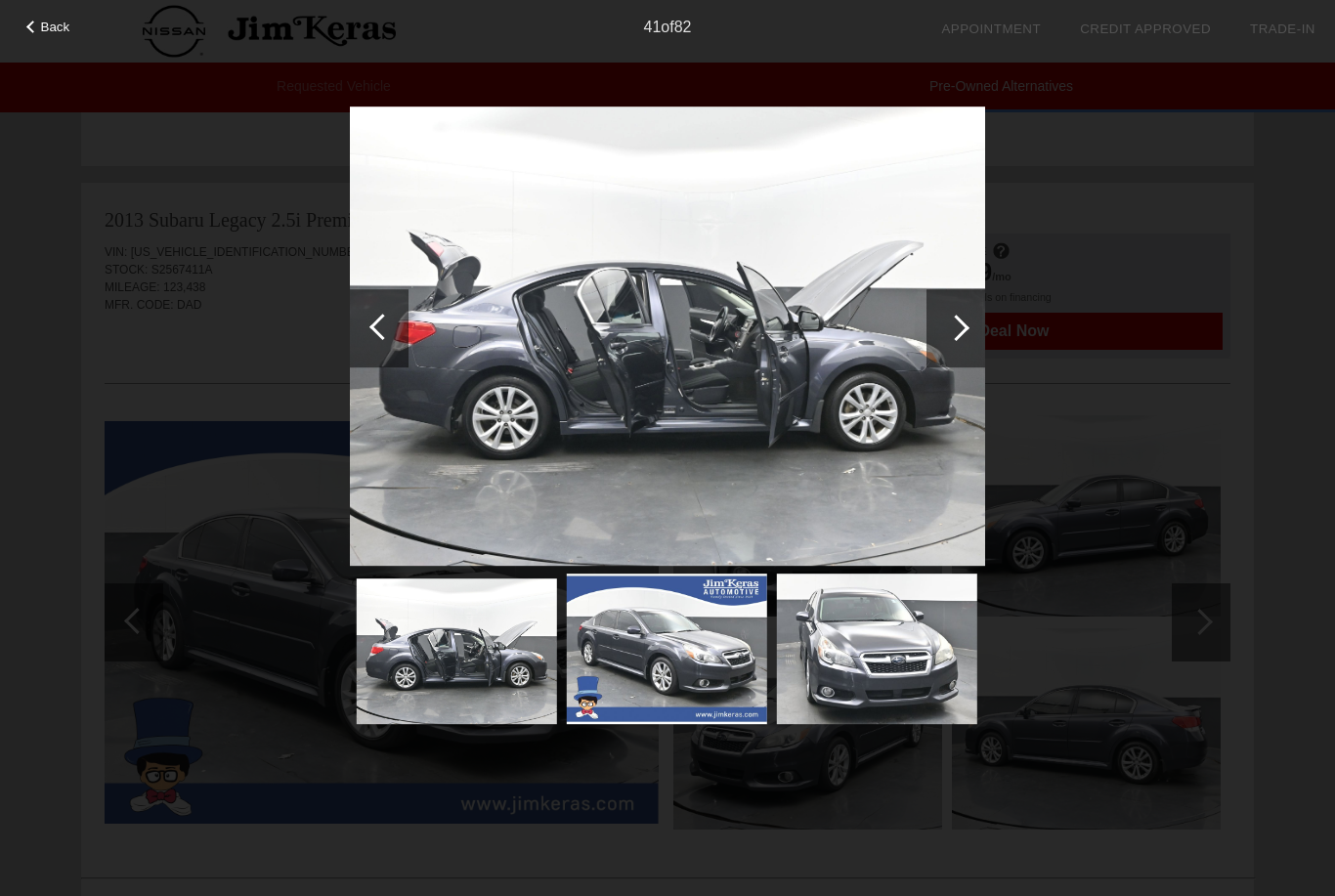
click at [948, 324] on div at bounding box center [956, 327] width 27 height 27
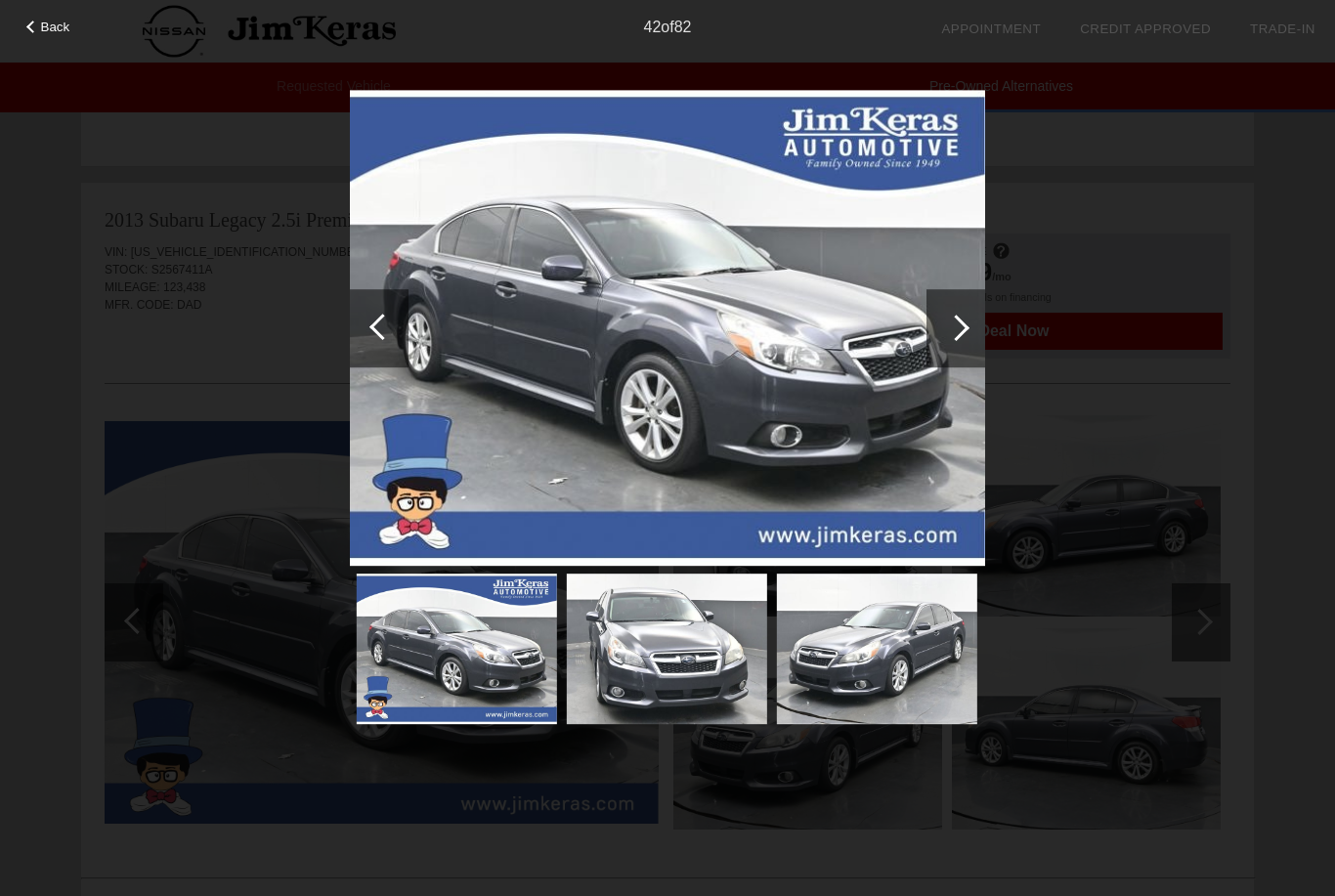
click at [956, 322] on div at bounding box center [956, 327] width 27 height 27
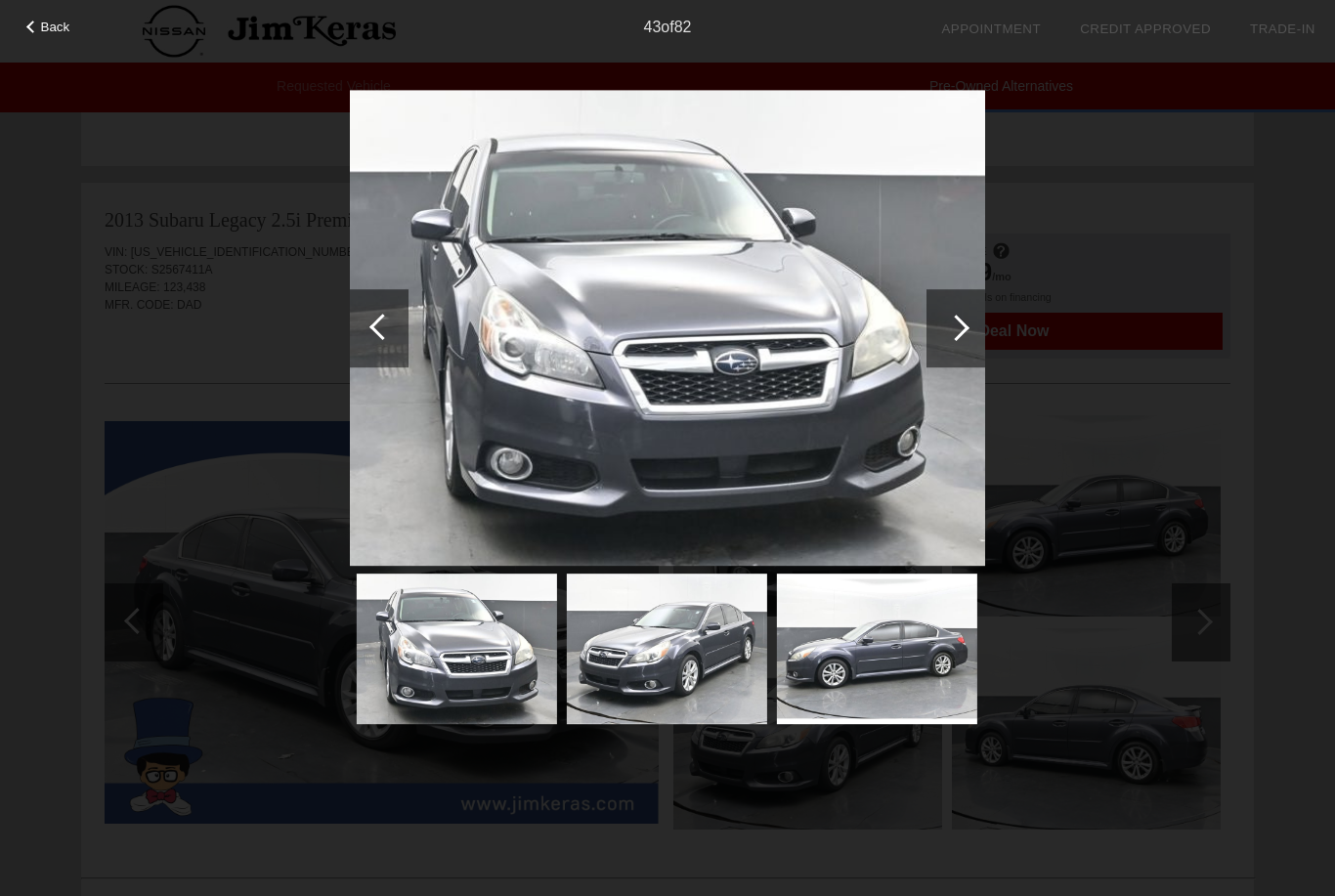
click at [954, 323] on div at bounding box center [956, 327] width 27 height 27
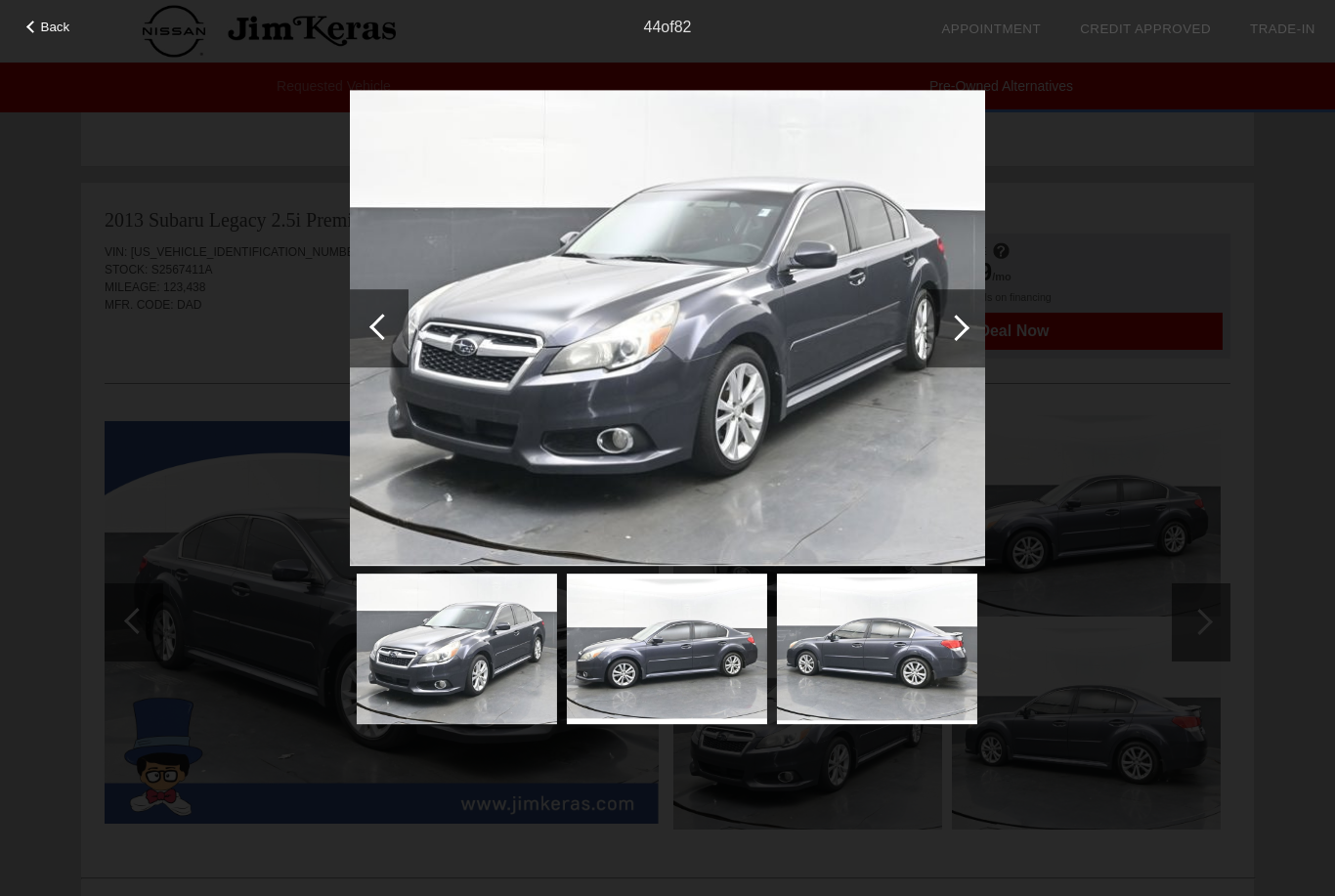
click at [952, 326] on div at bounding box center [956, 327] width 27 height 27
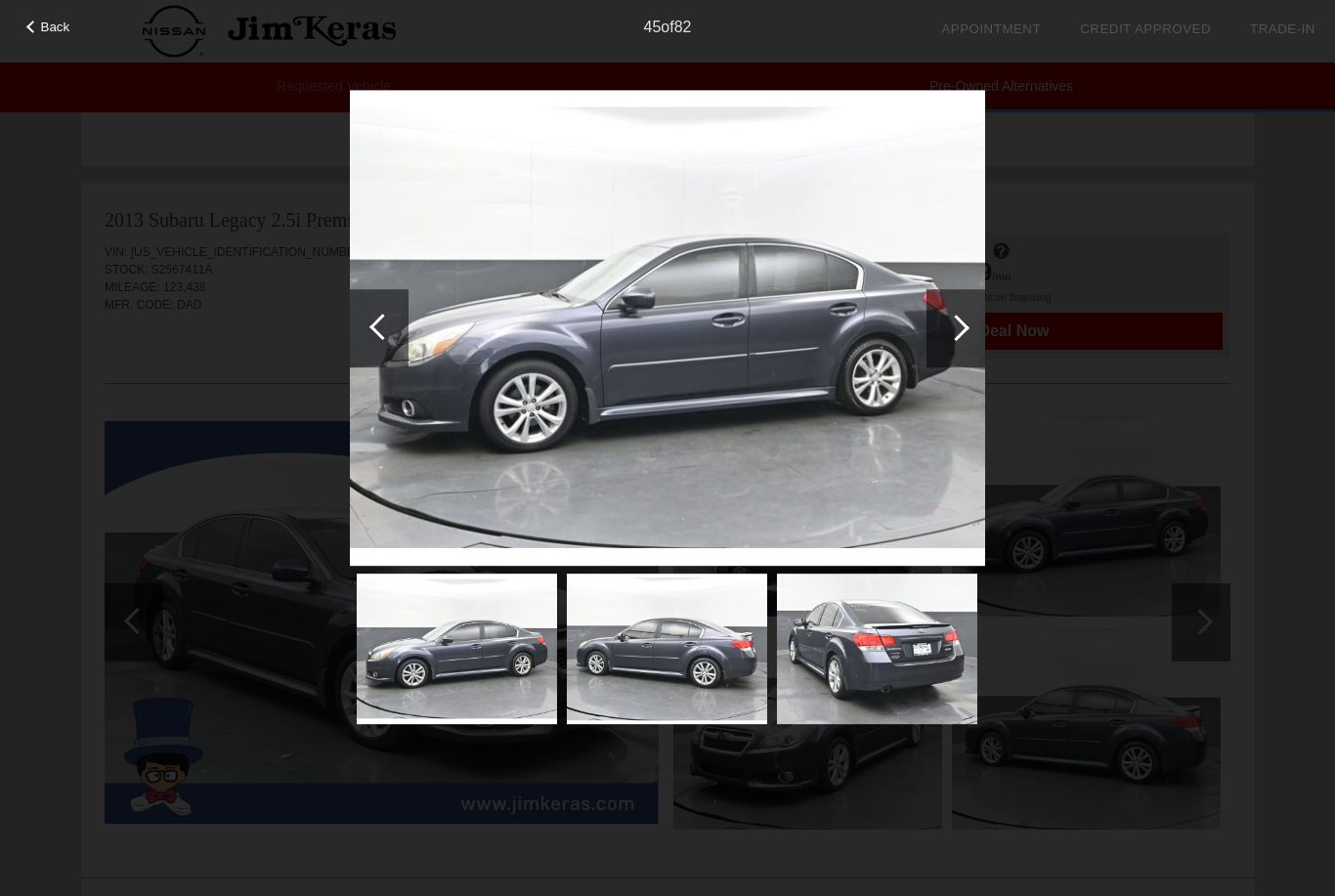
click at [949, 327] on div at bounding box center [956, 327] width 27 height 27
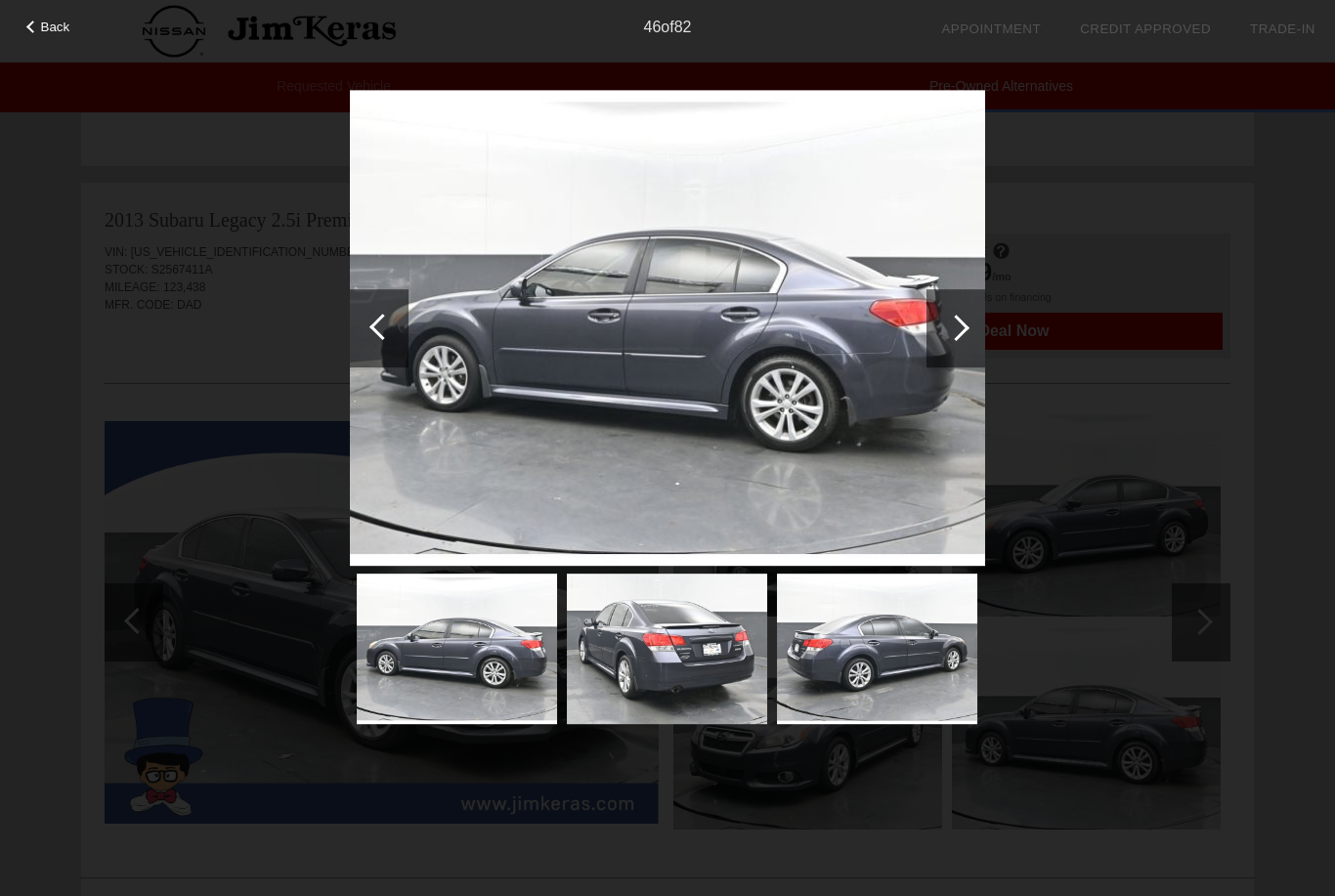
click at [949, 328] on div at bounding box center [956, 327] width 27 height 27
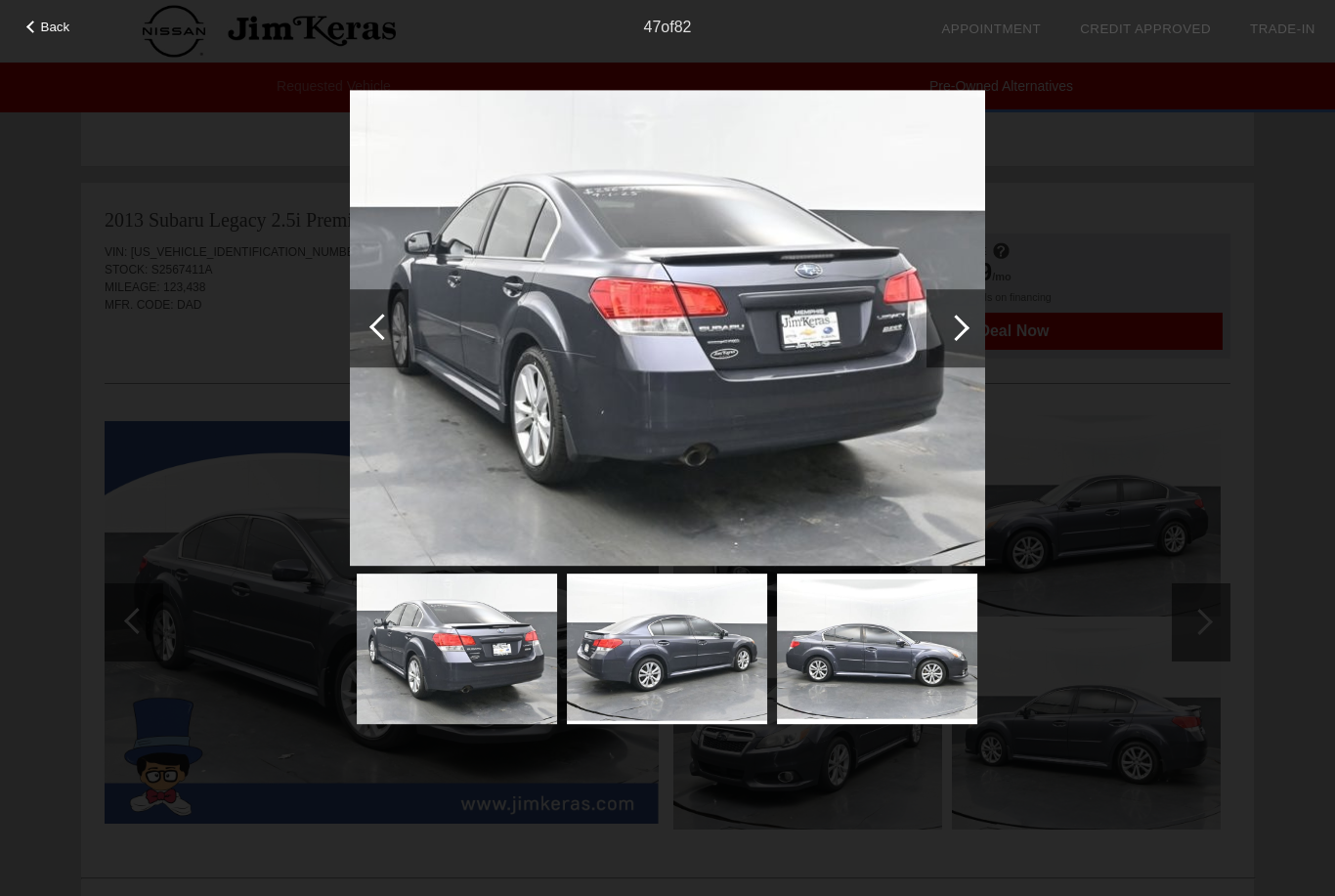
click at [952, 327] on div at bounding box center [956, 327] width 27 height 27
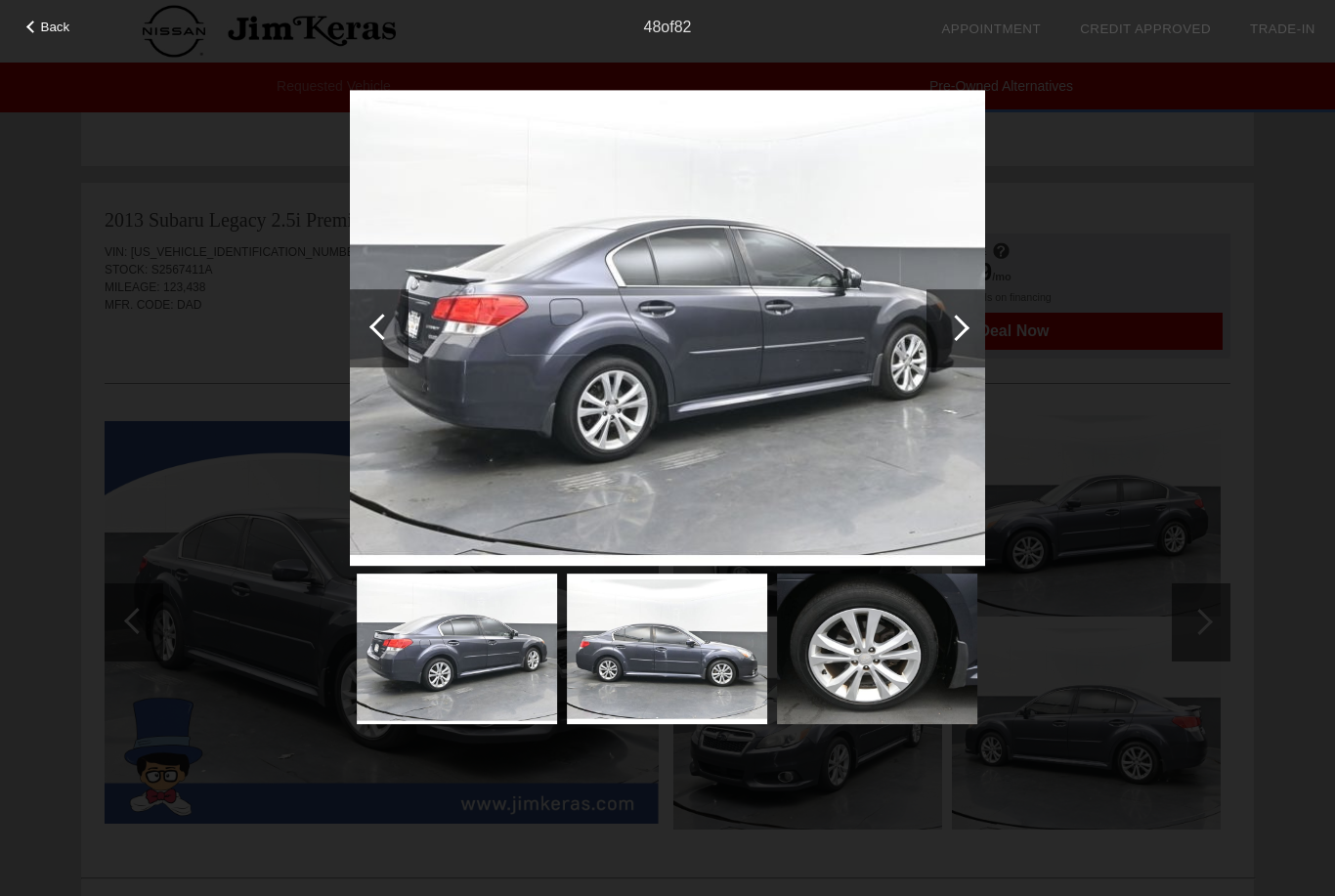
click at [951, 324] on div at bounding box center [956, 327] width 27 height 27
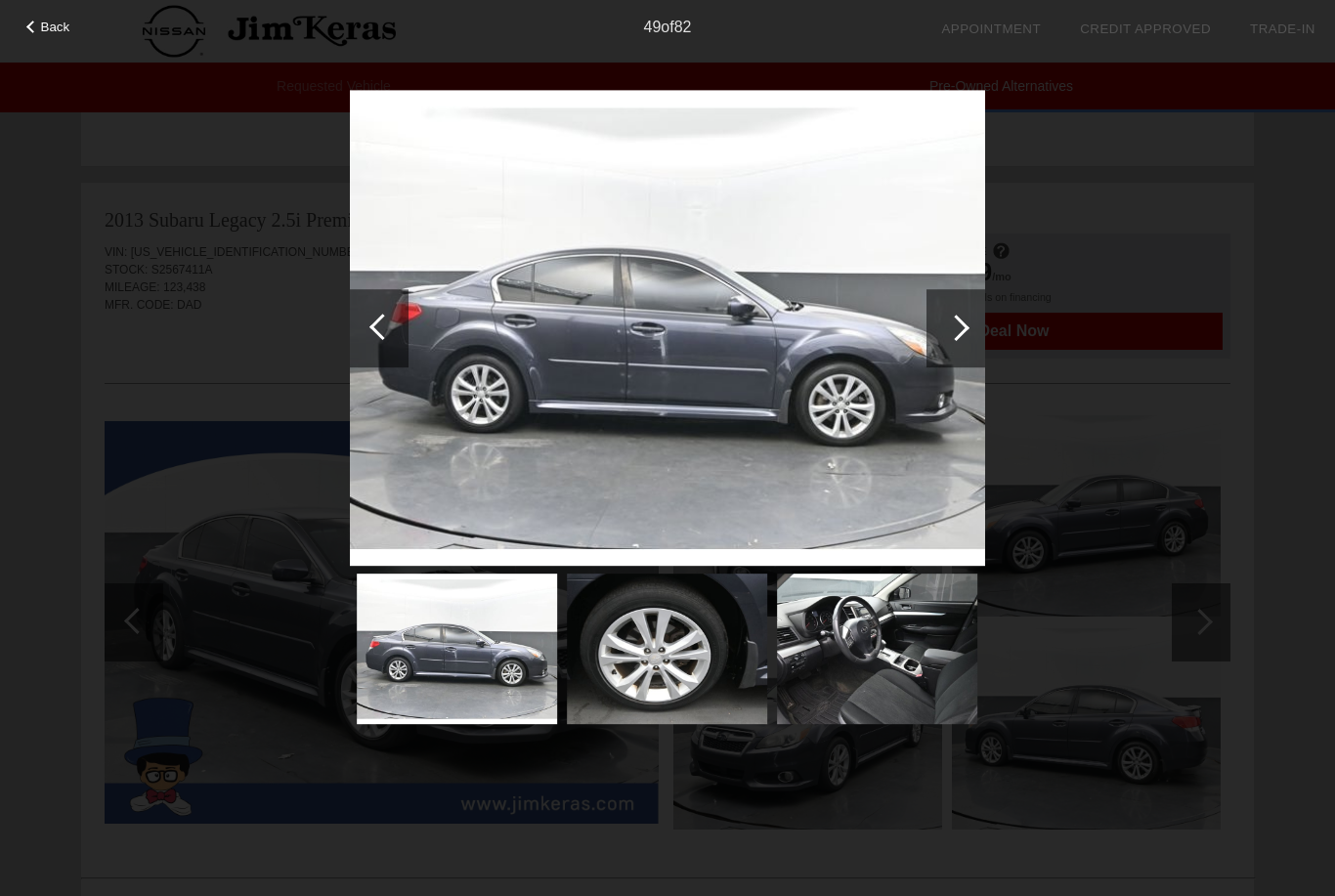
click at [957, 319] on div at bounding box center [956, 327] width 27 height 27
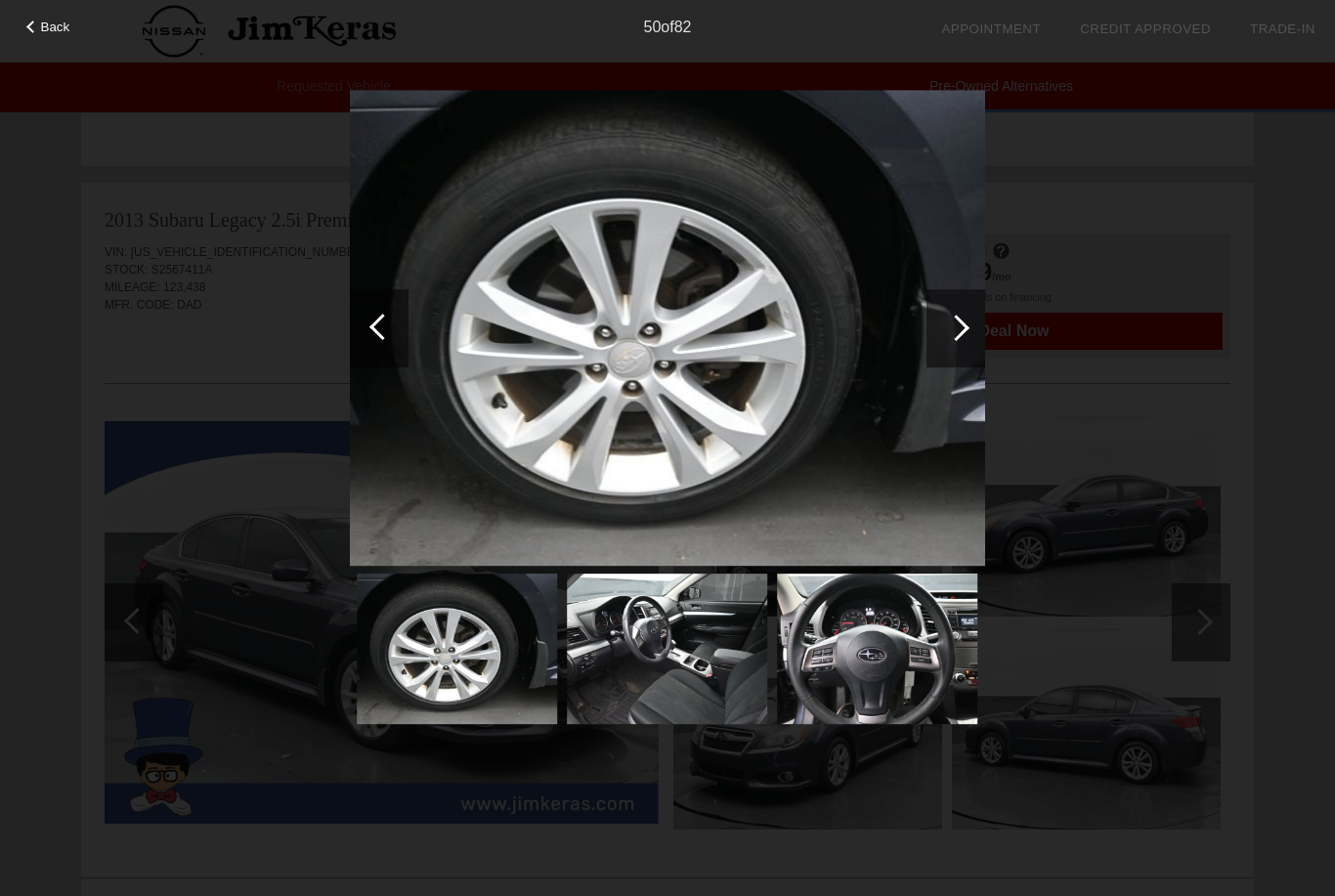
click at [957, 319] on div at bounding box center [956, 327] width 27 height 27
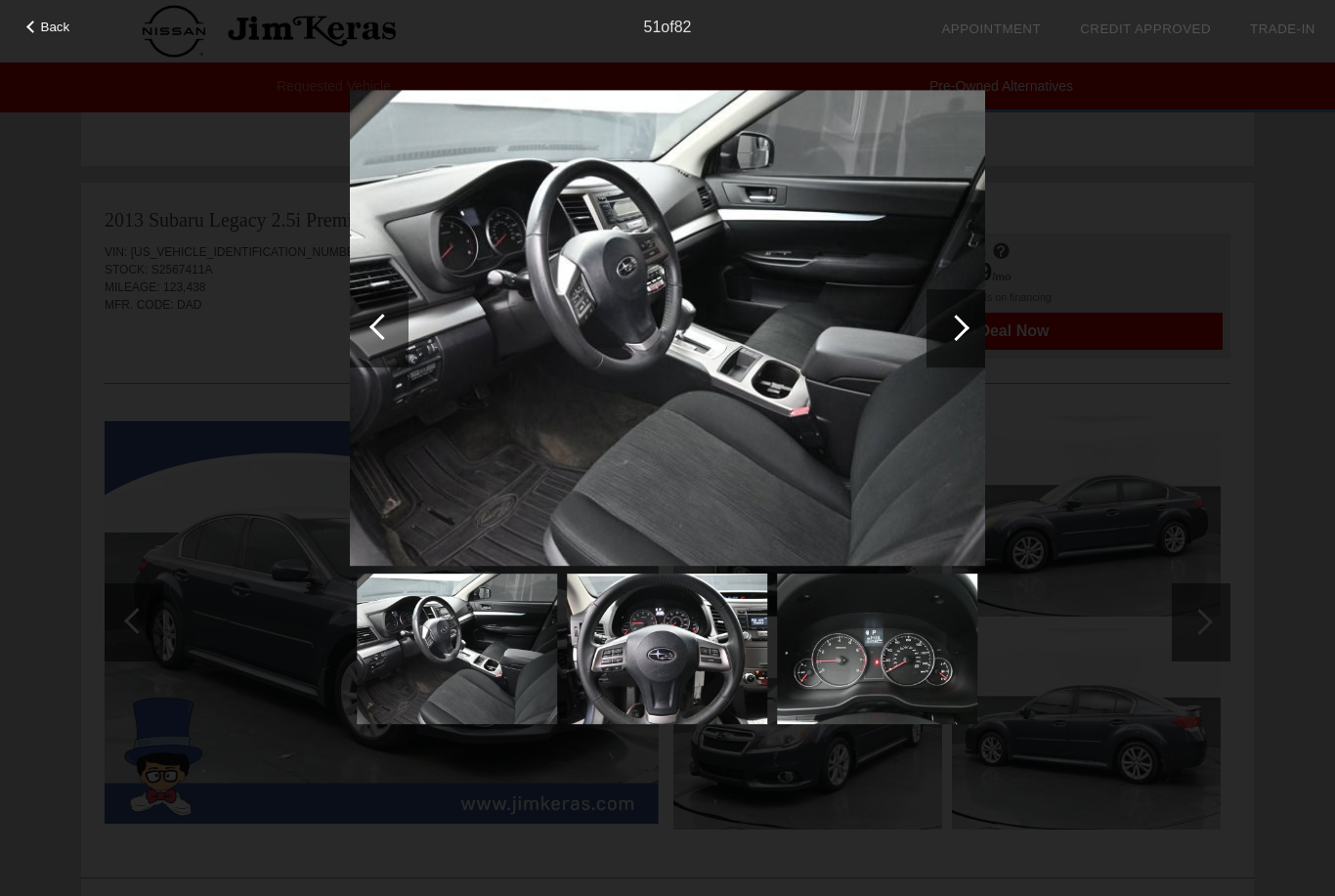
click at [956, 319] on div at bounding box center [956, 327] width 27 height 27
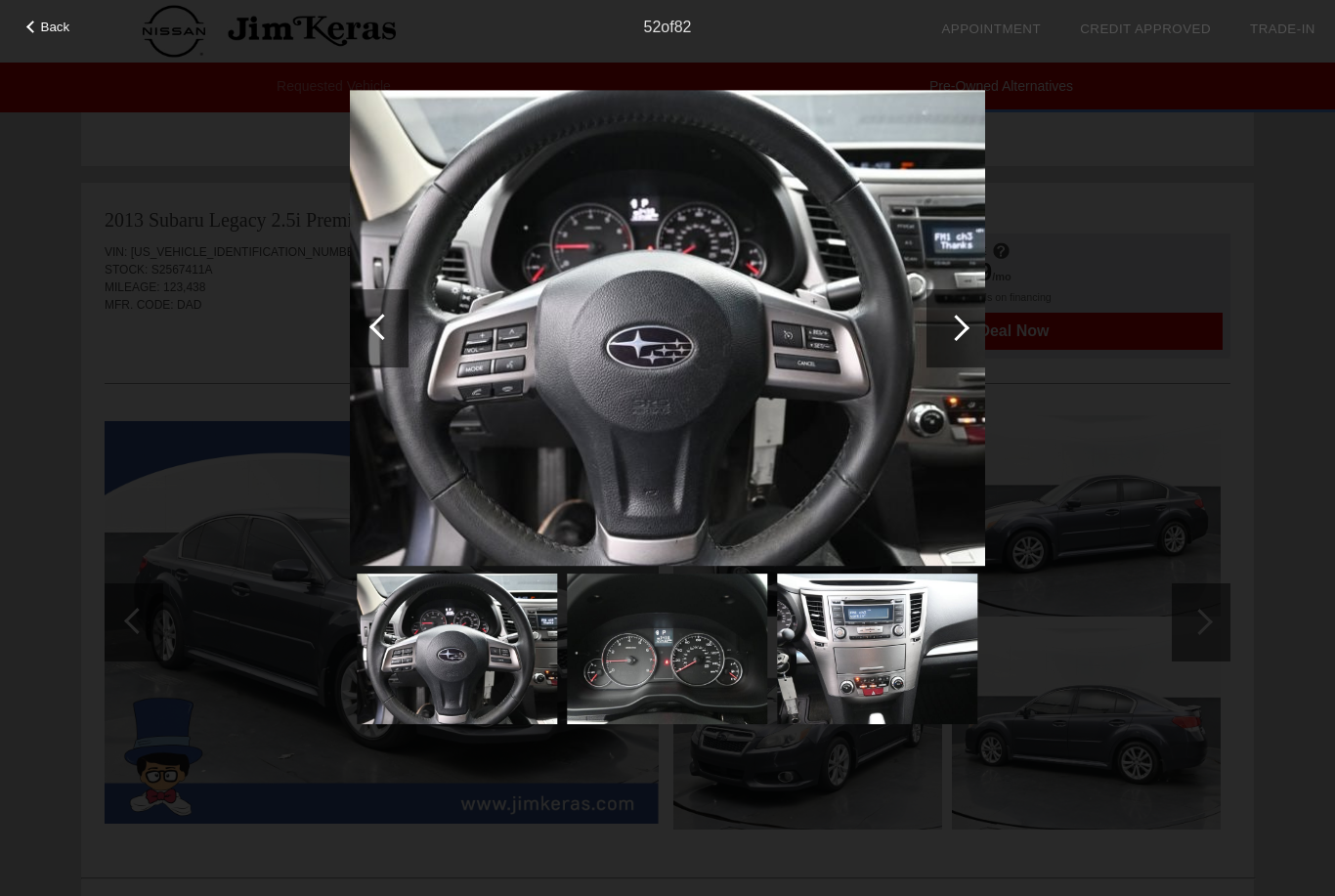
click at [398, 330] on div at bounding box center [379, 328] width 59 height 79
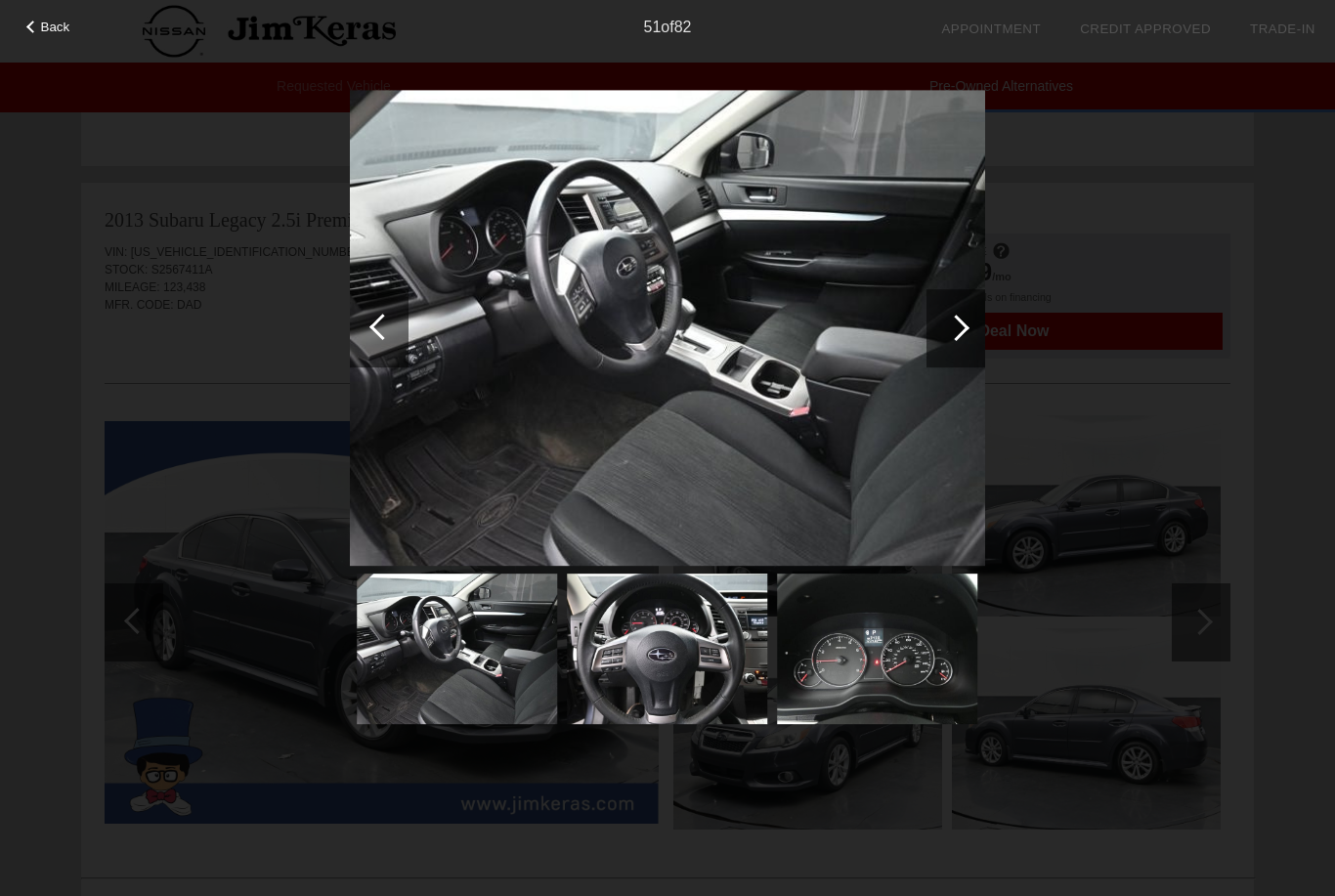
click at [382, 324] on div at bounding box center [382, 326] width 27 height 27
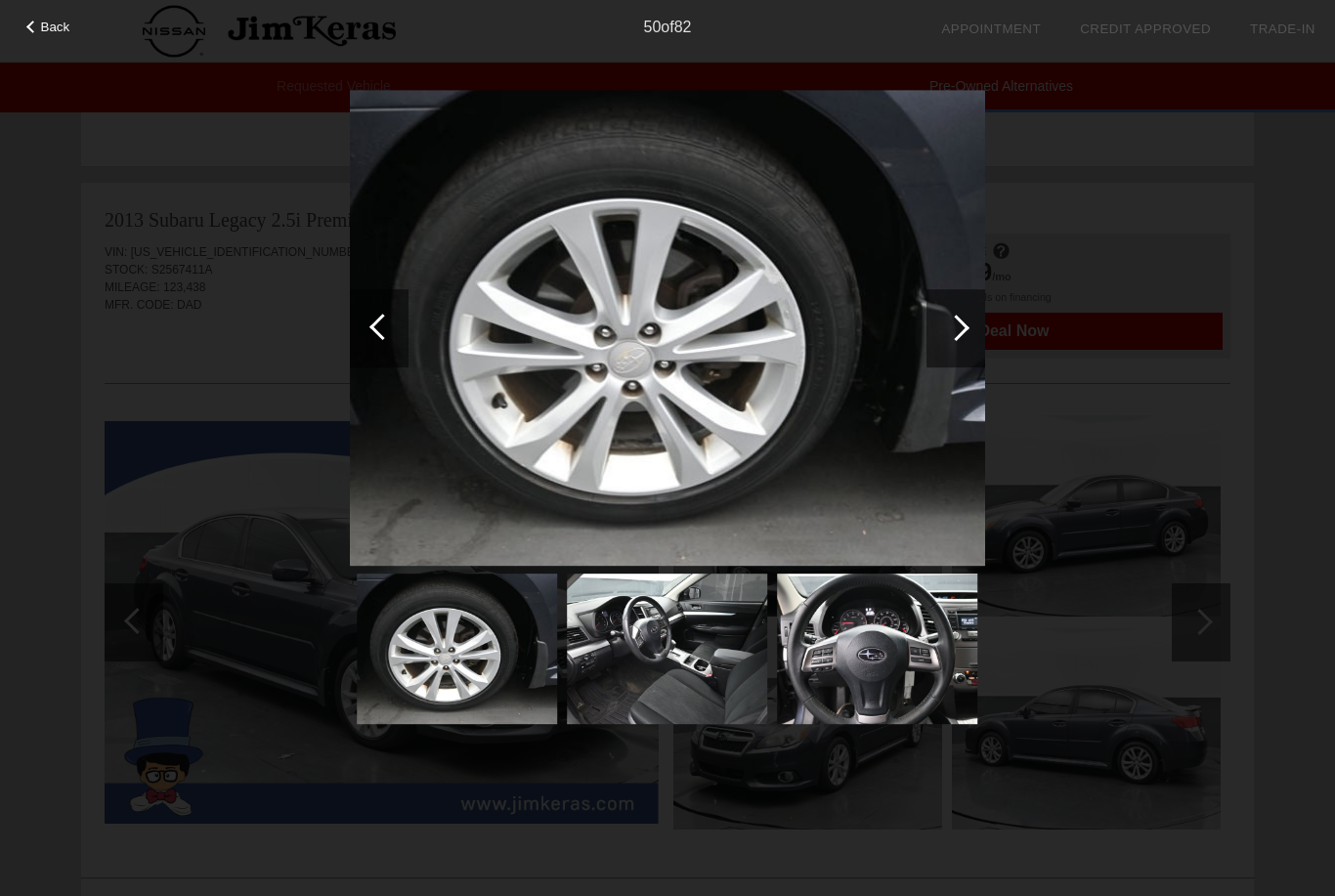
click at [387, 329] on div at bounding box center [382, 326] width 27 height 27
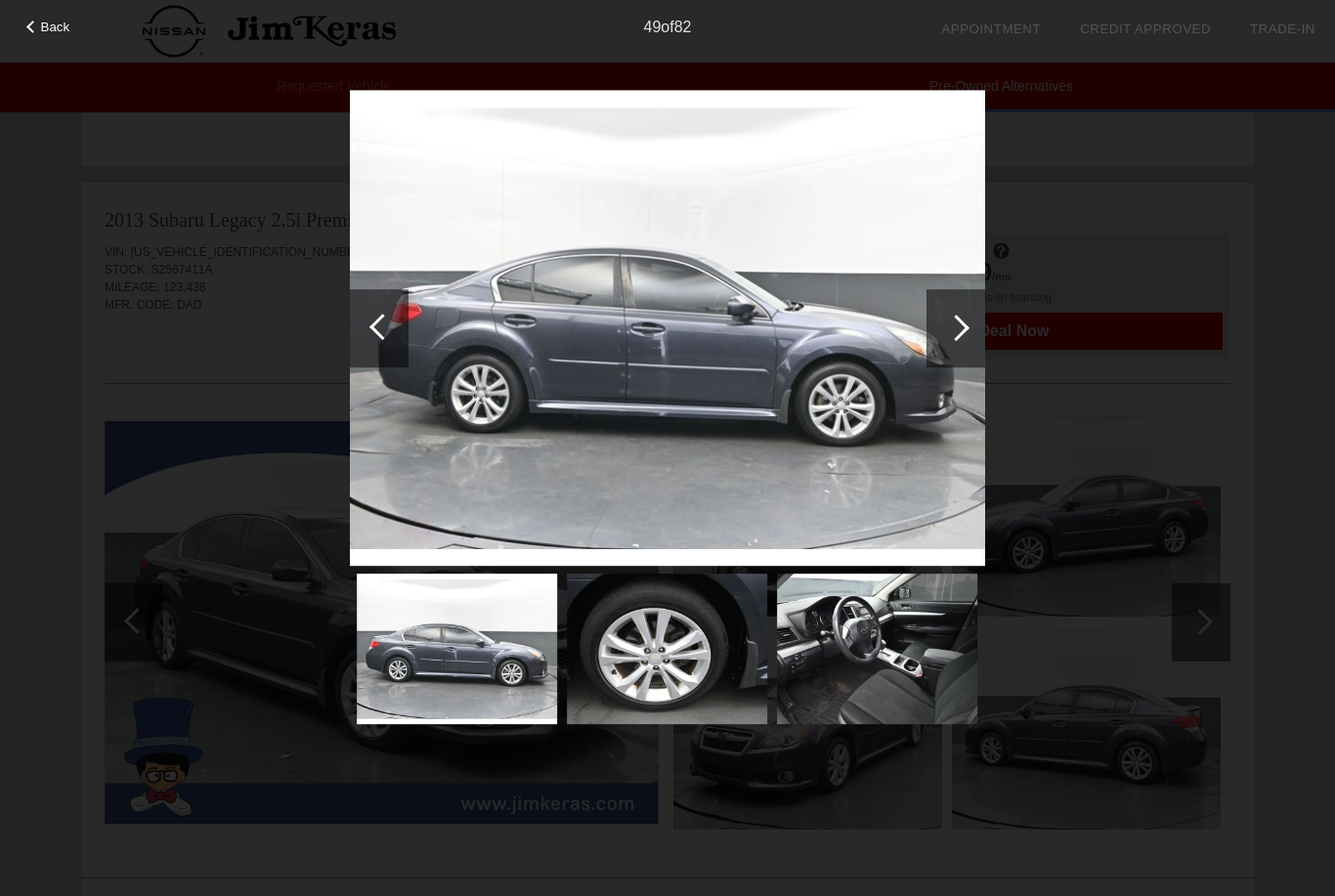
click at [963, 320] on div at bounding box center [955, 328] width 59 height 79
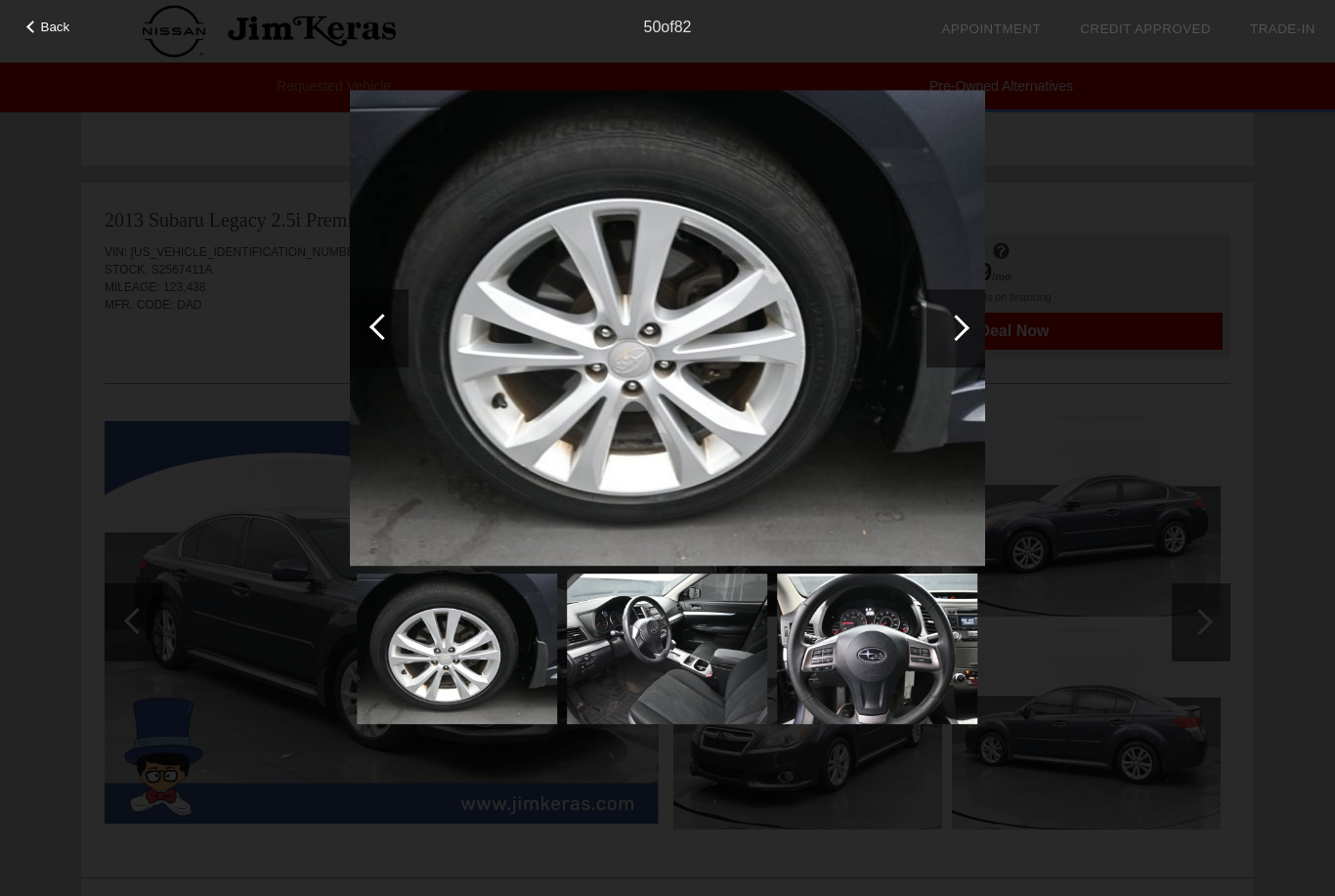
click at [961, 322] on div at bounding box center [956, 327] width 27 height 27
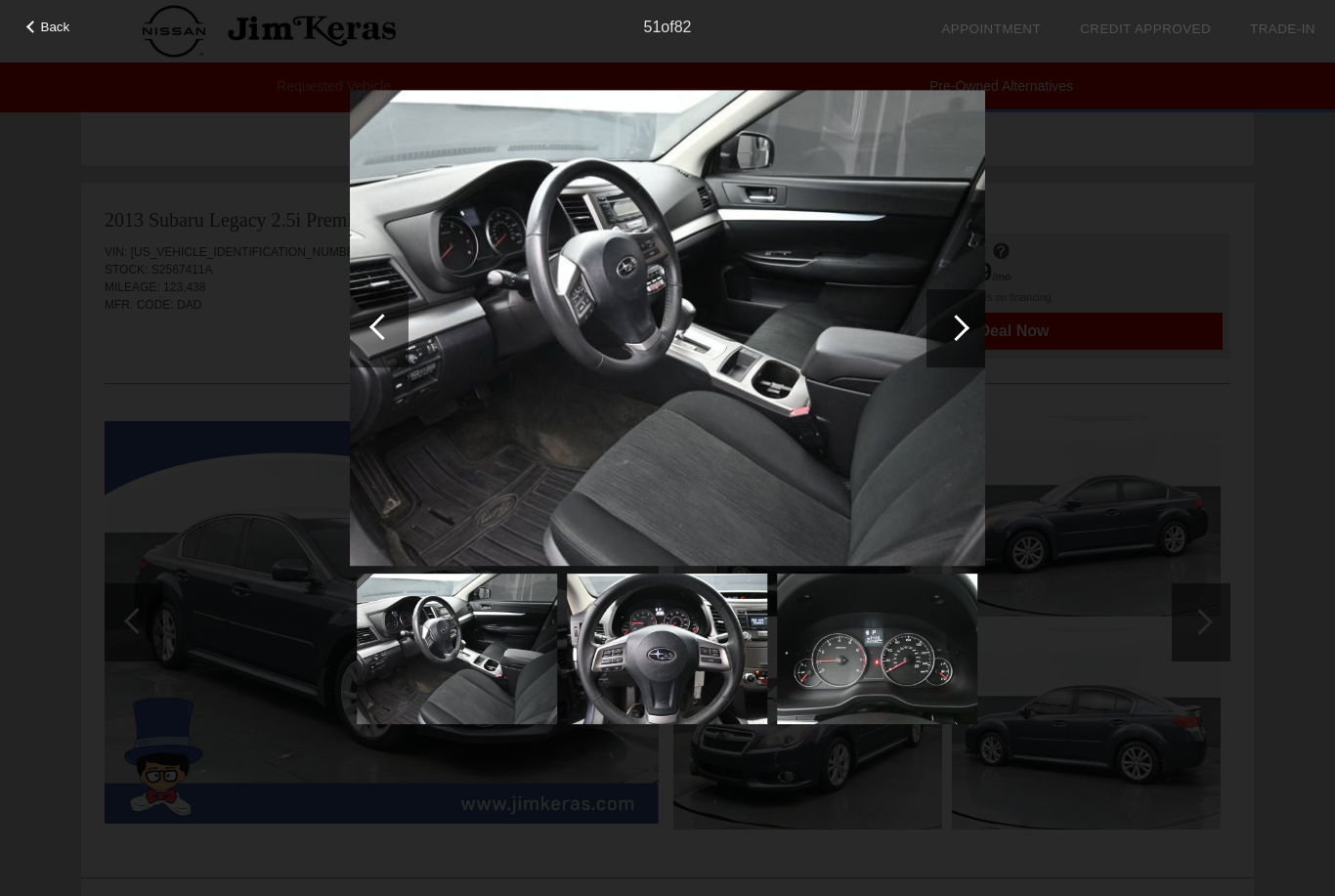
click at [952, 326] on div at bounding box center [956, 327] width 27 height 27
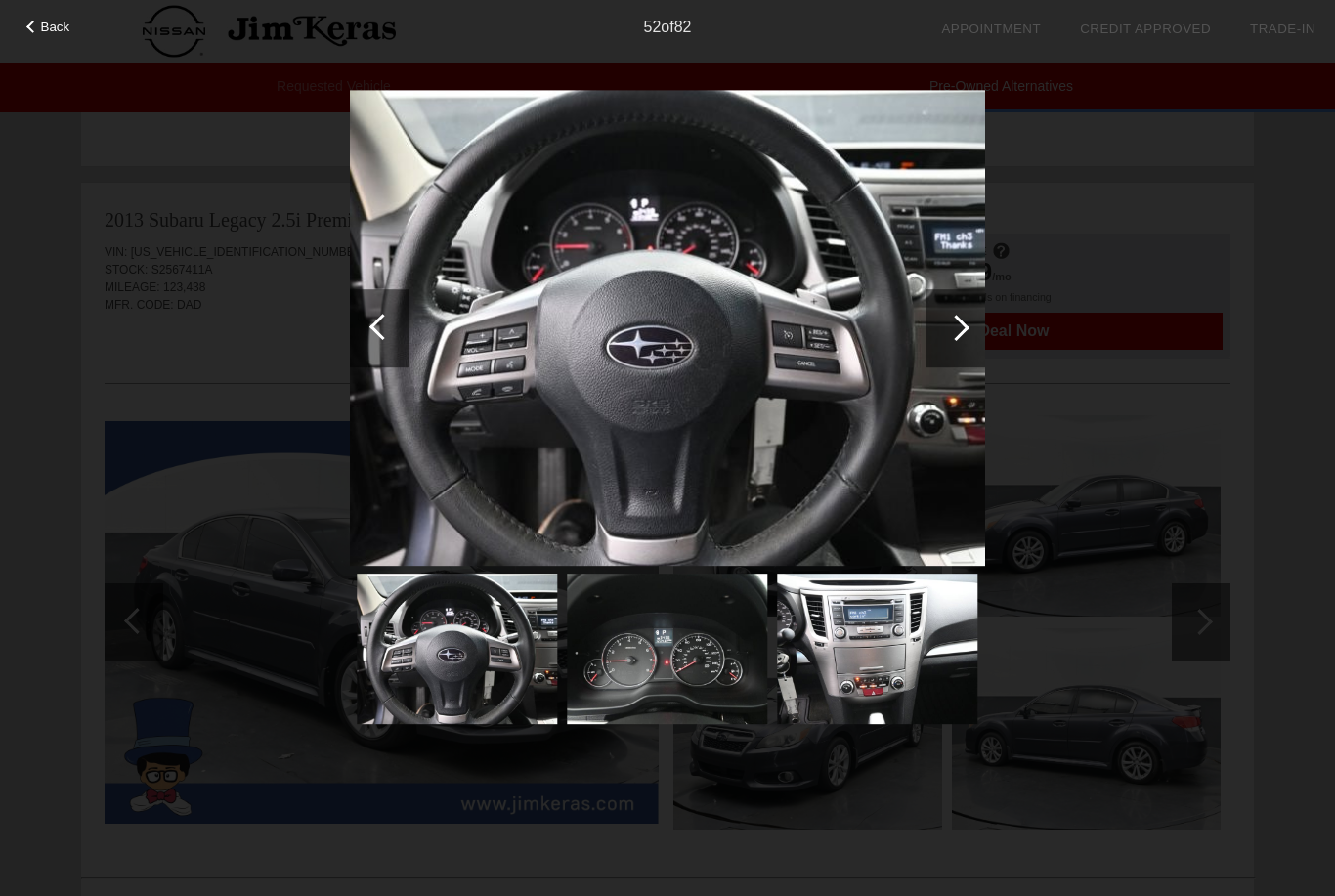
click at [959, 326] on div at bounding box center [956, 327] width 27 height 27
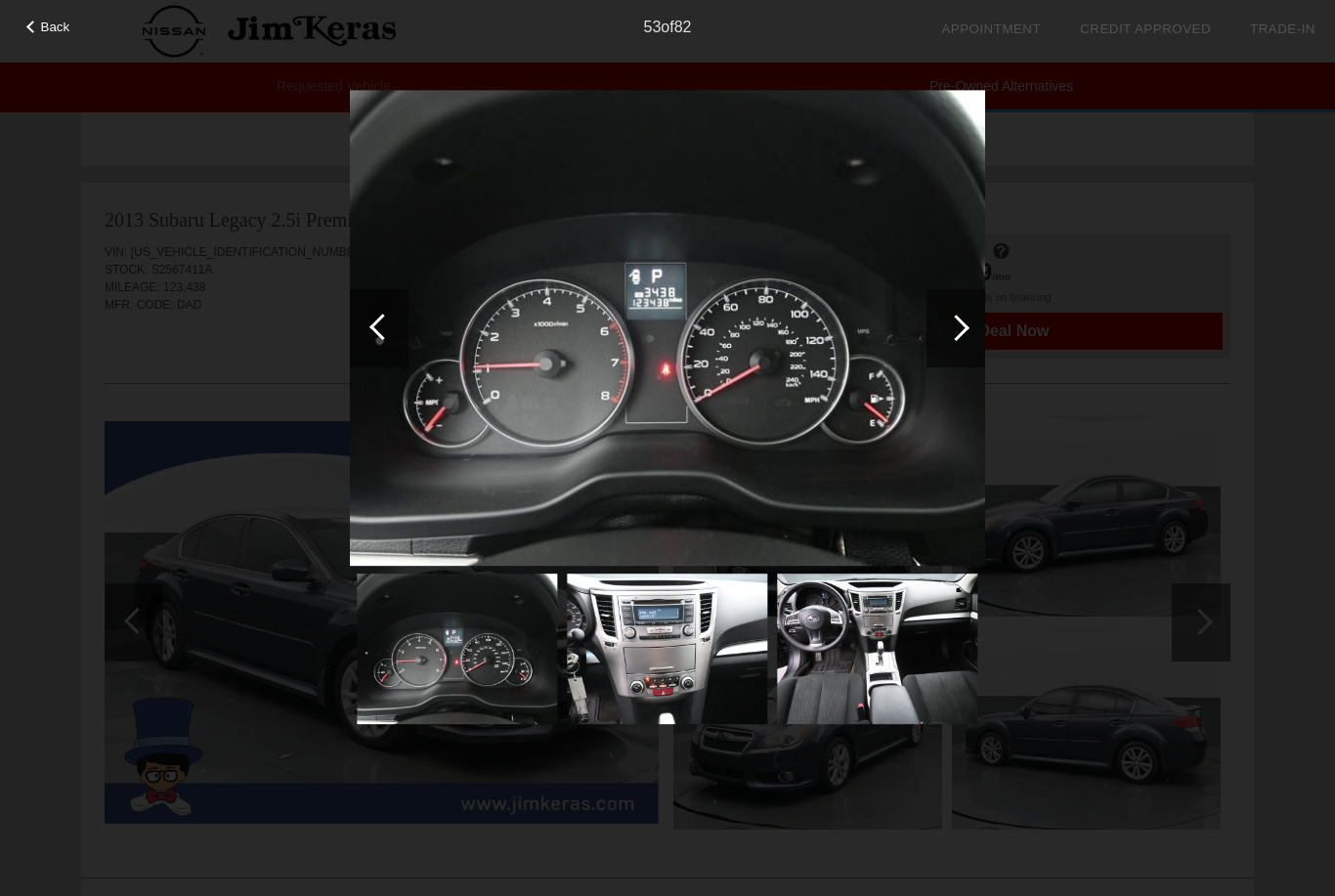
click at [957, 329] on div at bounding box center [956, 327] width 27 height 27
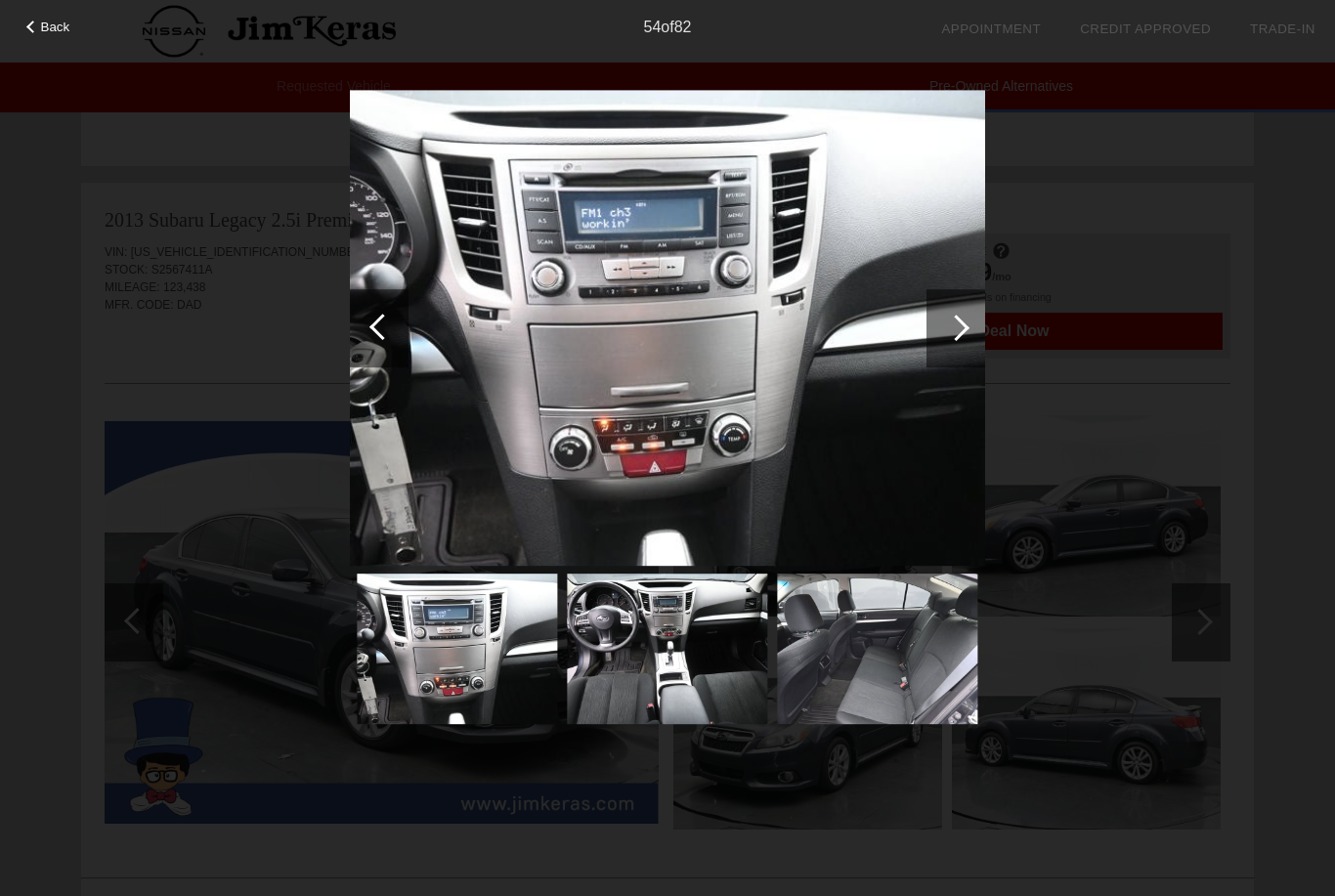
click at [954, 334] on div at bounding box center [956, 327] width 27 height 27
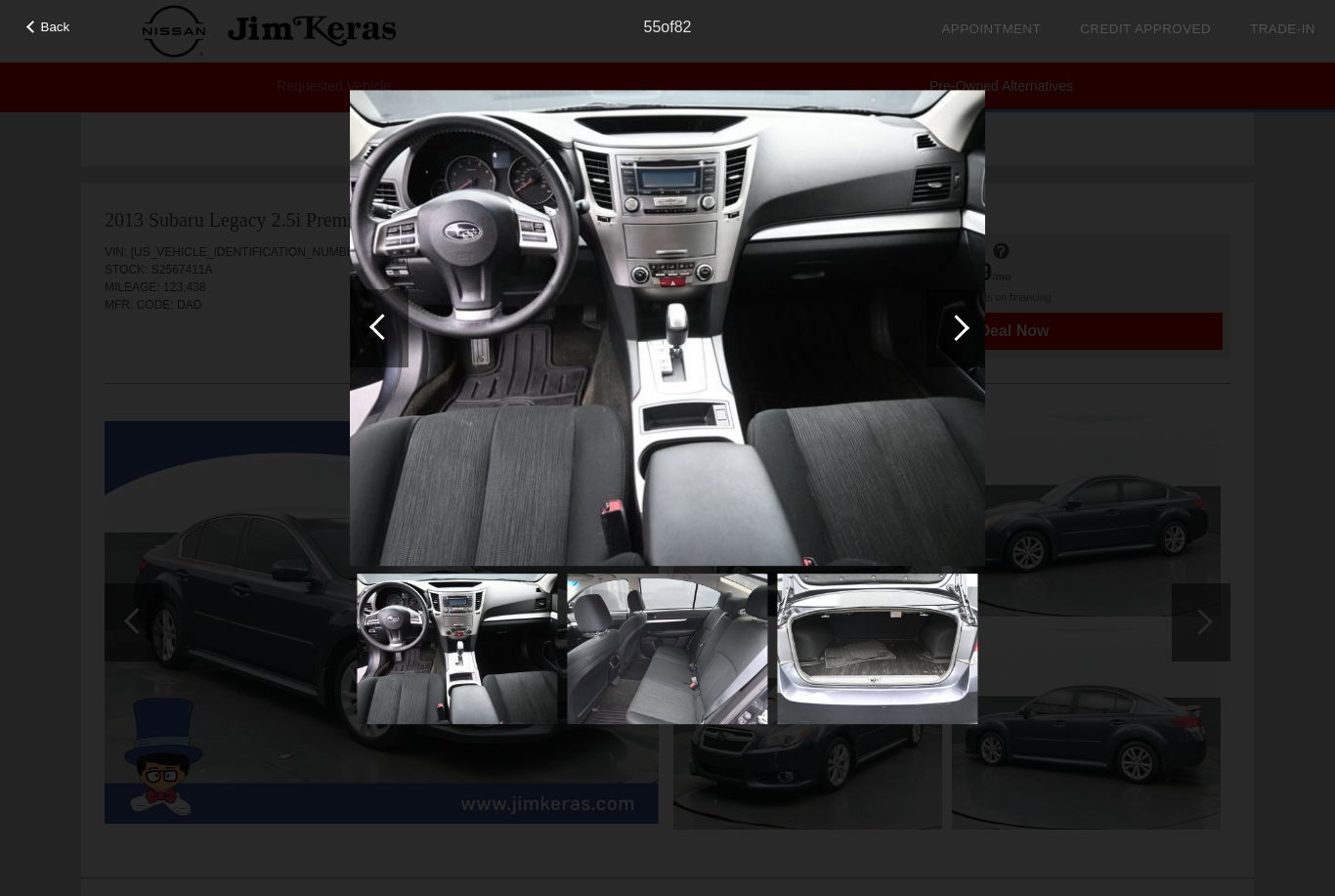
click at [964, 333] on div at bounding box center [955, 328] width 59 height 79
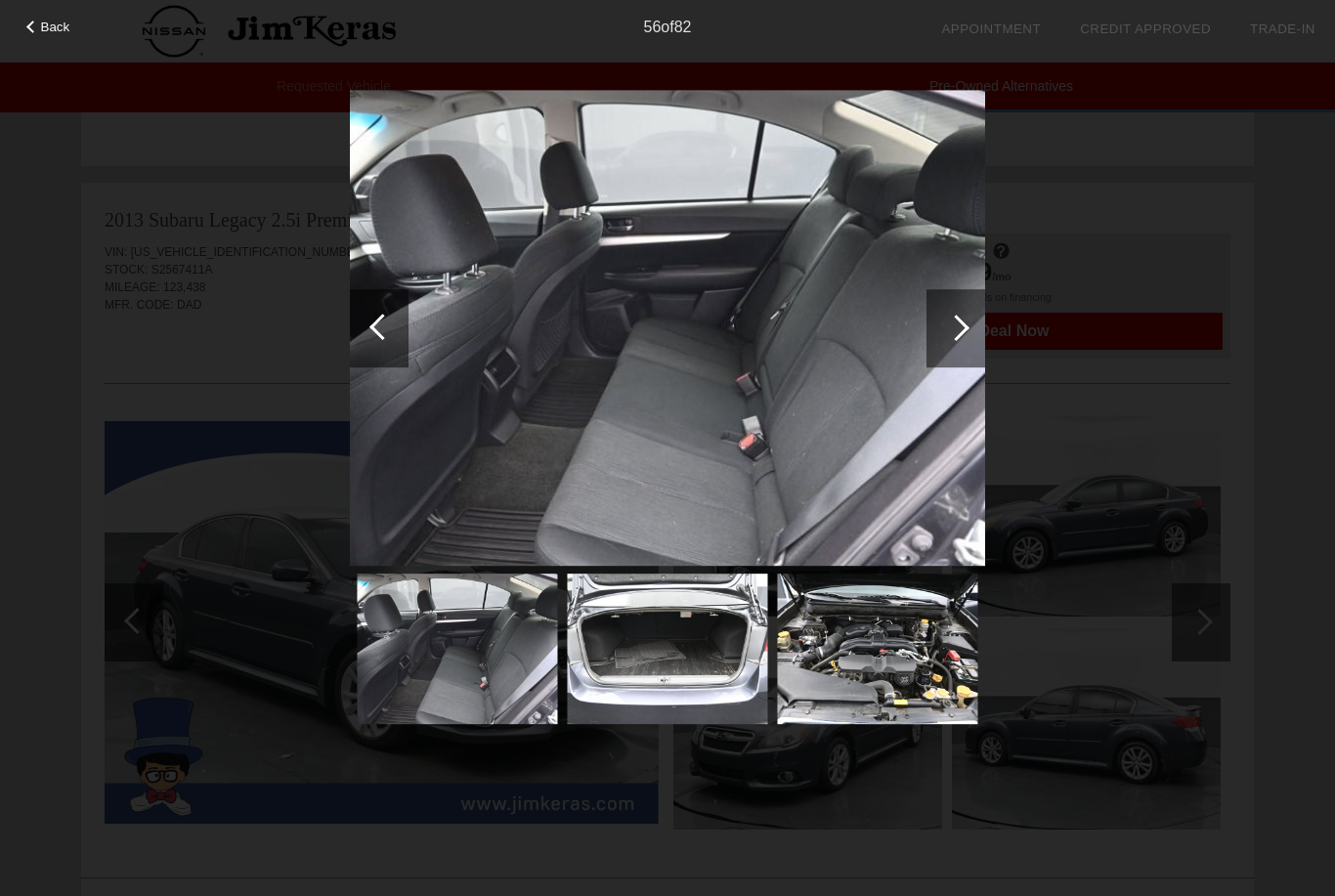
click at [957, 328] on div at bounding box center [956, 327] width 27 height 27
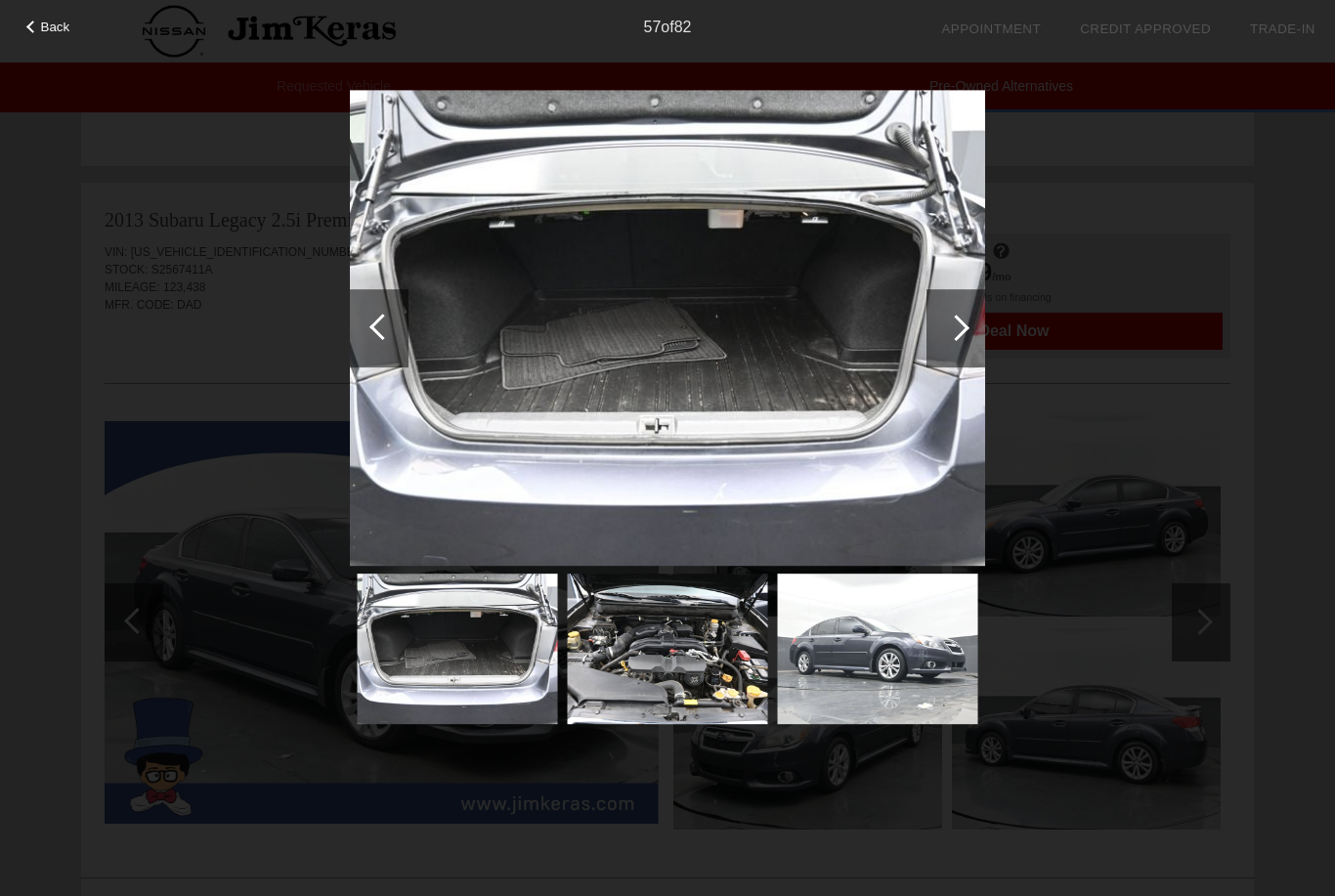
click at [951, 341] on div at bounding box center [955, 328] width 59 height 79
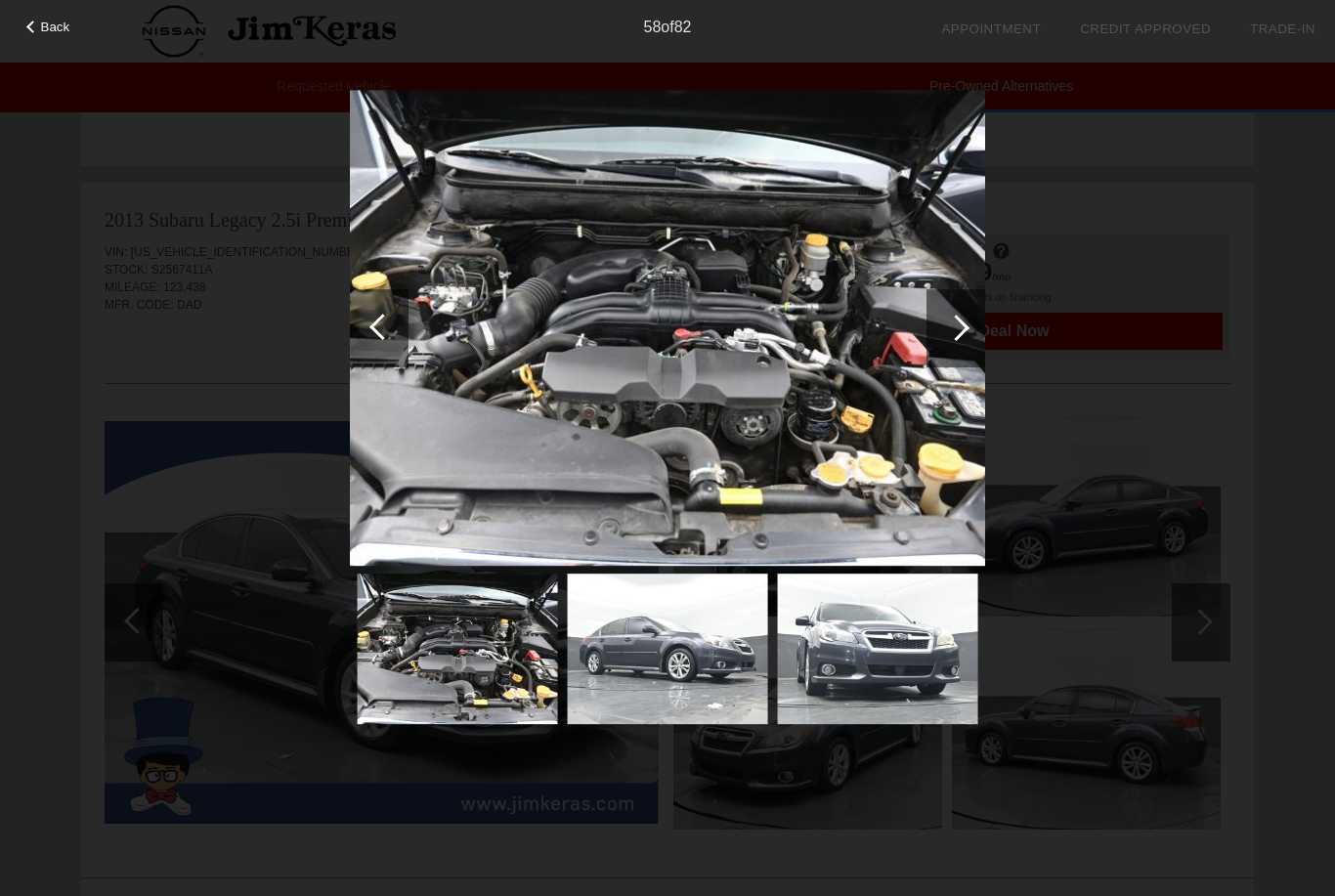
click at [959, 332] on div at bounding box center [956, 327] width 27 height 27
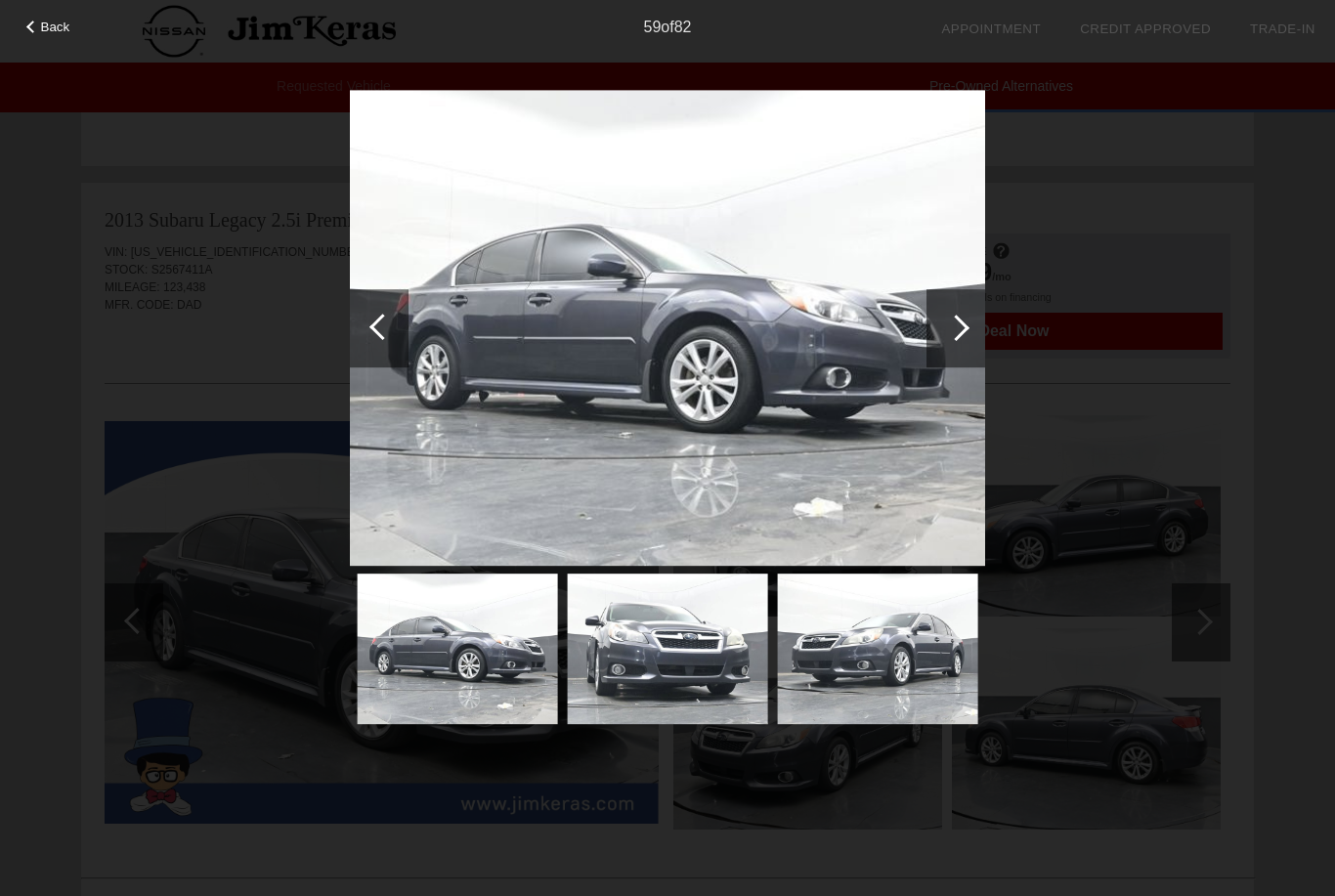
click at [964, 326] on div at bounding box center [956, 327] width 27 height 27
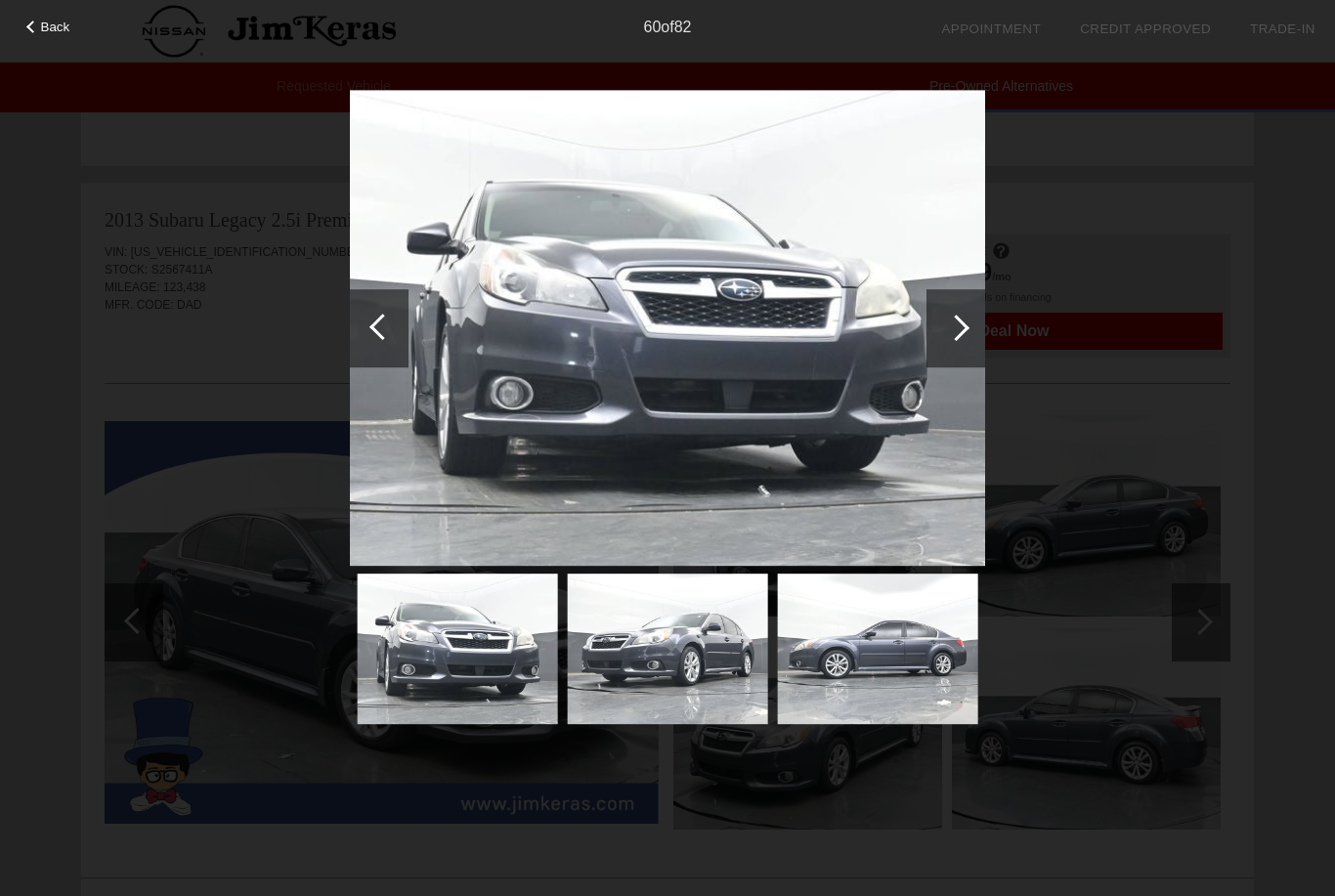
click at [38, 29] on div "Back" at bounding box center [49, 25] width 97 height 10
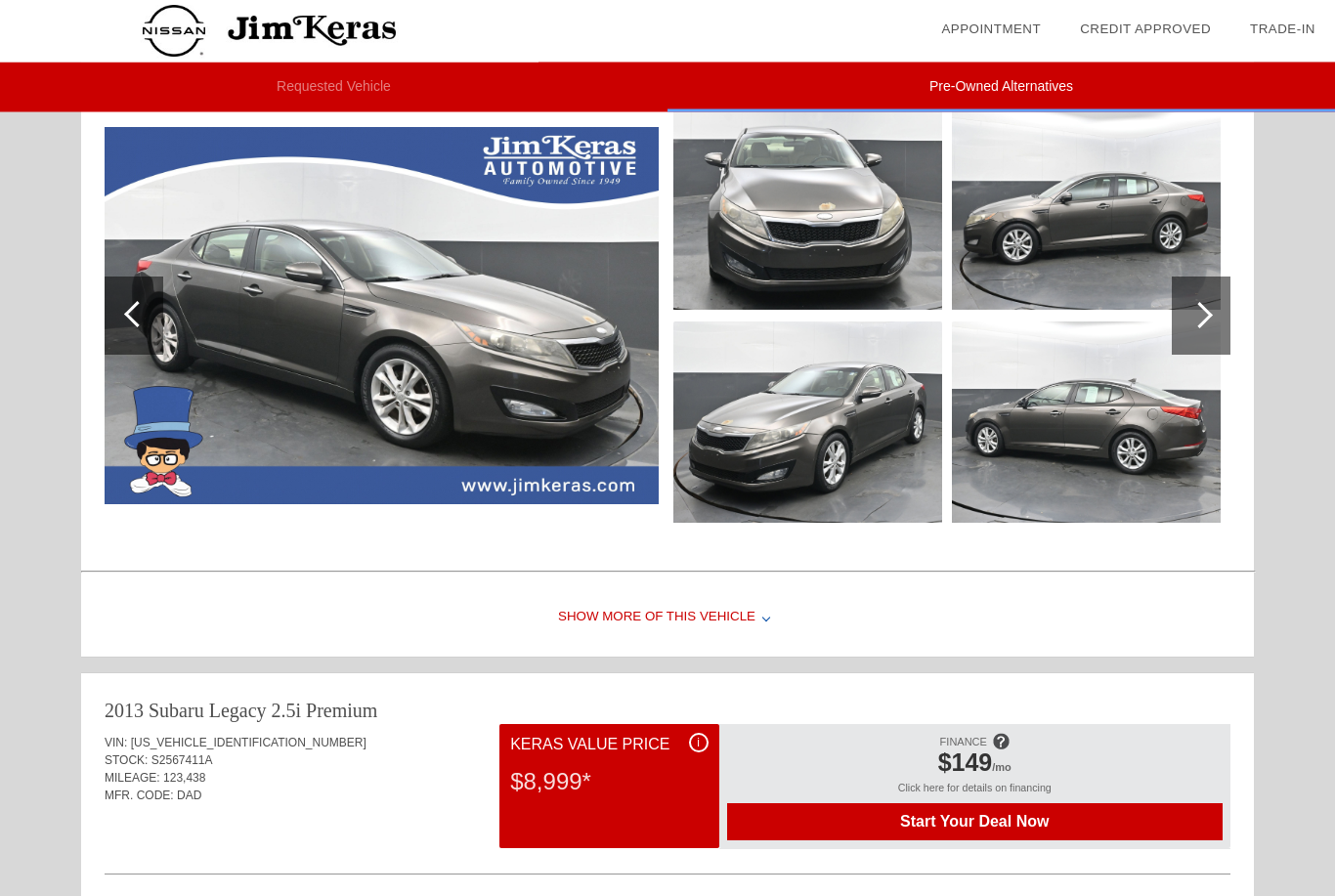
scroll to position [302, 0]
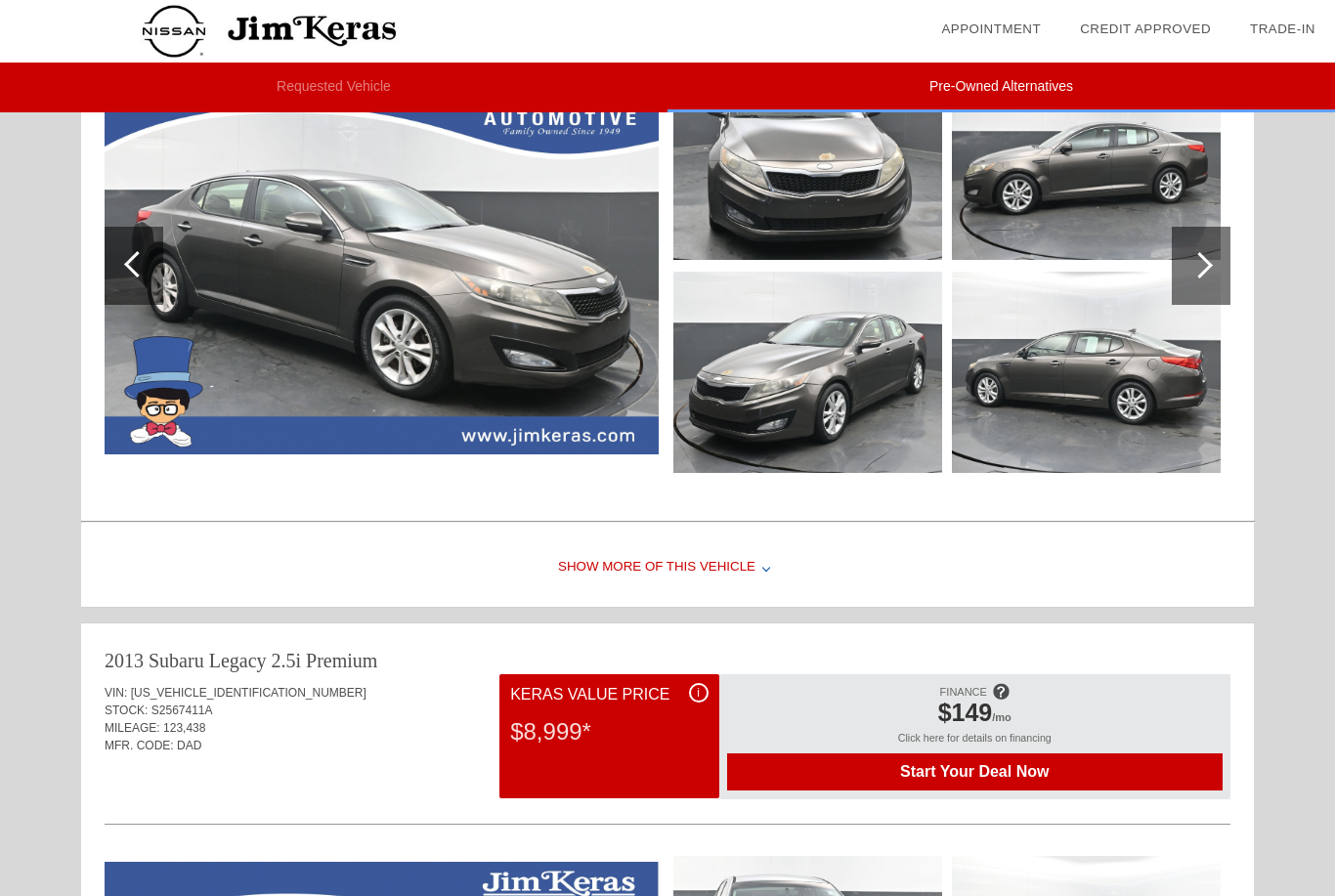
click at [746, 562] on div "Show More of this Vehicle" at bounding box center [668, 567] width 1173 height 79
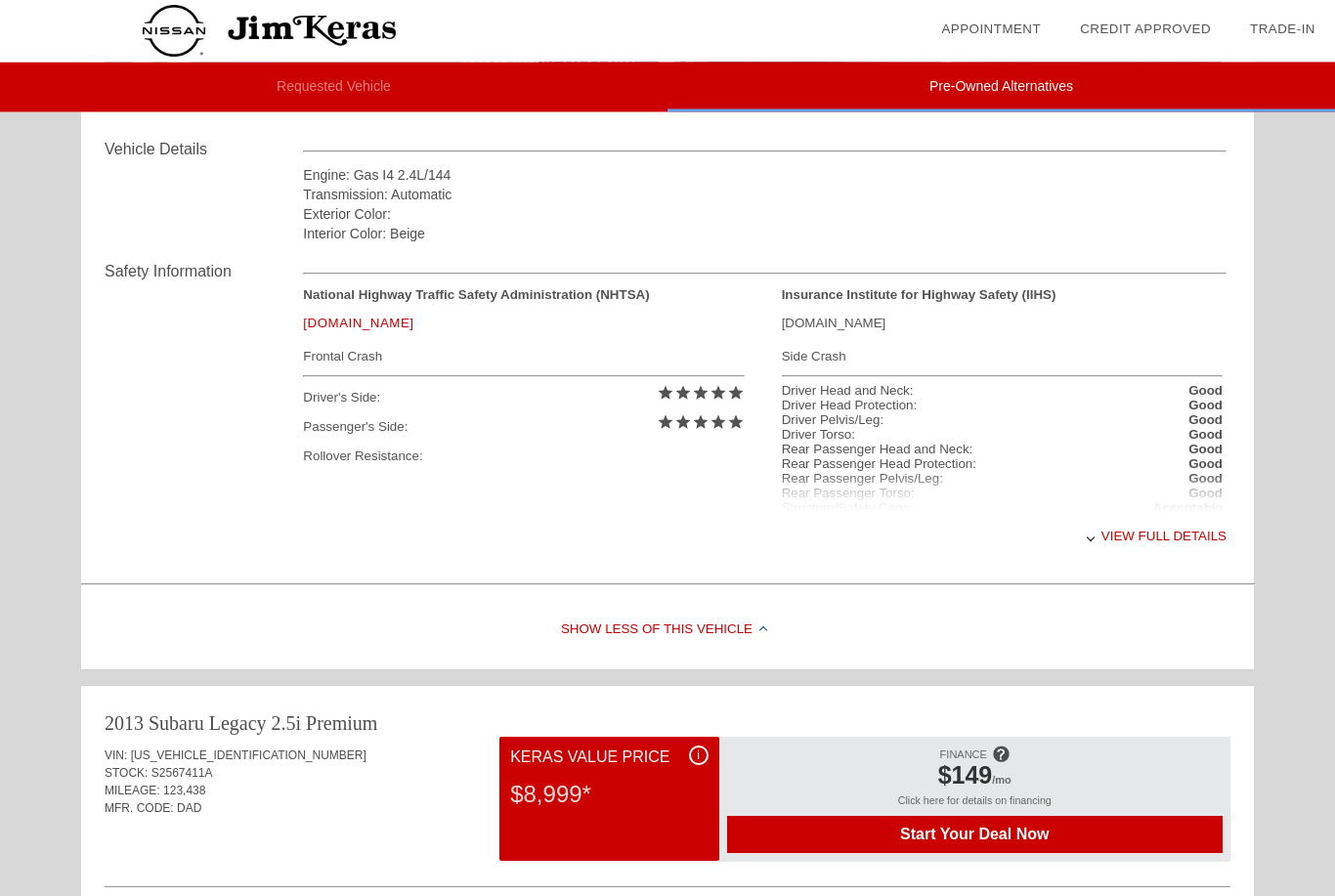
scroll to position [678, 0]
click at [1185, 530] on div "View full details" at bounding box center [764, 536] width 923 height 48
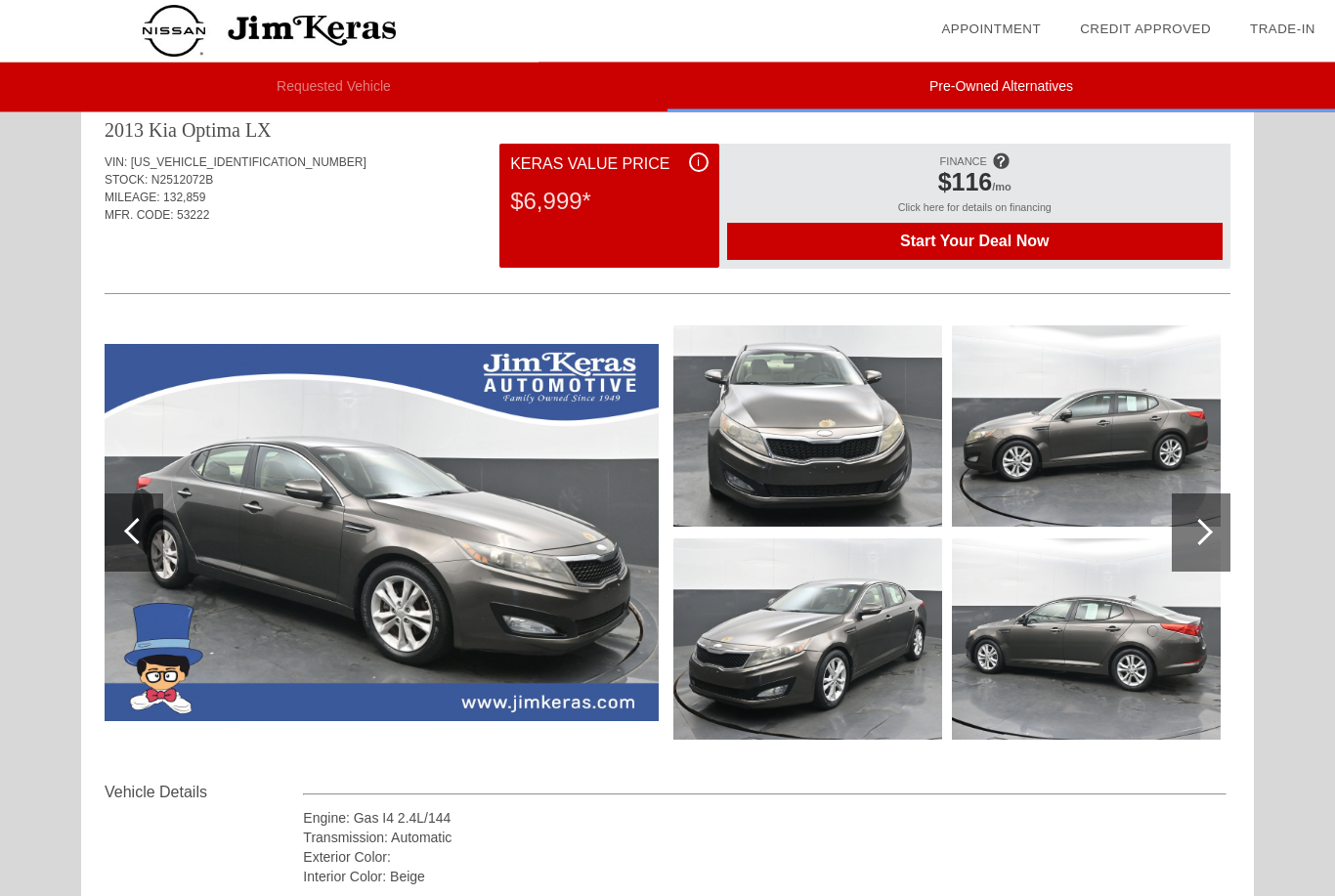
scroll to position [0, 0]
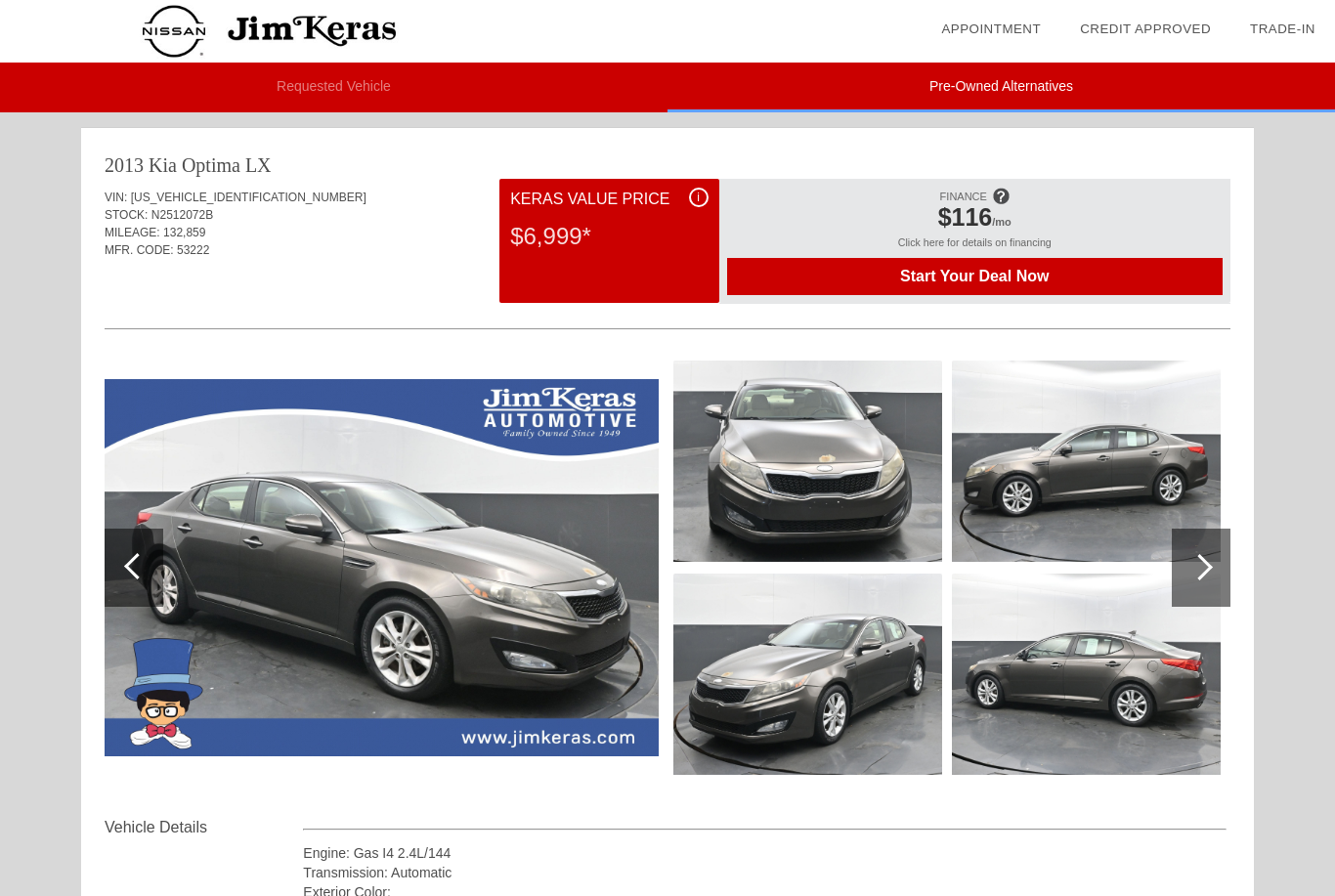
click at [281, 102] on li "Requested Vehicle" at bounding box center [333, 88] width 668 height 50
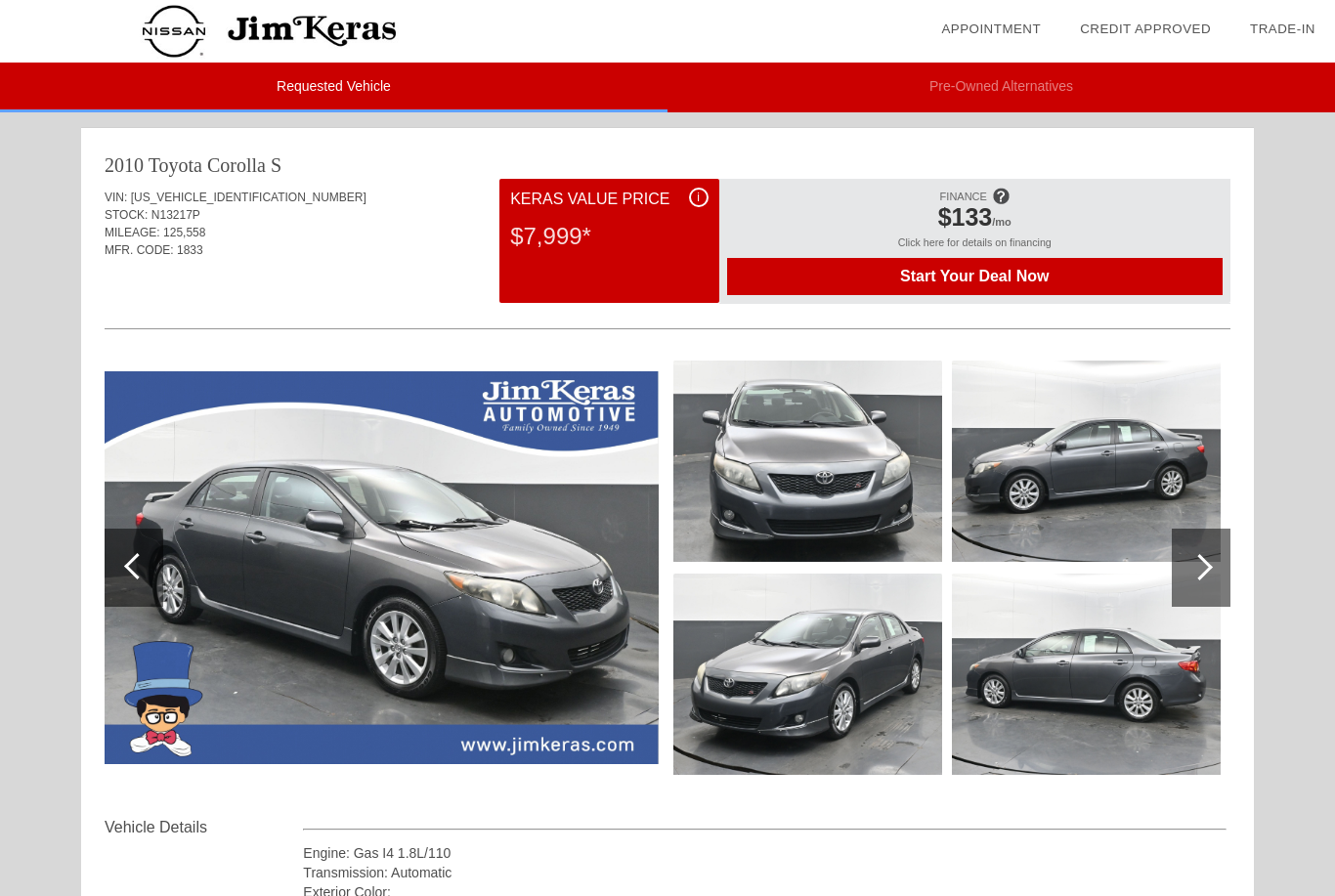
click at [1062, 89] on li "Pre-Owned Alternatives" at bounding box center [1001, 88] width 668 height 50
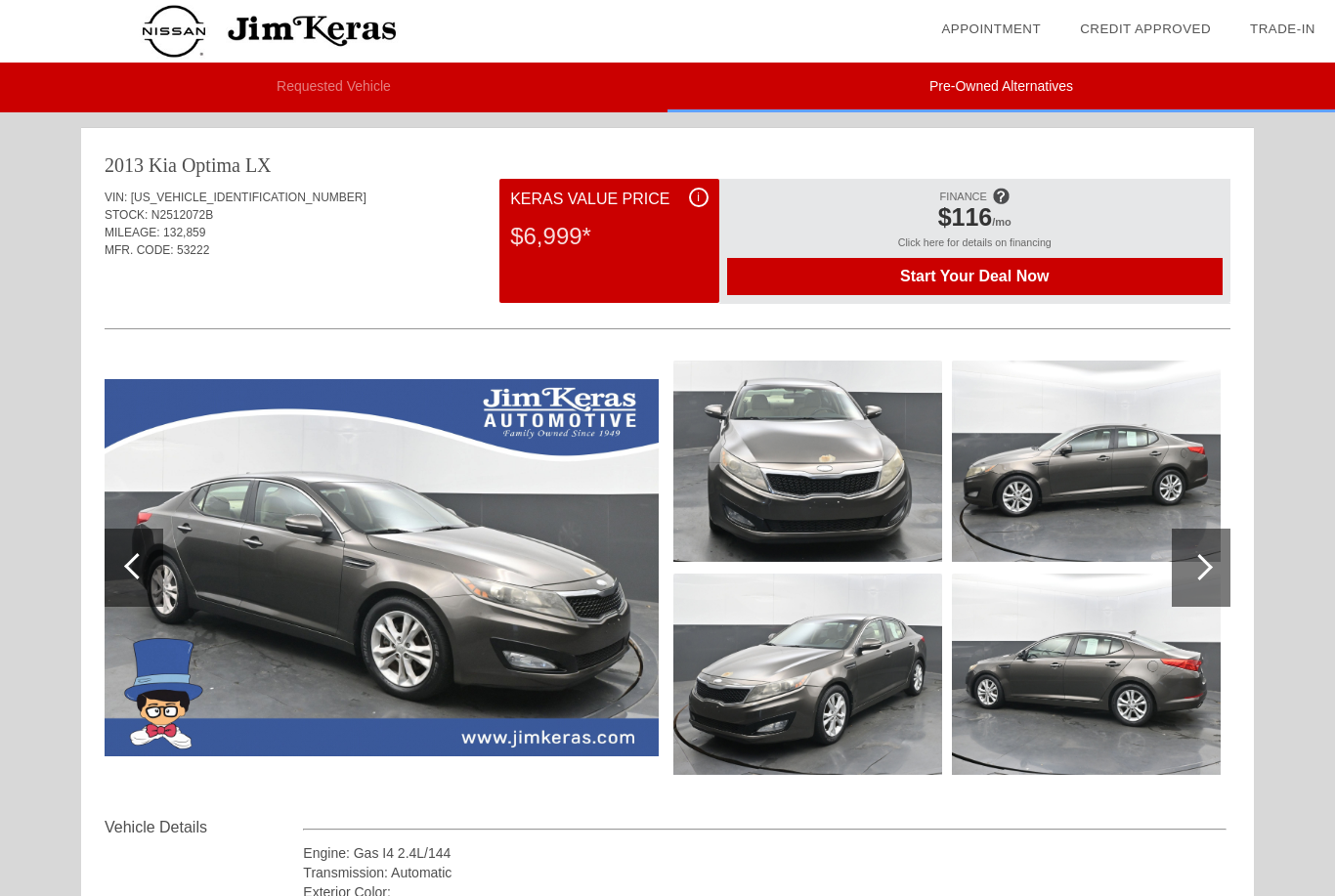
click at [354, 83] on li "Requested Vehicle" at bounding box center [333, 88] width 668 height 50
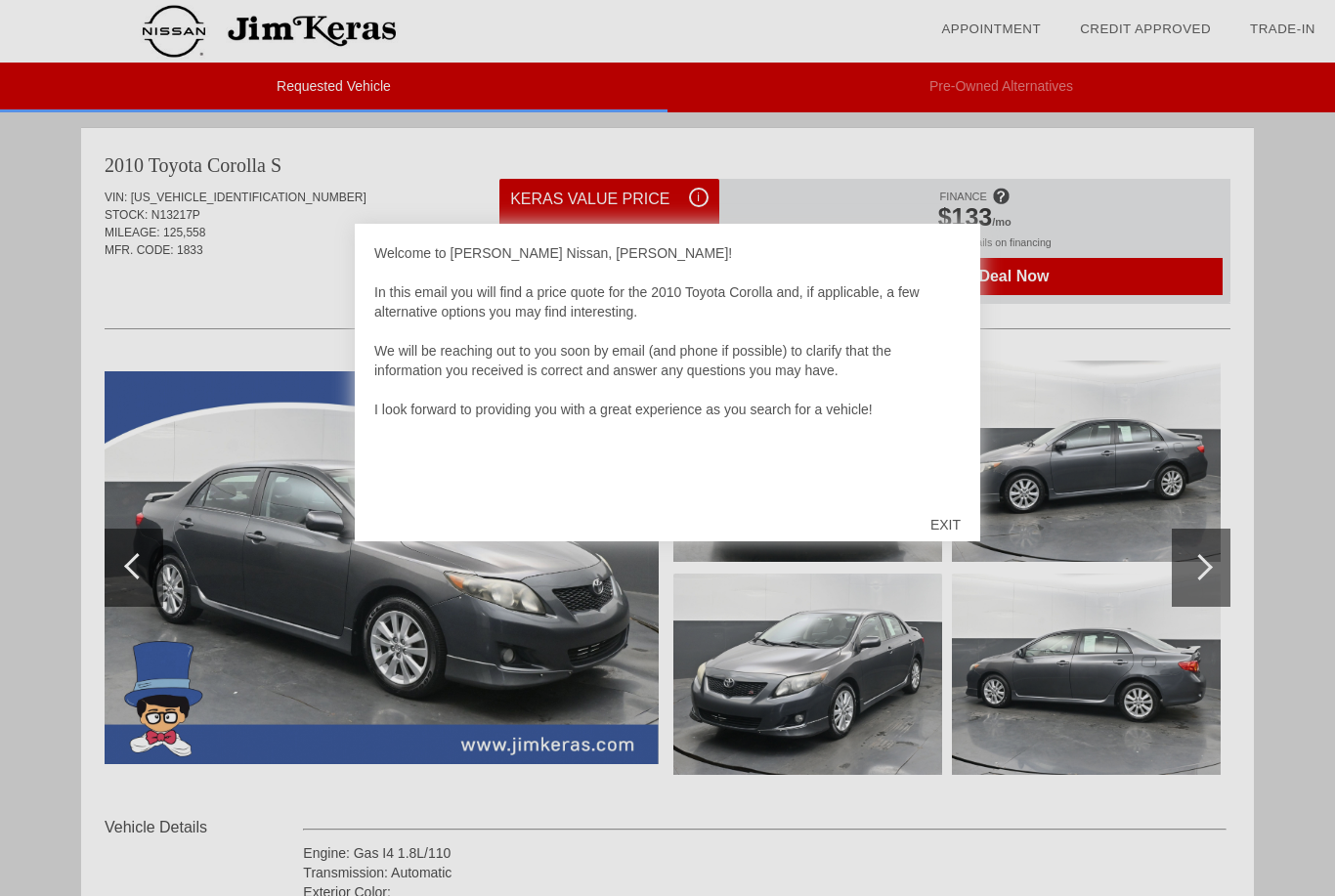
click at [947, 524] on div "EXIT" at bounding box center [945, 524] width 70 height 59
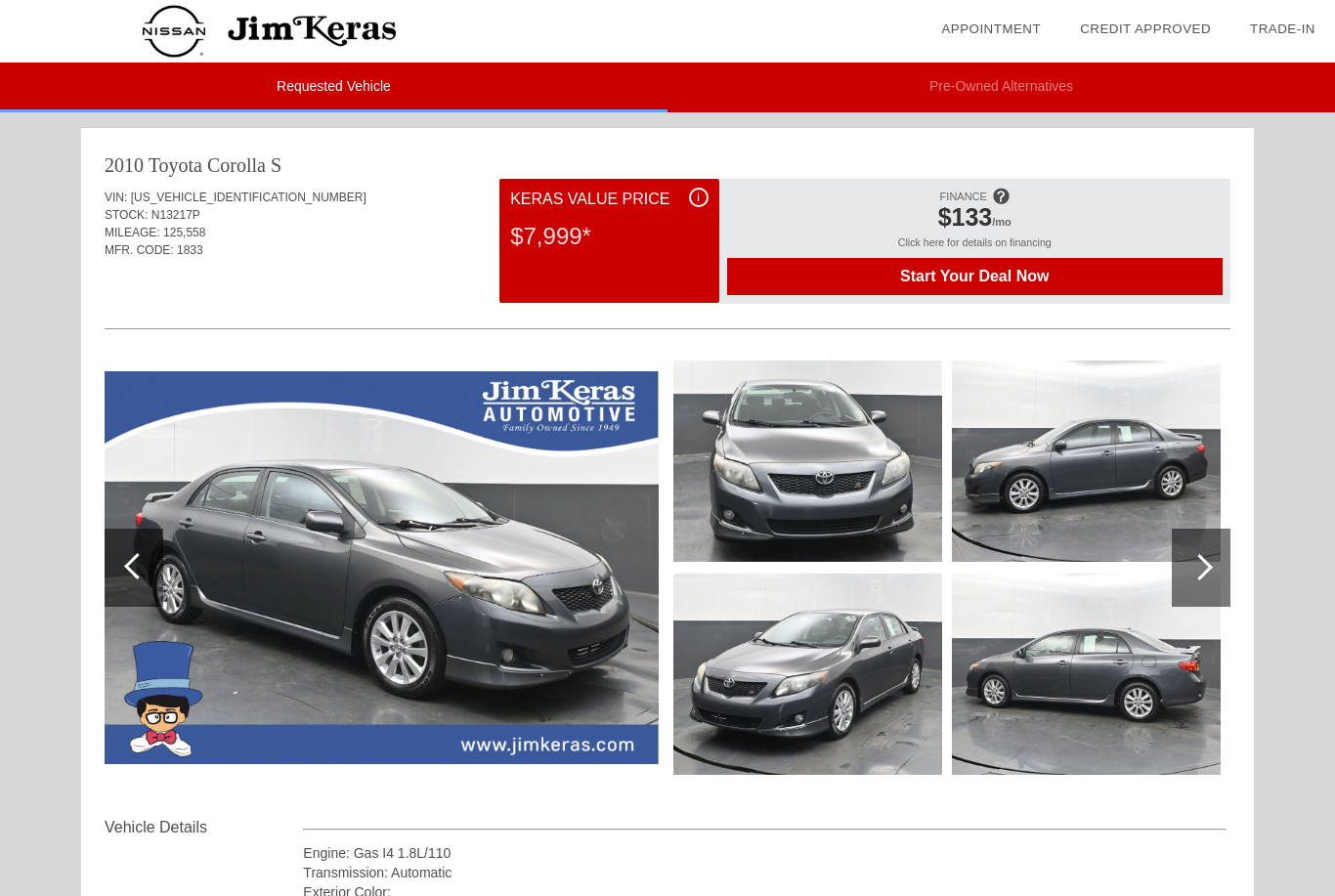
scroll to position [1, 0]
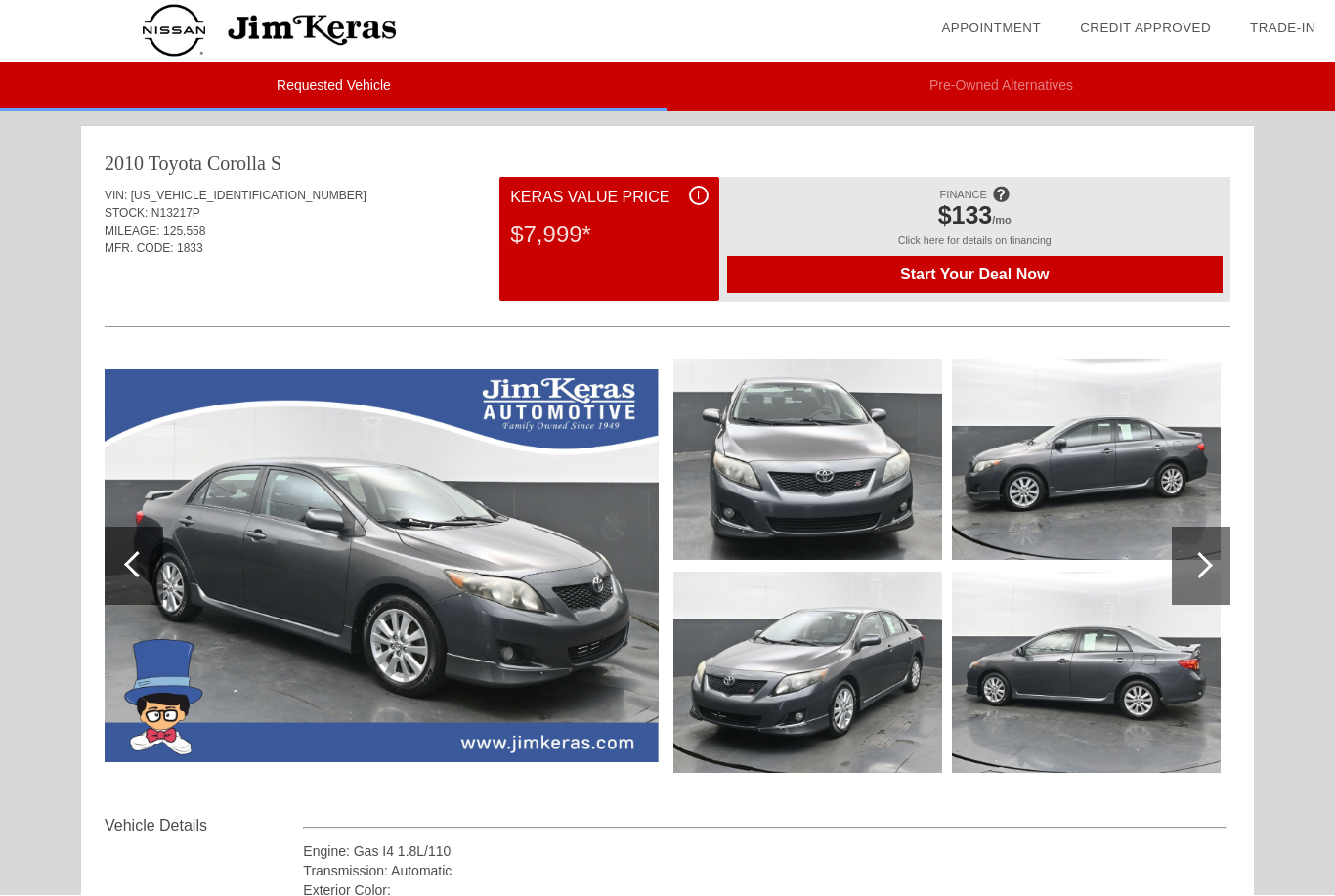
click at [1077, 90] on li "Pre-Owned Alternatives" at bounding box center [1001, 88] width 668 height 50
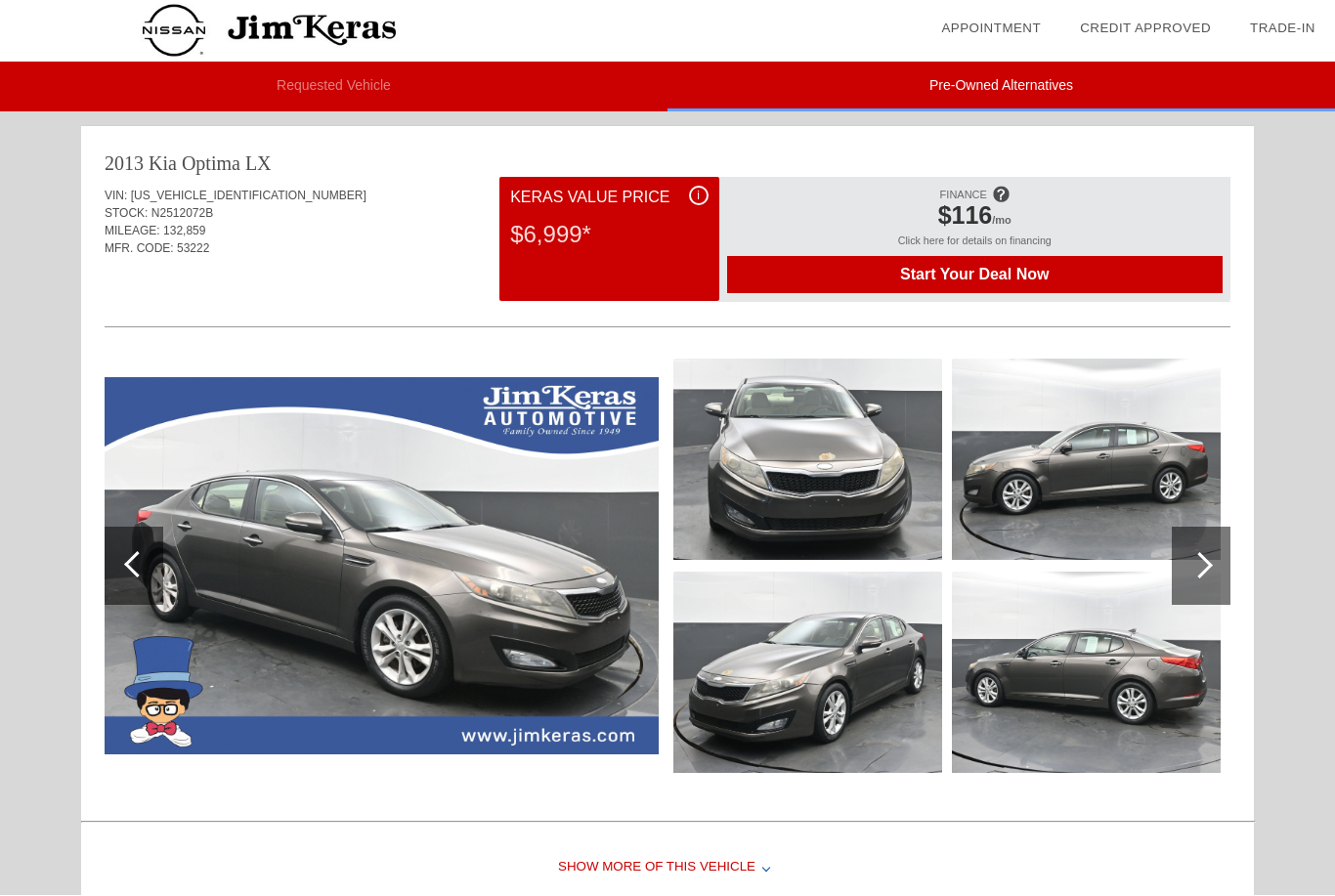
scroll to position [2, 0]
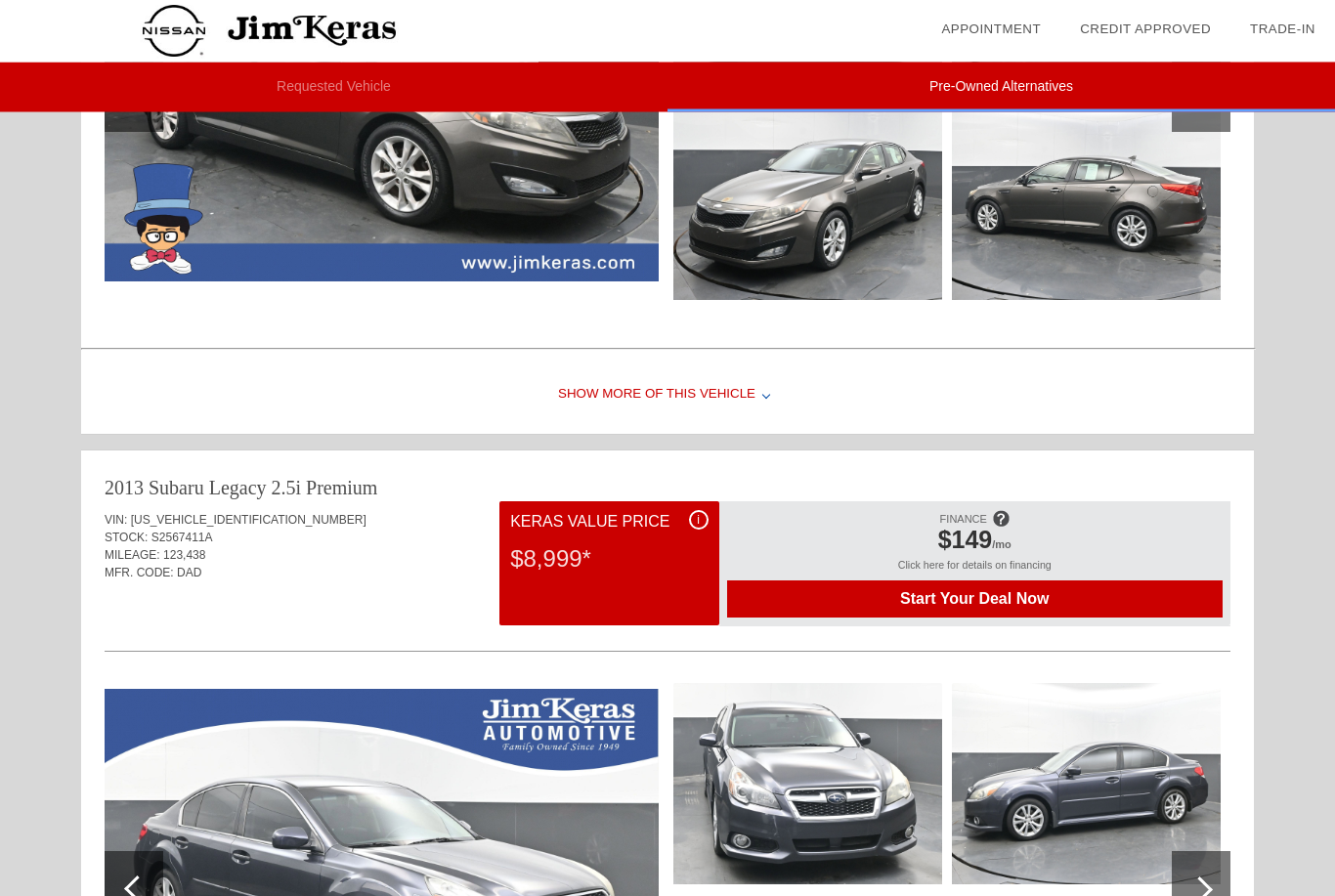
click at [738, 404] on div "Show More of this Vehicle" at bounding box center [668, 396] width 1173 height 79
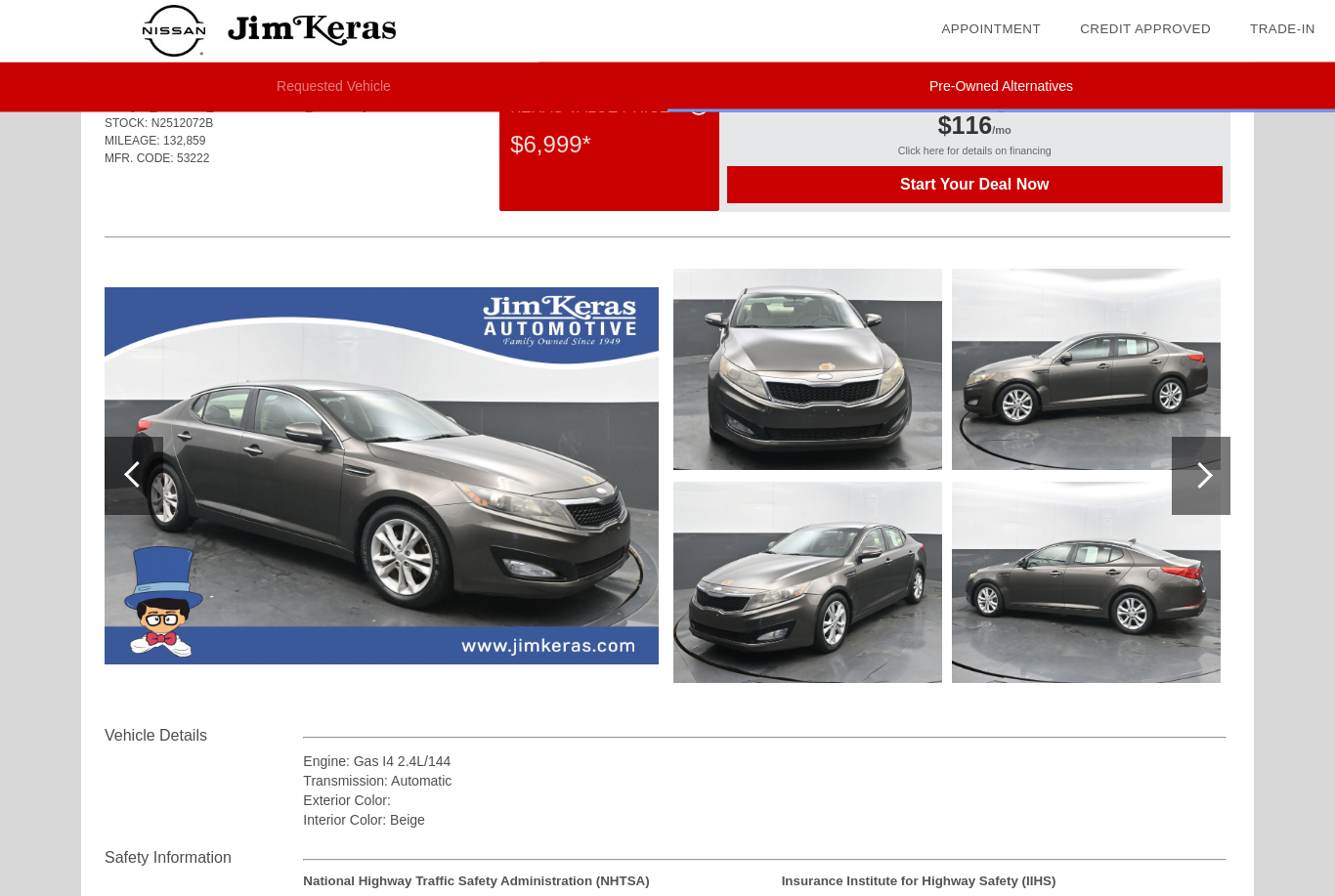
scroll to position [0, 0]
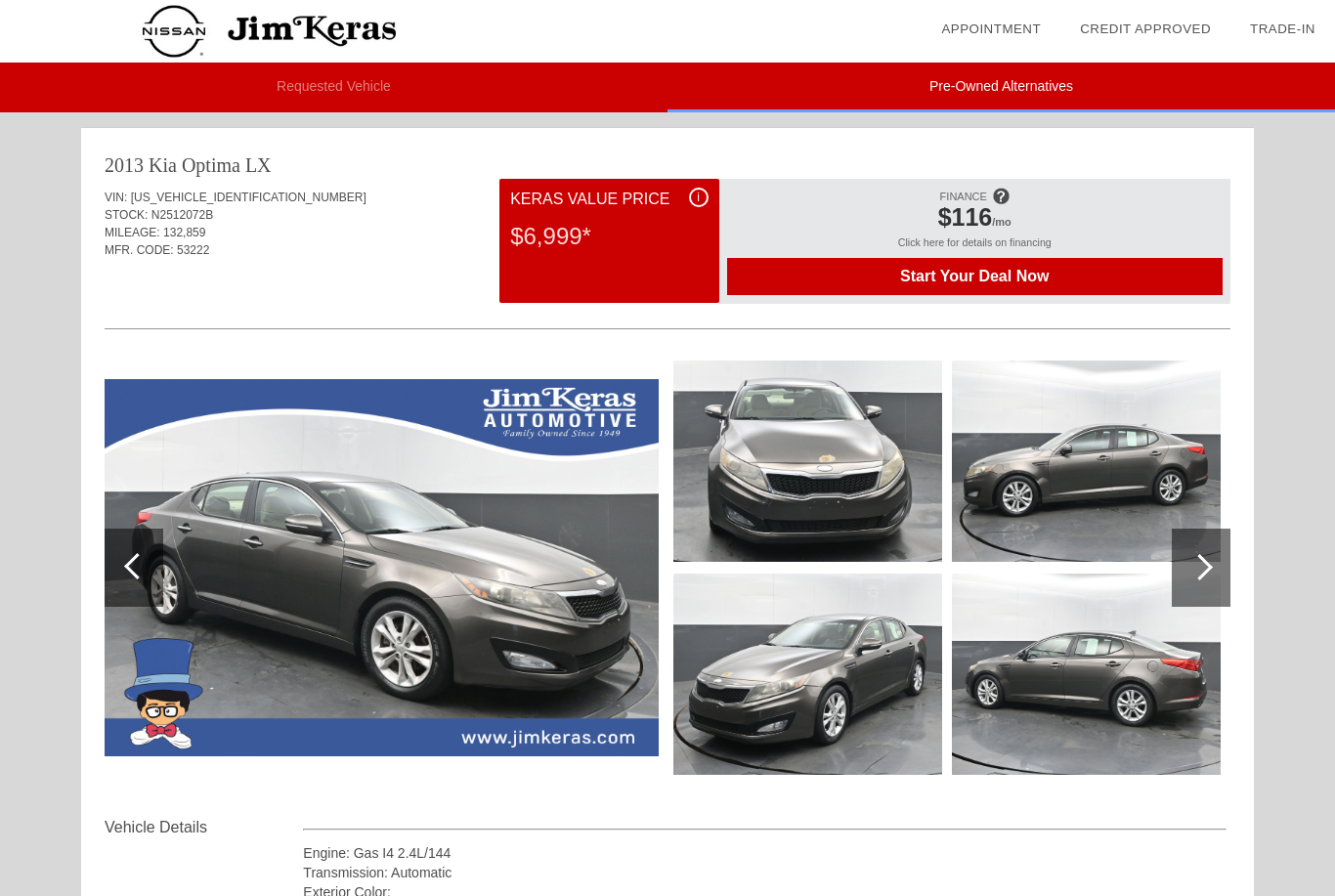
click at [315, 96] on li "Requested Vehicle" at bounding box center [333, 88] width 668 height 50
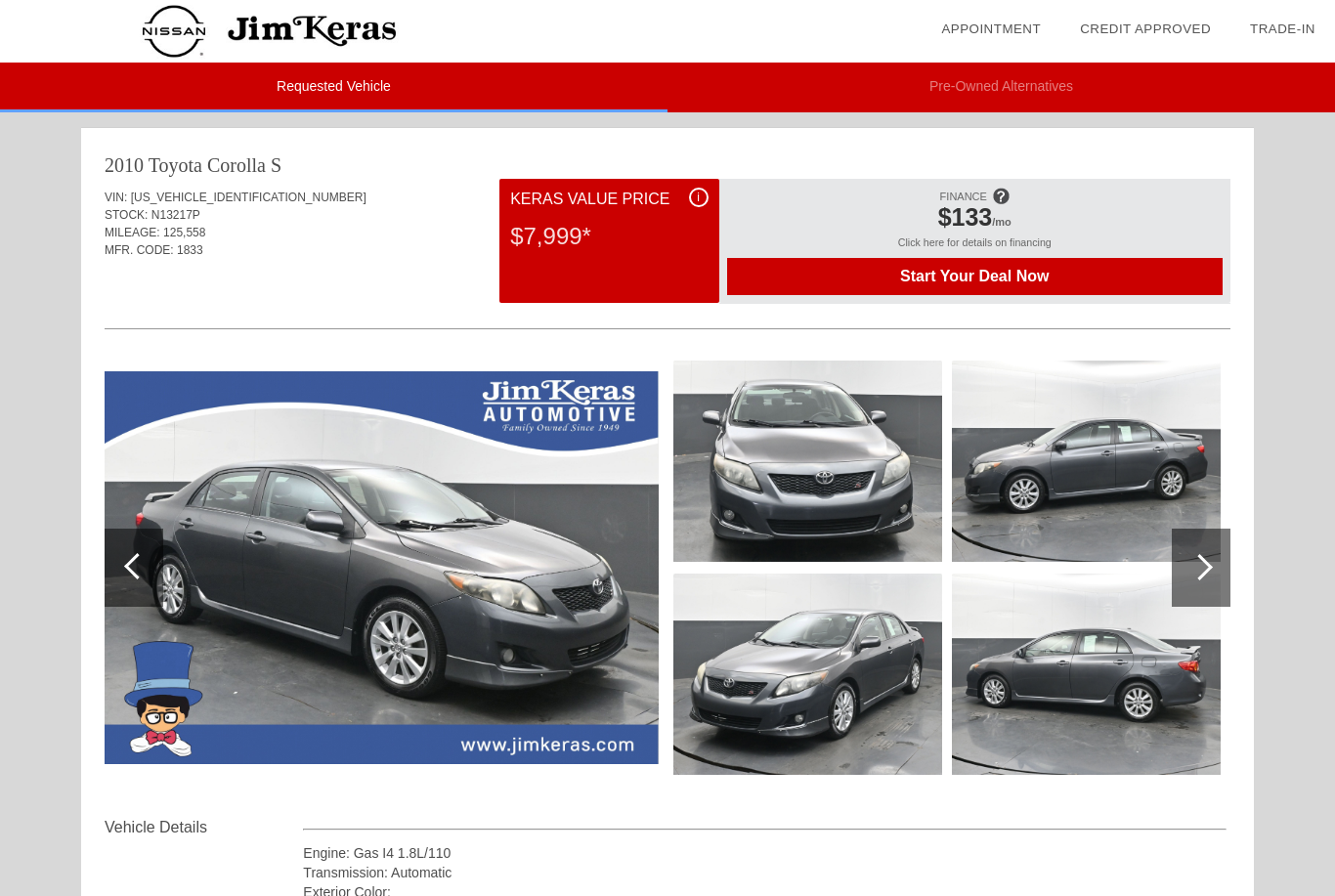
click at [1012, 33] on link "Appointment" at bounding box center [991, 29] width 99 height 15
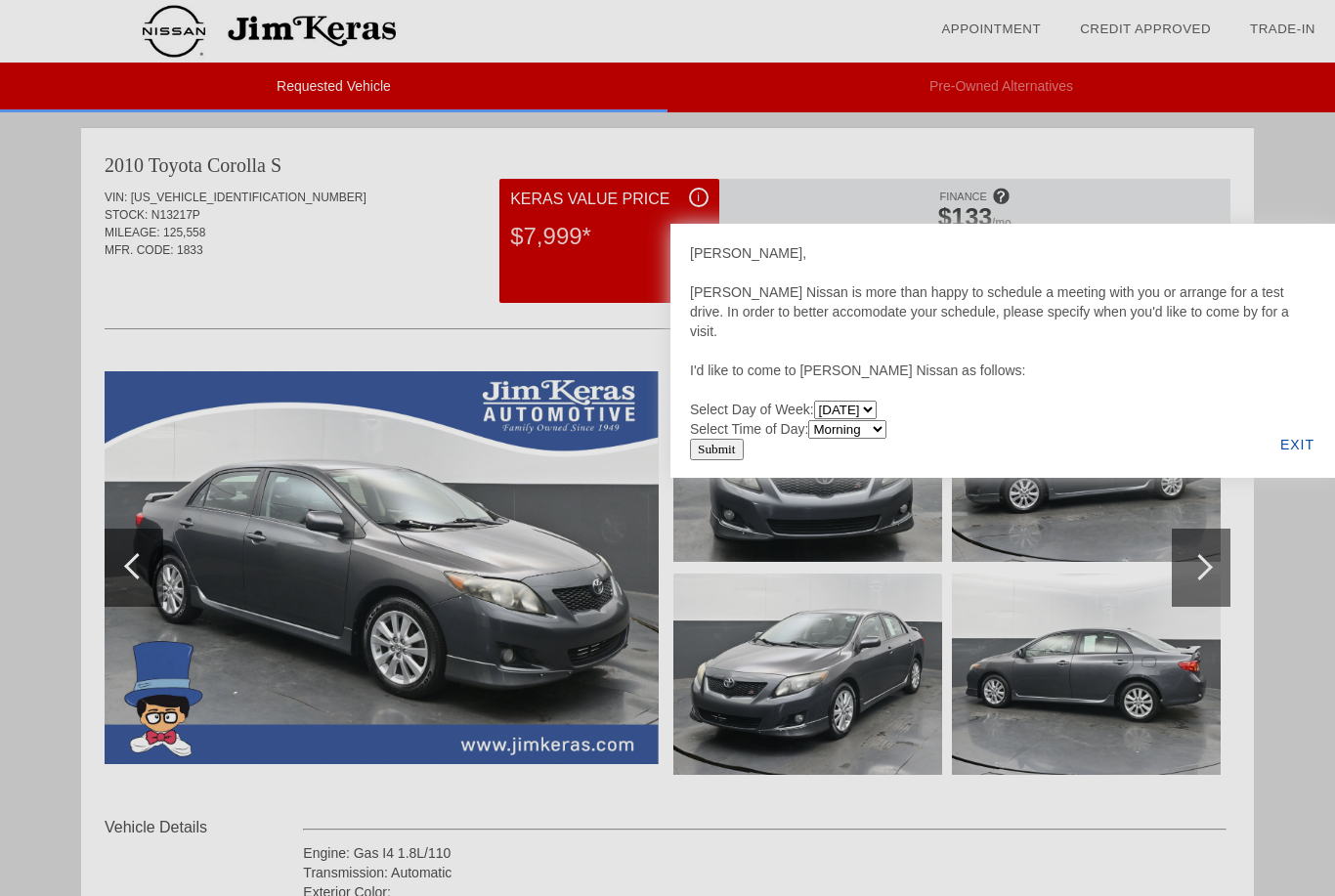
click at [1294, 449] on div "EXIT" at bounding box center [1297, 445] width 76 height 67
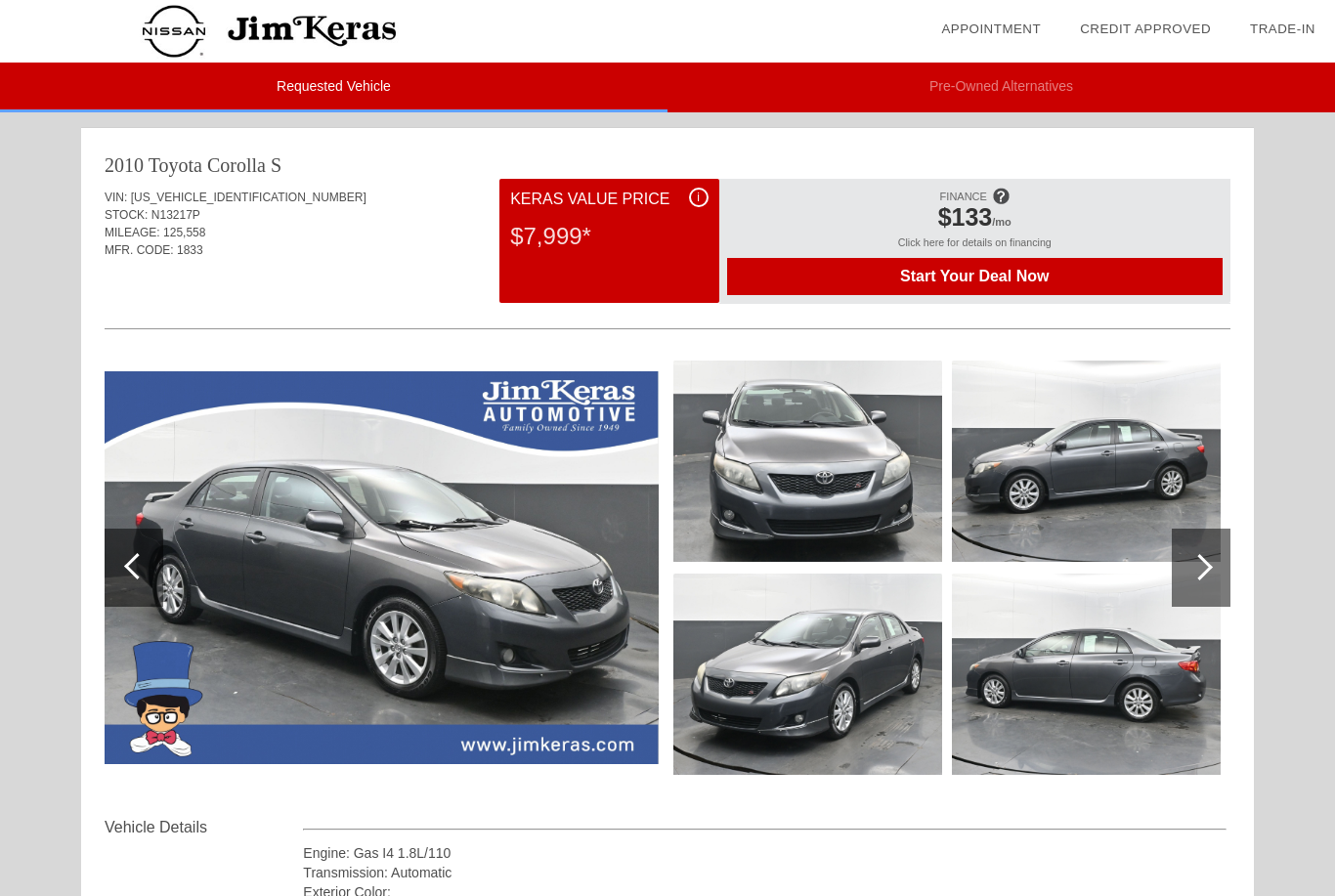
click at [1087, 90] on li "Pre-Owned Alternatives" at bounding box center [1001, 88] width 668 height 50
